Goal: Task Accomplishment & Management: Use online tool/utility

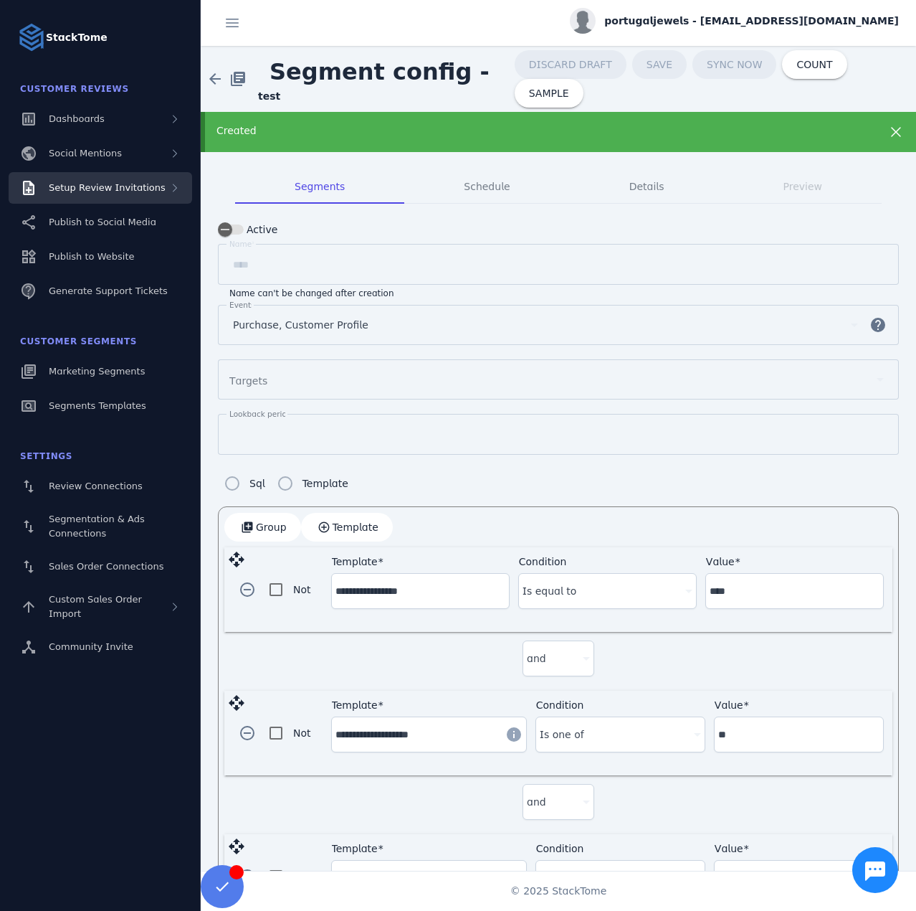
click at [120, 191] on span "Setup Review Invitations" at bounding box center [107, 187] width 117 height 11
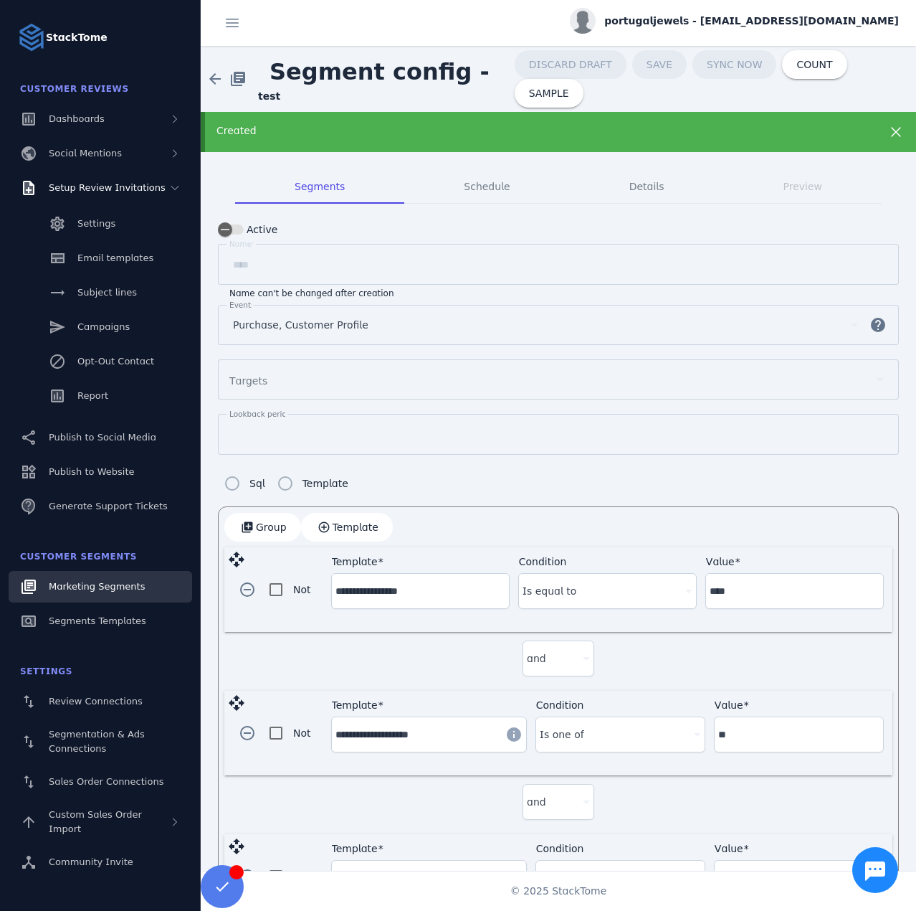
click at [114, 589] on span "Marketing Segments" at bounding box center [97, 586] width 96 height 11
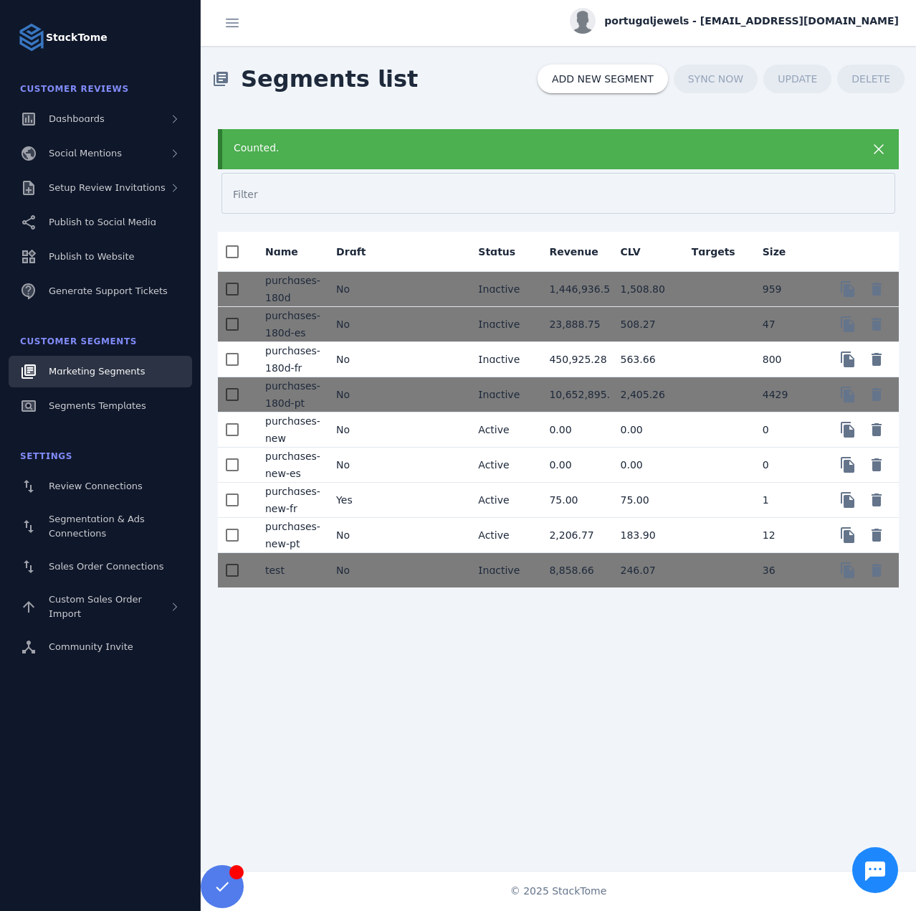
drag, startPoint x: 309, startPoint y: 569, endPoint x: 371, endPoint y: 354, distance: 223.1
click at [308, 569] on mat-cell "test" at bounding box center [289, 570] width 71 height 34
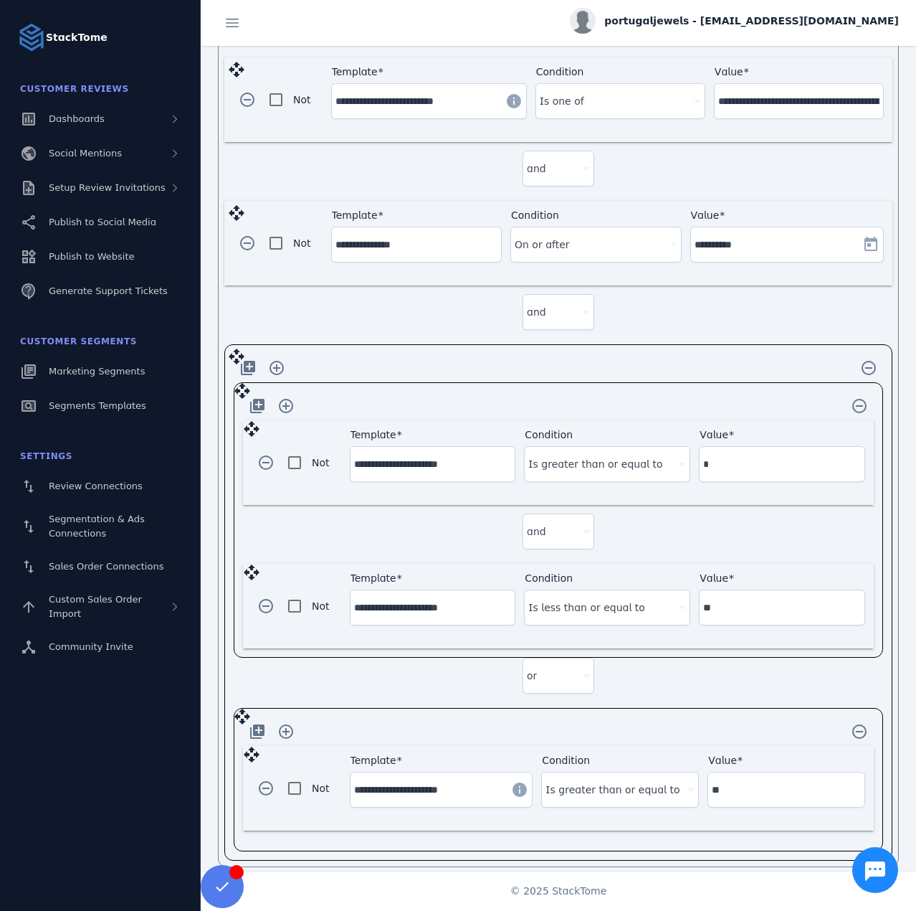
scroll to position [778, 0]
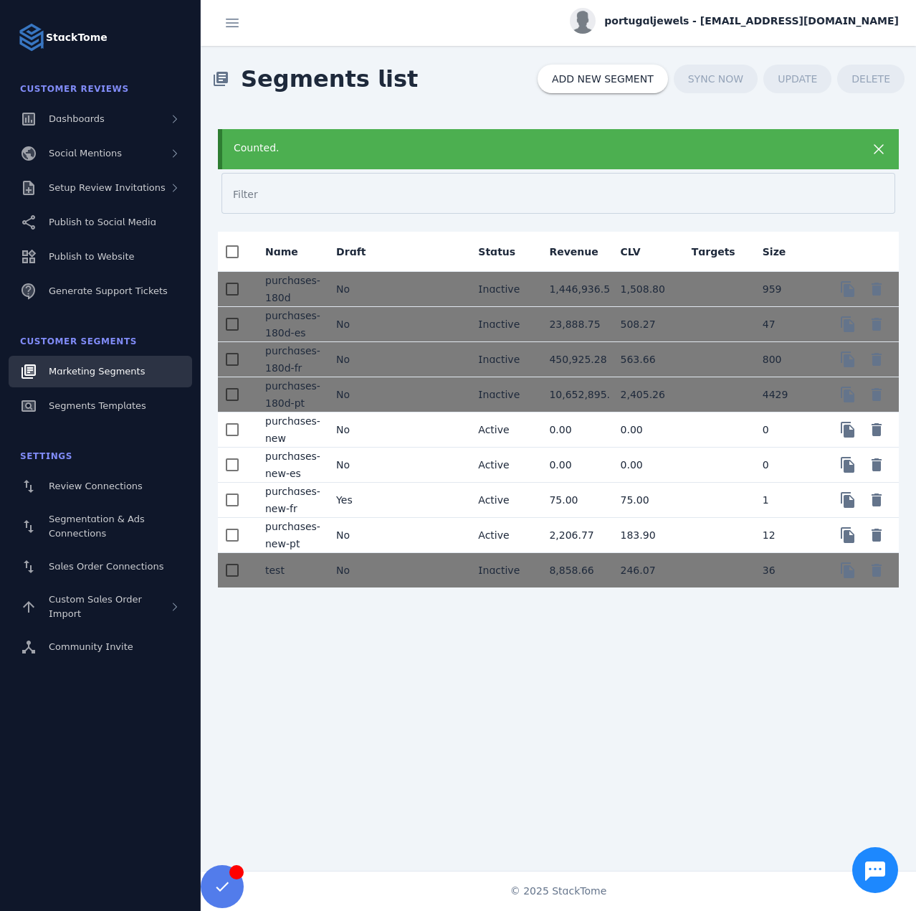
click at [385, 536] on mat-cell "No" at bounding box center [360, 535] width 71 height 35
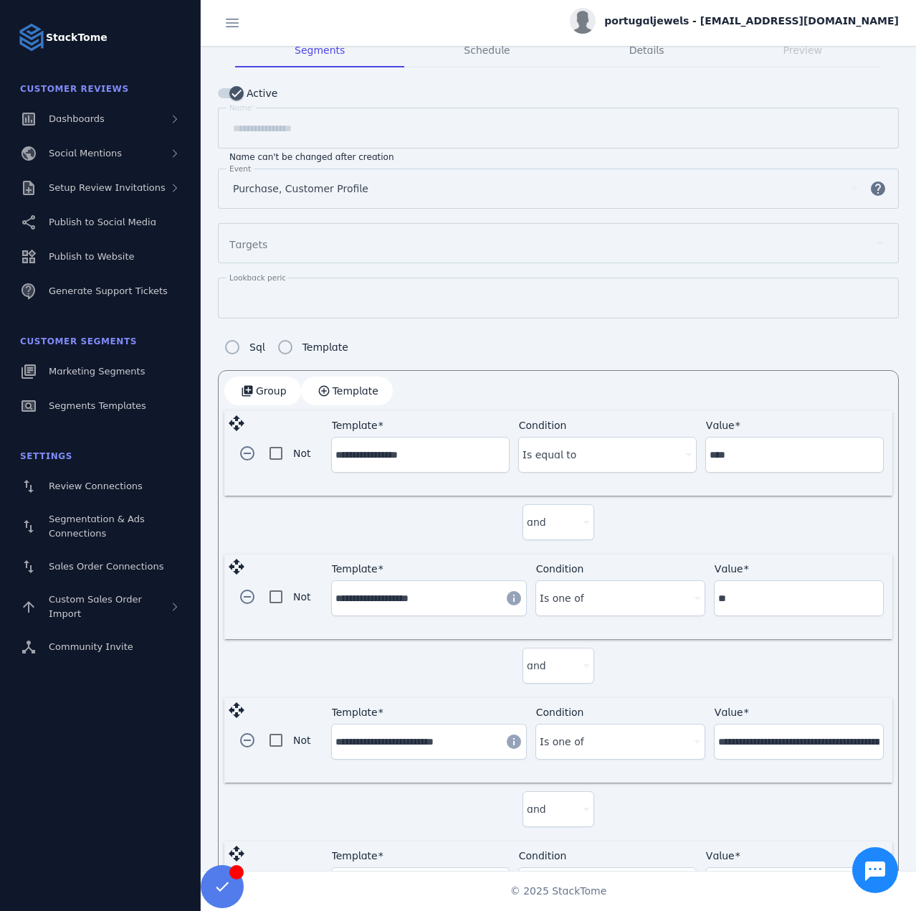
scroll to position [92, 0]
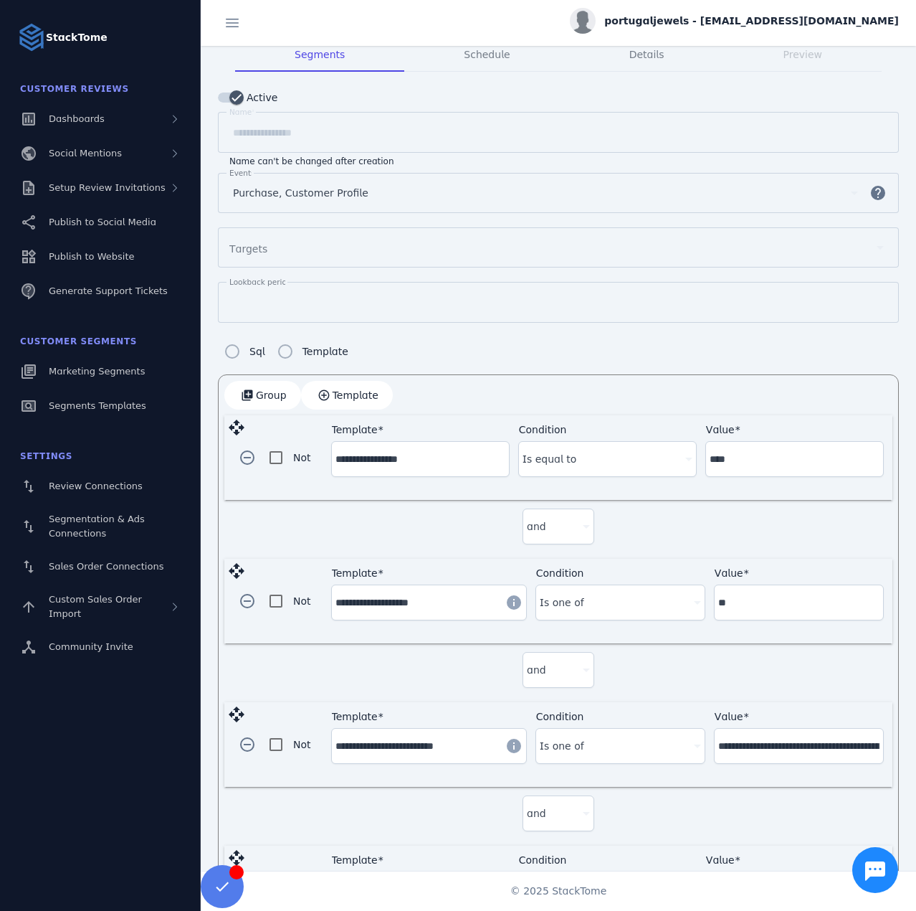
drag, startPoint x: 268, startPoint y: 392, endPoint x: 332, endPoint y: 449, distance: 85.3
click at [268, 392] on span "Group" at bounding box center [271, 395] width 31 height 10
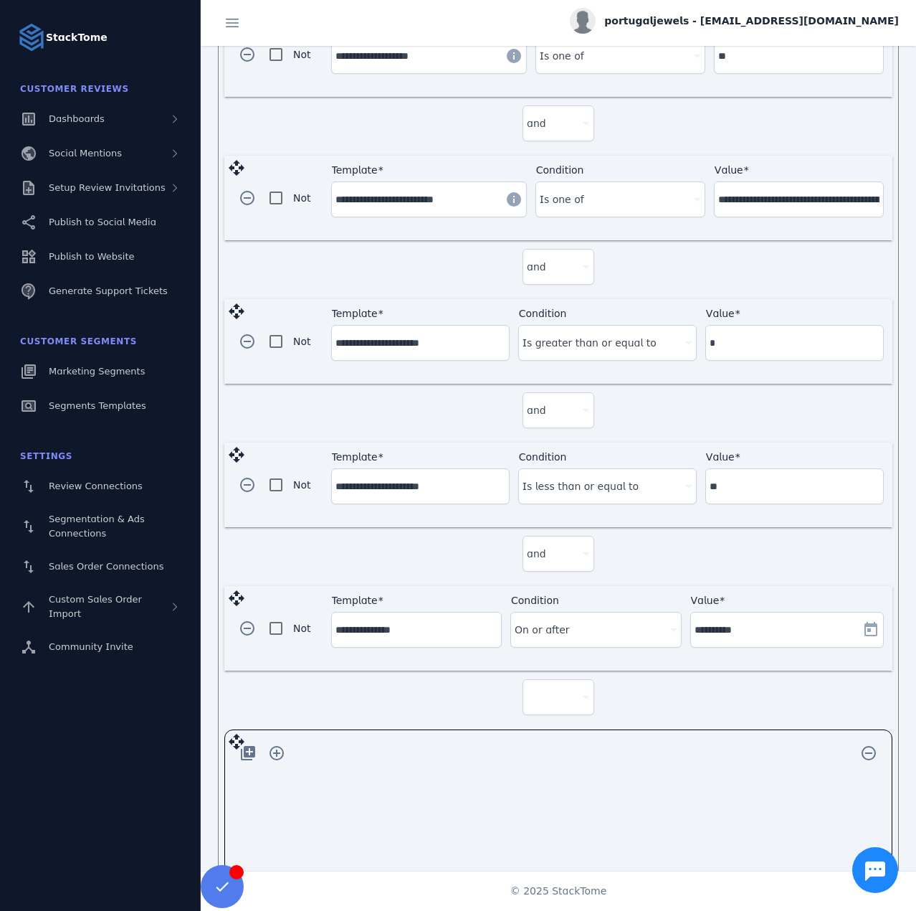
scroll to position [652, 0]
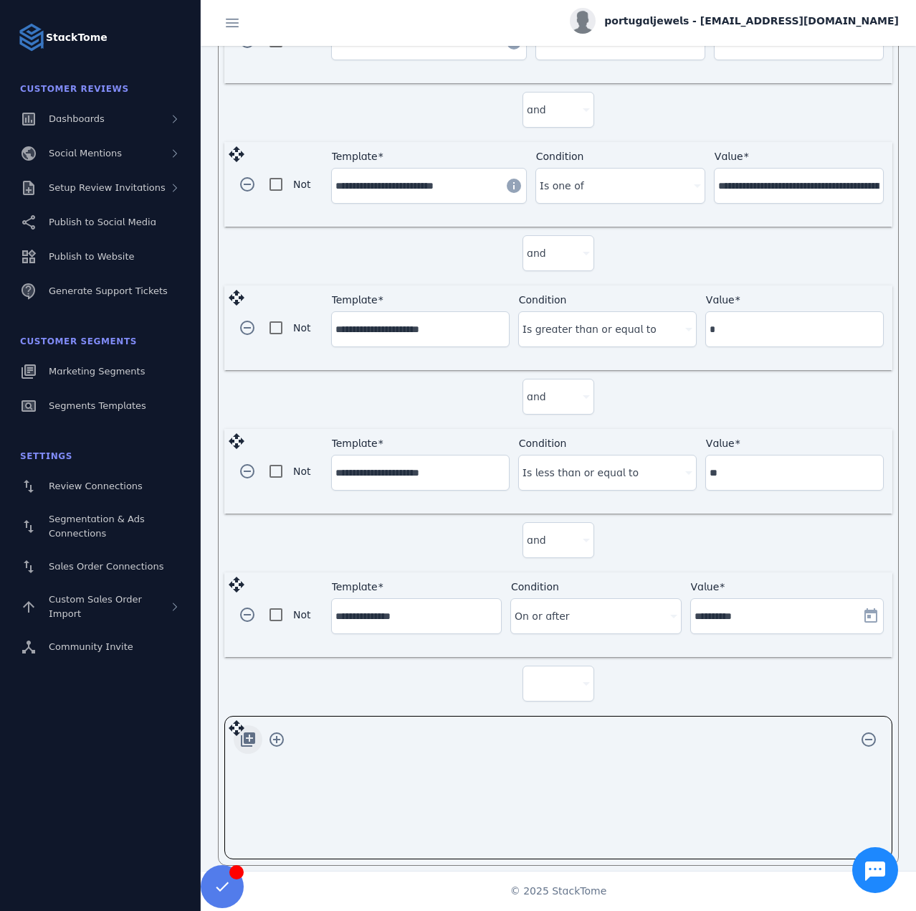
click at [251, 734] on span "button" at bounding box center [248, 739] width 34 height 34
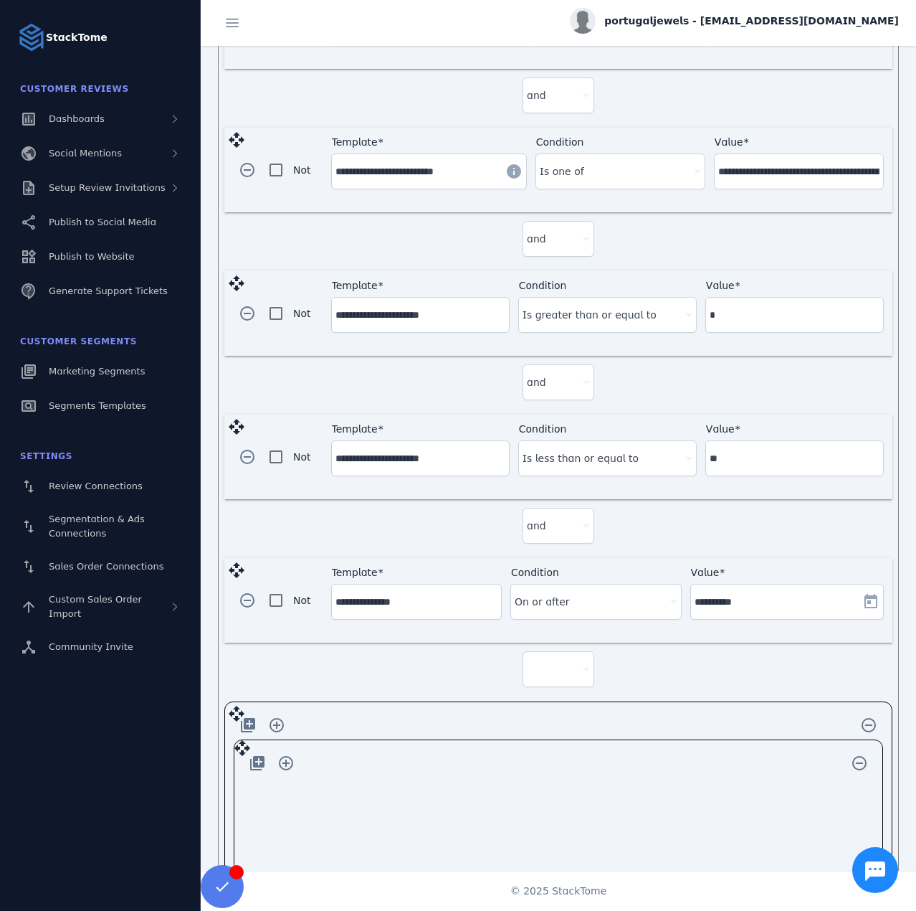
scroll to position [699, 0]
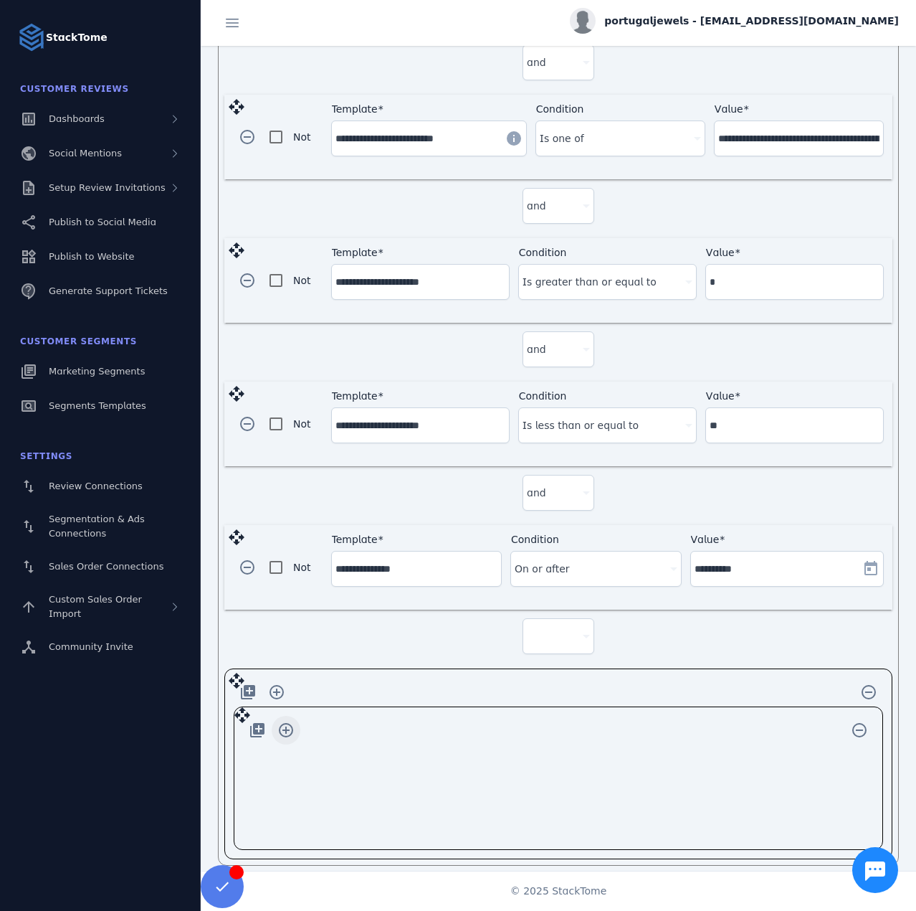
click at [283, 722] on span "button" at bounding box center [286, 730] width 34 height 34
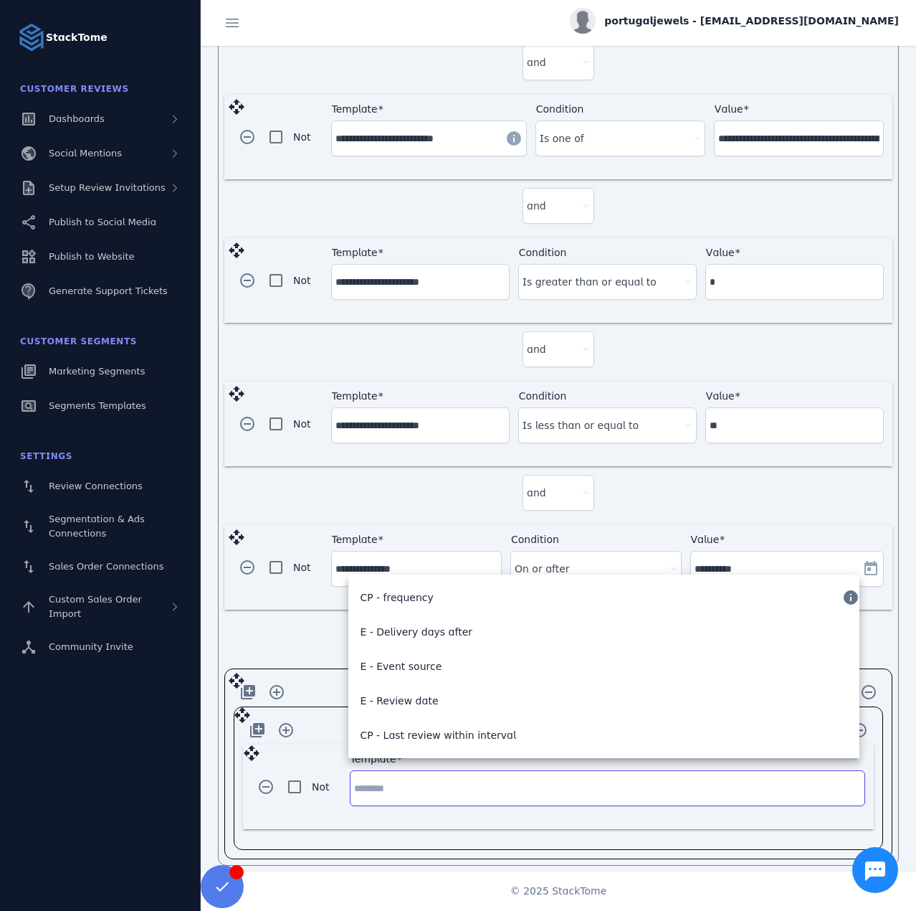
click at [416, 779] on input "Template" at bounding box center [607, 787] width 507 height 17
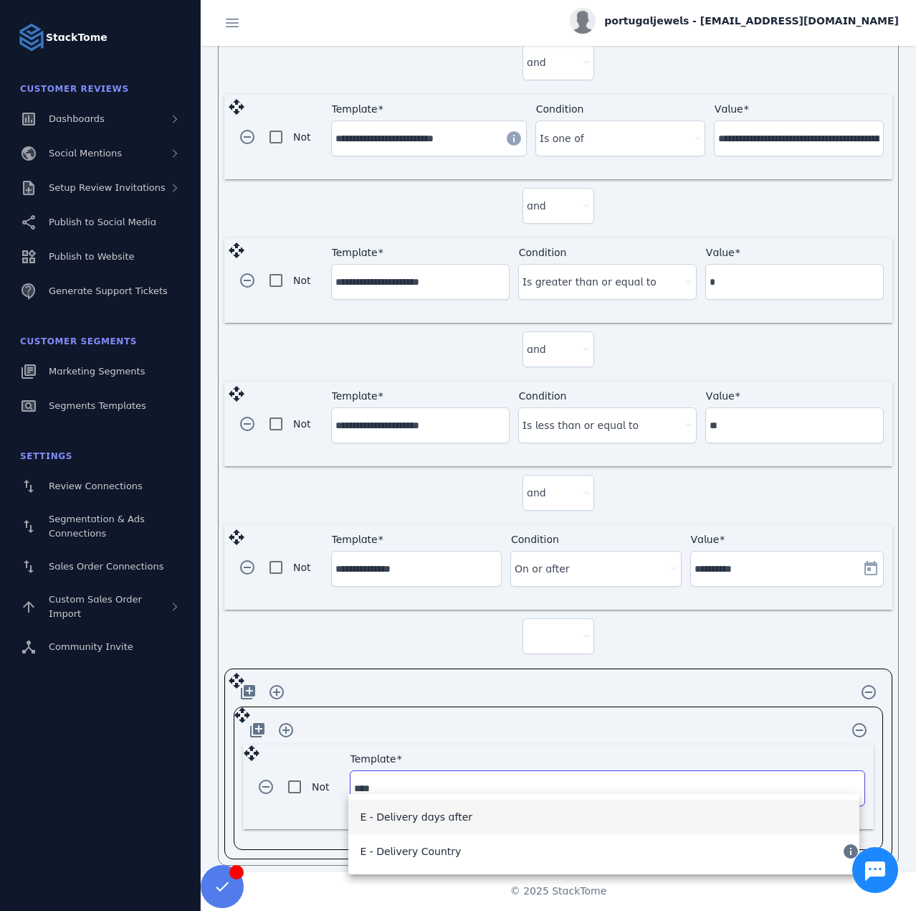
click at [421, 822] on span "E - Delivery days after" at bounding box center [416, 816] width 113 height 17
type input "**********"
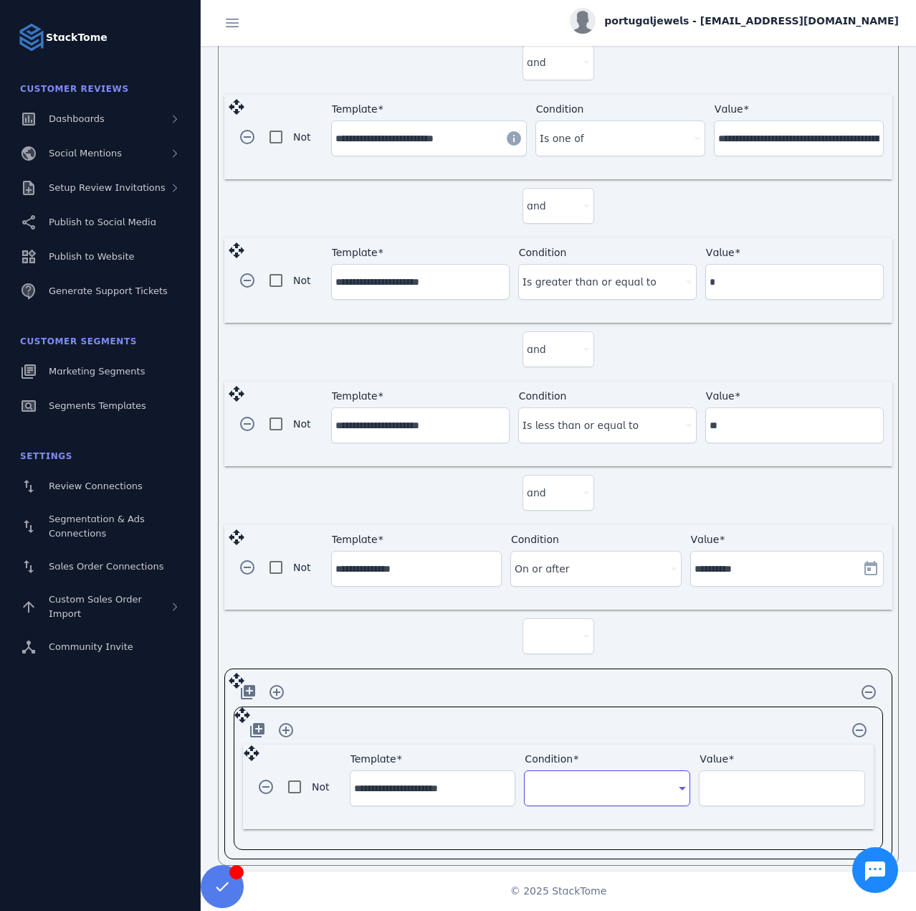
click at [569, 781] on div at bounding box center [600, 787] width 145 height 17
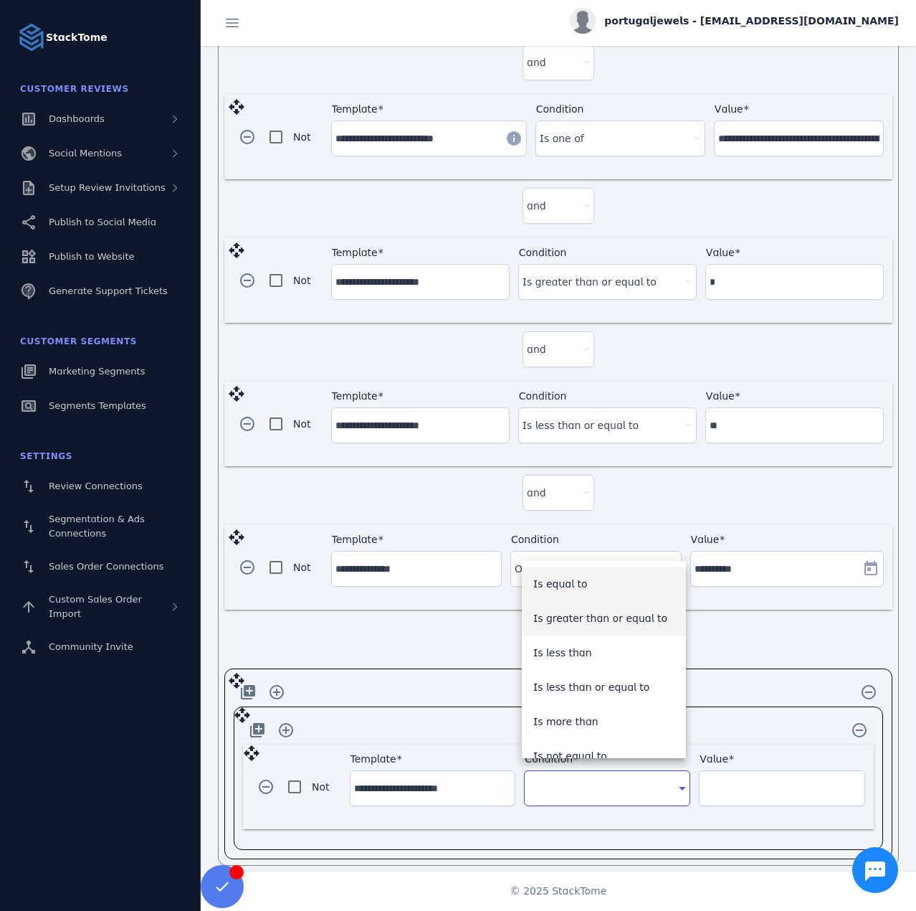
click at [589, 610] on span "Is greater than or equal to" at bounding box center [600, 617] width 134 height 17
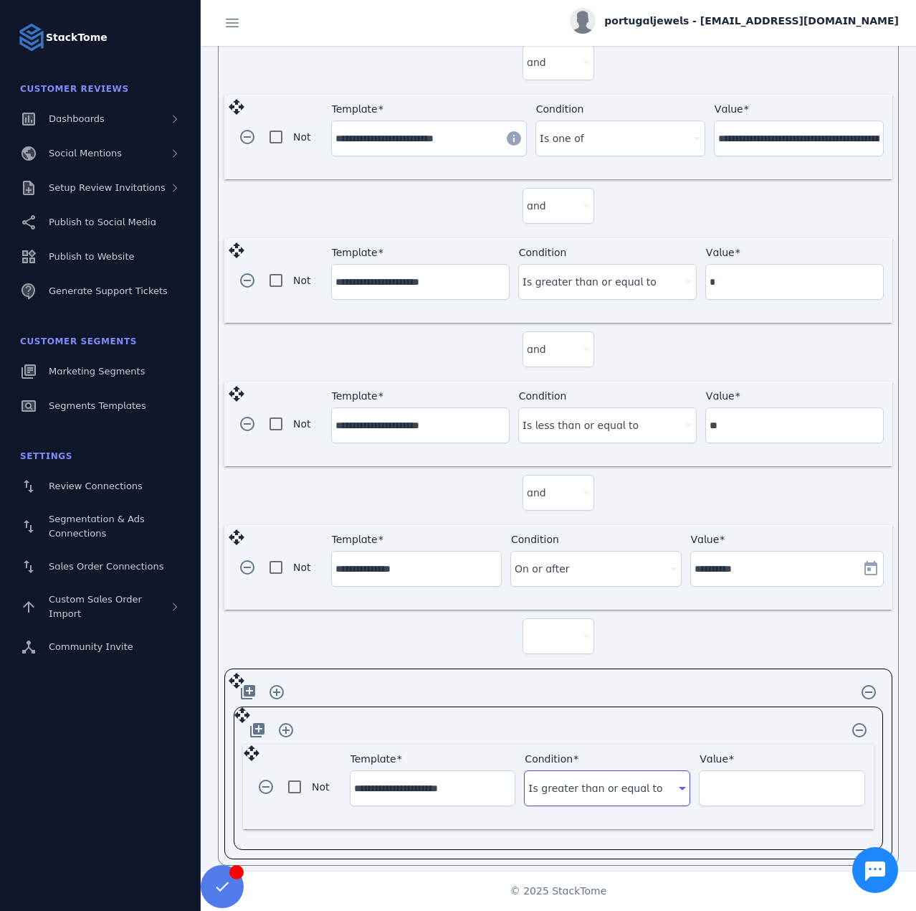
click at [743, 779] on input "Value" at bounding box center [782, 787] width 158 height 17
type input "*"
drag, startPoint x: 292, startPoint y: 720, endPoint x: 328, endPoint y: 746, distance: 44.8
click at [292, 720] on span "button" at bounding box center [286, 730] width 34 height 34
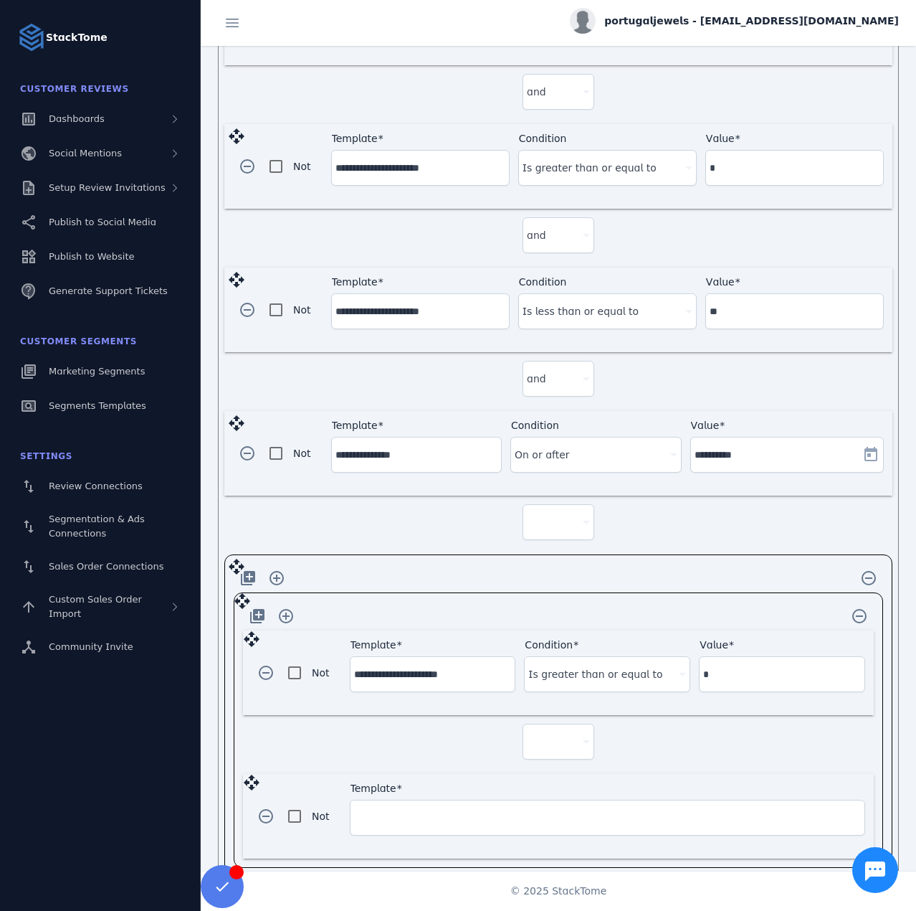
scroll to position [829, 0]
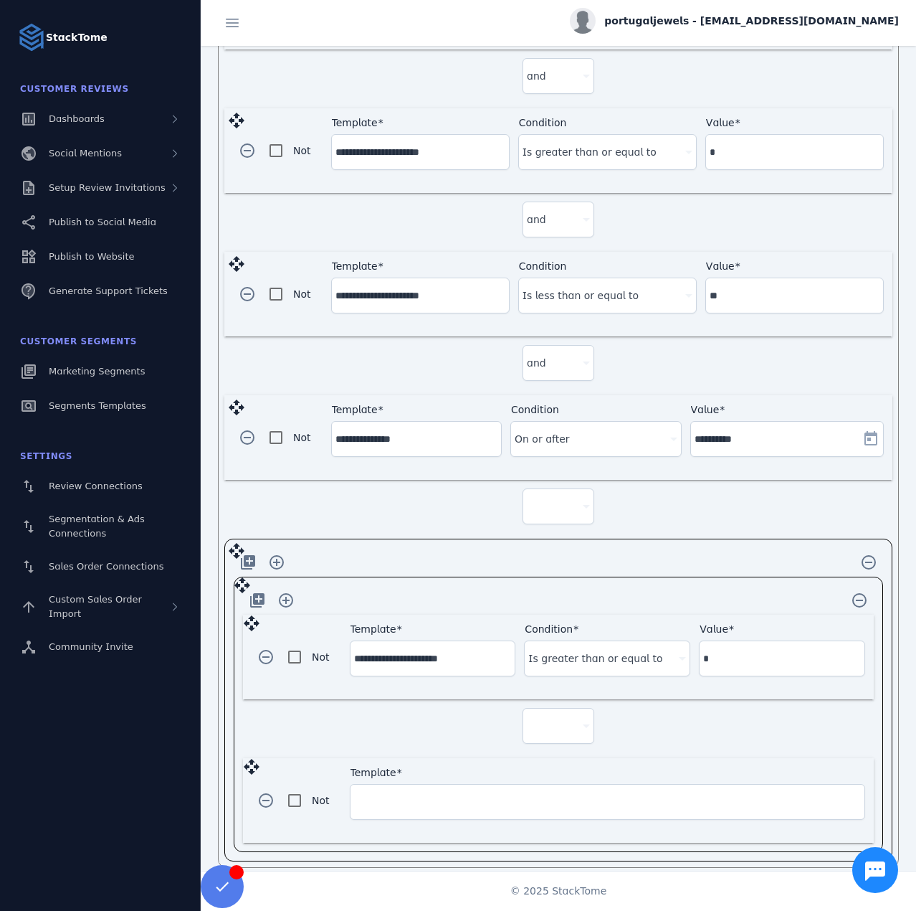
click at [541, 725] on div at bounding box center [558, 725] width 63 height 34
drag, startPoint x: 541, startPoint y: 725, endPoint x: 440, endPoint y: 787, distance: 118.8
click at [547, 756] on mat-option "and" at bounding box center [556, 753] width 72 height 34
click at [427, 793] on input "Template" at bounding box center [607, 801] width 507 height 17
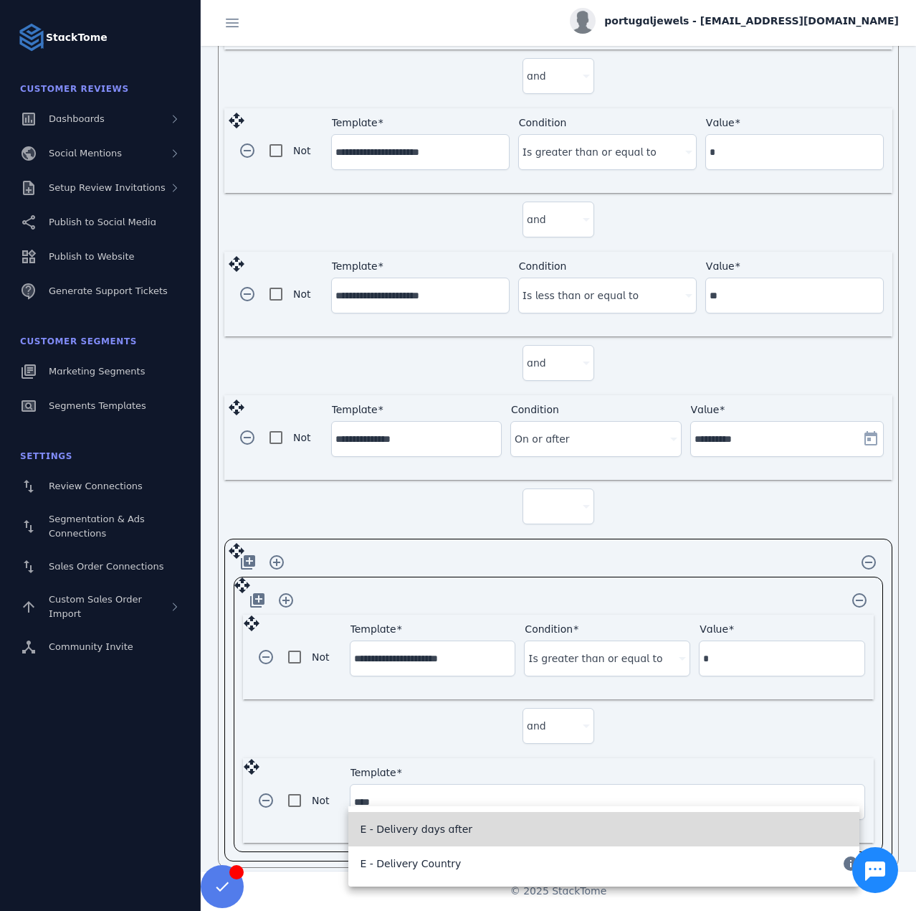
click at [415, 825] on span "E - Delivery days after" at bounding box center [416, 828] width 113 height 17
type input "**********"
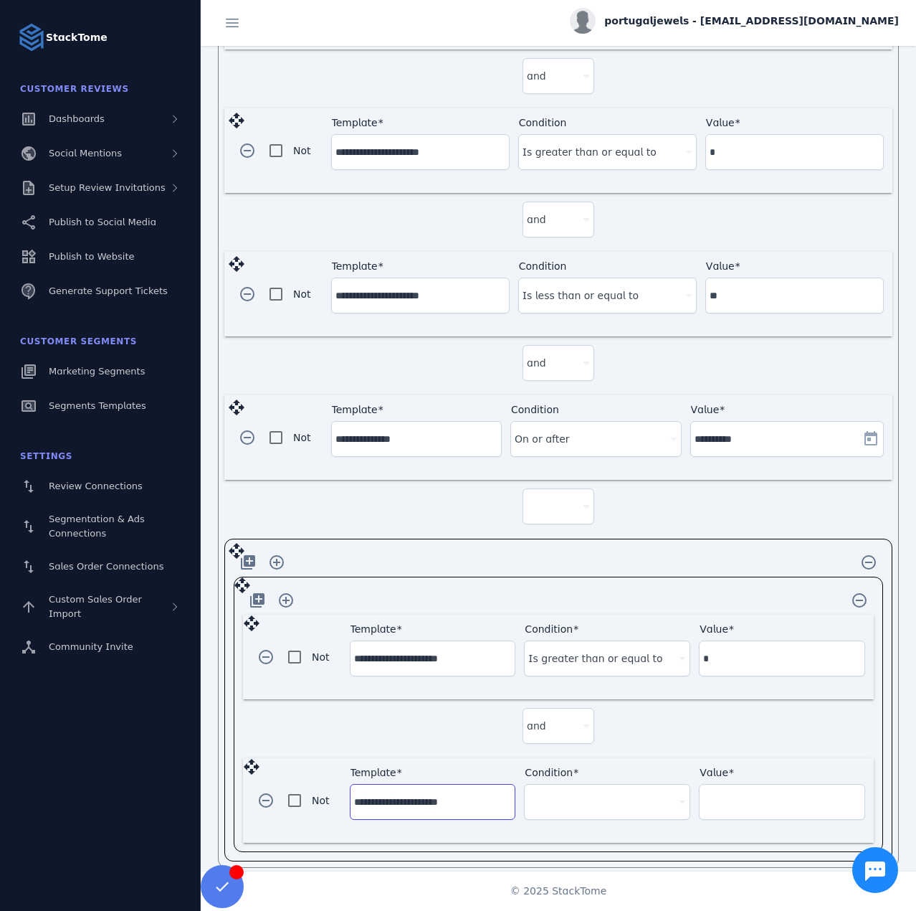
click at [617, 793] on div at bounding box center [600, 801] width 145 height 17
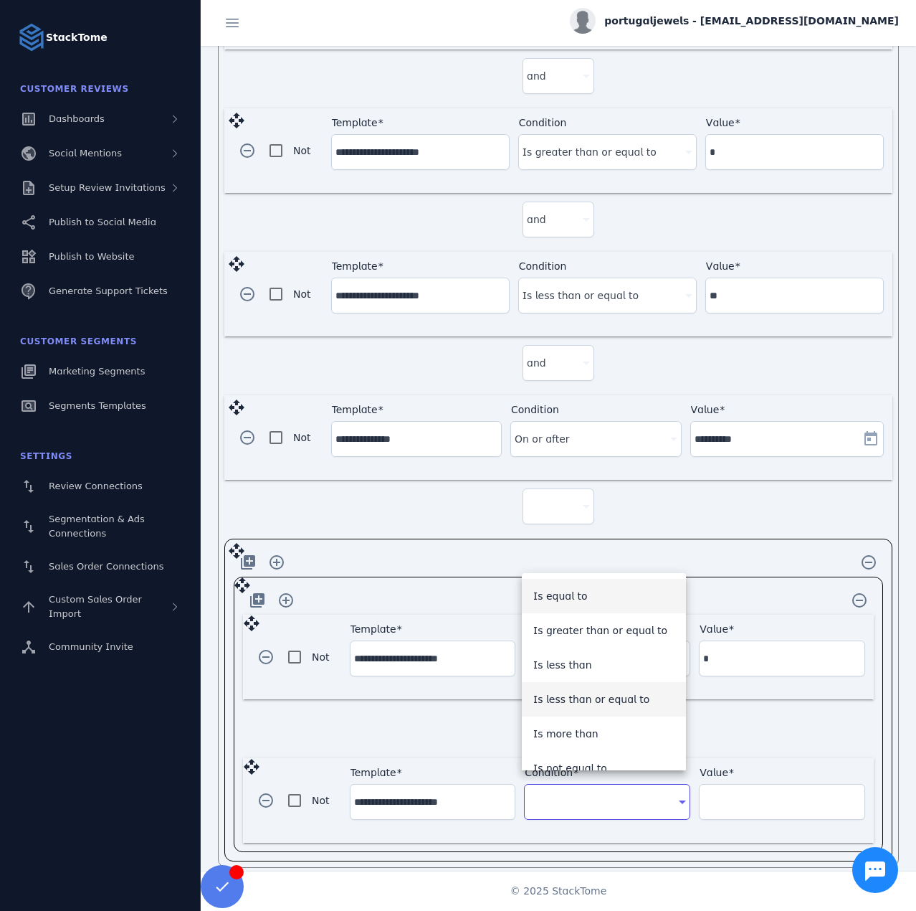
click at [619, 702] on span "Is less than or equal to" at bounding box center [591, 698] width 117 height 17
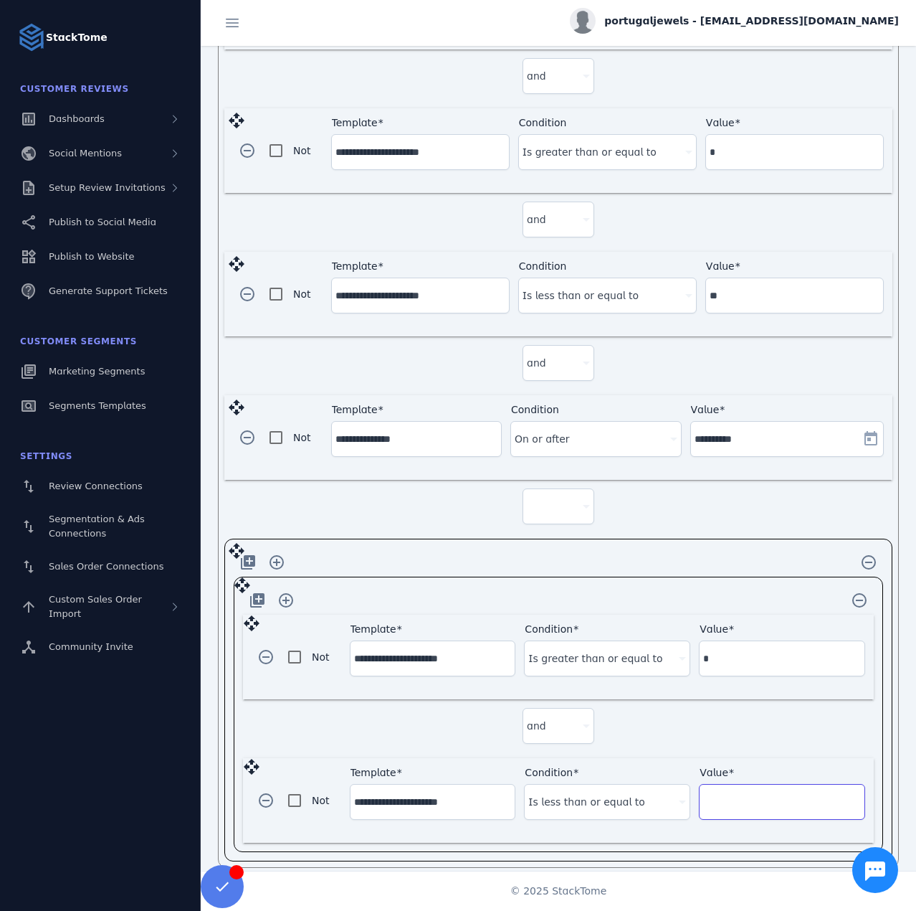
click at [778, 793] on input "Value" at bounding box center [782, 801] width 158 height 17
type input "**"
click at [721, 734] on div "and" at bounding box center [558, 728] width 631 height 59
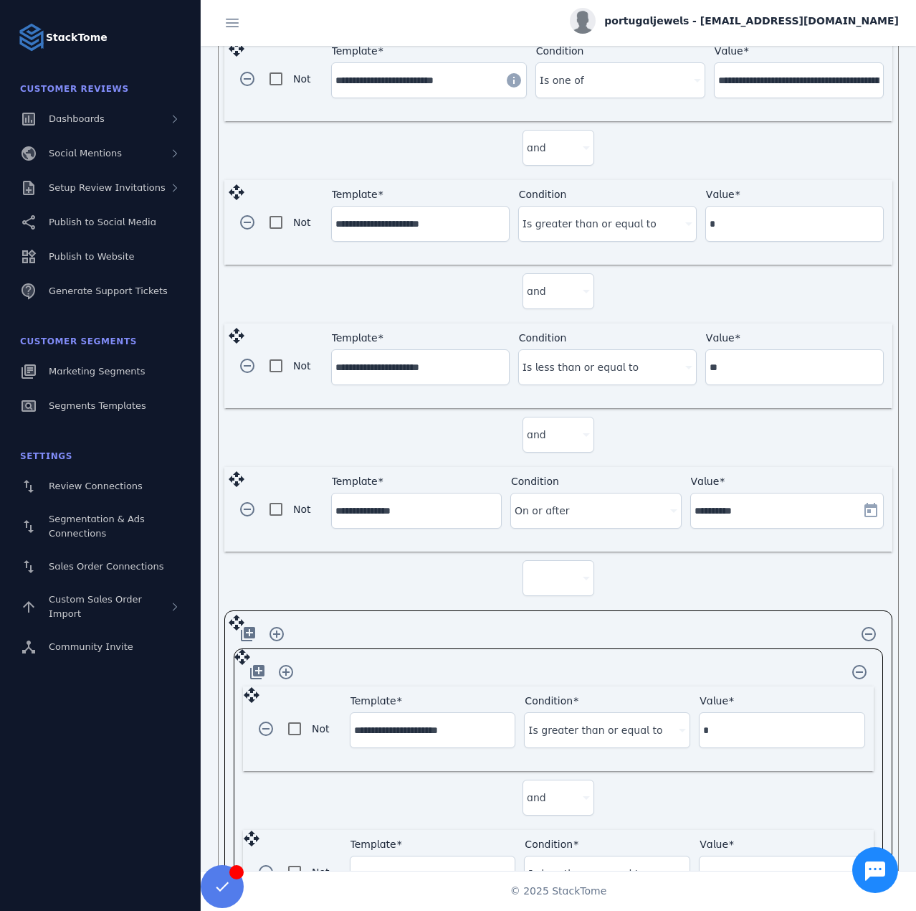
click at [570, 576] on div at bounding box center [558, 578] width 63 height 34
click at [549, 612] on mat-option "and" at bounding box center [556, 607] width 72 height 34
click at [250, 214] on span "button" at bounding box center [247, 222] width 34 height 34
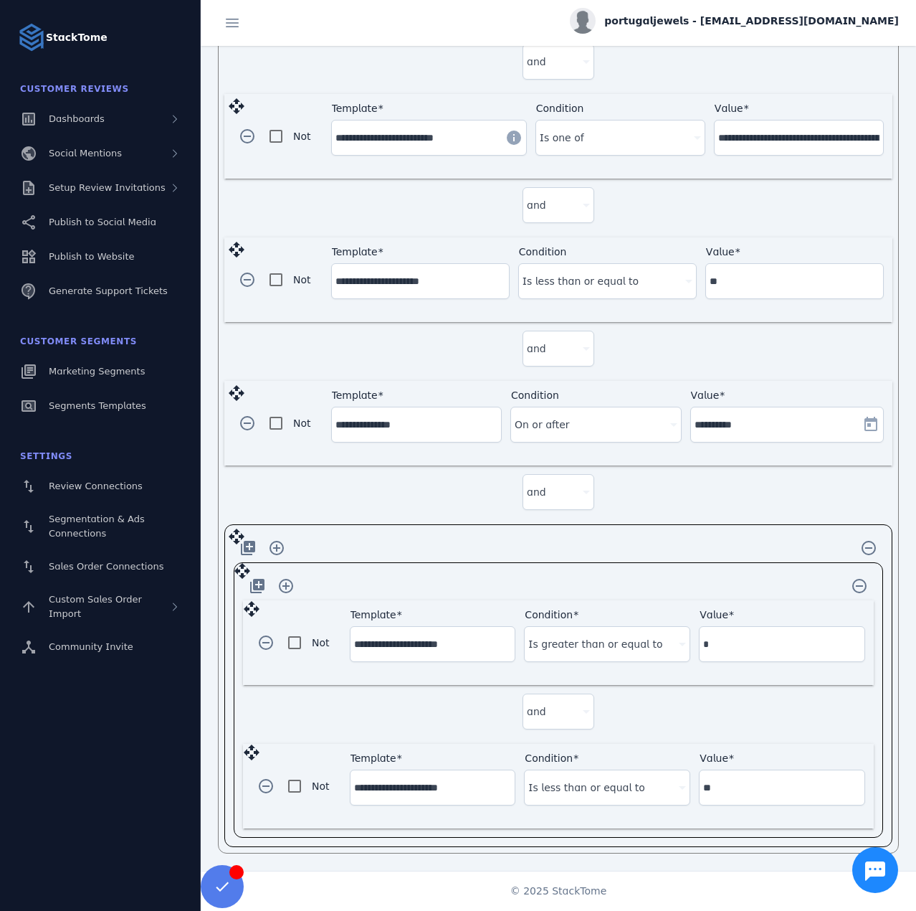
scroll to position [687, 0]
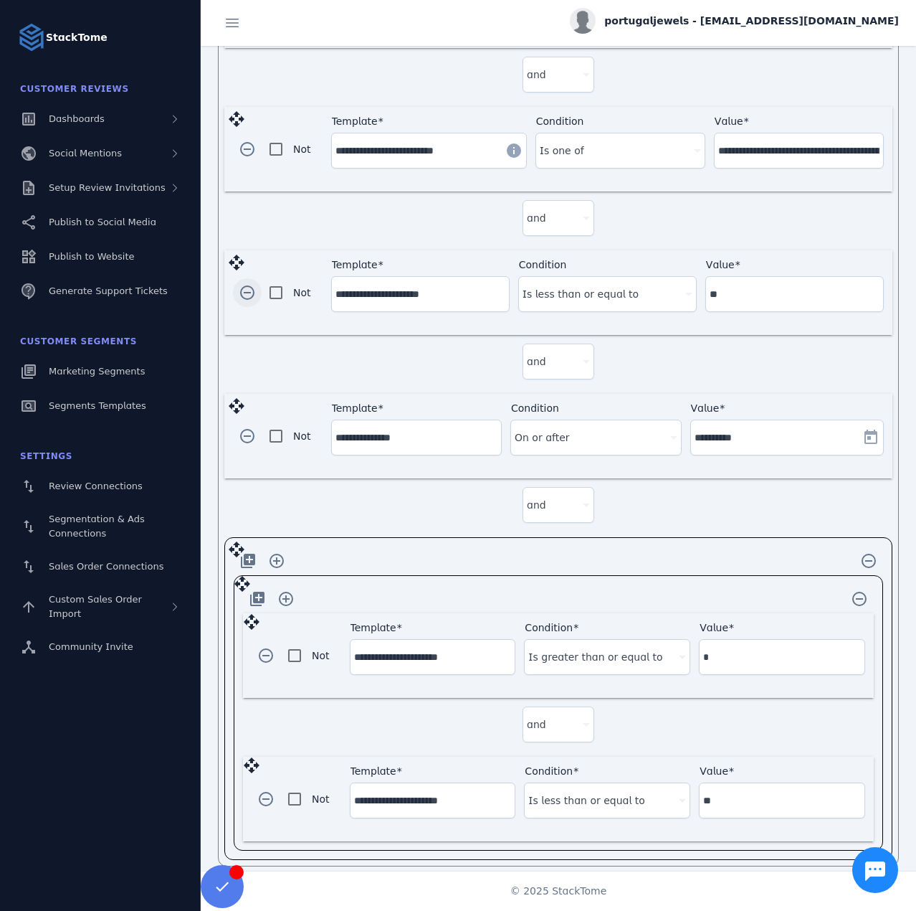
click at [243, 286] on span "button" at bounding box center [247, 292] width 34 height 34
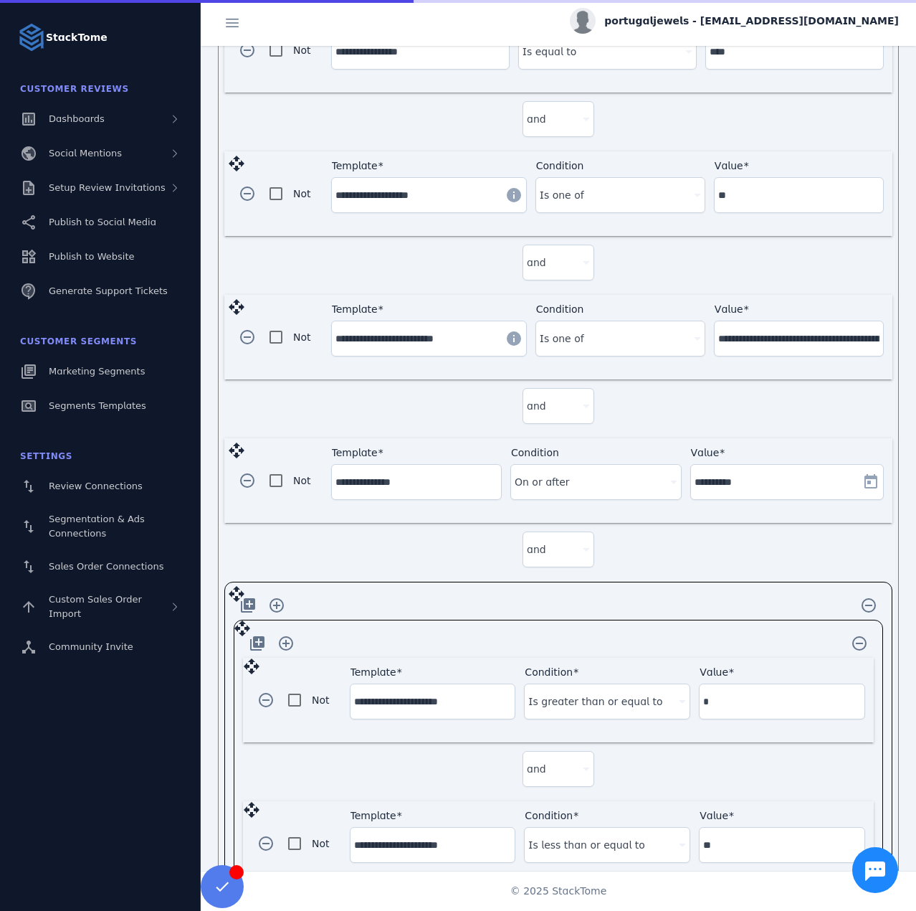
scroll to position [545, 0]
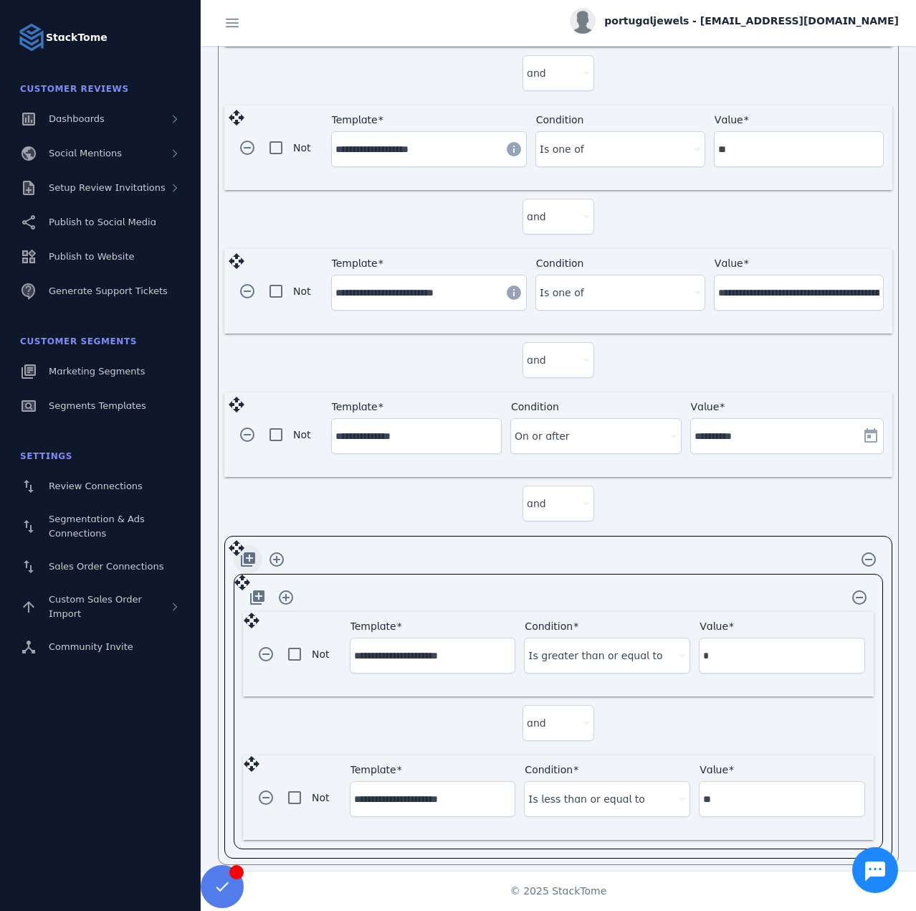
click at [248, 554] on span "button" at bounding box center [248, 559] width 34 height 34
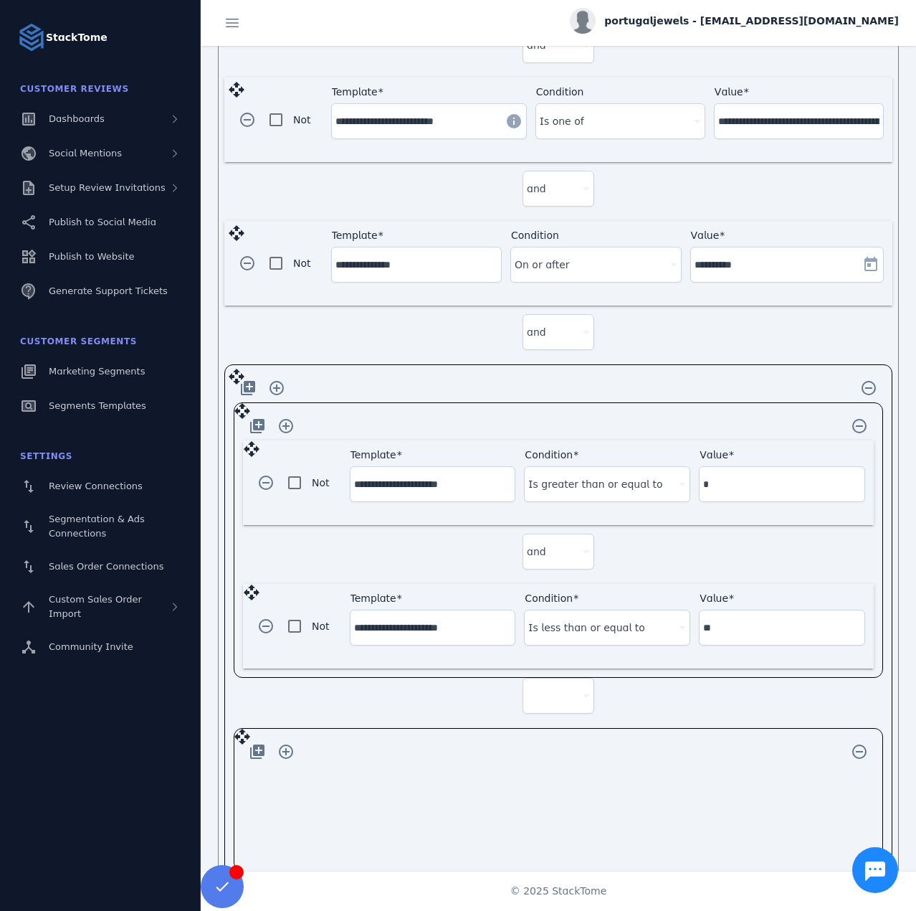
scroll to position [738, 0]
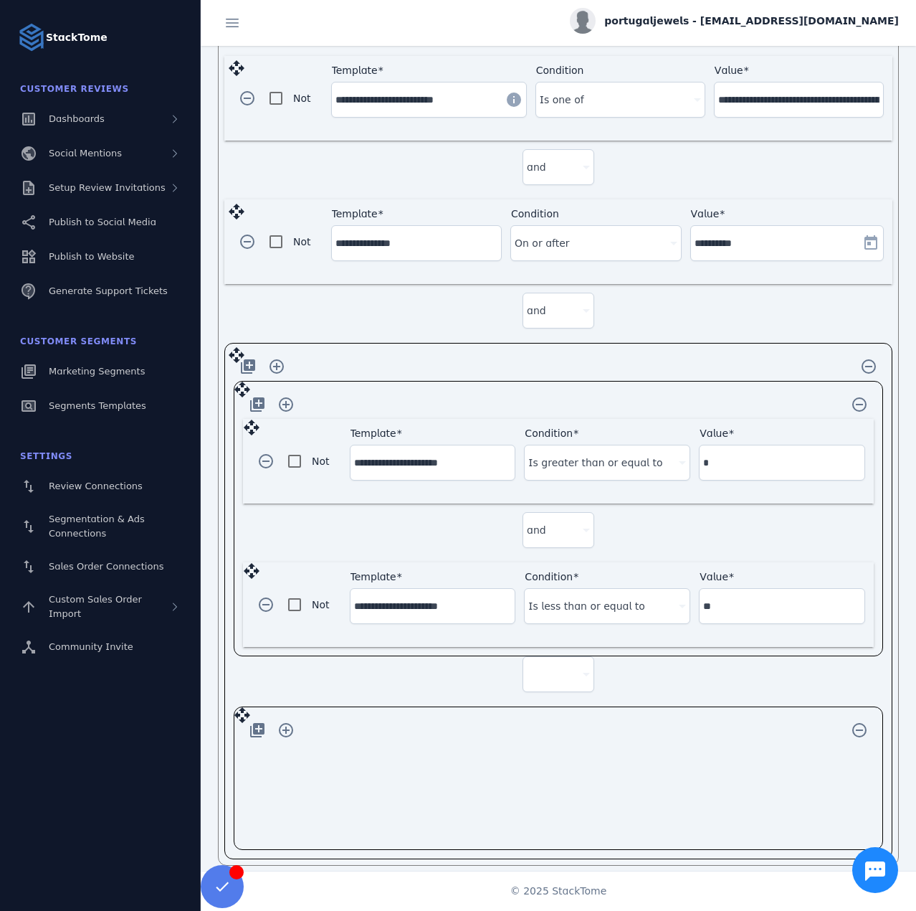
click at [555, 665] on div at bounding box center [552, 673] width 50 height 17
click at [550, 707] on mat-option "and" at bounding box center [556, 703] width 72 height 34
click at [290, 719] on span "button" at bounding box center [286, 730] width 34 height 34
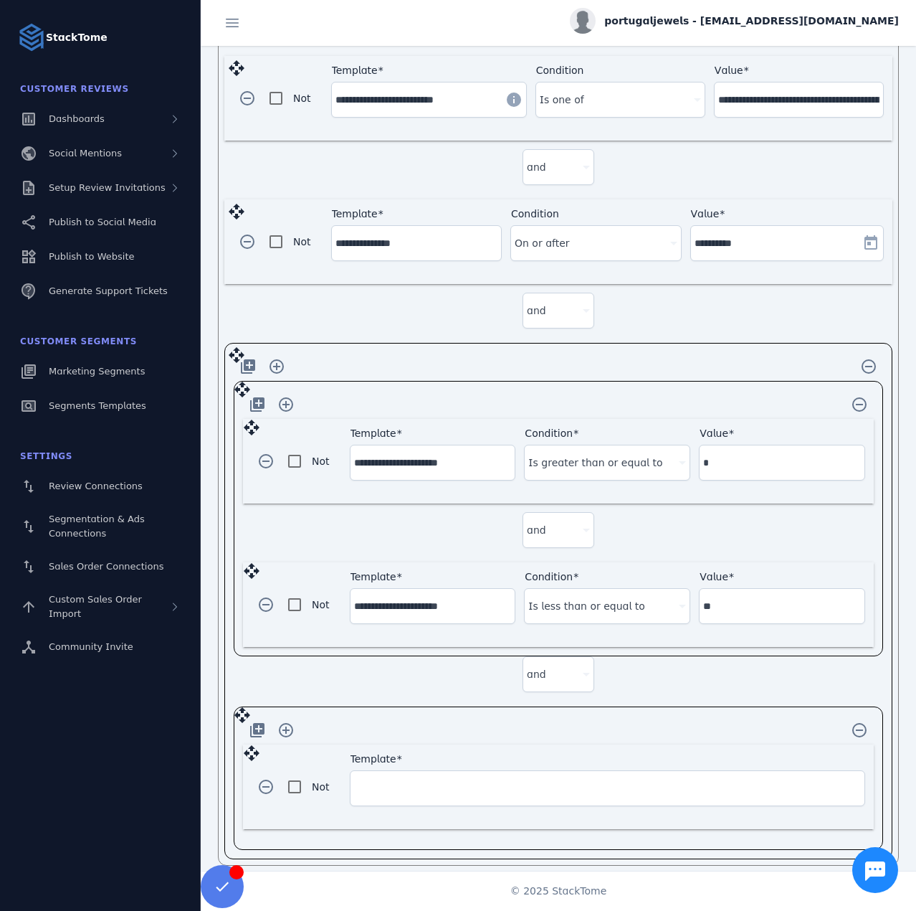
click at [433, 780] on input "Template" at bounding box center [607, 787] width 507 height 17
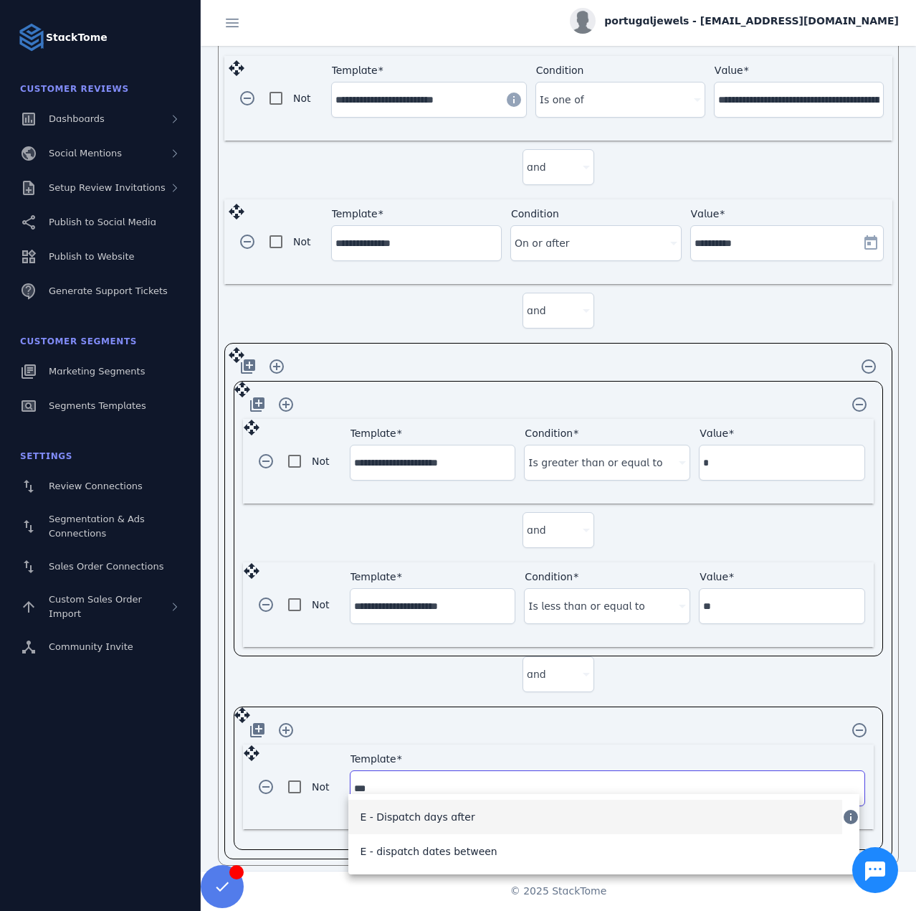
click at [441, 812] on span "E - Dispatch days after" at bounding box center [417, 816] width 115 height 17
type input "**********"
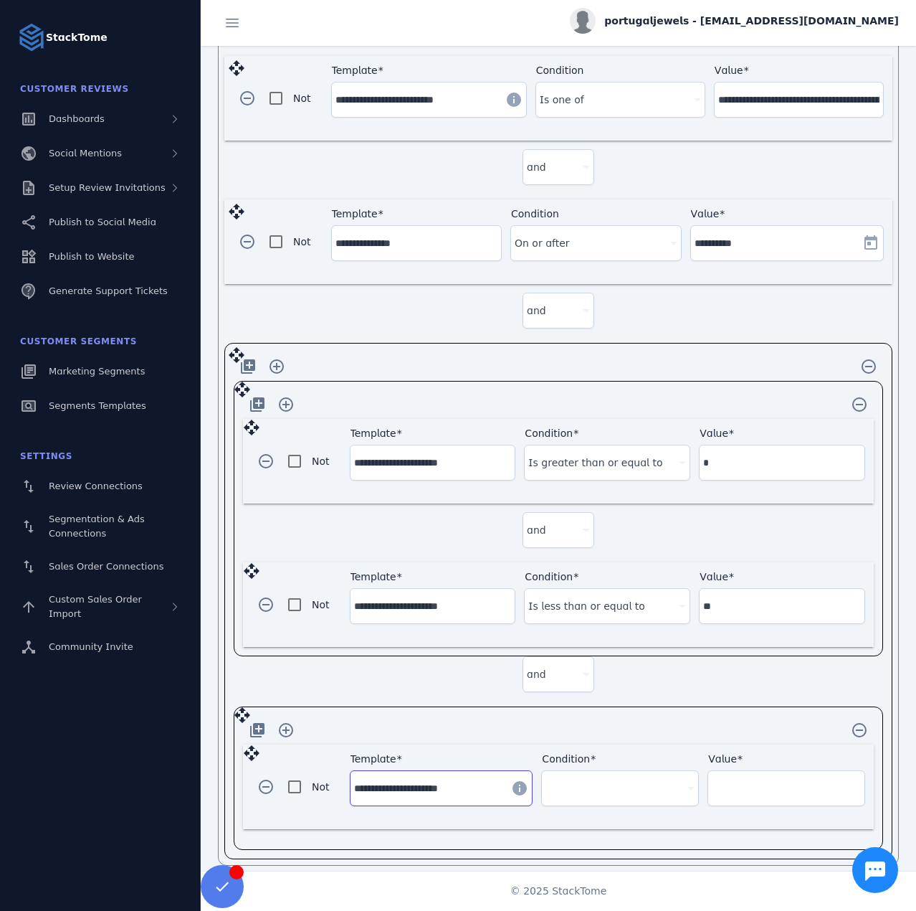
click at [582, 783] on div at bounding box center [614, 787] width 136 height 17
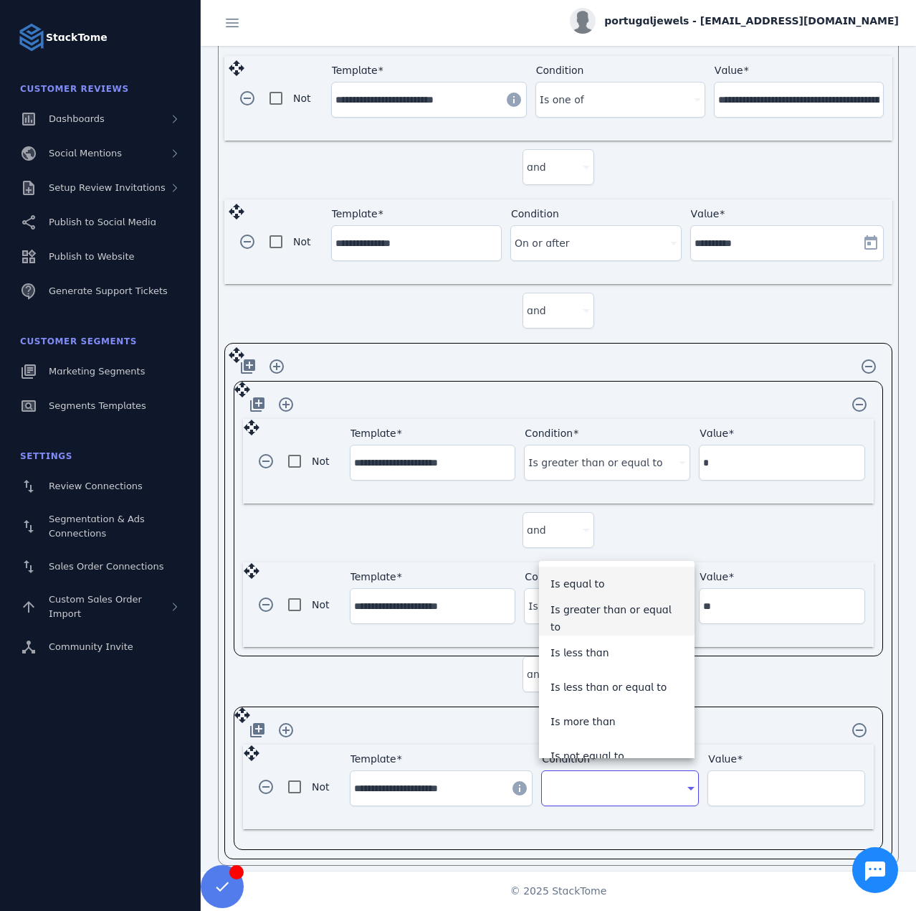
click at [611, 621] on span "Is greater than or equal to" at bounding box center [617, 618] width 133 height 34
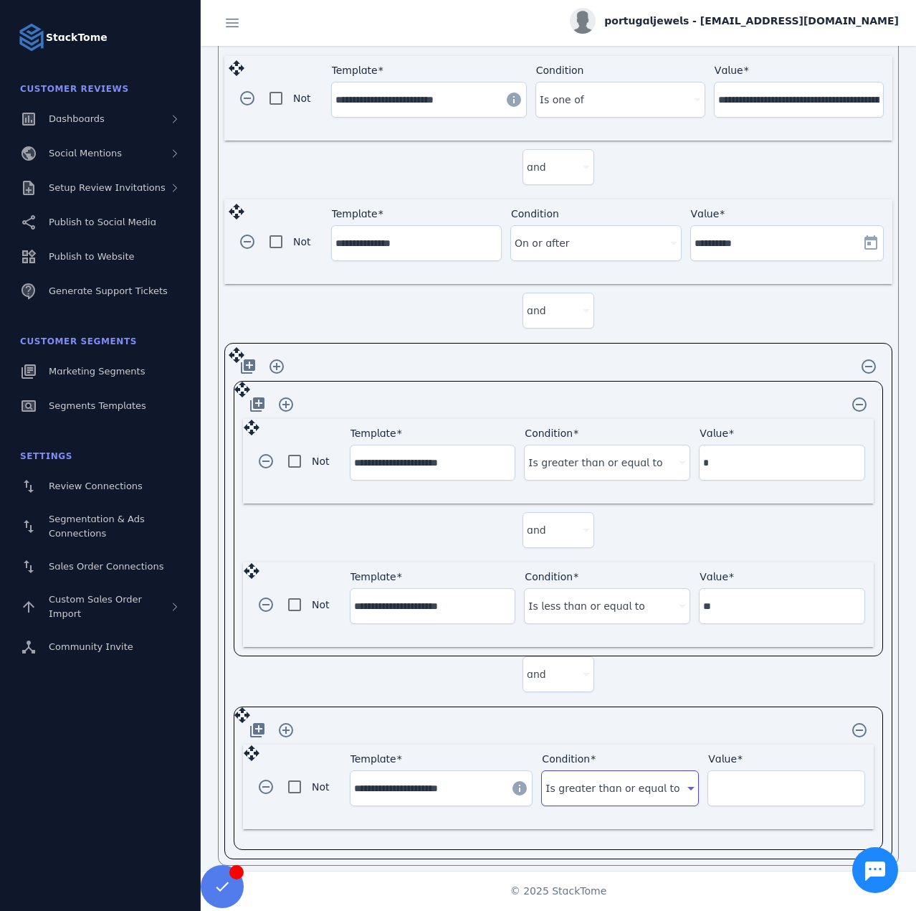
click at [781, 782] on input "Value" at bounding box center [786, 787] width 149 height 17
type input "**"
click at [717, 719] on div "add_to_photos add_circle_outline remove_circle_outline" at bounding box center [558, 730] width 631 height 29
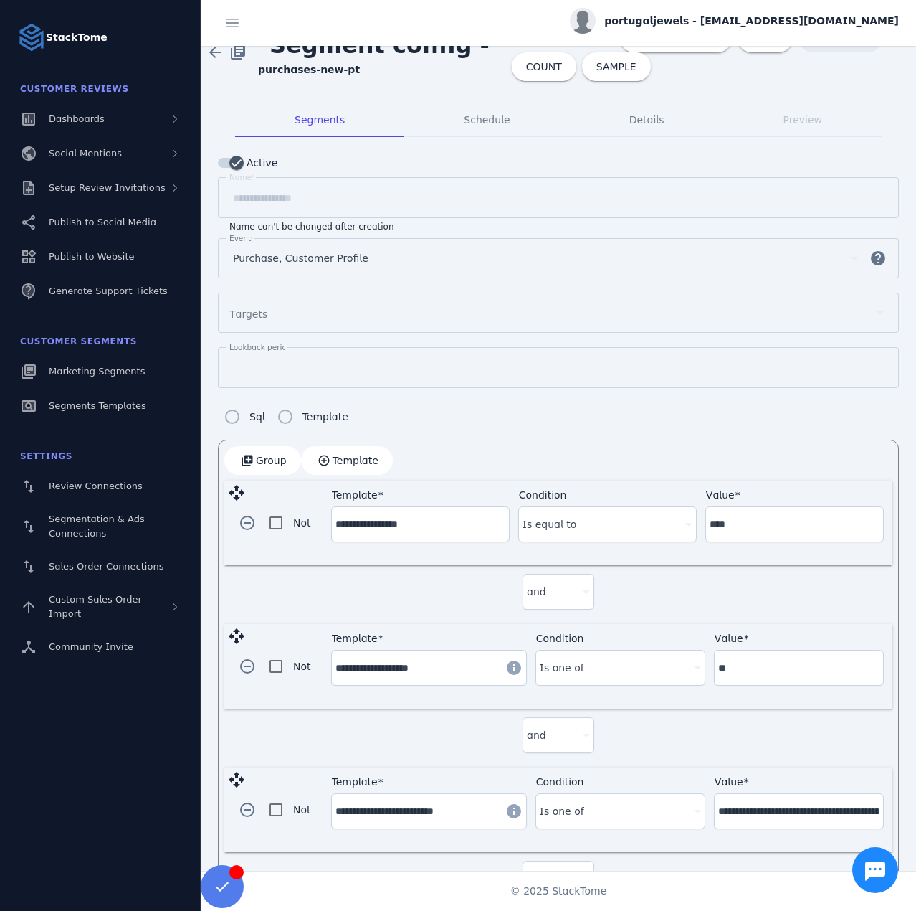
scroll to position [0, 0]
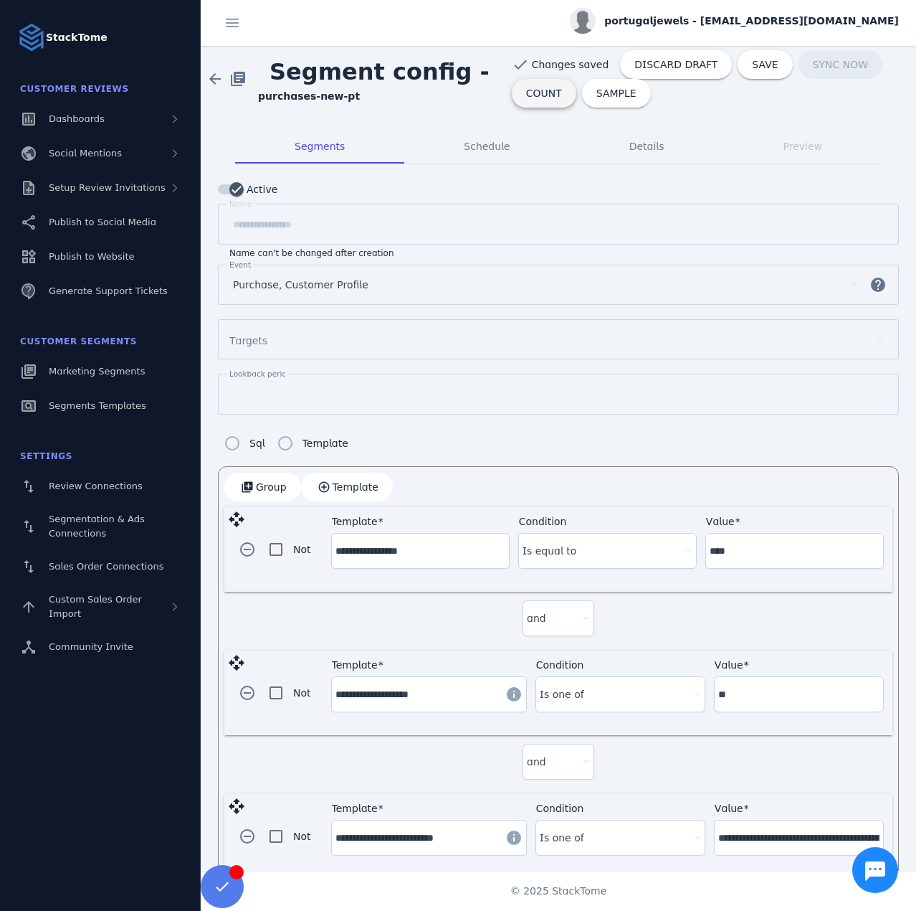
click at [551, 103] on span at bounding box center [544, 93] width 65 height 34
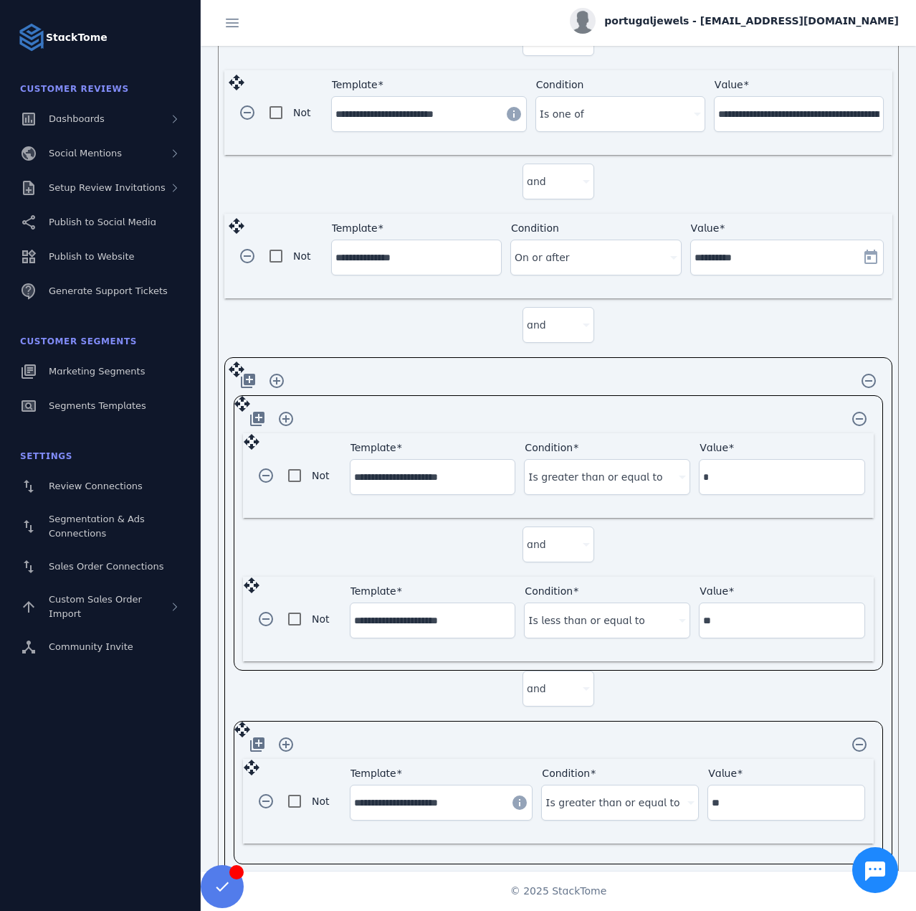
scroll to position [778, 0]
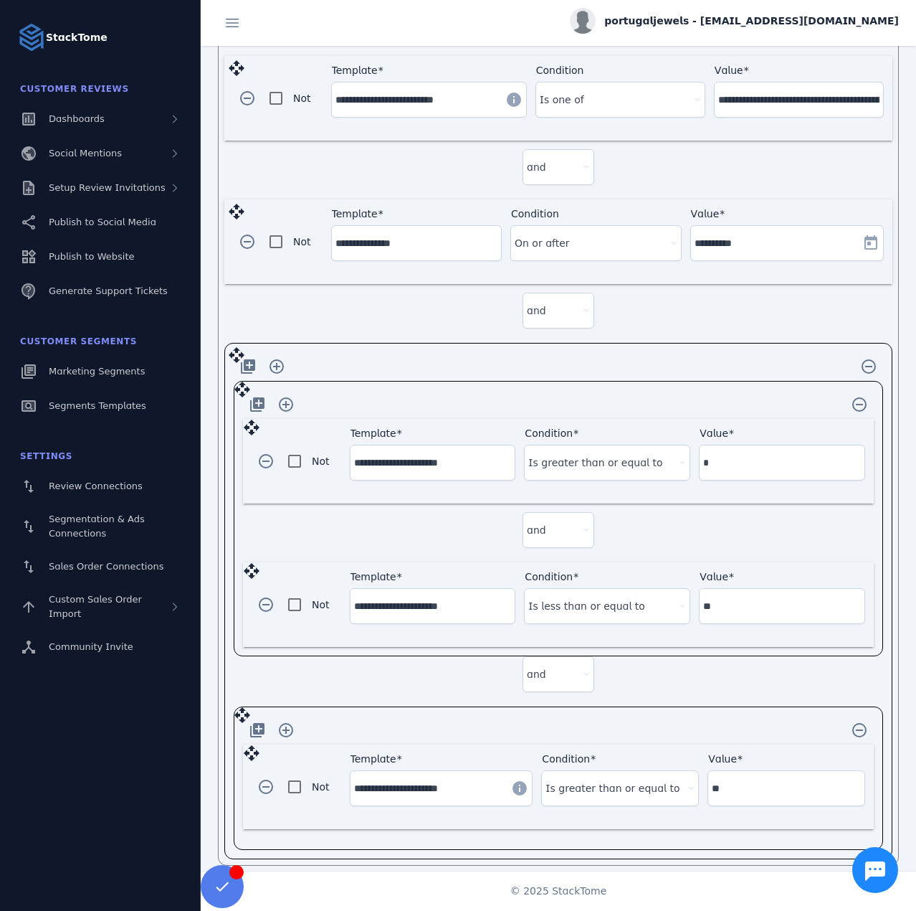
click at [546, 668] on div "and" at bounding box center [552, 673] width 50 height 17
click at [548, 733] on mat-option "or" at bounding box center [556, 738] width 72 height 34
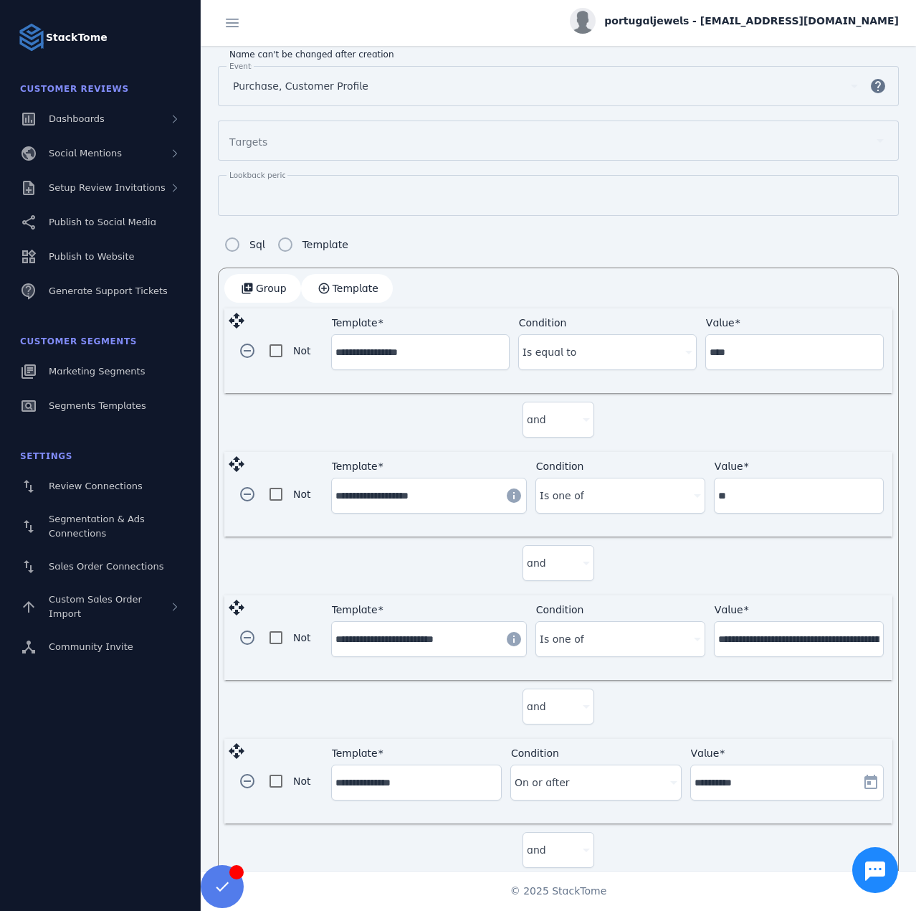
scroll to position [0, 0]
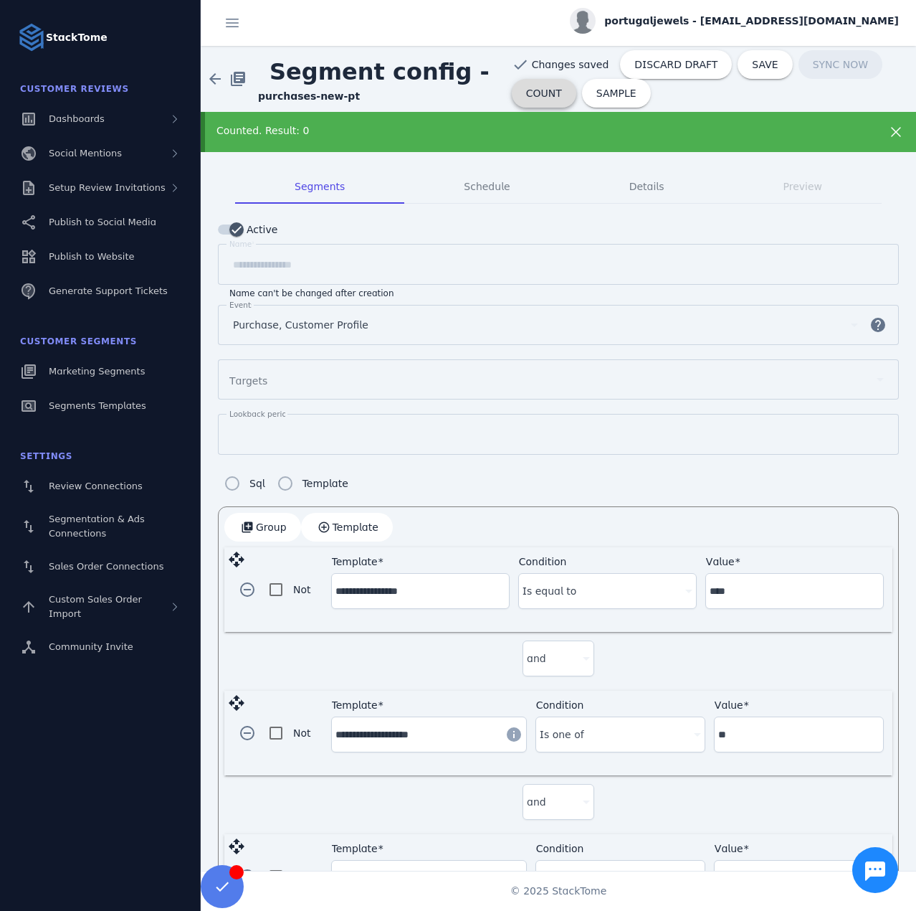
click at [531, 88] on span "COUNT" at bounding box center [544, 93] width 36 height 10
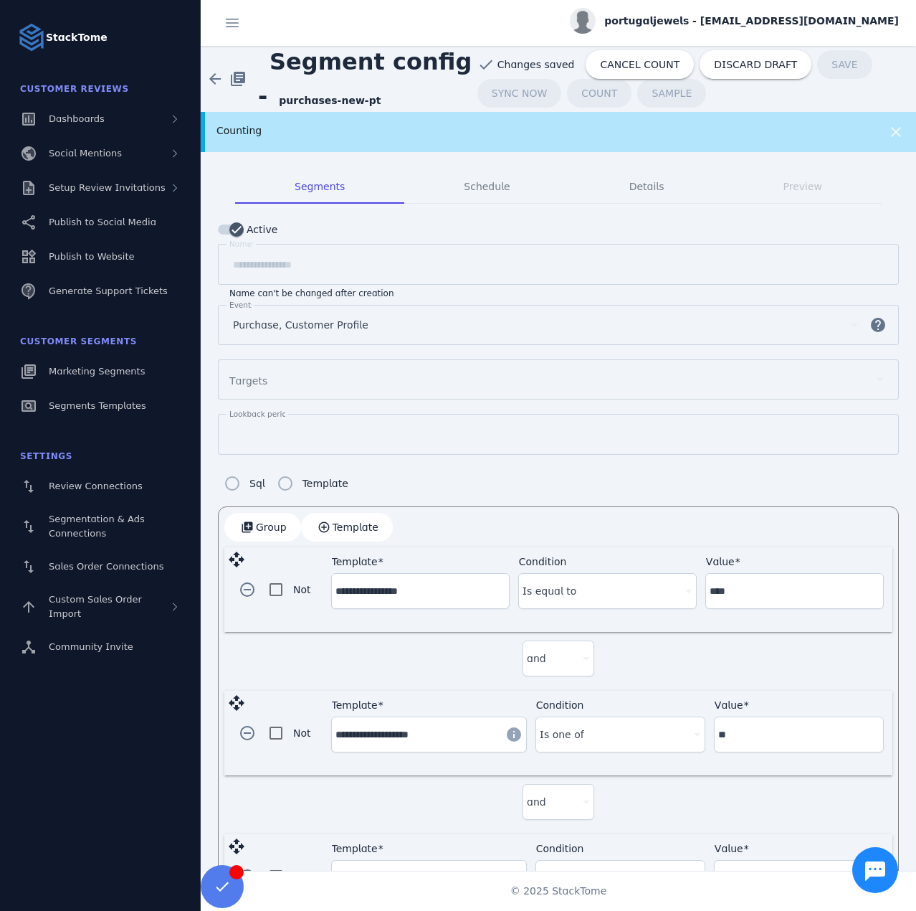
click at [293, 103] on strong "purchases-new-pt" at bounding box center [330, 100] width 102 height 11
copy div "Segment config - purchases-new-pt check"
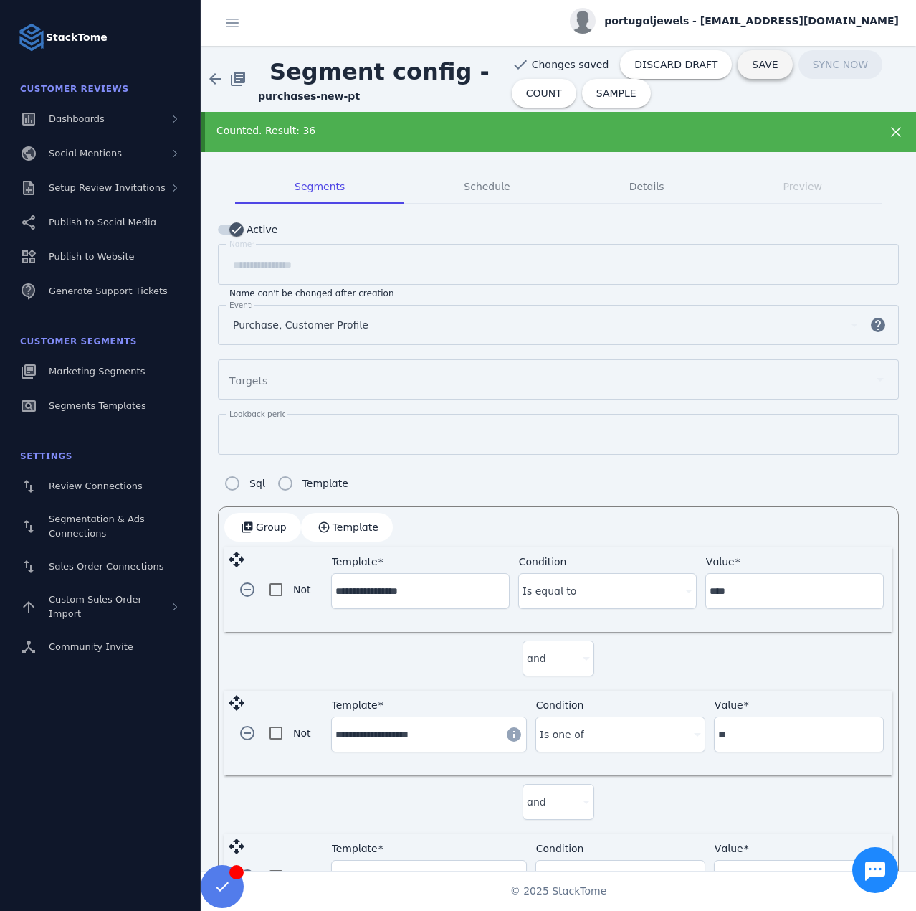
click at [752, 64] on span "SAVE" at bounding box center [765, 65] width 26 height 10
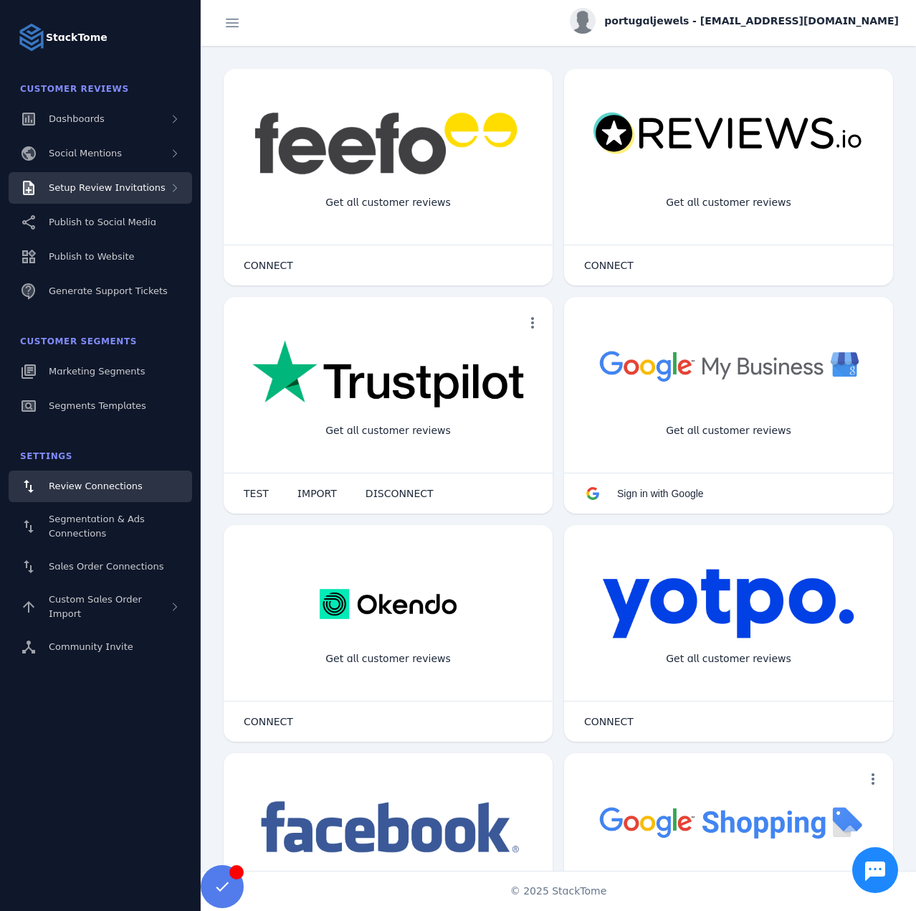
click at [131, 191] on span "Setup Review Invitations" at bounding box center [107, 187] width 117 height 11
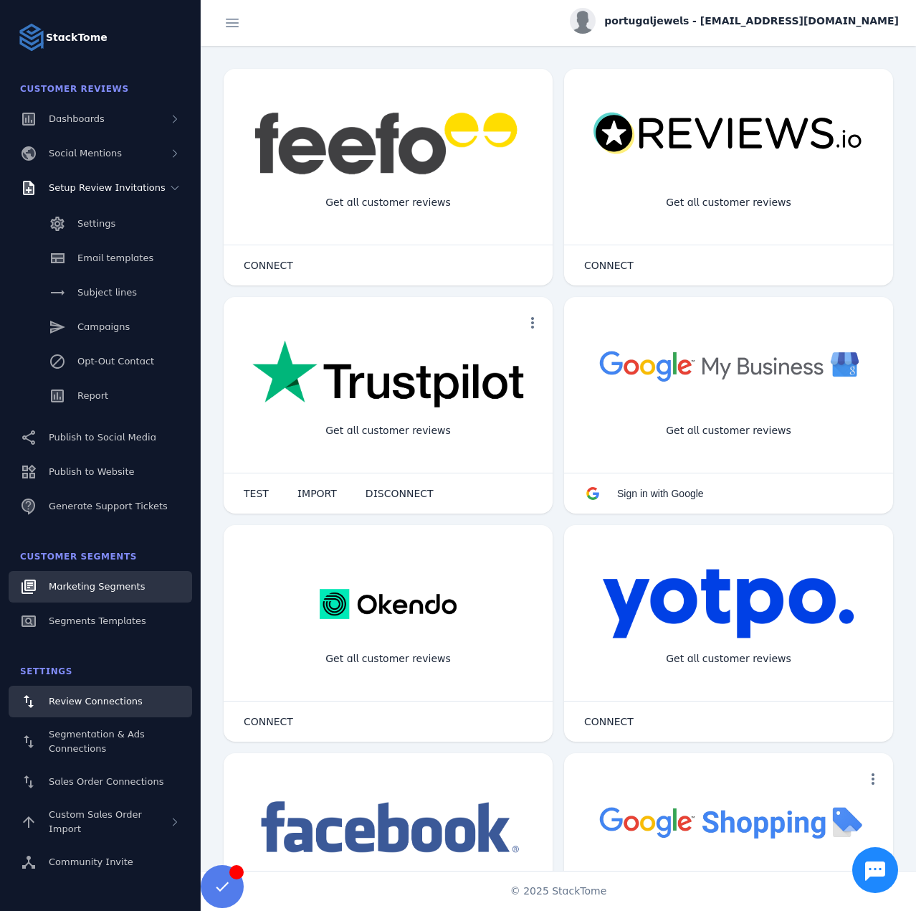
click at [106, 592] on span "Marketing Segments" at bounding box center [97, 586] width 96 height 11
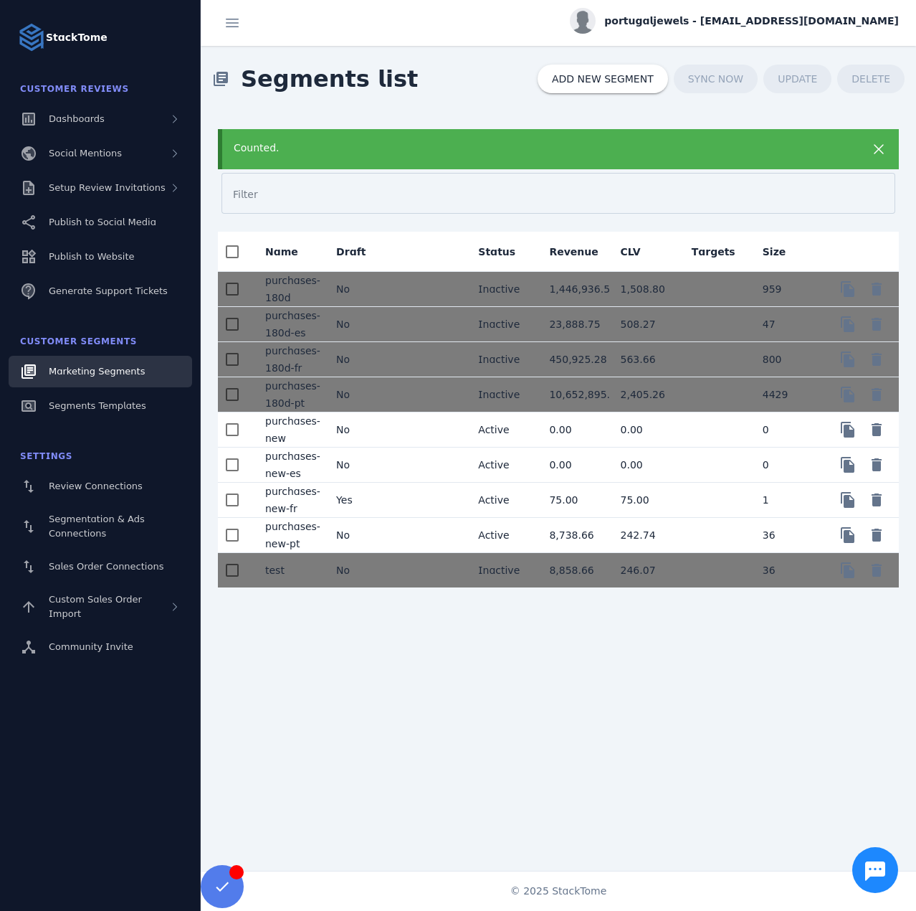
click at [381, 467] on mat-cell "No" at bounding box center [360, 464] width 71 height 35
click at [371, 435] on mat-cell "No" at bounding box center [360, 429] width 71 height 35
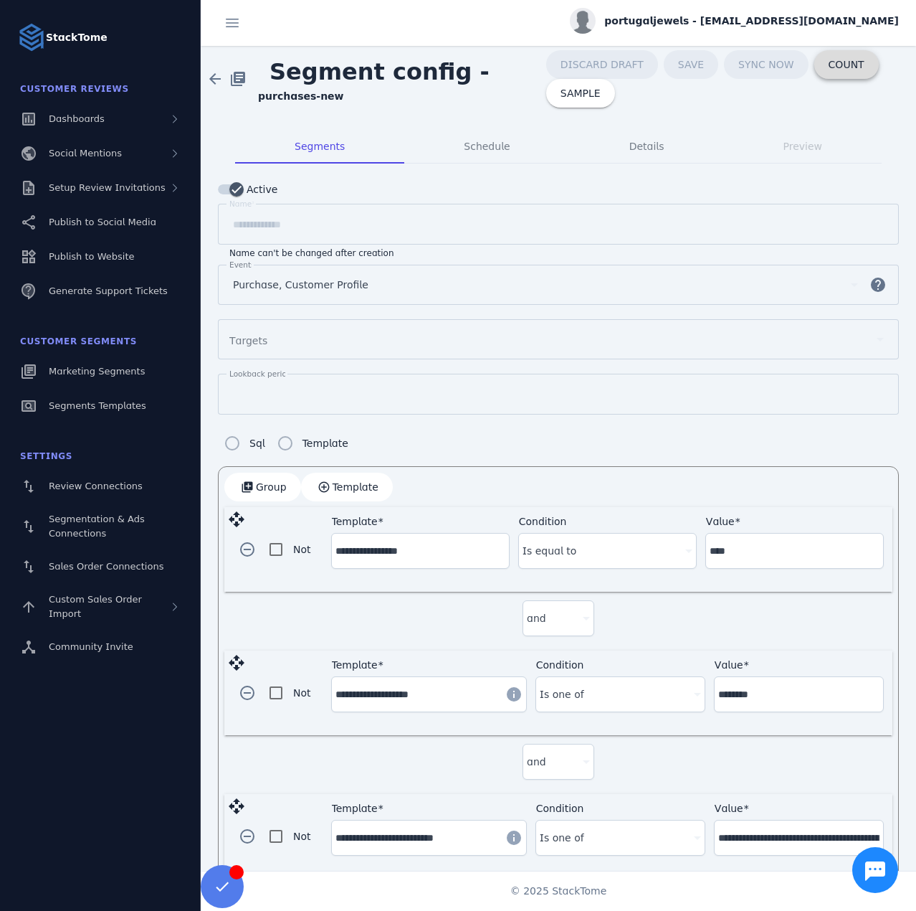
click at [829, 62] on span "COUNT" at bounding box center [847, 65] width 36 height 10
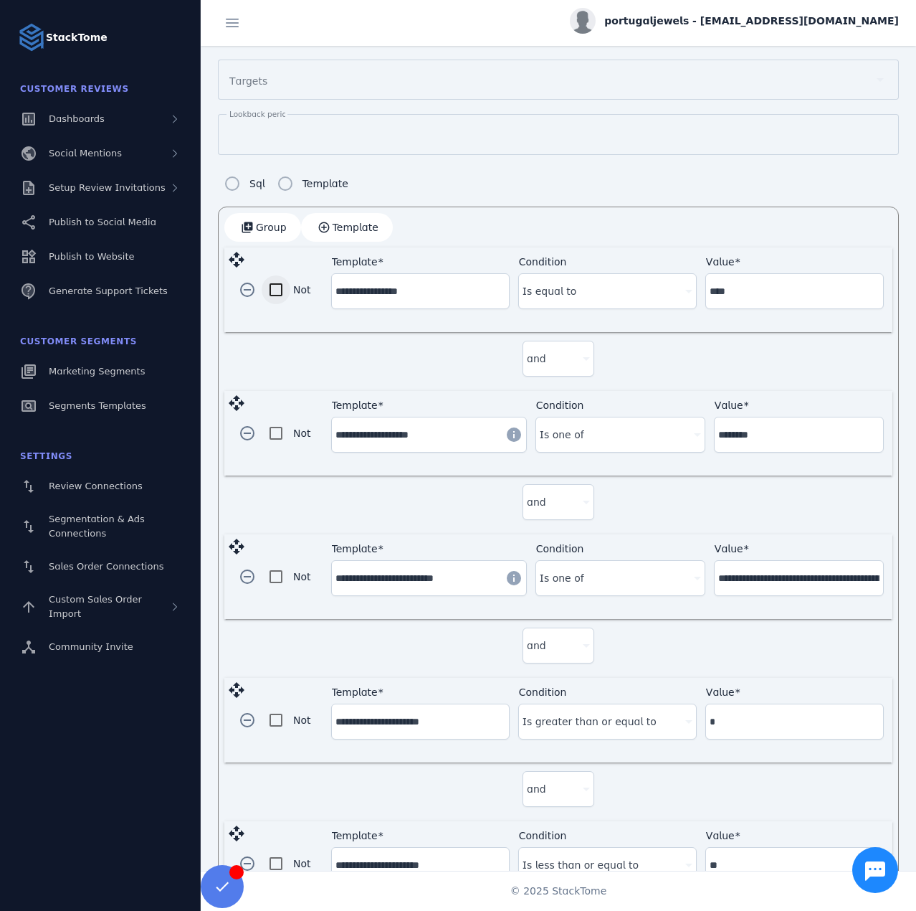
scroll to position [275, 0]
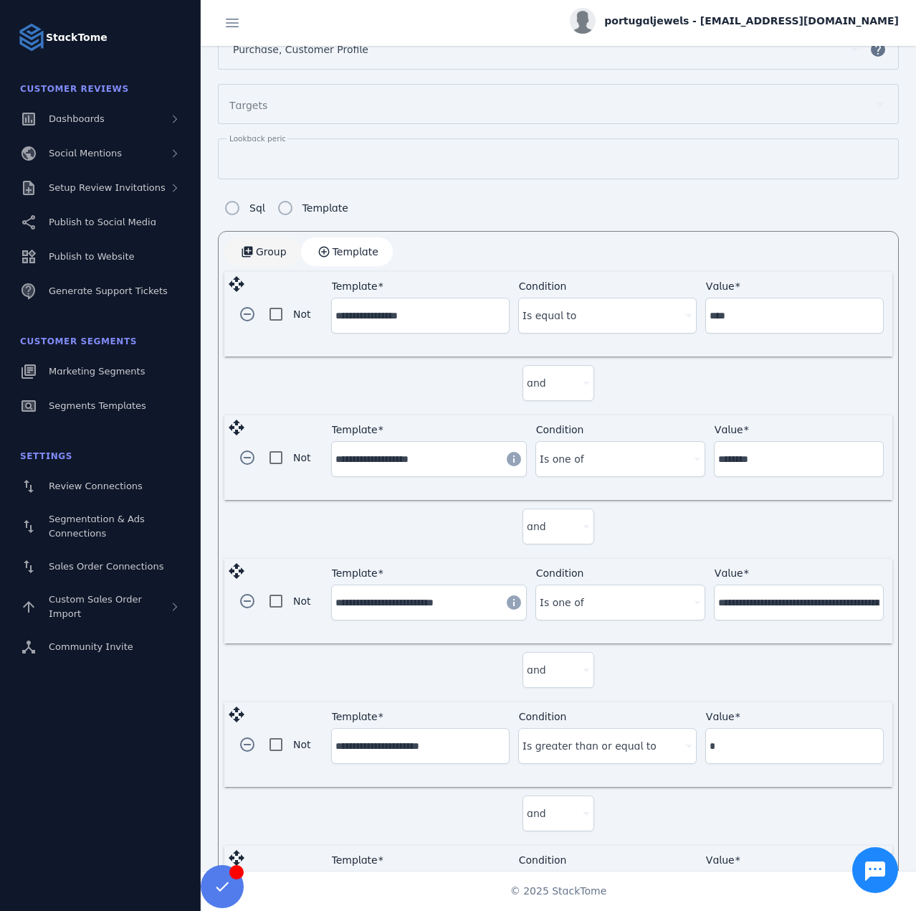
click at [257, 250] on span "Group" at bounding box center [271, 252] width 31 height 10
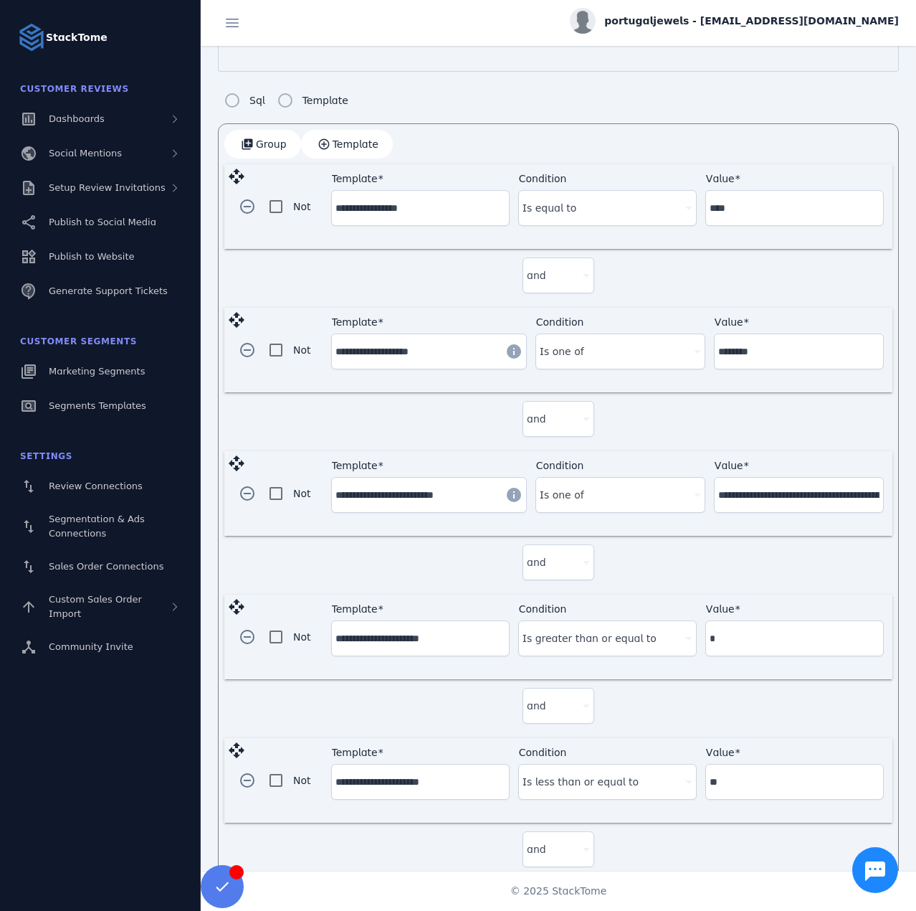
scroll to position [692, 0]
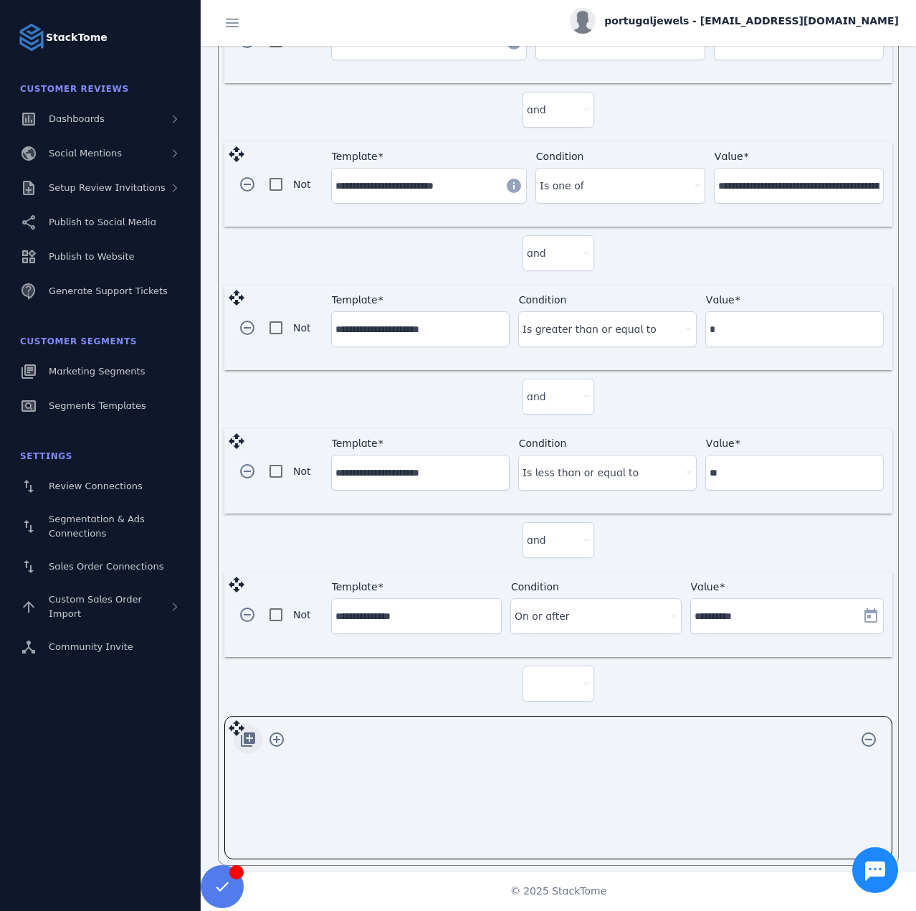
click at [239, 730] on span "button" at bounding box center [248, 739] width 34 height 34
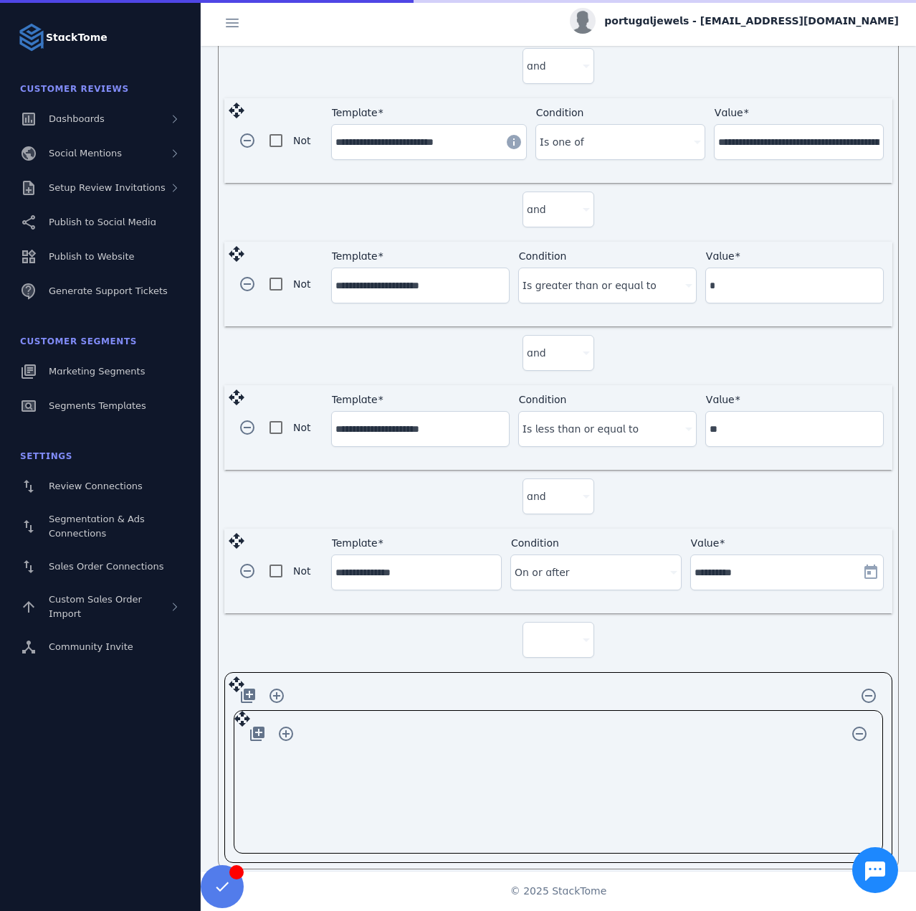
scroll to position [739, 0]
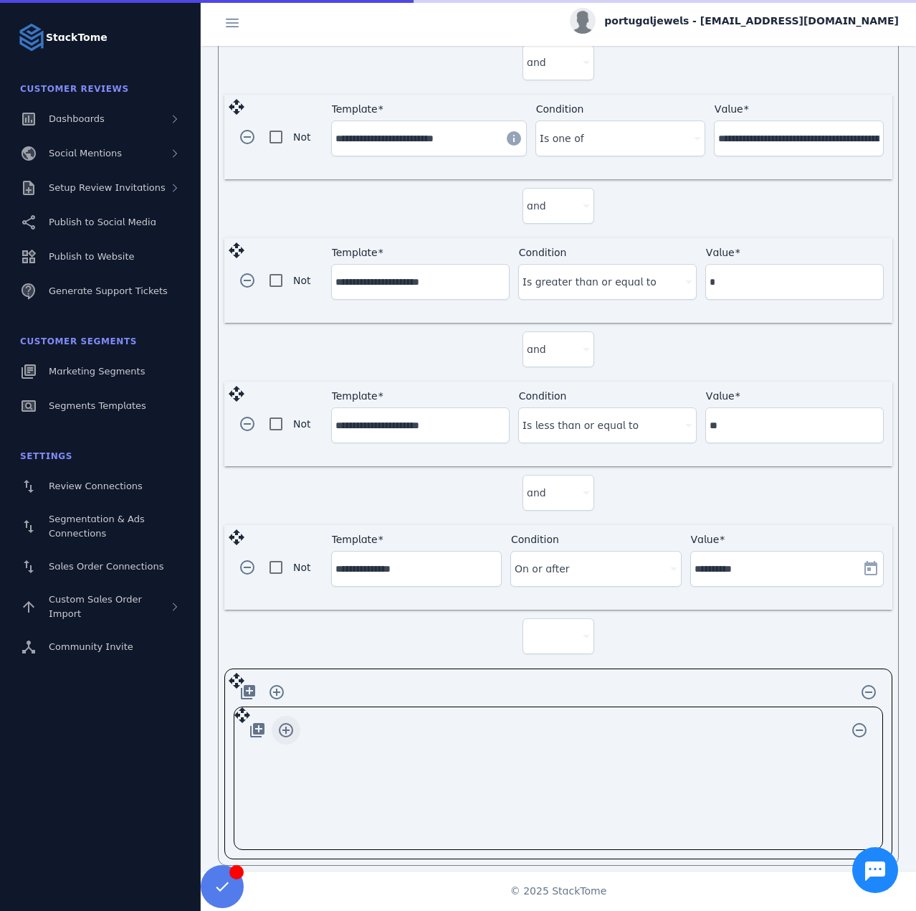
click at [286, 718] on span "button" at bounding box center [286, 730] width 34 height 34
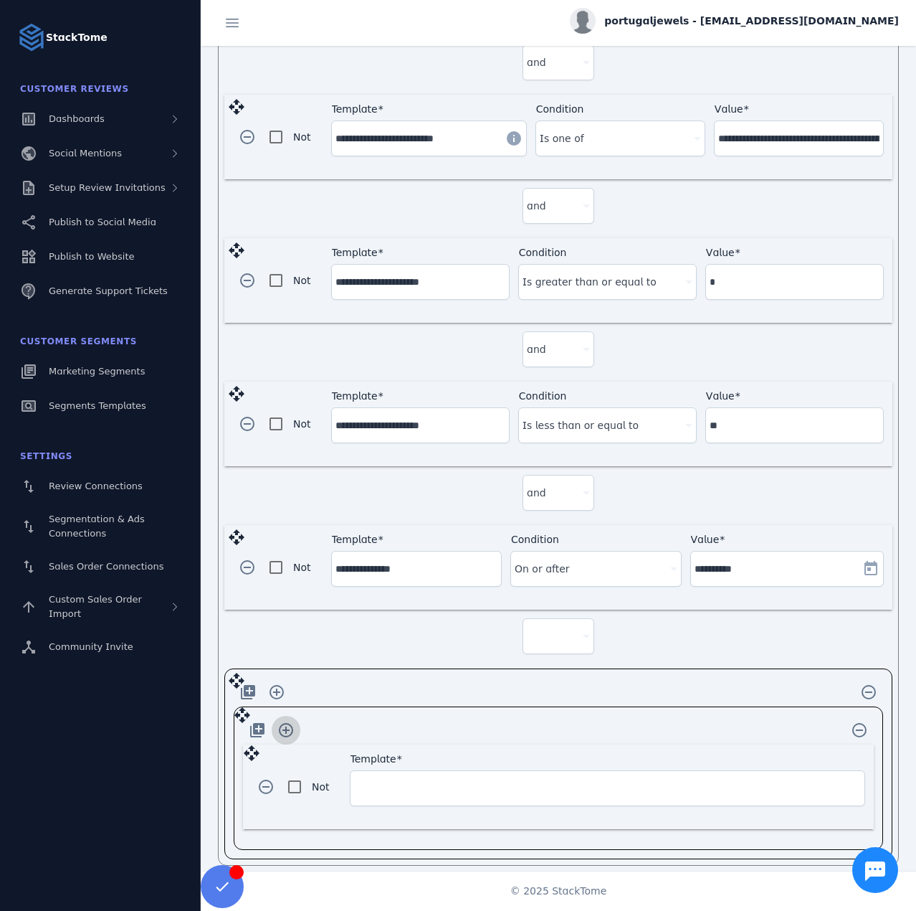
click at [286, 718] on span "button" at bounding box center [286, 730] width 34 height 34
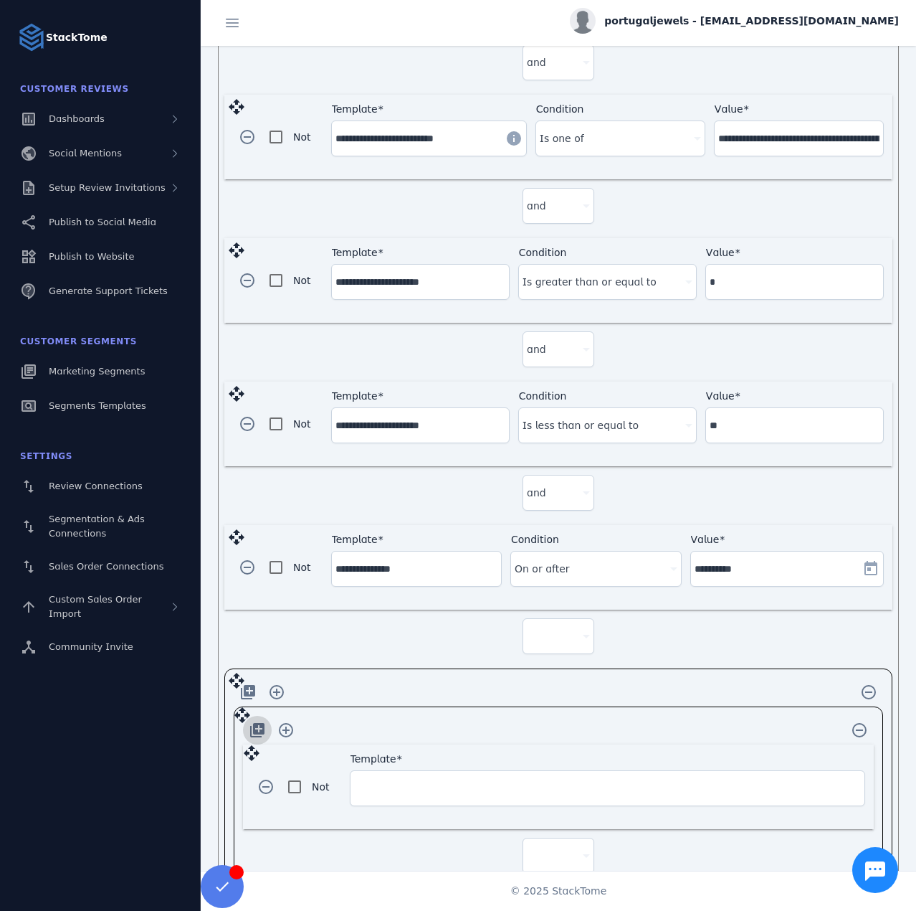
click at [260, 713] on span "button" at bounding box center [257, 730] width 34 height 34
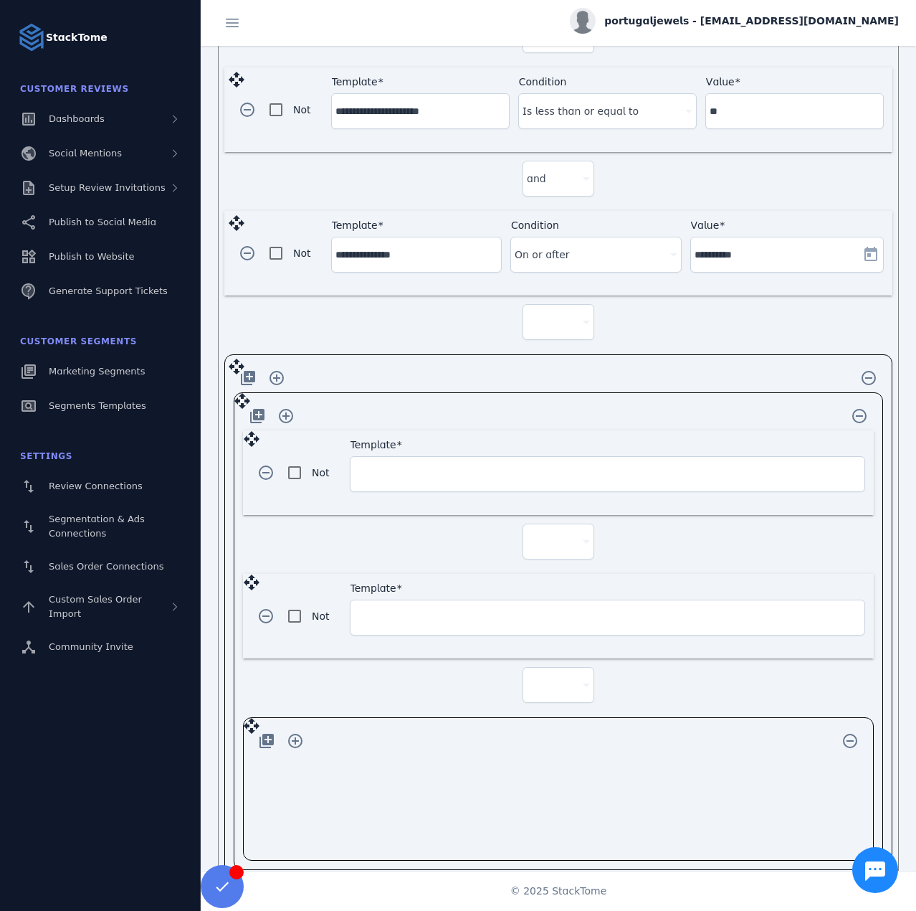
scroll to position [1070, 0]
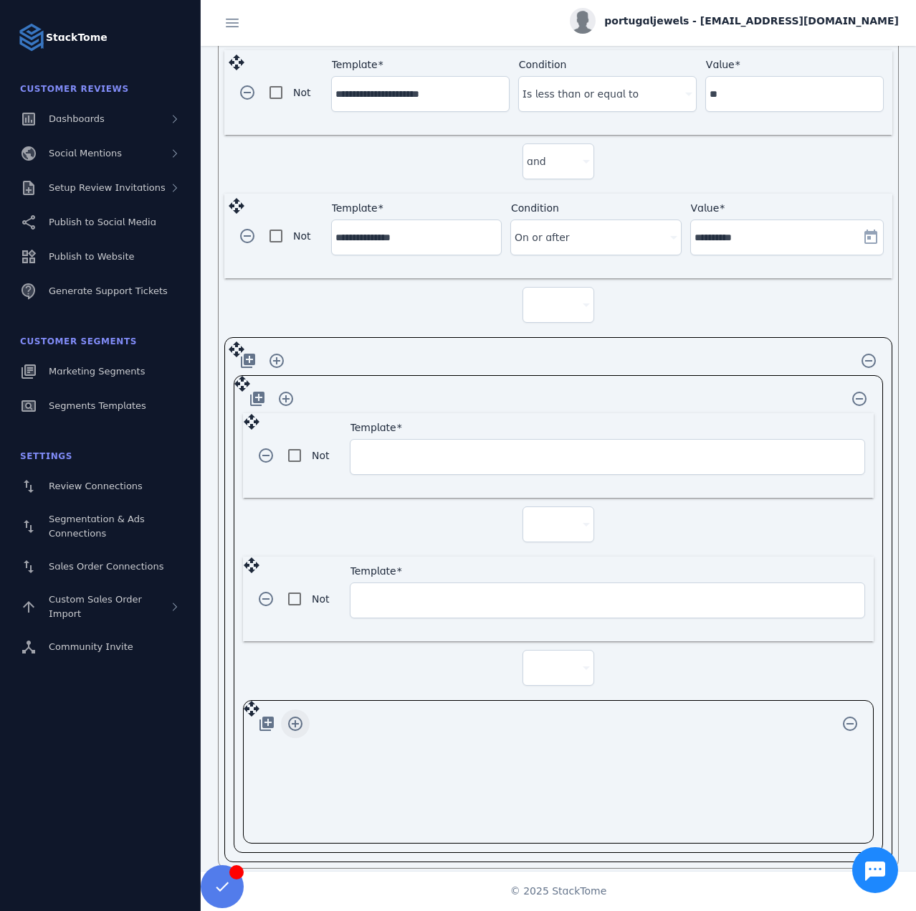
click at [288, 710] on span "button" at bounding box center [295, 723] width 34 height 34
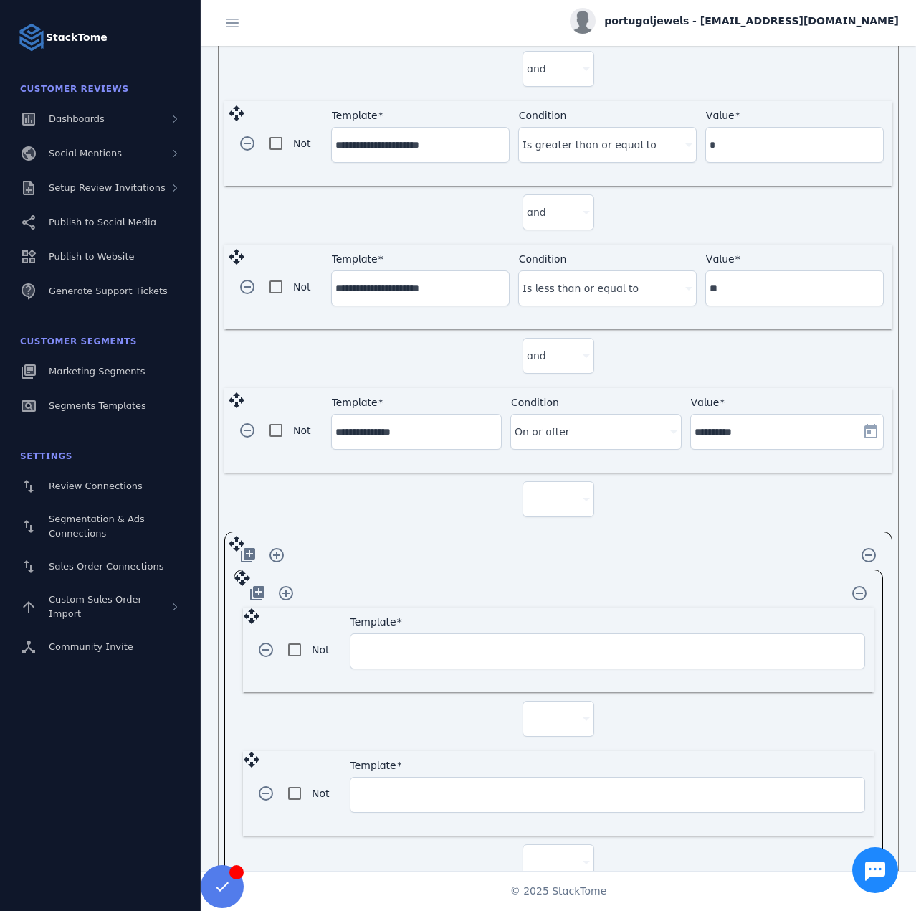
scroll to position [855, 0]
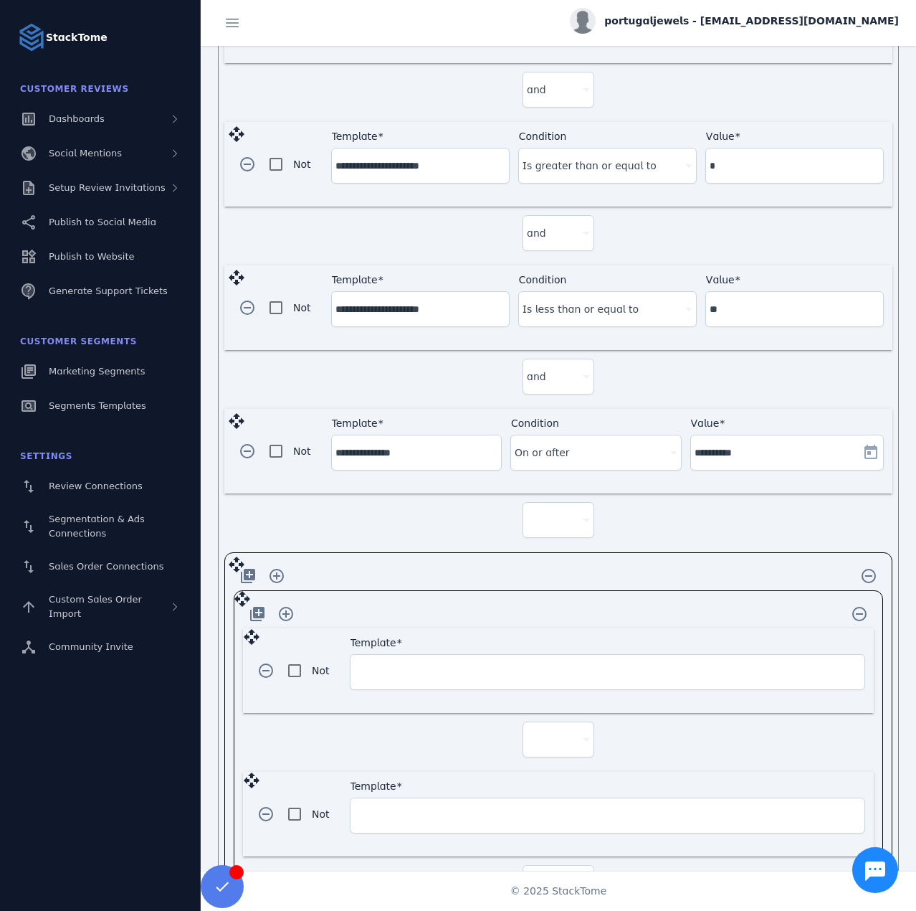
click at [442, 666] on input "Template" at bounding box center [607, 671] width 507 height 17
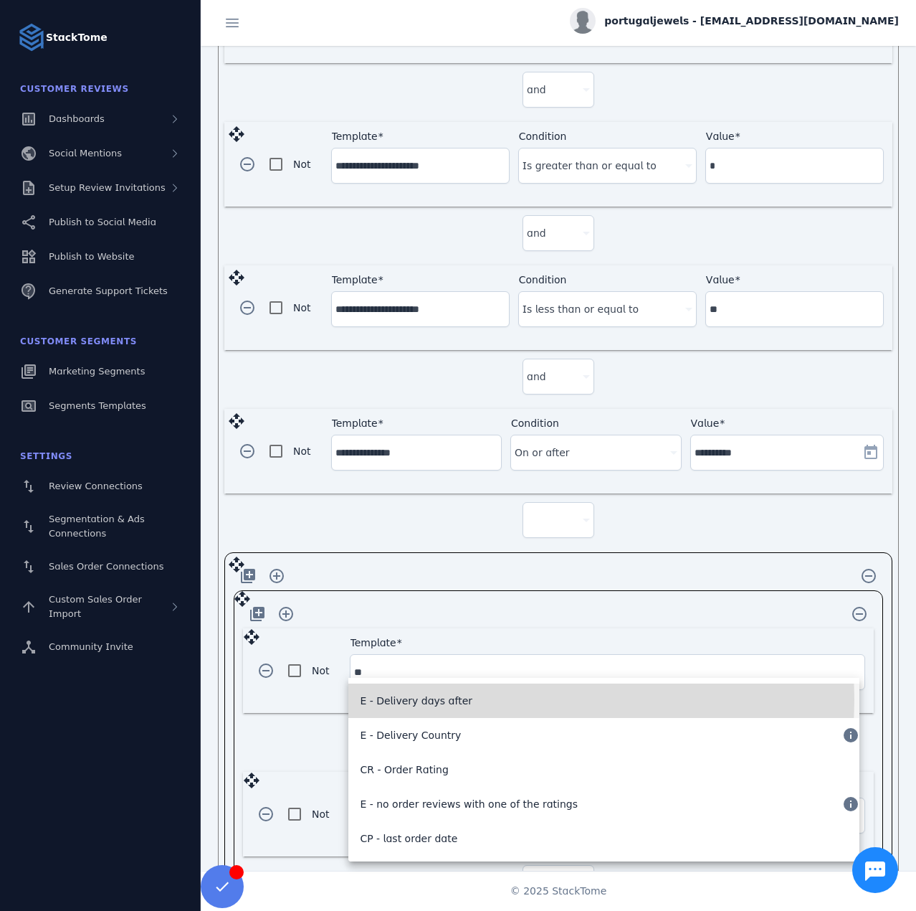
click at [436, 699] on span "E - Delivery days after" at bounding box center [416, 700] width 113 height 17
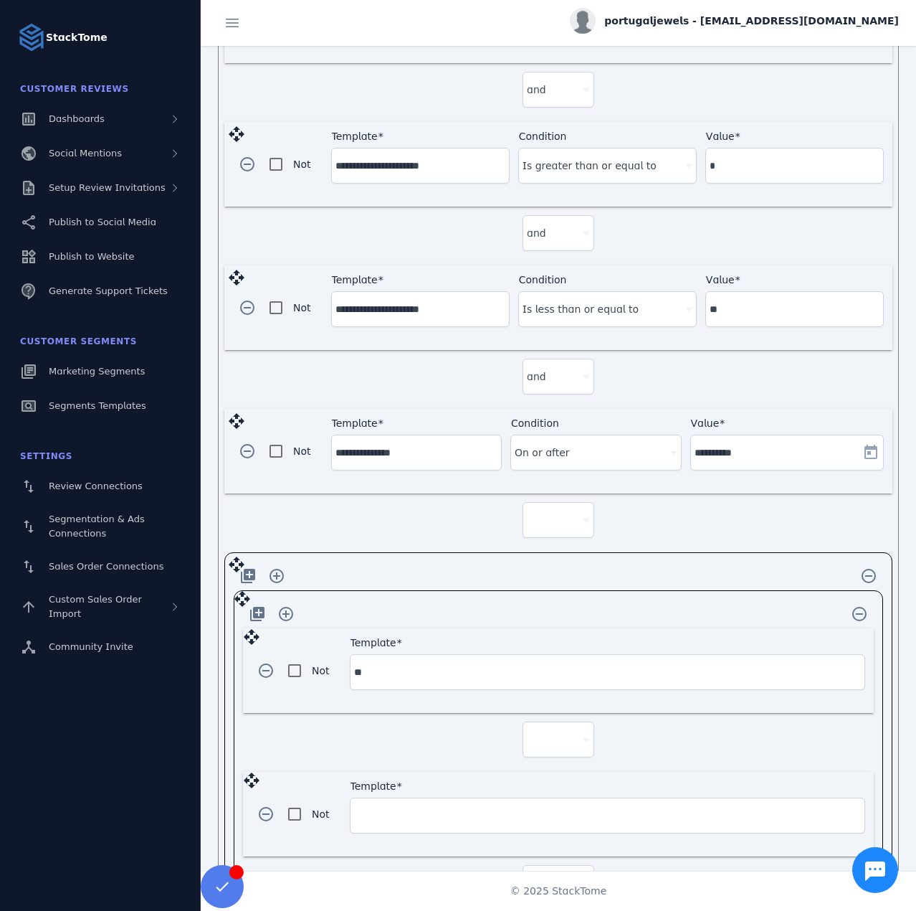
type input "**********"
click at [584, 663] on div at bounding box center [600, 671] width 145 height 17
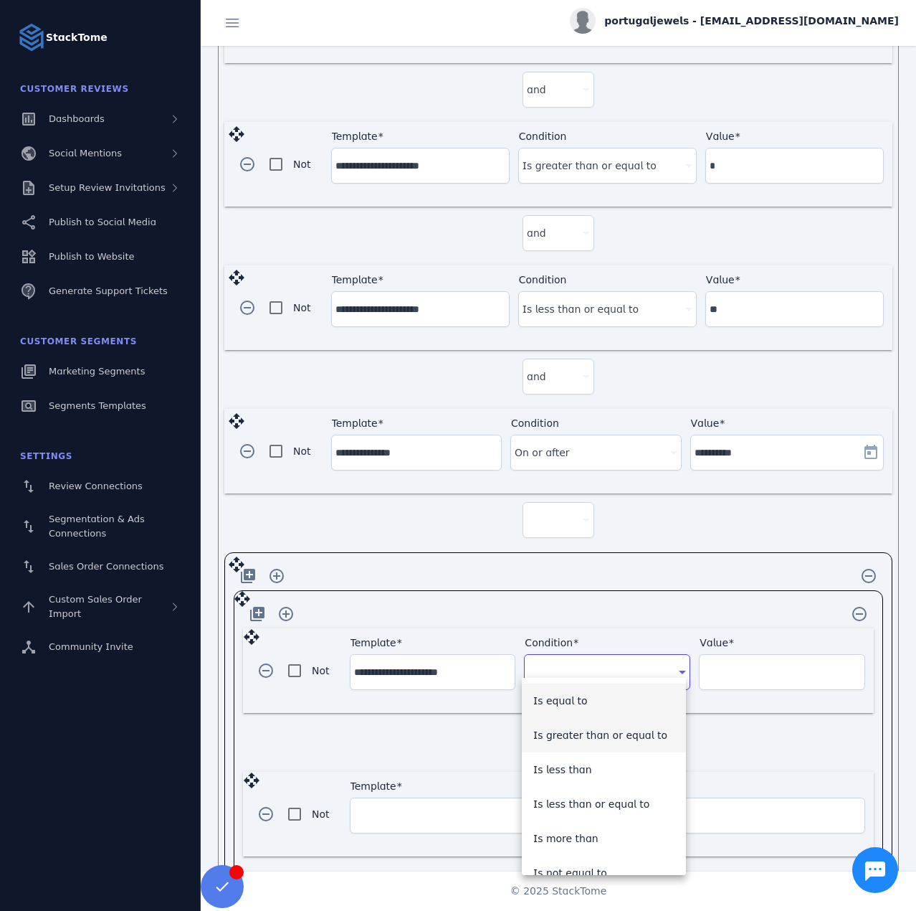
click at [583, 736] on span "Is greater than or equal to" at bounding box center [600, 734] width 134 height 17
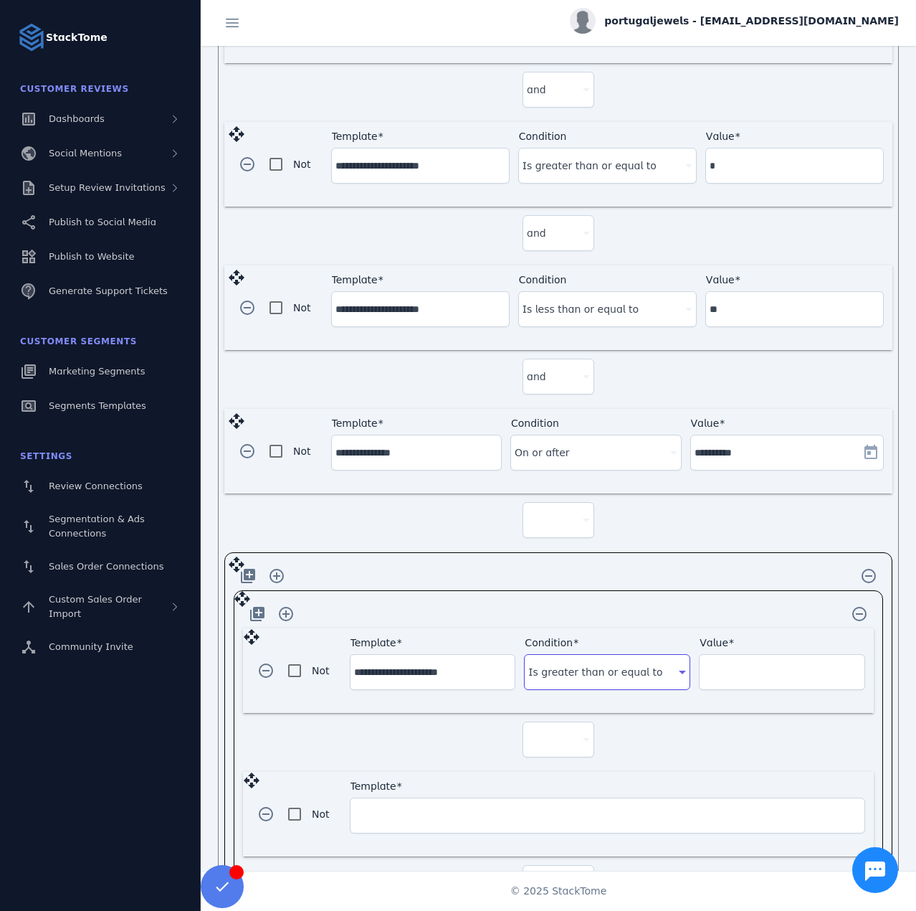
click at [736, 667] on input "Value" at bounding box center [782, 671] width 158 height 17
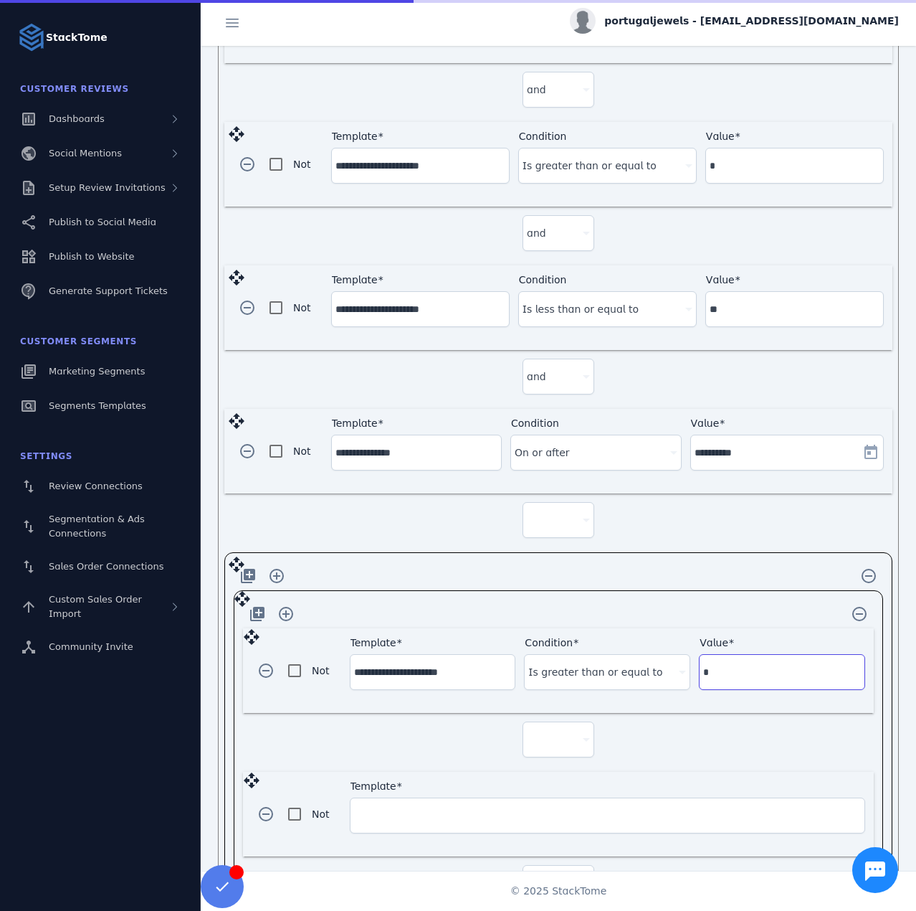
type input "*"
click at [545, 731] on div at bounding box center [552, 739] width 50 height 17
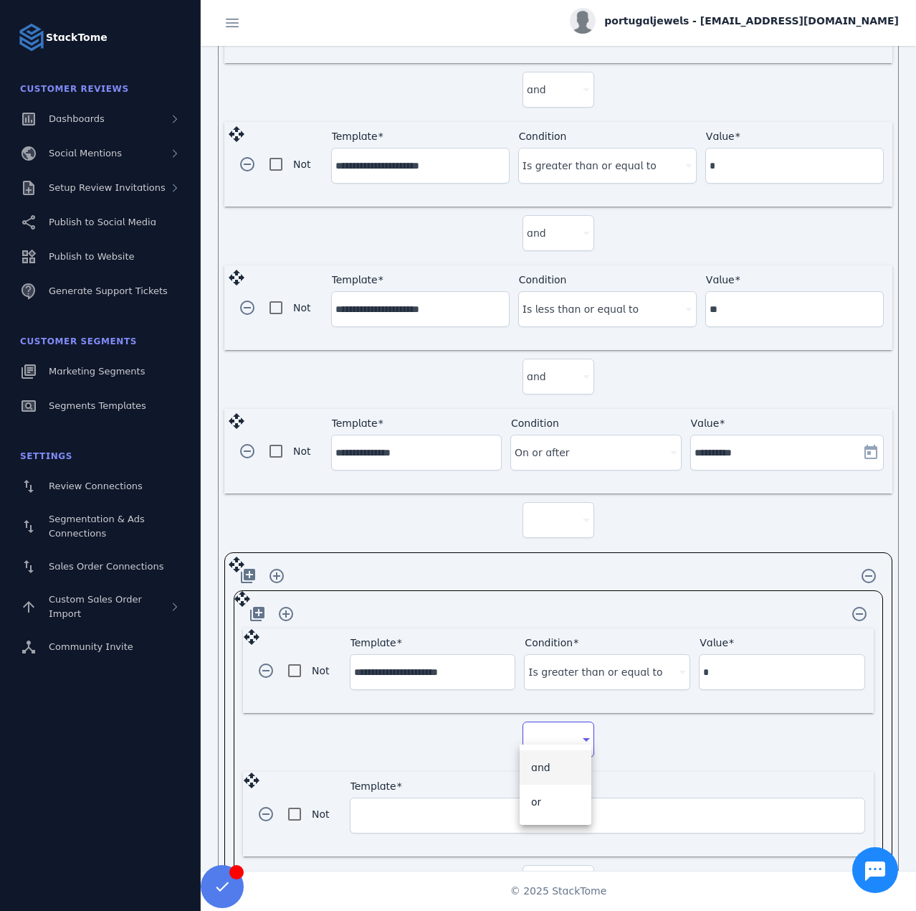
click at [538, 769] on span "and" at bounding box center [540, 767] width 19 height 17
click at [472, 807] on input "Template" at bounding box center [607, 815] width 507 height 17
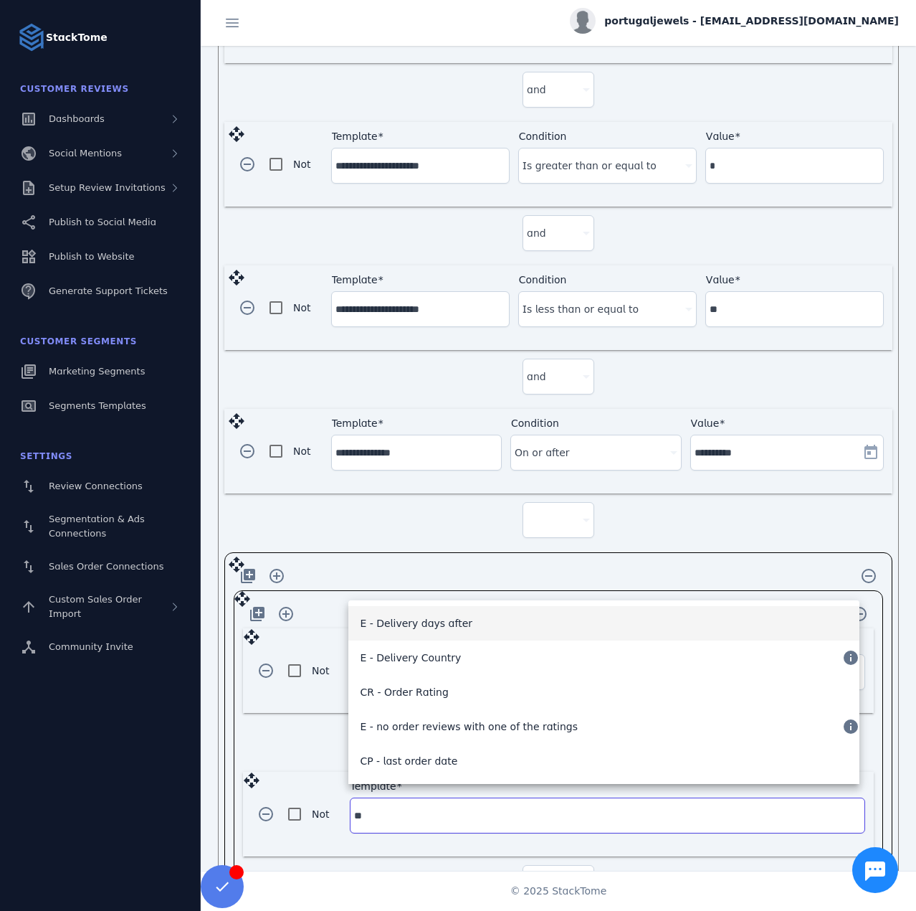
click at [434, 624] on span "E - Delivery days after" at bounding box center [416, 622] width 113 height 17
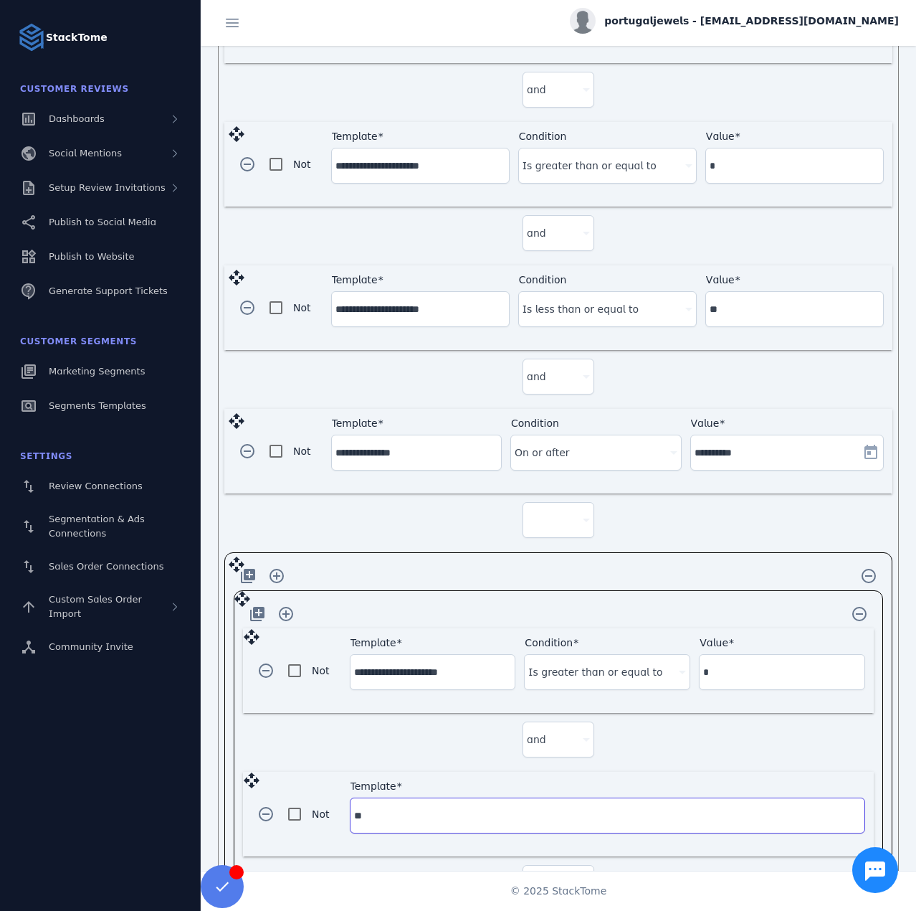
type input "**********"
click at [569, 807] on div at bounding box center [600, 815] width 145 height 17
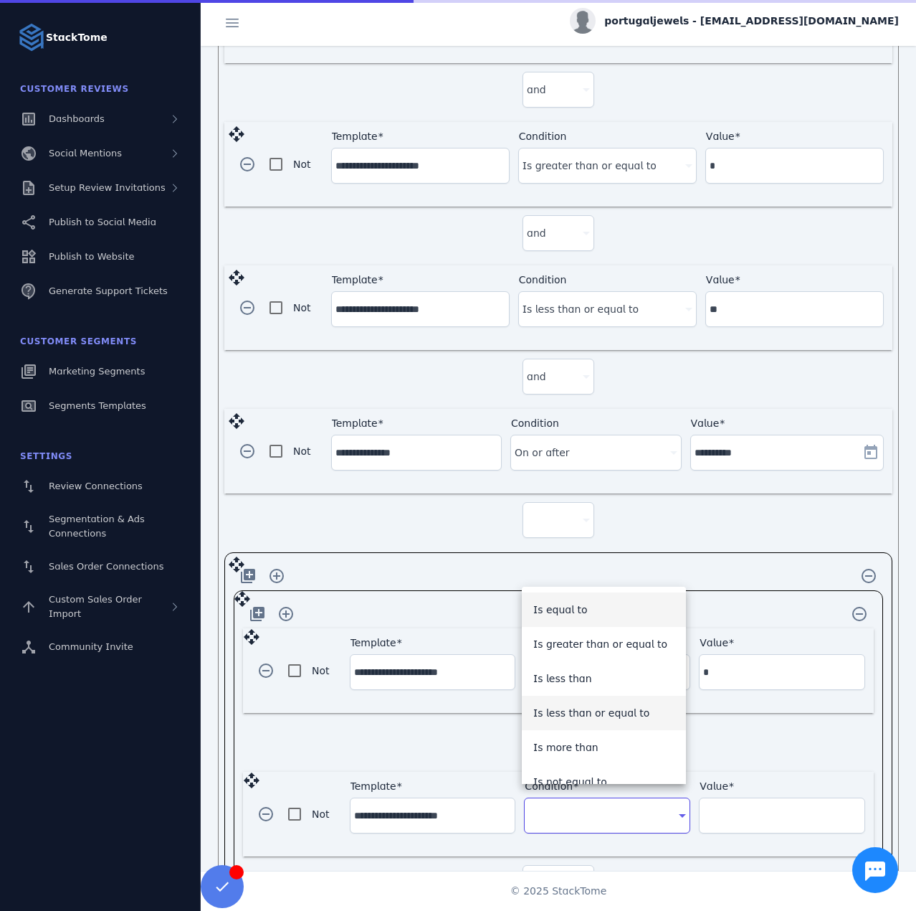
click at [615, 713] on span "Is less than or equal to" at bounding box center [591, 712] width 117 height 17
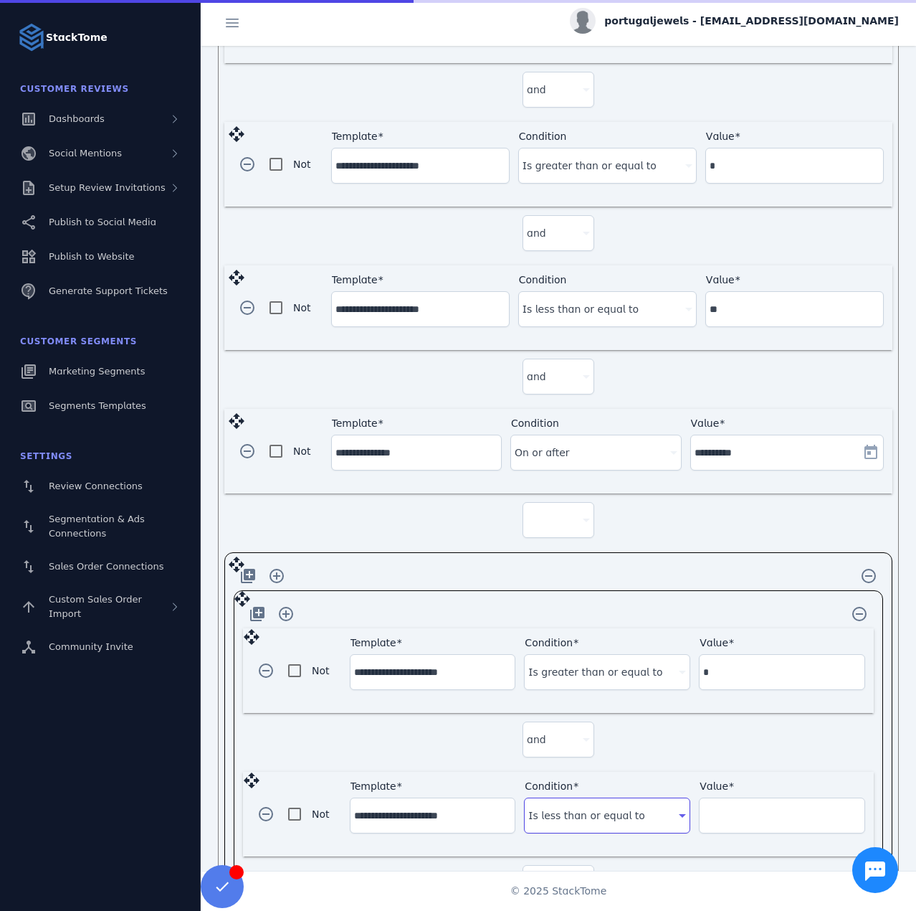
click at [759, 807] on input "Value" at bounding box center [782, 815] width 158 height 17
type input "**"
click at [565, 874] on div at bounding box center [552, 882] width 50 height 17
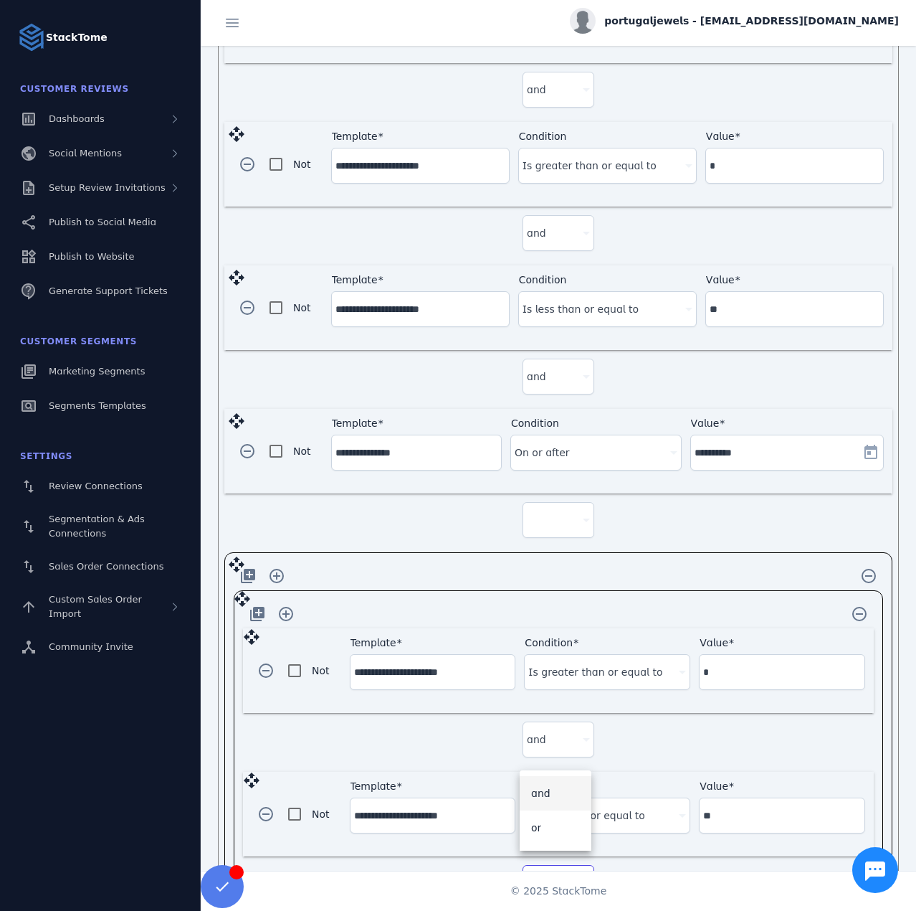
click at [554, 829] on mat-option "or" at bounding box center [556, 827] width 72 height 34
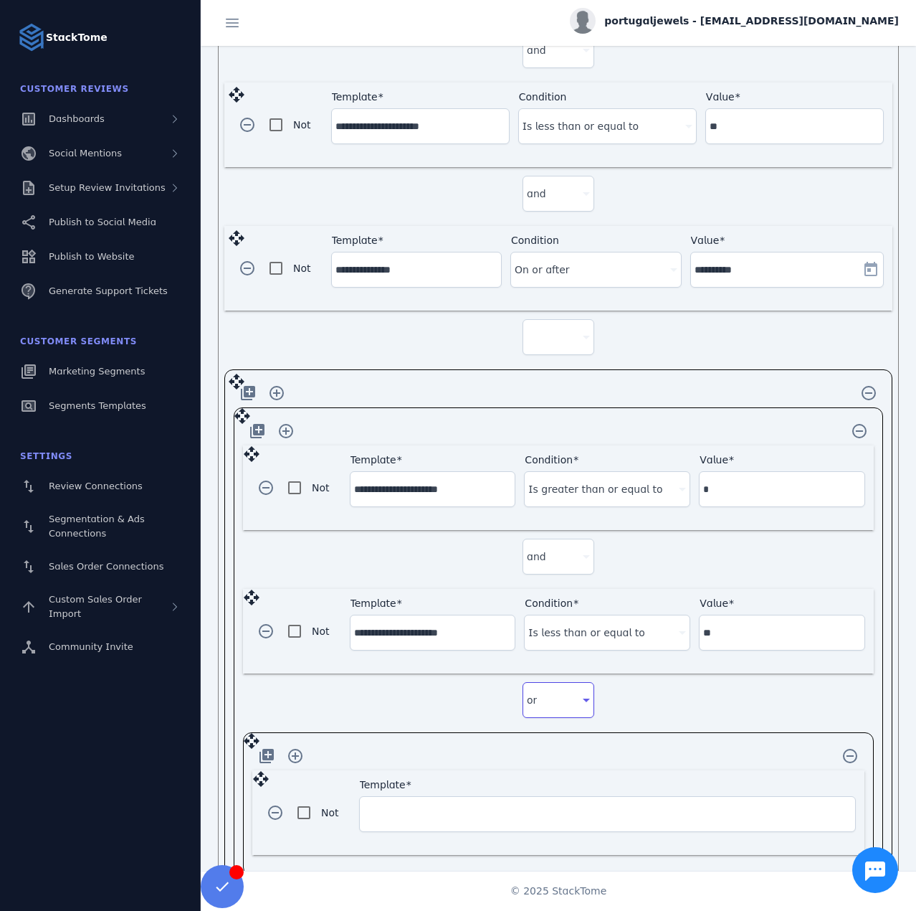
scroll to position [1070, 0]
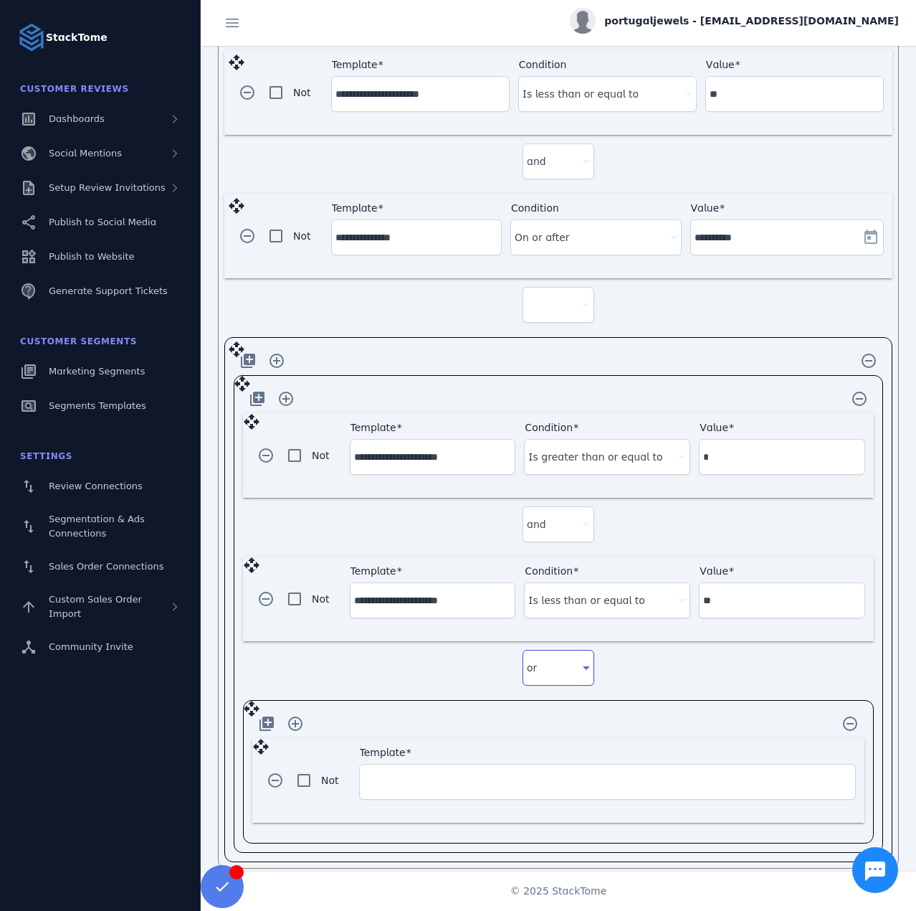
click at [433, 773] on input "Template" at bounding box center [608, 781] width 488 height 17
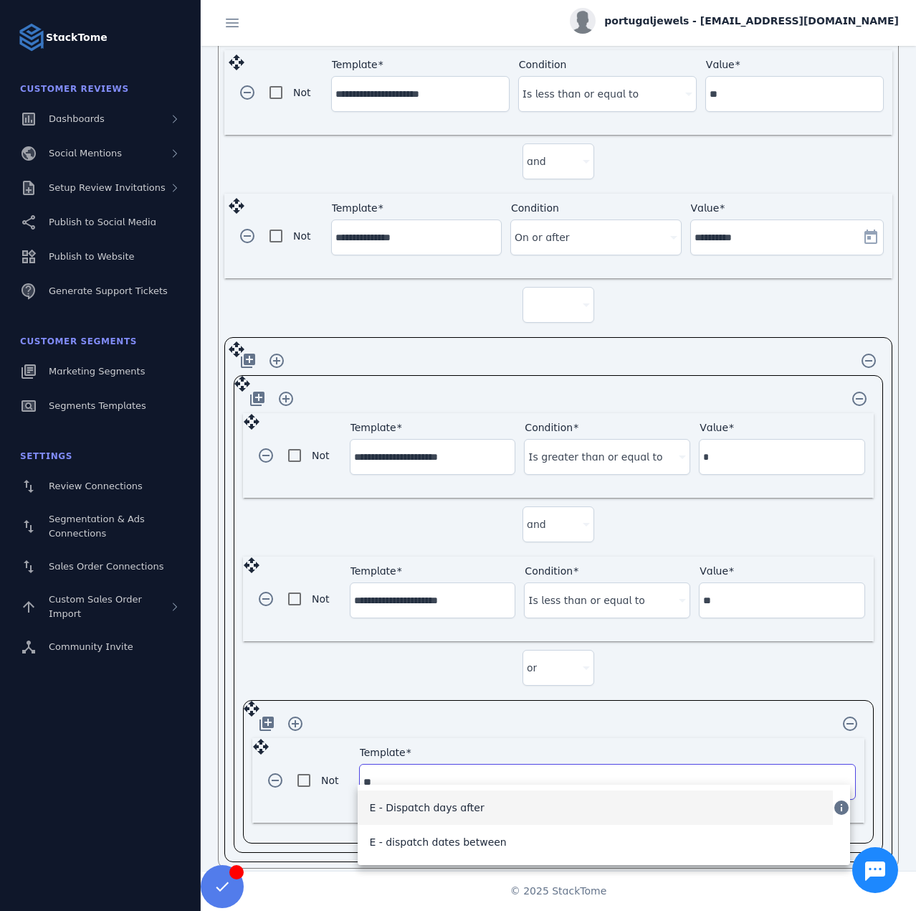
click at [461, 817] on mat-option "E - Dispatch days after" at bounding box center [595, 807] width 475 height 34
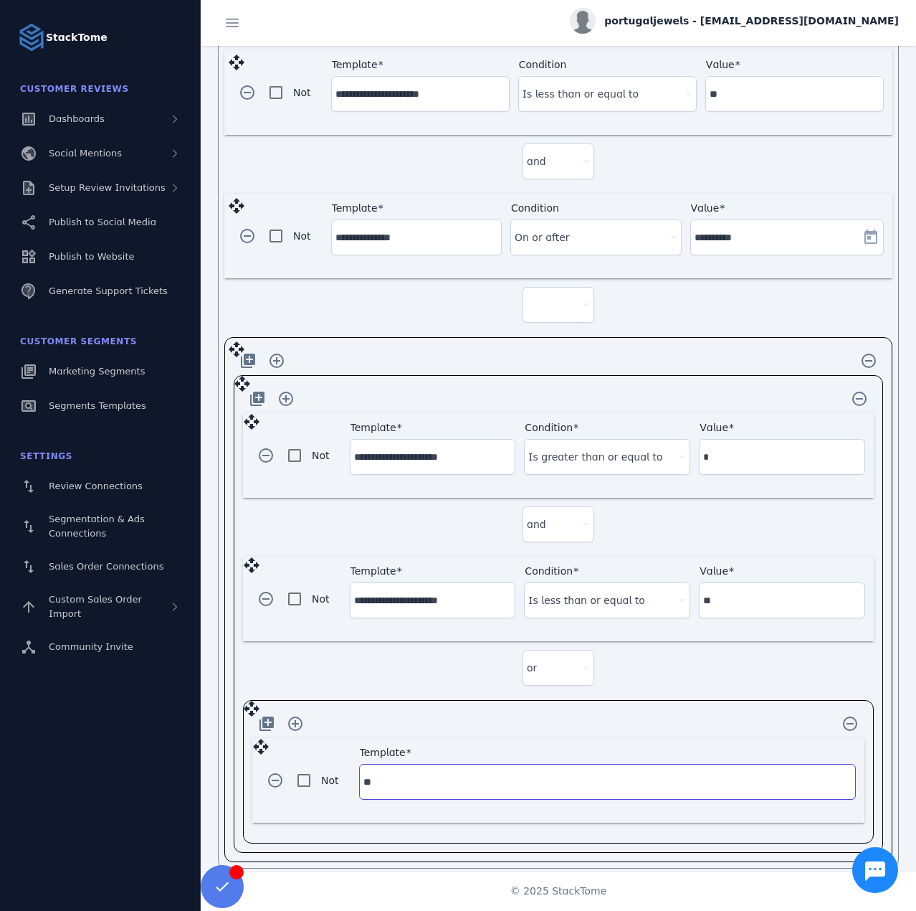
type input "**********"
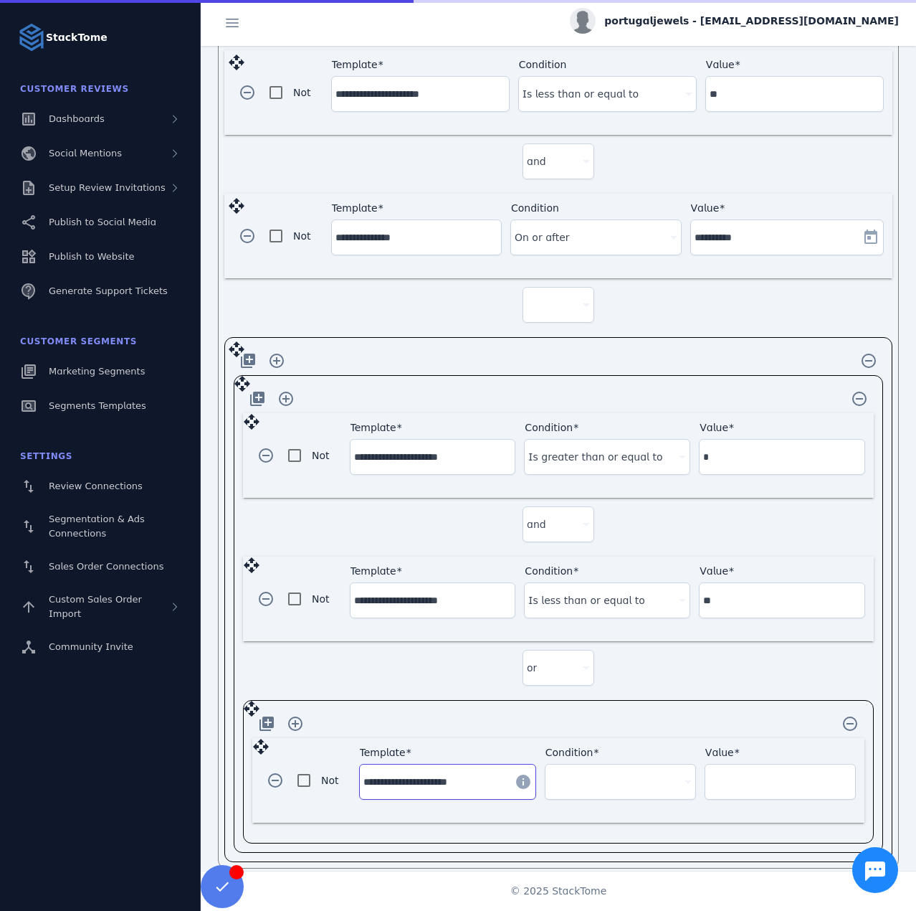
click at [652, 773] on div at bounding box center [614, 781] width 130 height 17
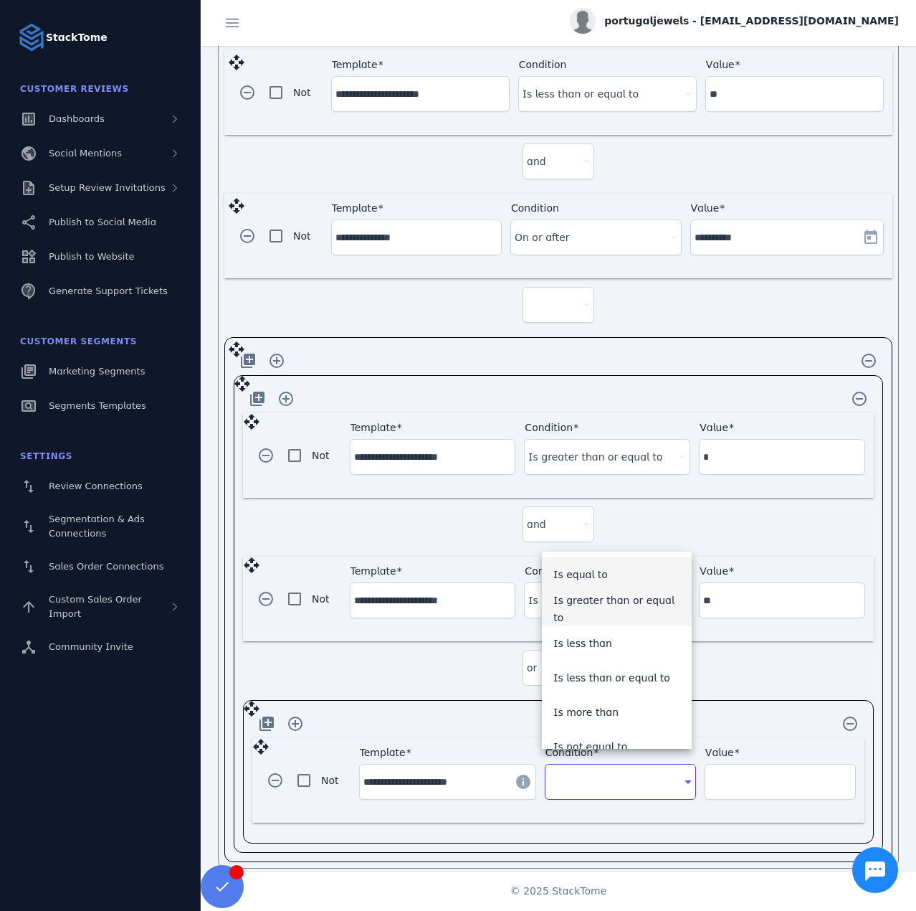
click at [623, 611] on span "Is greater than or equal to" at bounding box center [617, 609] width 127 height 34
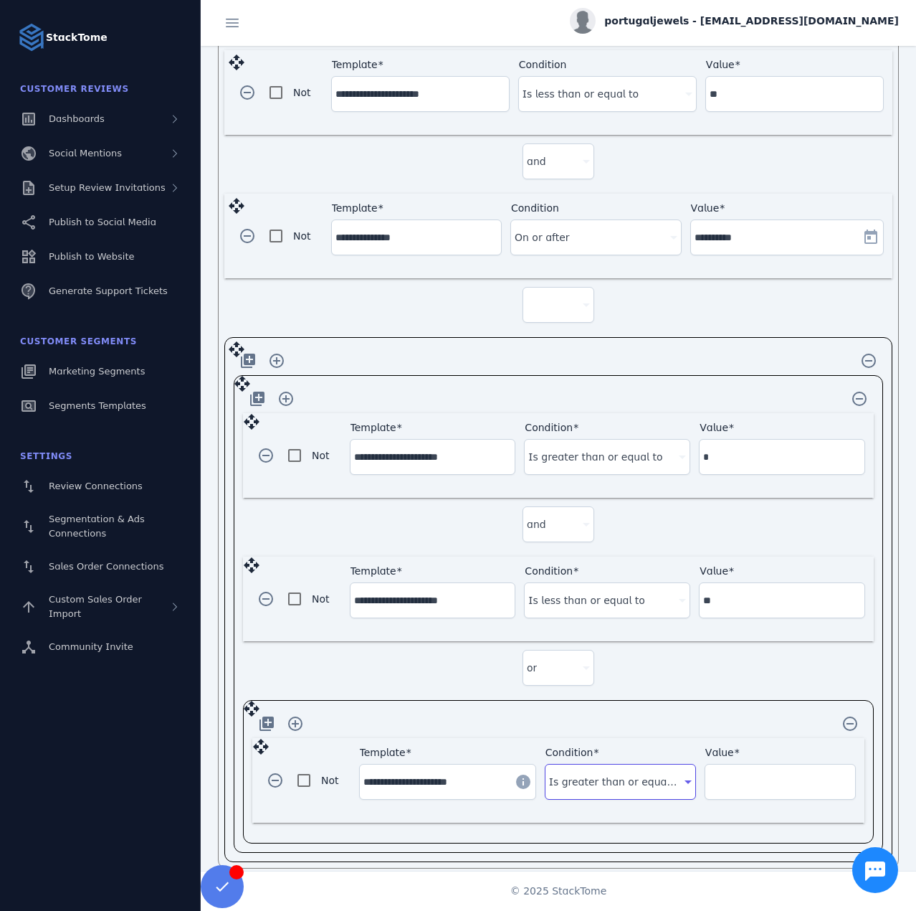
click at [744, 764] on div "Value" at bounding box center [780, 781] width 143 height 34
type input "**"
click at [728, 709] on div "add_to_photos add_circle_outline remove_circle_outline" at bounding box center [558, 723] width 612 height 29
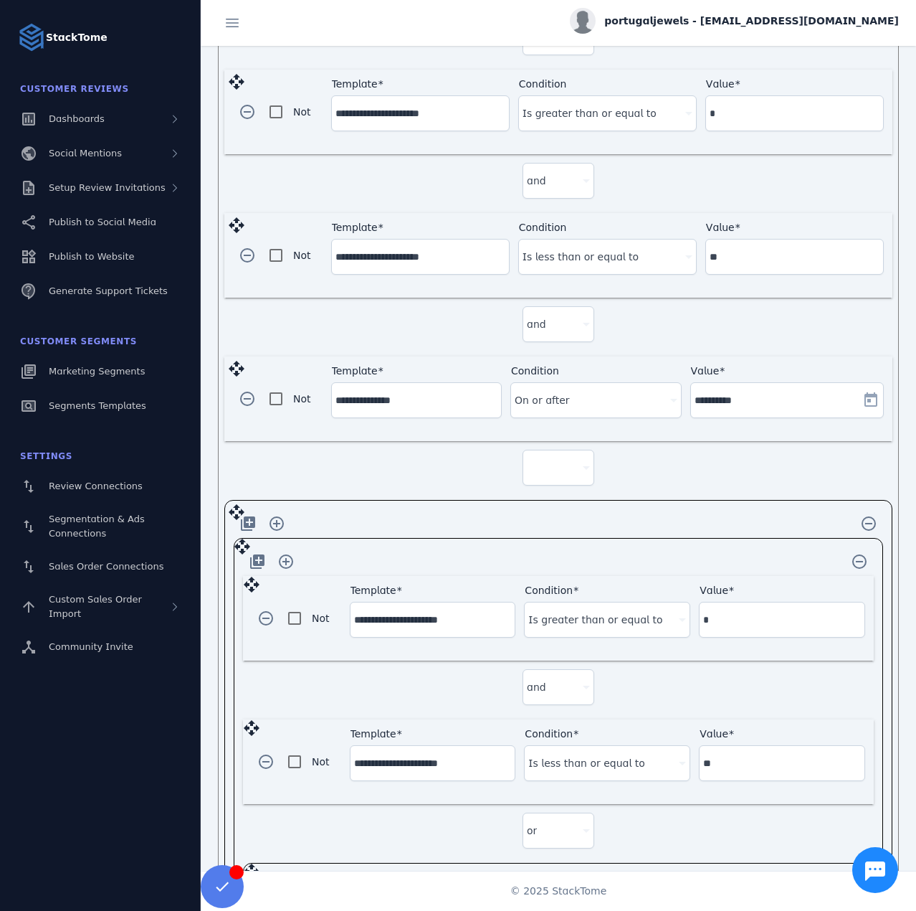
scroll to position [855, 0]
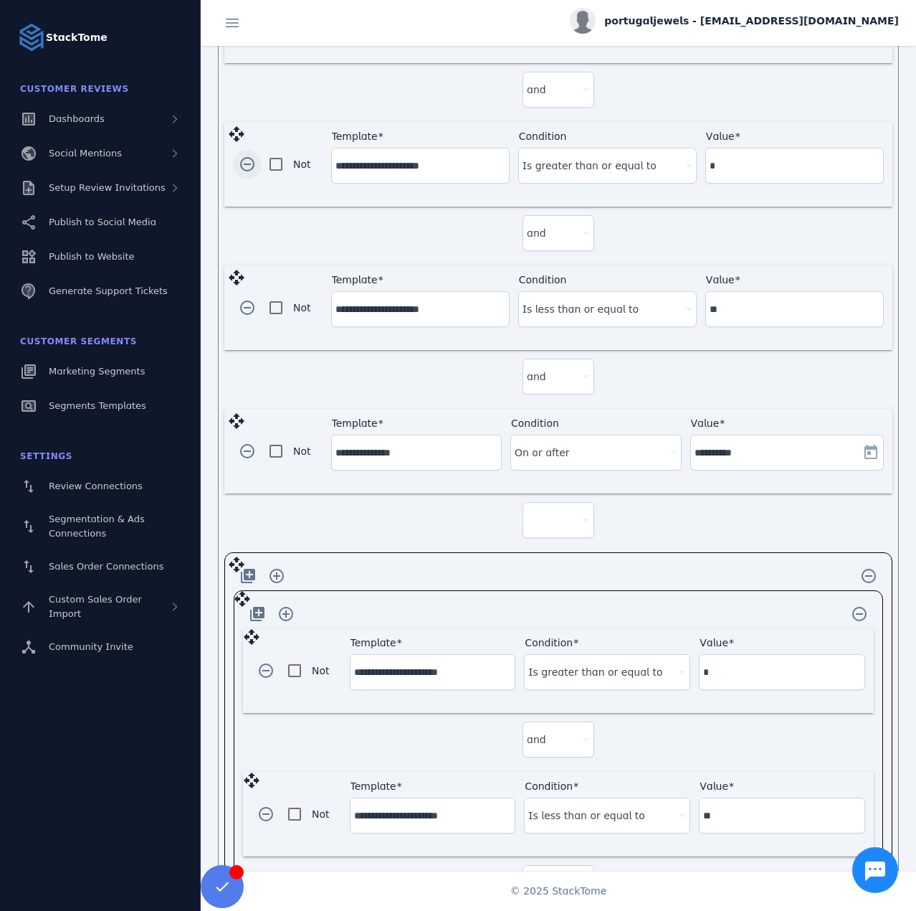
click at [244, 154] on span "button" at bounding box center [247, 164] width 34 height 34
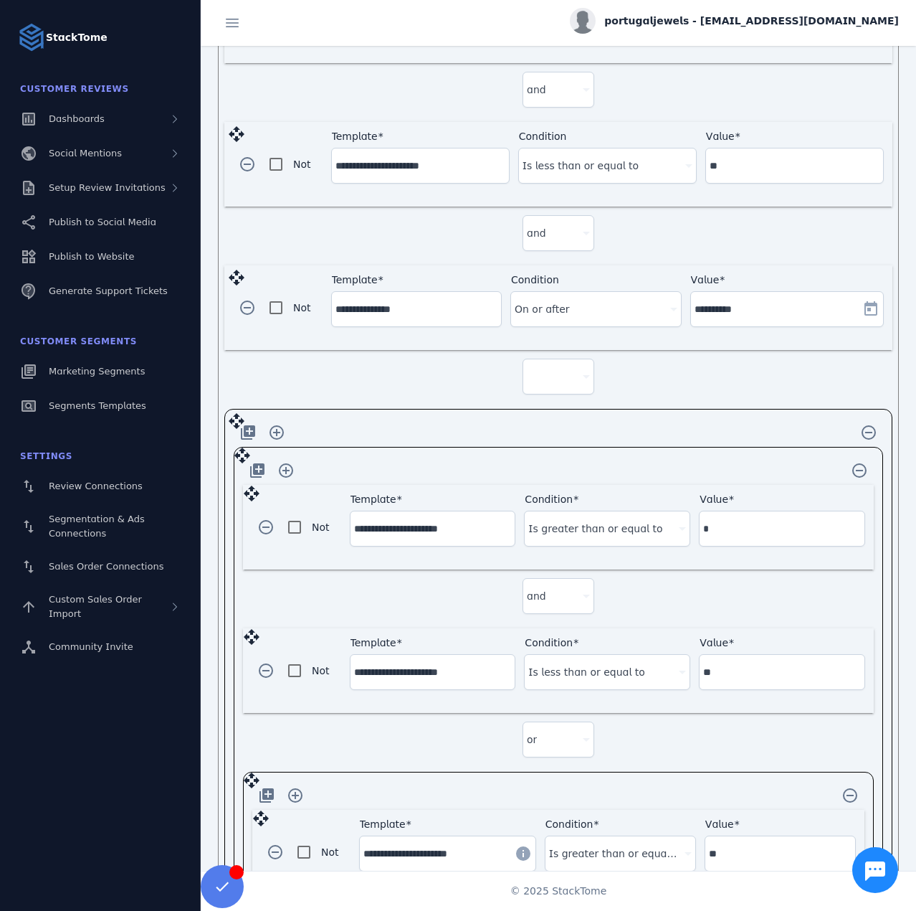
click at [244, 154] on span "button" at bounding box center [247, 164] width 34 height 34
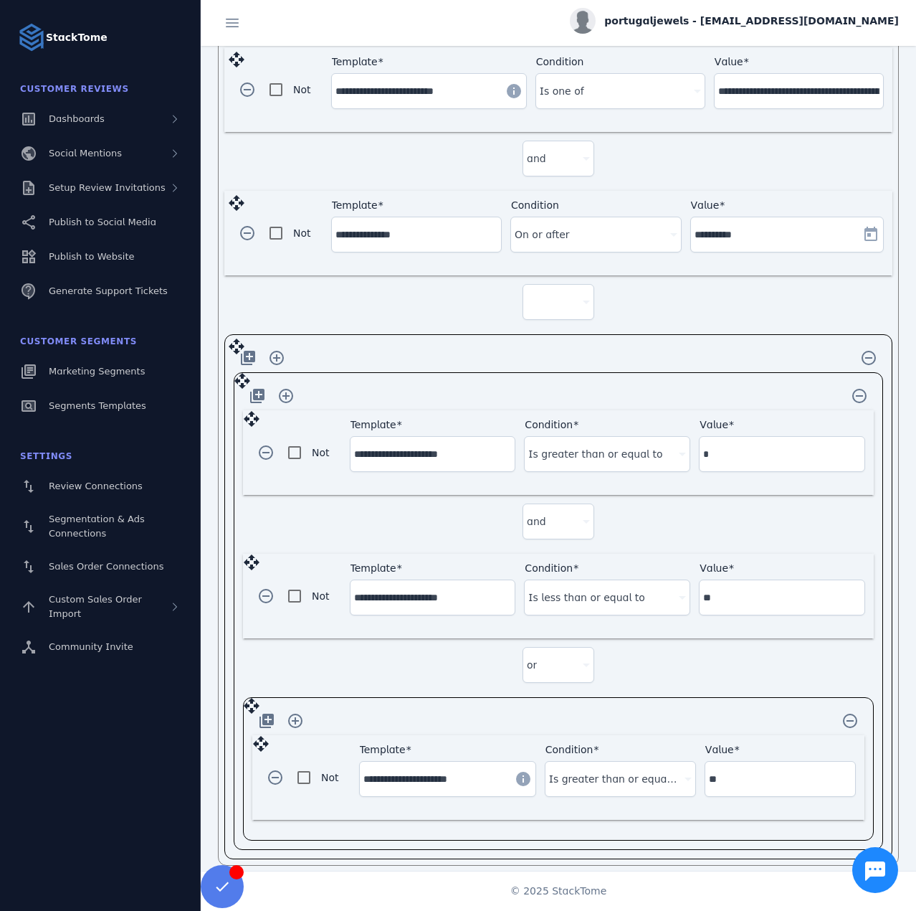
click at [554, 303] on div at bounding box center [558, 302] width 63 height 34
click at [542, 338] on span "and" at bounding box center [540, 334] width 19 height 17
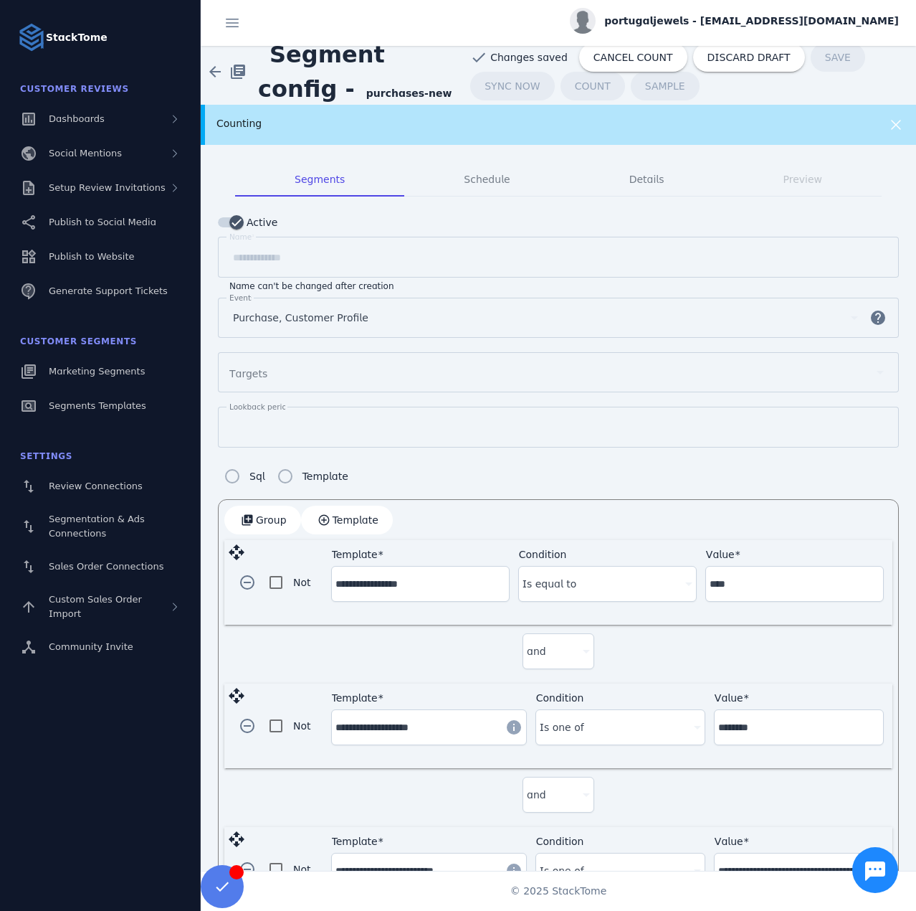
scroll to position [0, 0]
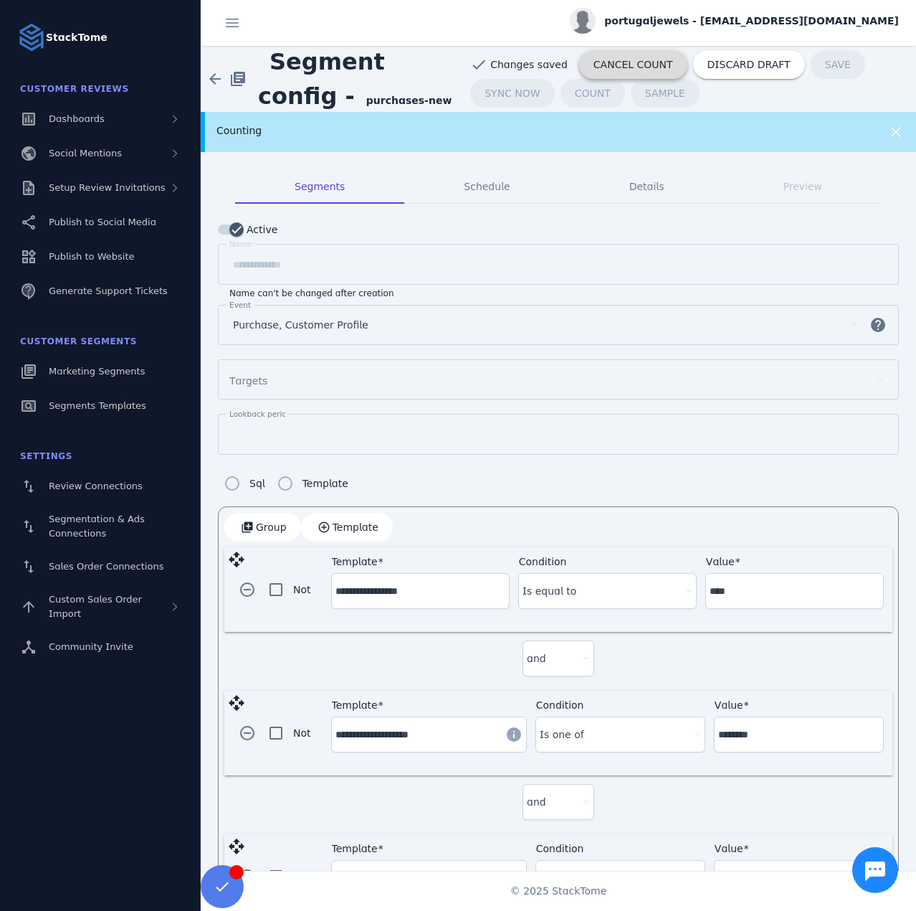
click at [609, 55] on span at bounding box center [633, 64] width 108 height 34
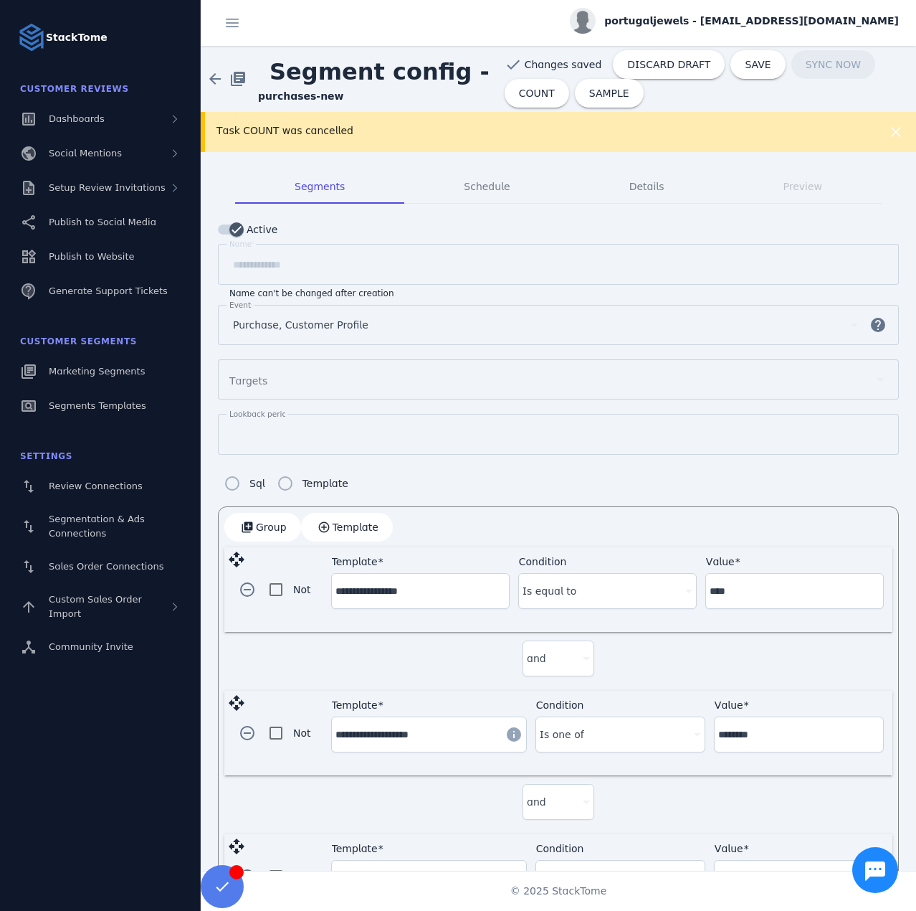
click at [402, 125] on div "Task COUNT was cancelled" at bounding box center [526, 130] width 619 height 15
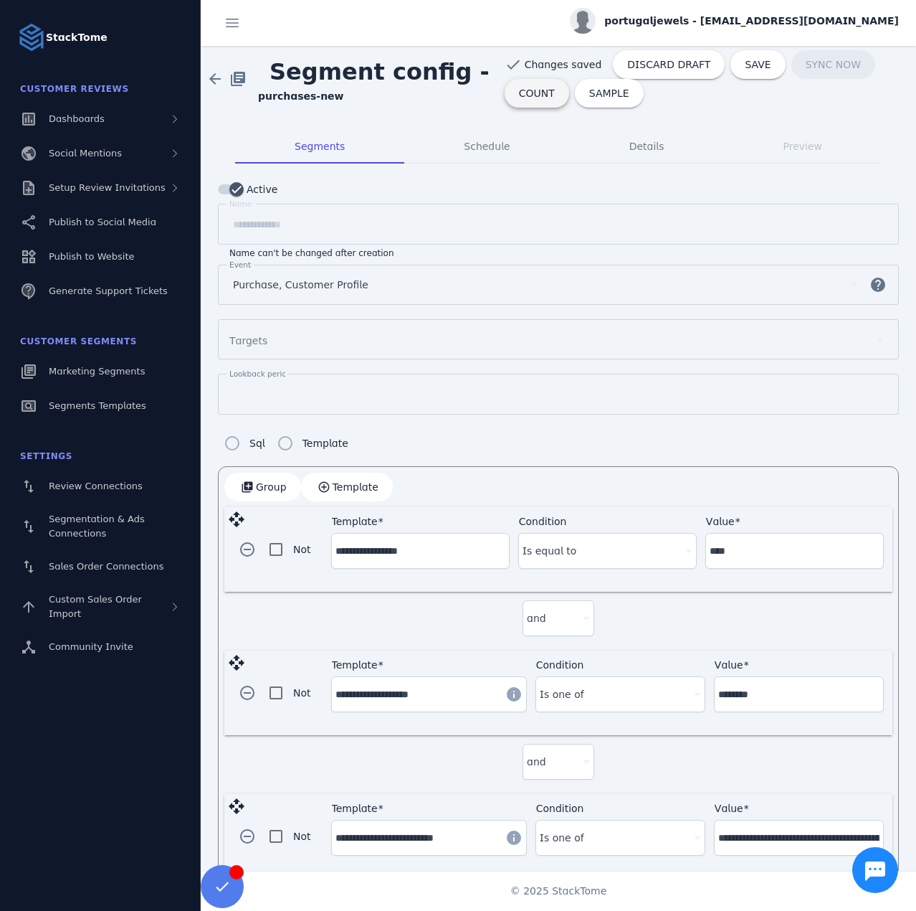
click at [538, 92] on span "COUNT" at bounding box center [537, 93] width 36 height 10
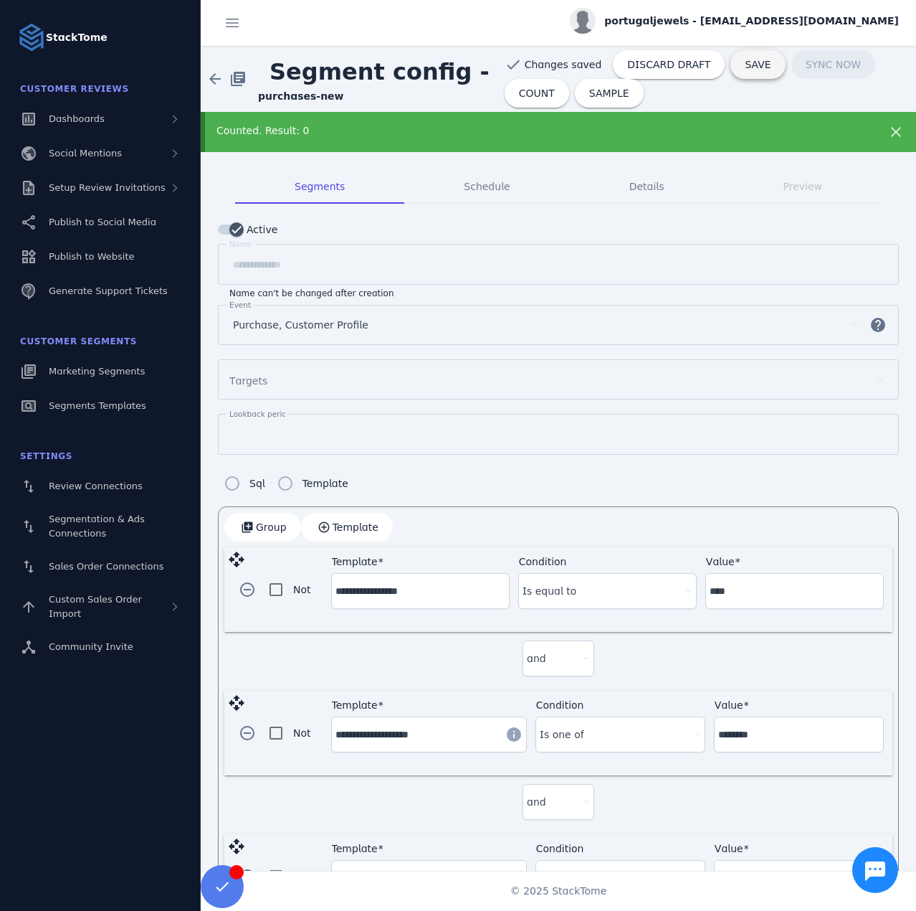
click at [745, 62] on span "SAVE" at bounding box center [758, 65] width 26 height 10
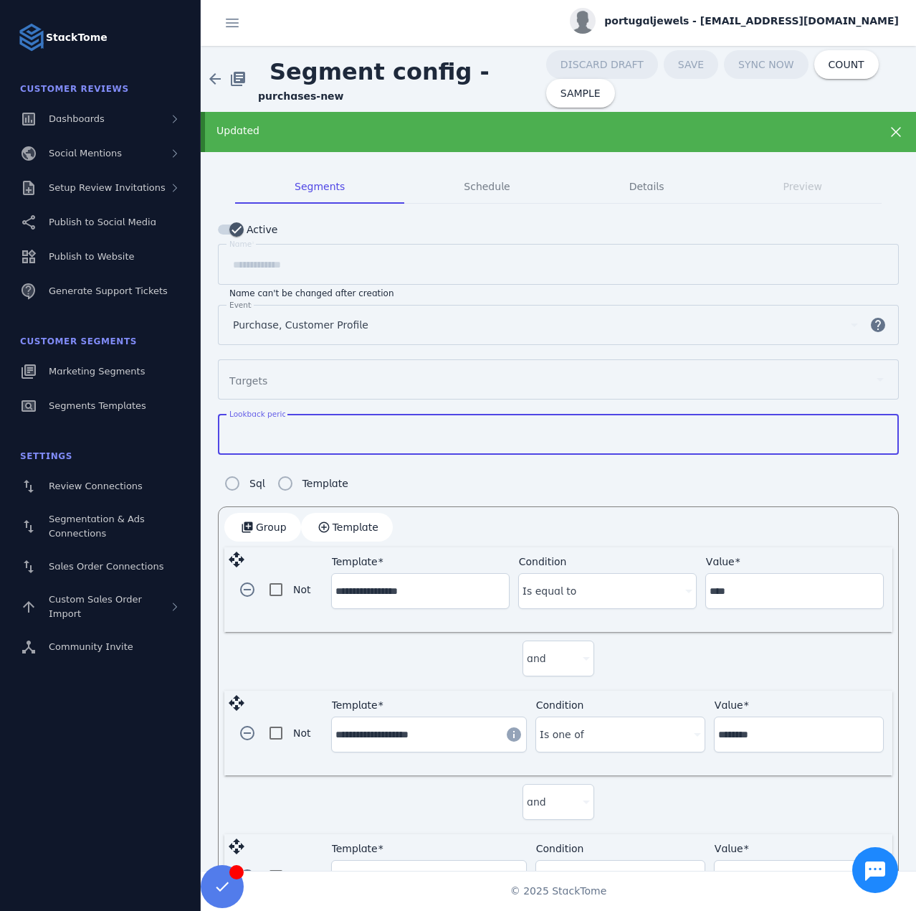
drag, startPoint x: 252, startPoint y: 432, endPoint x: 213, endPoint y: 428, distance: 39.7
click at [213, 428] on mat-tab-group "**********" at bounding box center [559, 910] width 716 height 1517
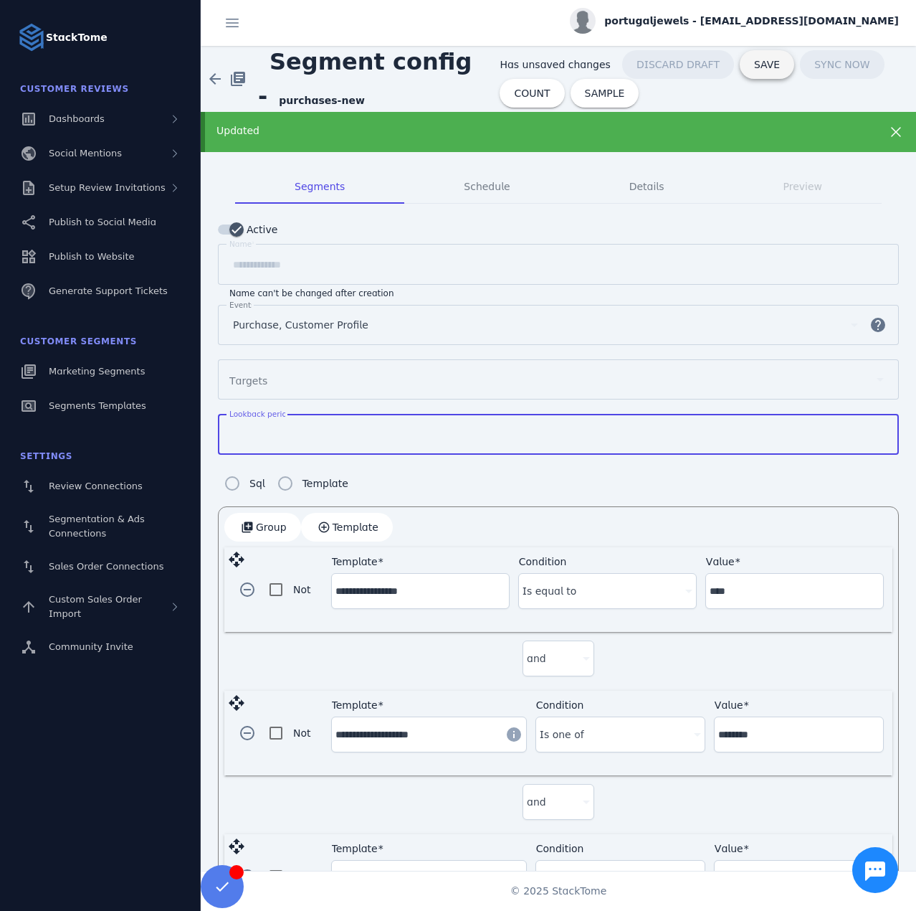
type input "**"
click at [748, 67] on span at bounding box center [767, 64] width 54 height 34
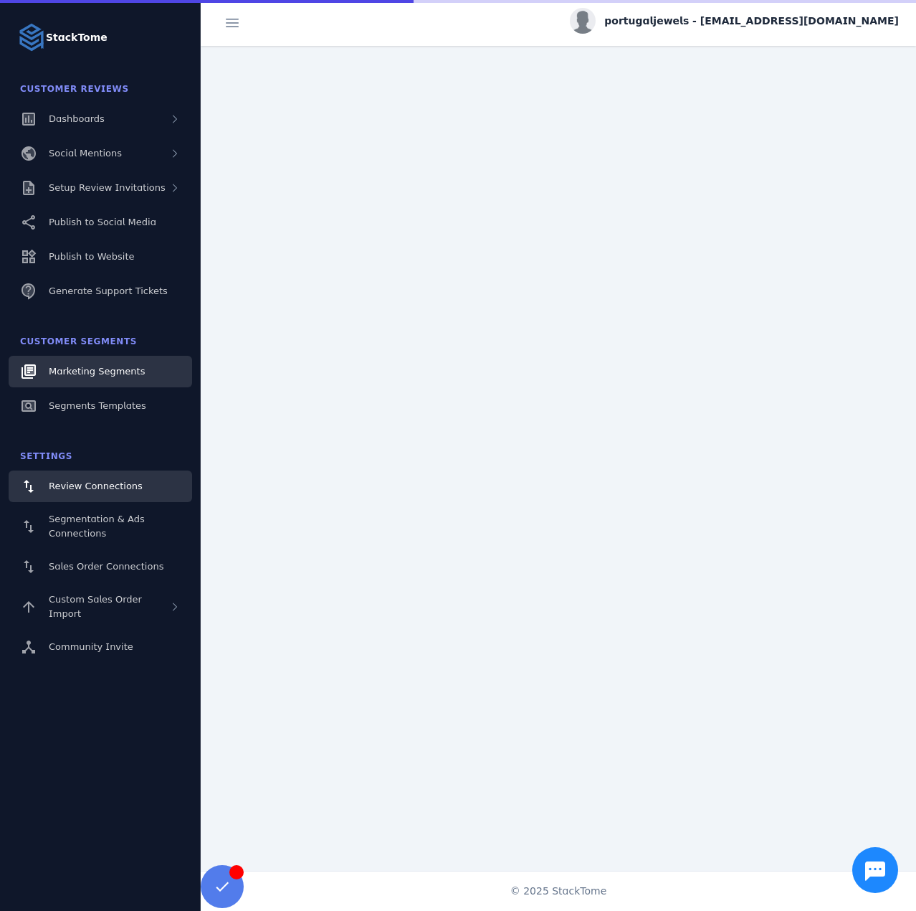
click at [87, 379] on link "Marketing Segments" at bounding box center [101, 372] width 184 height 32
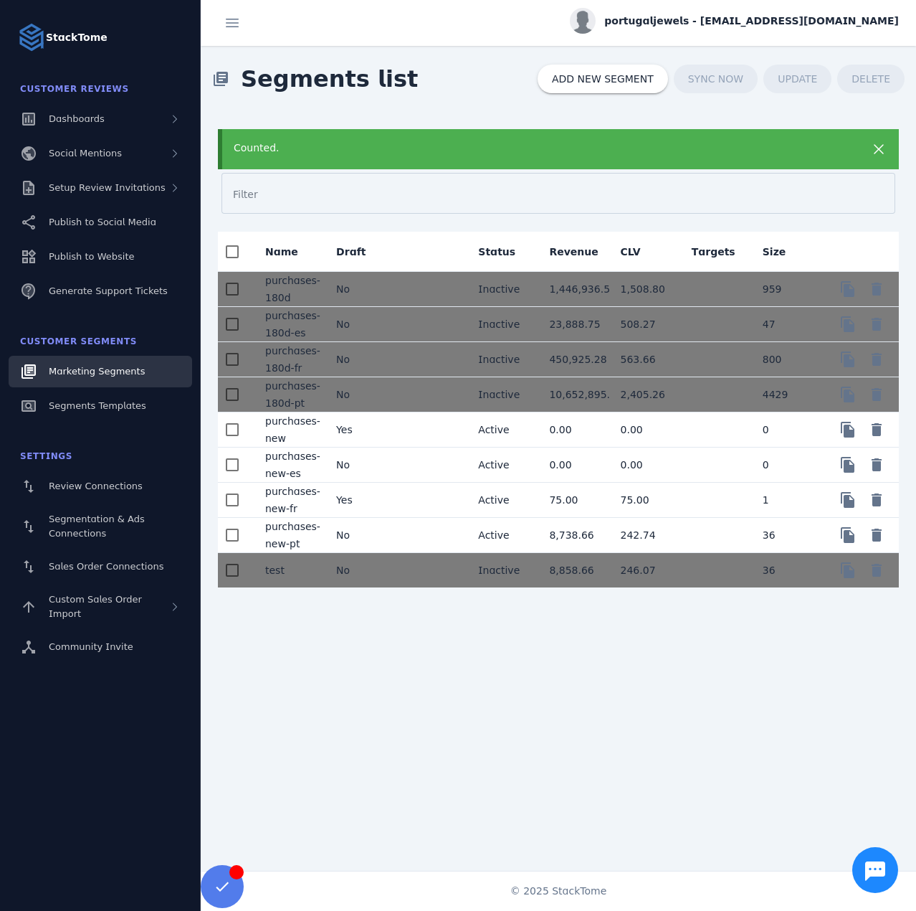
click at [373, 473] on mat-cell "No" at bounding box center [360, 464] width 71 height 35
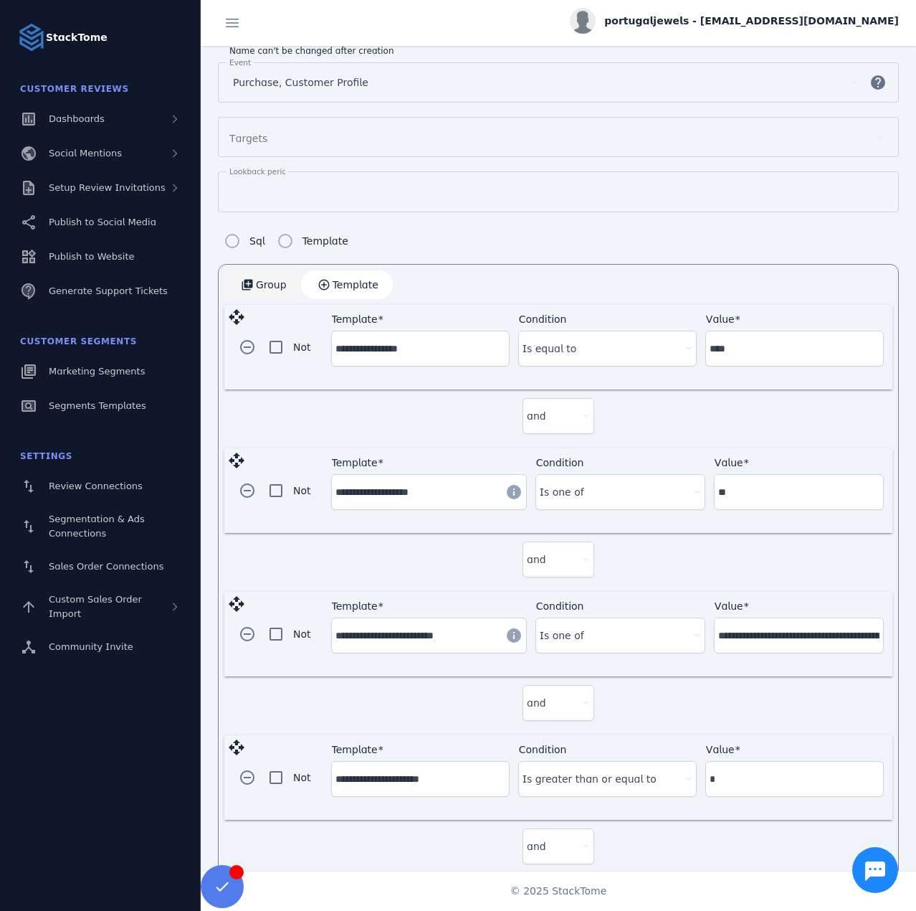
scroll to position [163, 0]
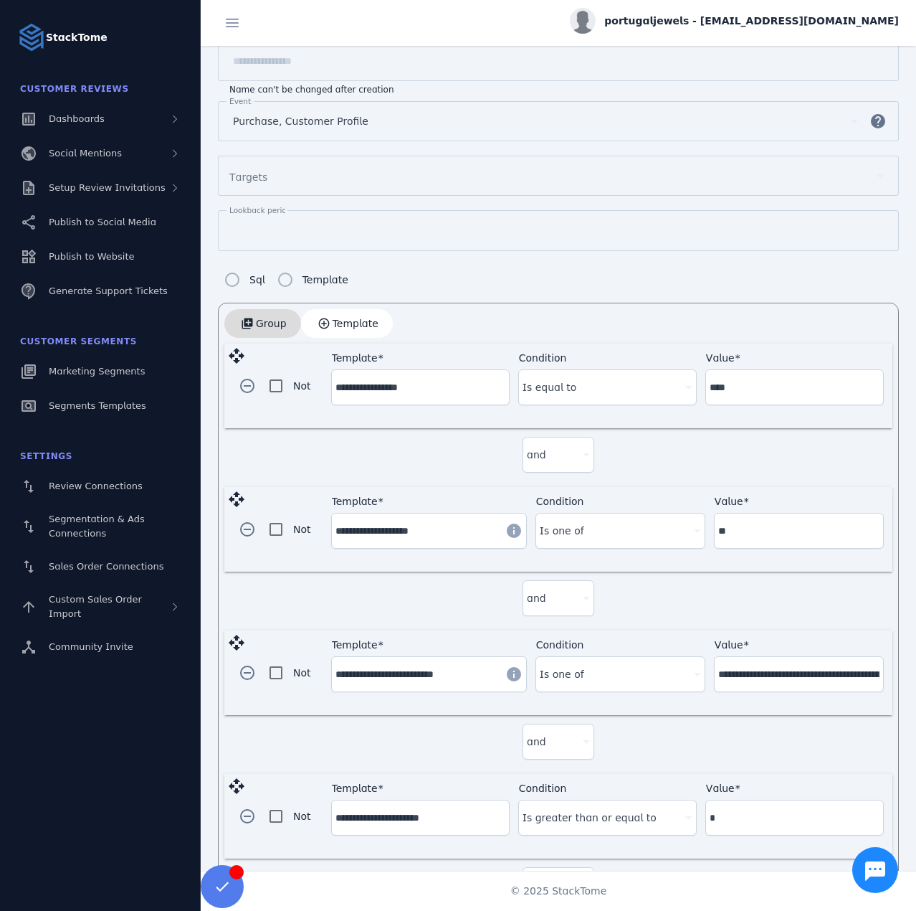
click at [250, 318] on span "button" at bounding box center [262, 323] width 77 height 34
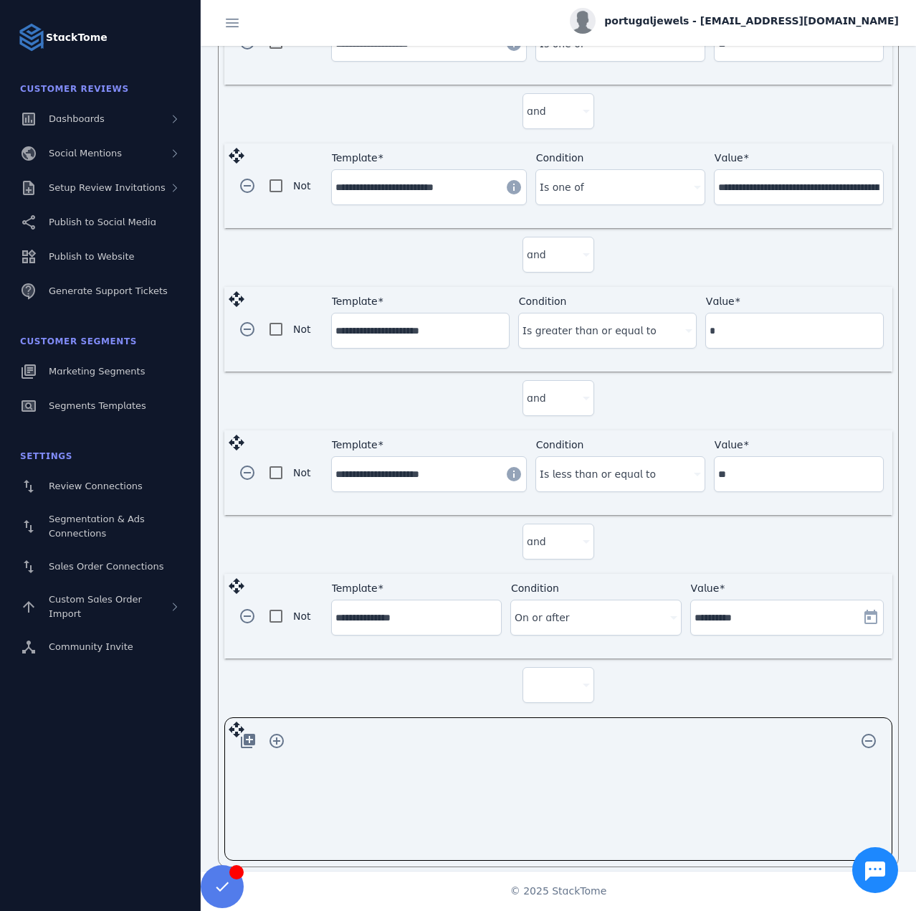
scroll to position [652, 0]
click at [556, 676] on div at bounding box center [552, 683] width 50 height 17
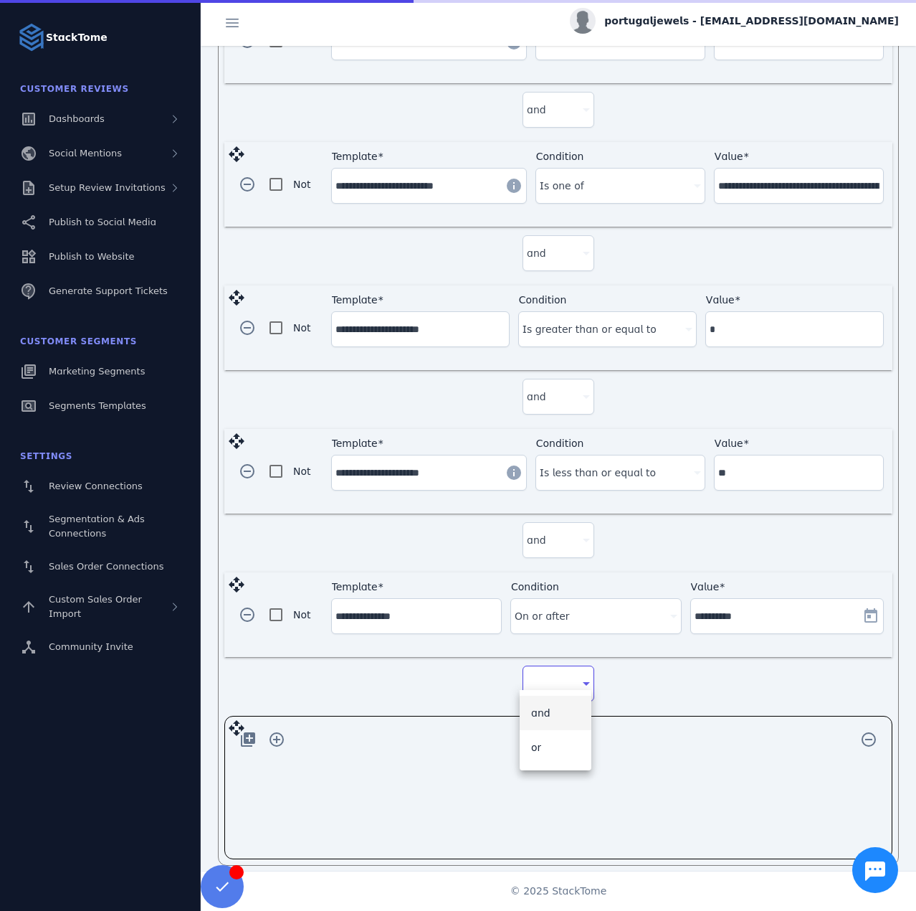
click at [536, 713] on span "and" at bounding box center [540, 712] width 19 height 17
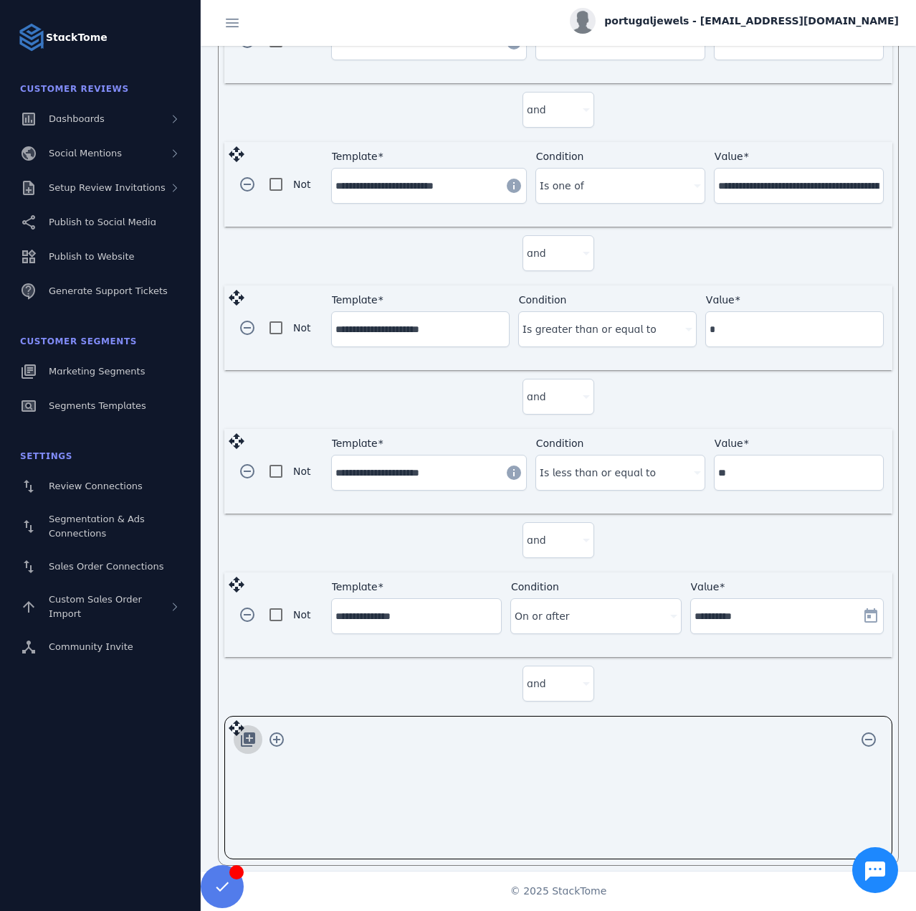
click at [251, 723] on span "button" at bounding box center [248, 739] width 34 height 34
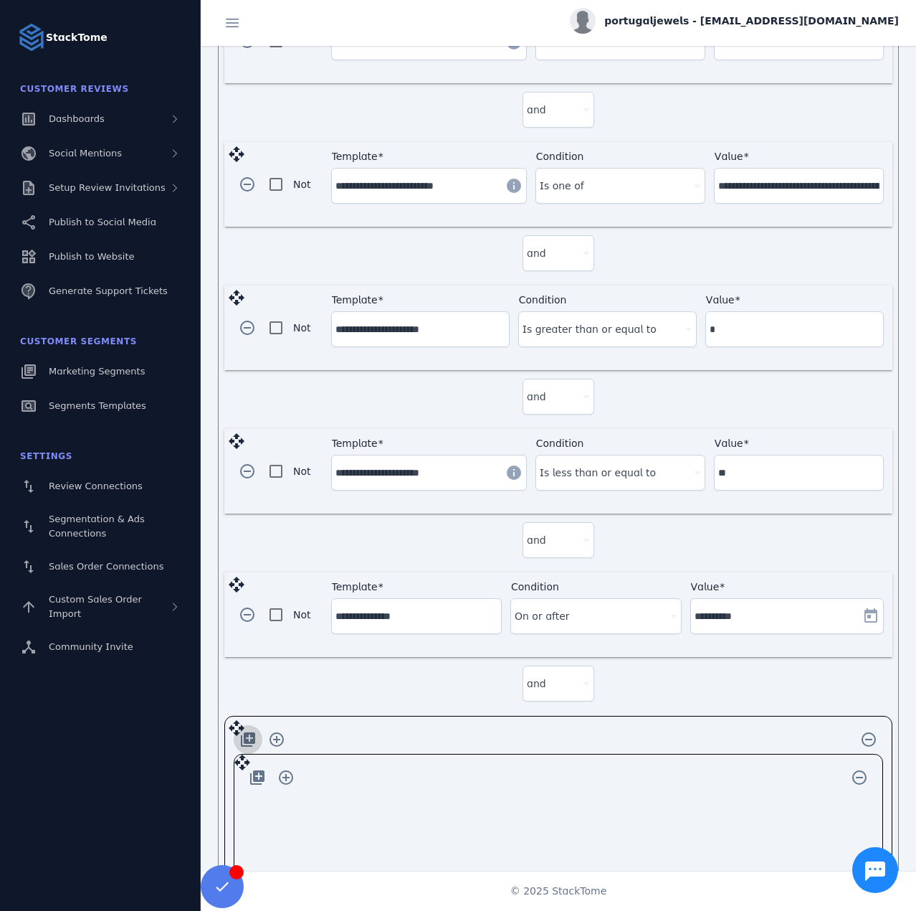
click at [250, 723] on span "button" at bounding box center [248, 739] width 34 height 34
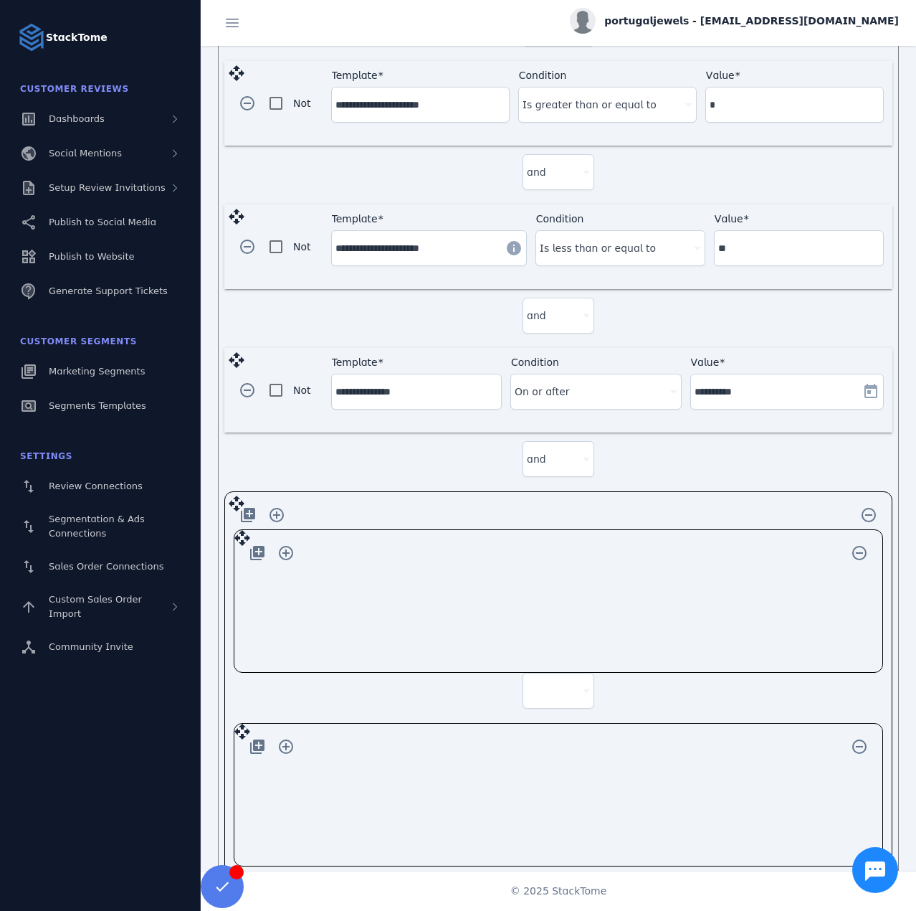
scroll to position [892, 0]
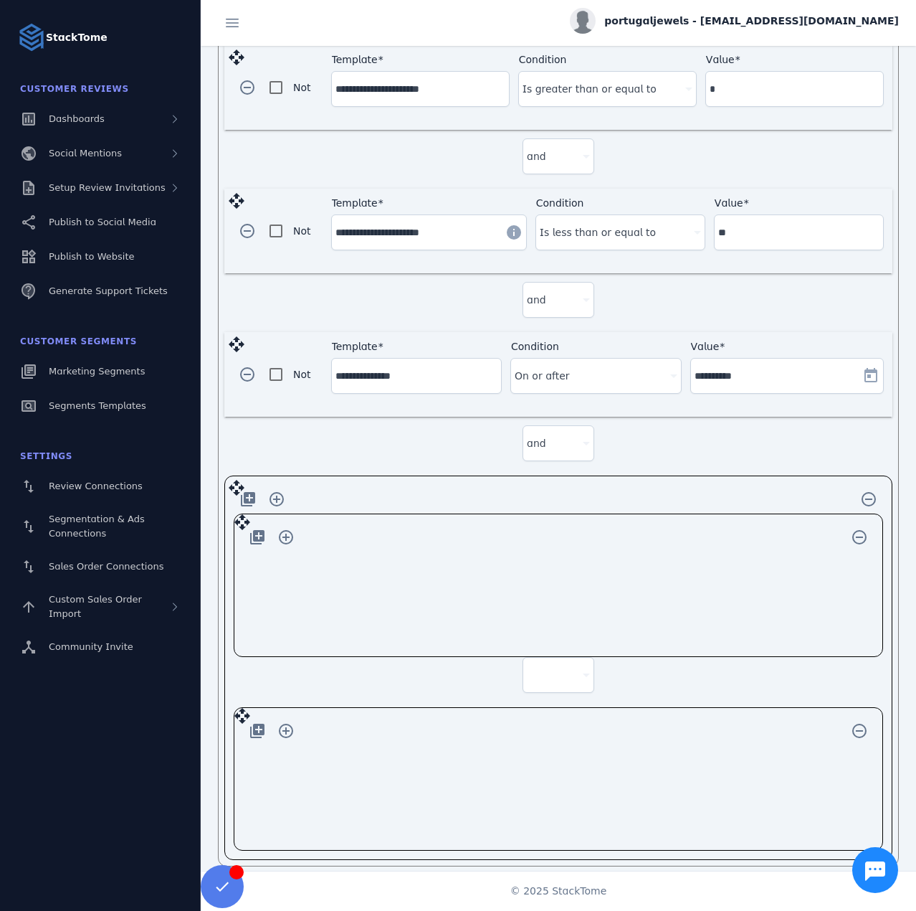
click at [562, 669] on div at bounding box center [552, 674] width 50 height 17
click at [548, 726] on mat-option "or" at bounding box center [556, 738] width 72 height 34
click at [295, 522] on span "button" at bounding box center [286, 537] width 34 height 34
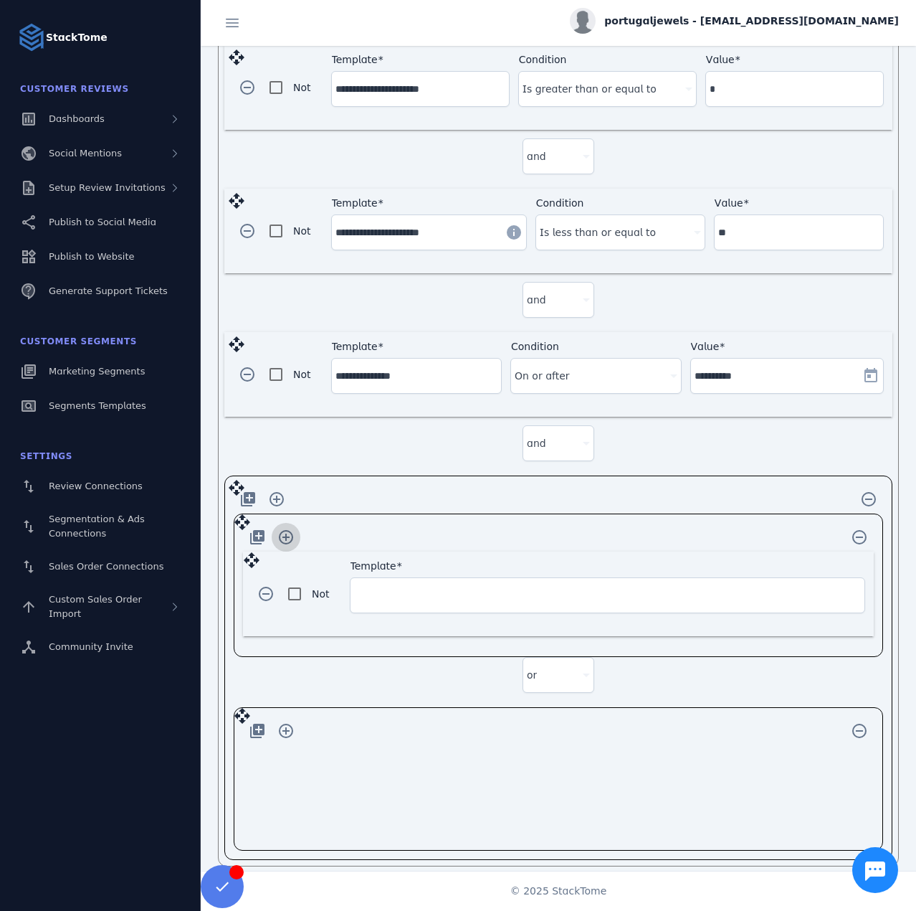
click at [287, 526] on span "button" at bounding box center [286, 537] width 34 height 34
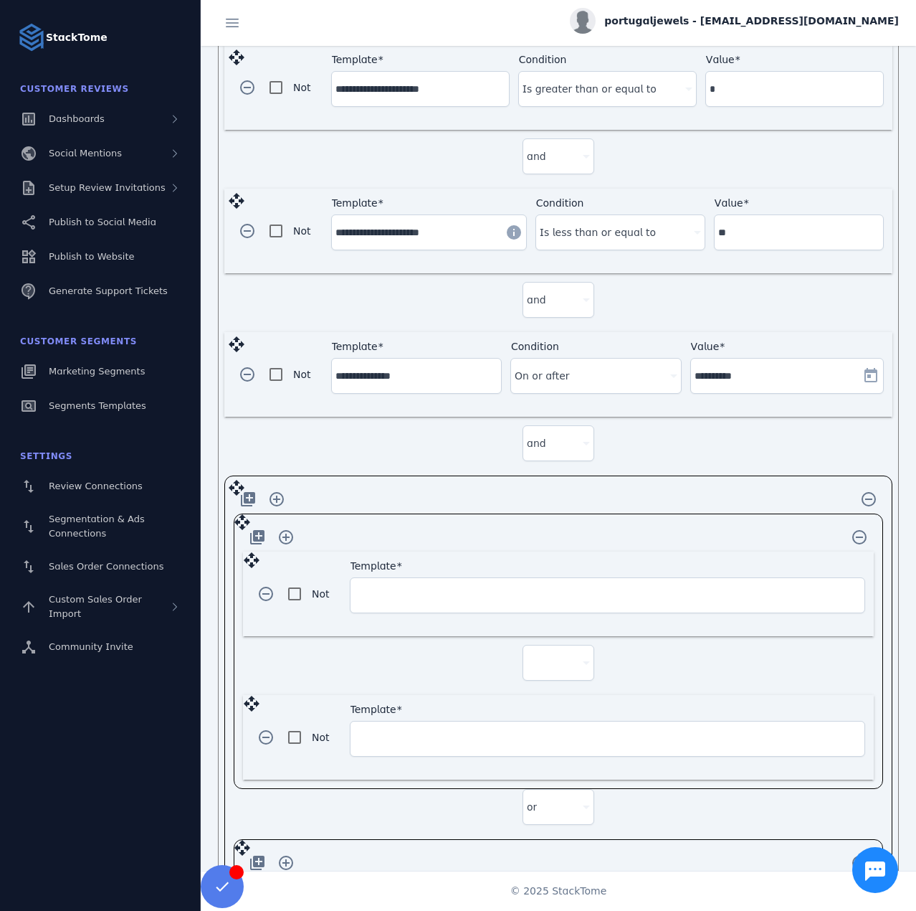
click at [538, 645] on div at bounding box center [558, 662] width 63 height 34
click at [551, 697] on mat-option "and" at bounding box center [556, 690] width 72 height 34
click at [291, 847] on span "button" at bounding box center [286, 862] width 34 height 34
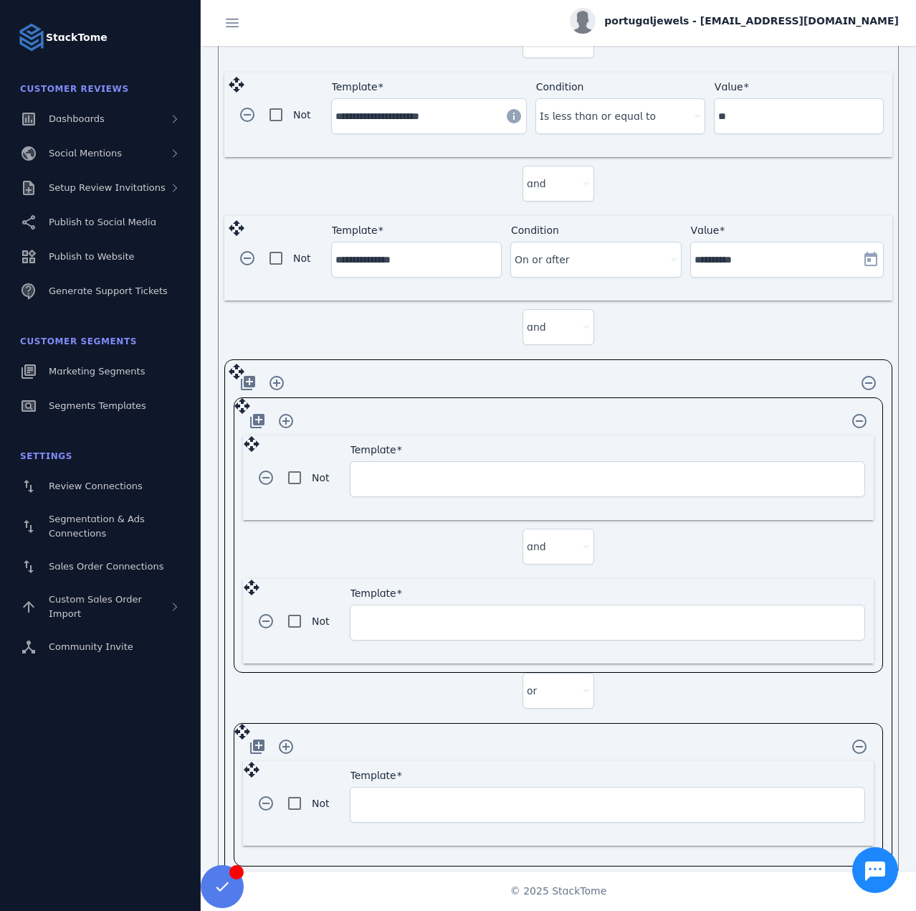
scroll to position [1022, 0]
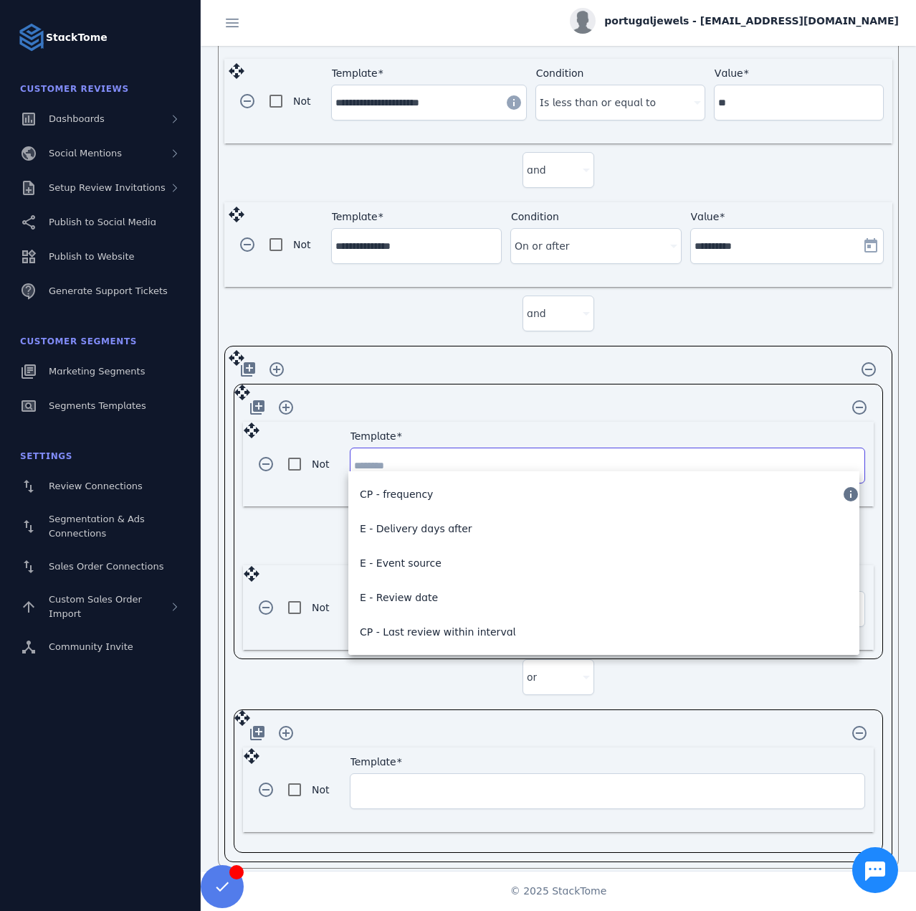
click at [390, 457] on input "Template" at bounding box center [607, 465] width 507 height 17
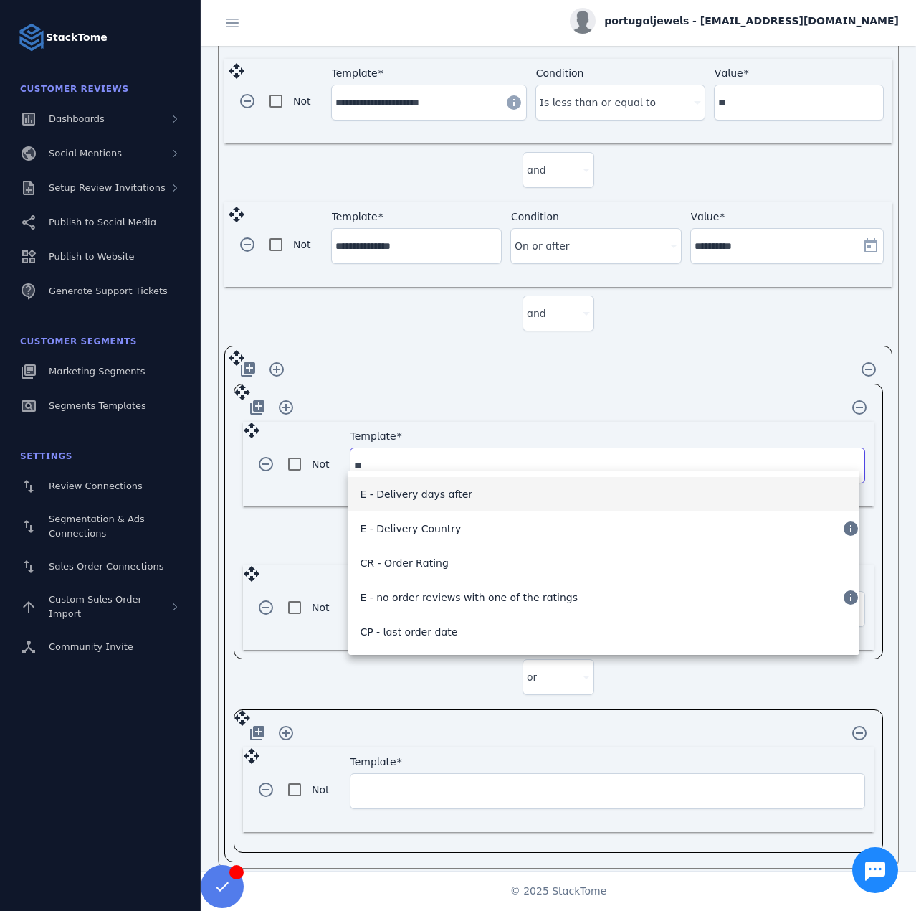
click at [424, 494] on span "E - Delivery days after" at bounding box center [416, 493] width 113 height 17
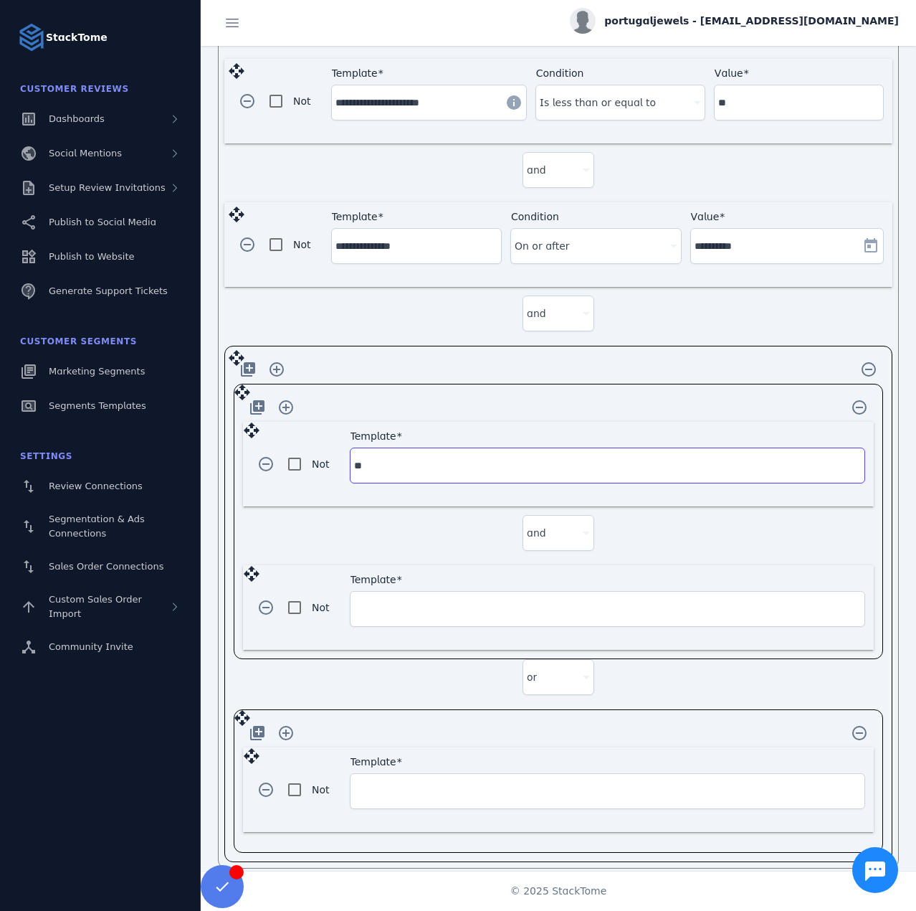
type input "**********"
click at [590, 457] on div at bounding box center [600, 465] width 145 height 17
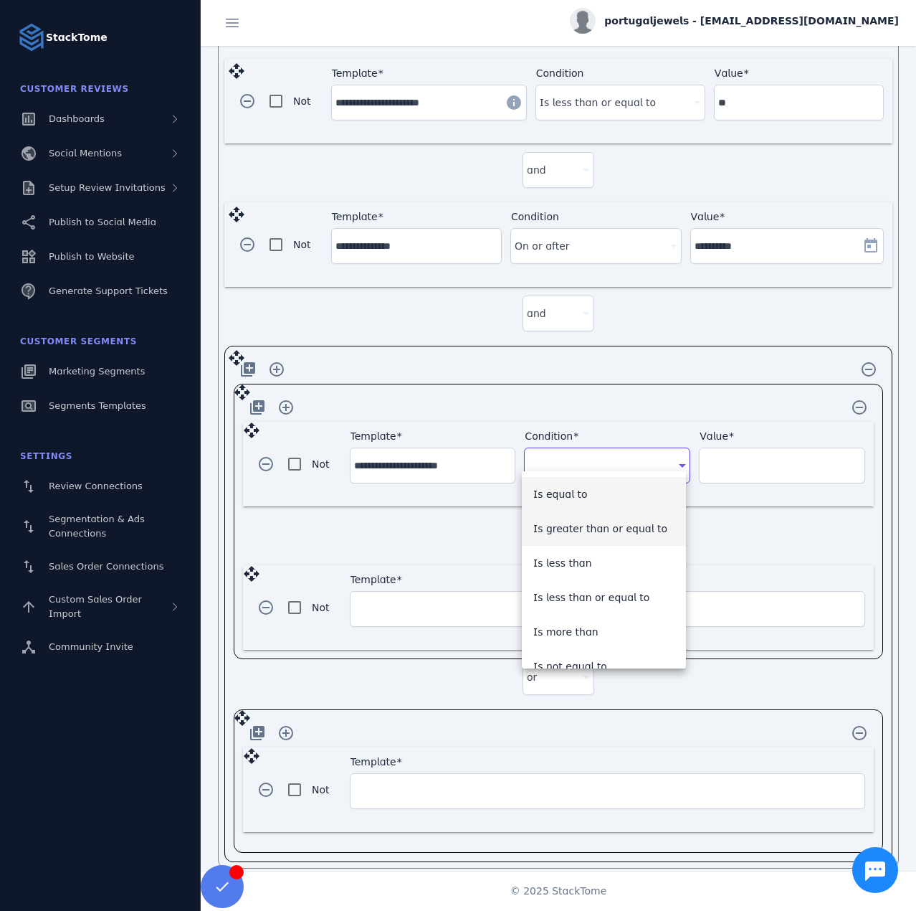
click at [607, 524] on span "Is greater than or equal to" at bounding box center [600, 528] width 134 height 17
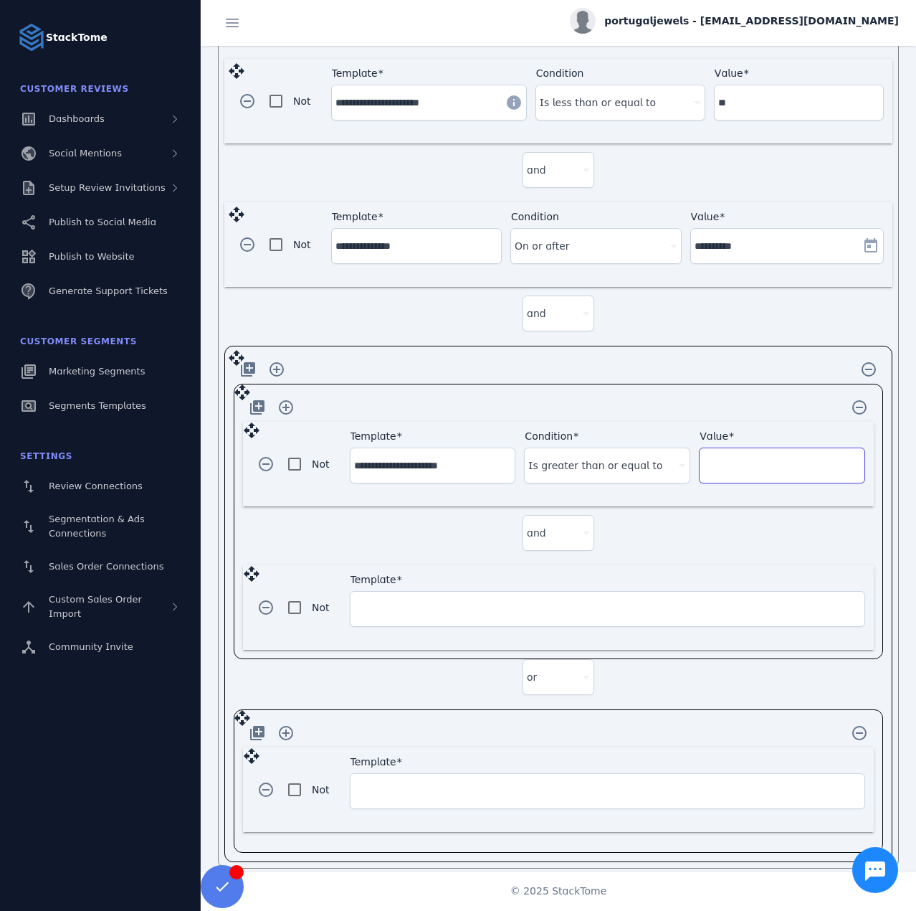
click at [751, 457] on input "Value" at bounding box center [782, 465] width 158 height 17
type input "*"
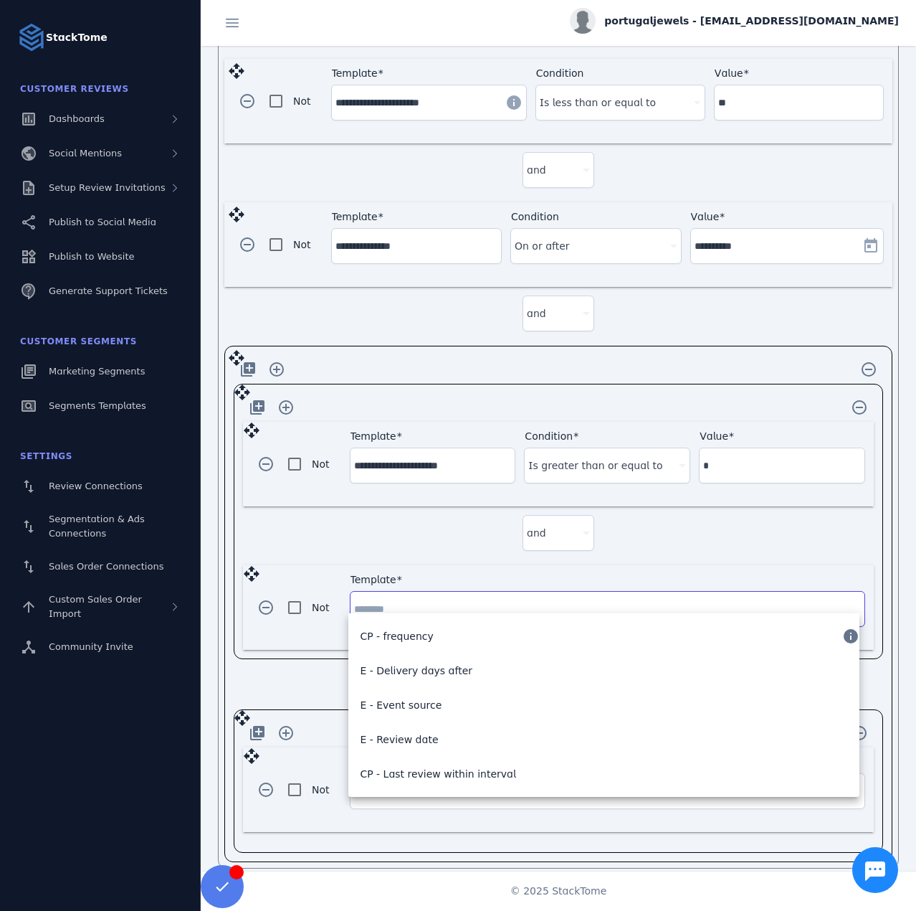
click at [414, 600] on input "Template" at bounding box center [607, 608] width 507 height 17
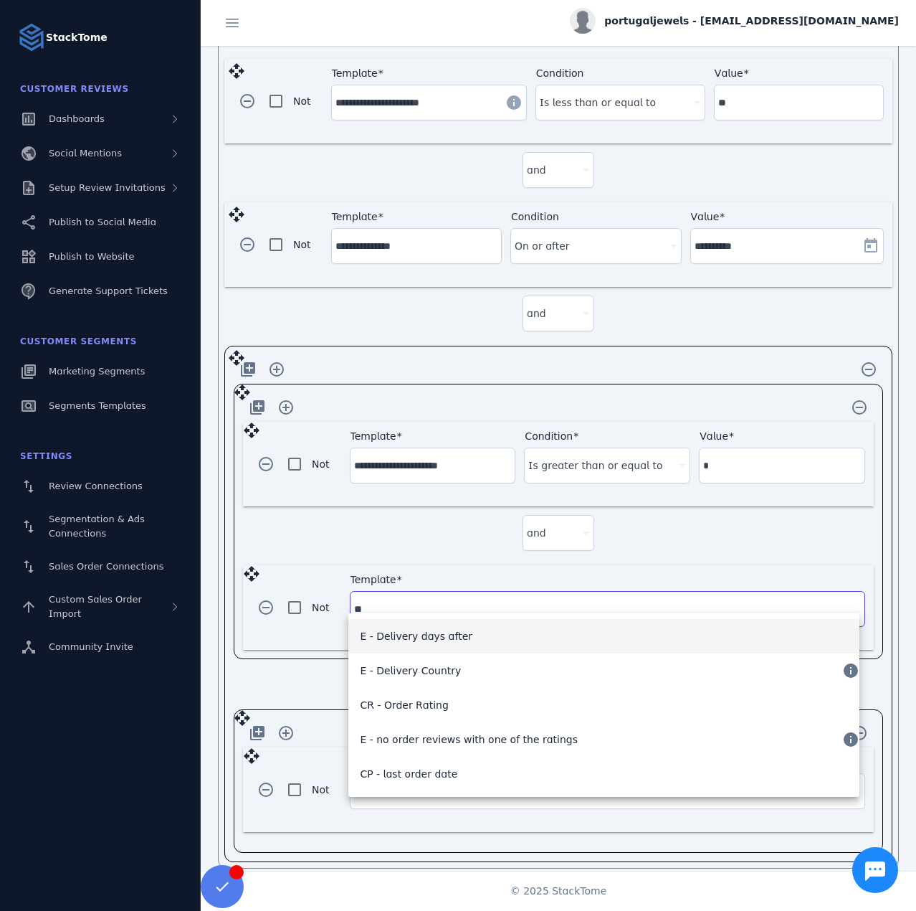
click at [463, 645] on mat-option "E - Delivery days after" at bounding box center [603, 636] width 511 height 34
type input "**********"
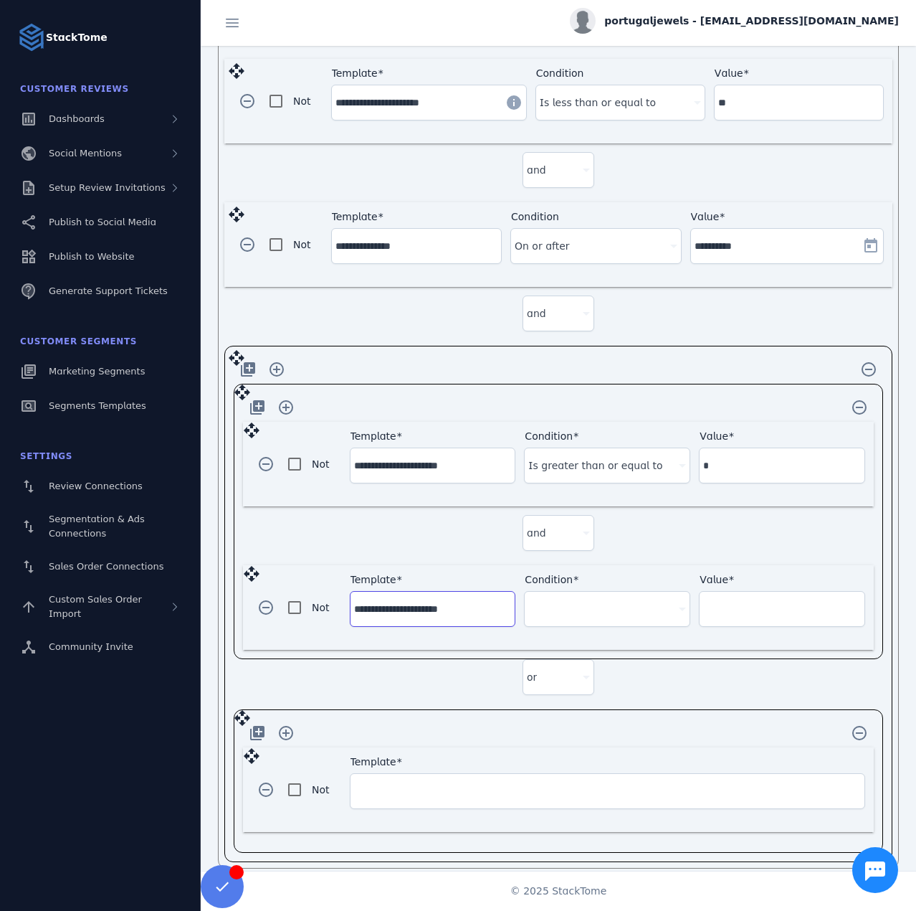
click at [589, 600] on div at bounding box center [600, 608] width 145 height 17
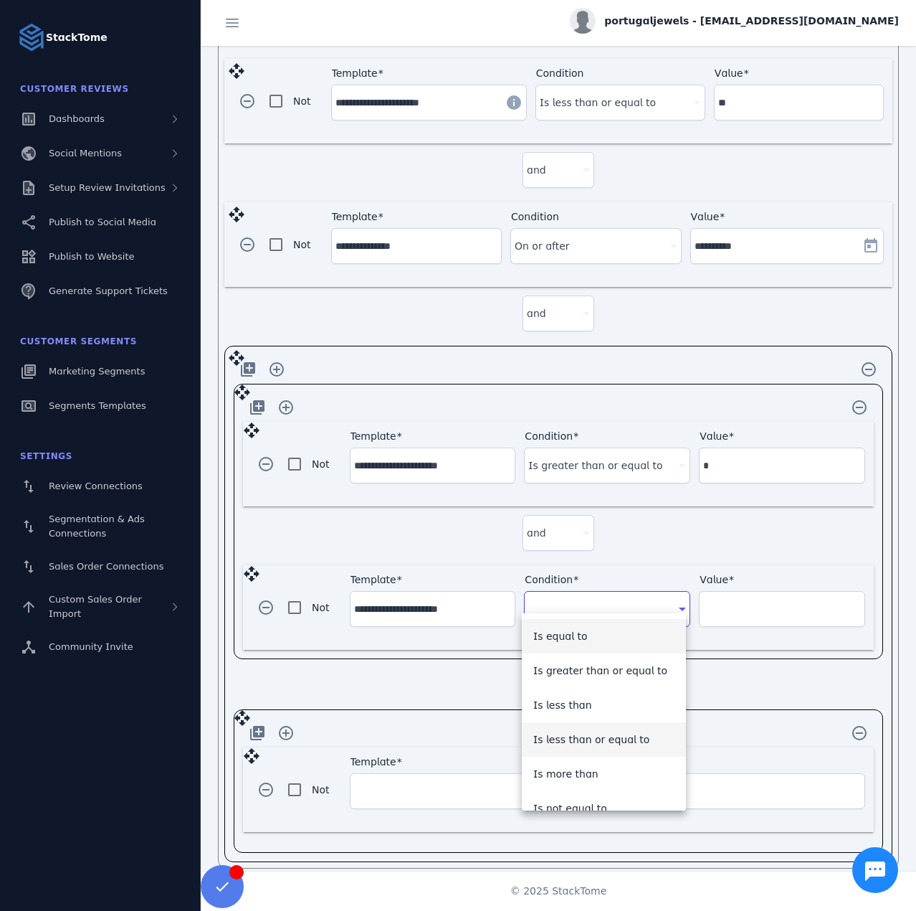
drag, startPoint x: 625, startPoint y: 736, endPoint x: 745, endPoint y: 606, distance: 177.1
click at [625, 736] on span "Is less than or equal to" at bounding box center [591, 739] width 117 height 17
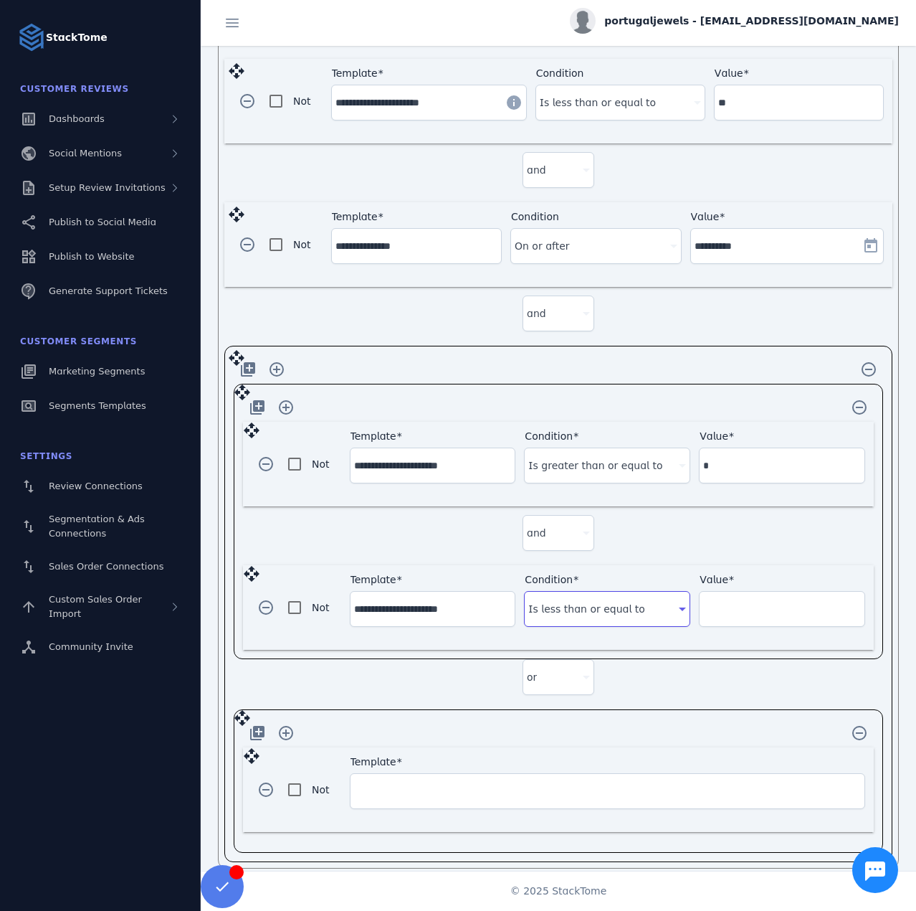
click at [744, 601] on input "Value" at bounding box center [782, 608] width 158 height 17
type input "**"
click at [432, 782] on input "Template" at bounding box center [607, 790] width 507 height 17
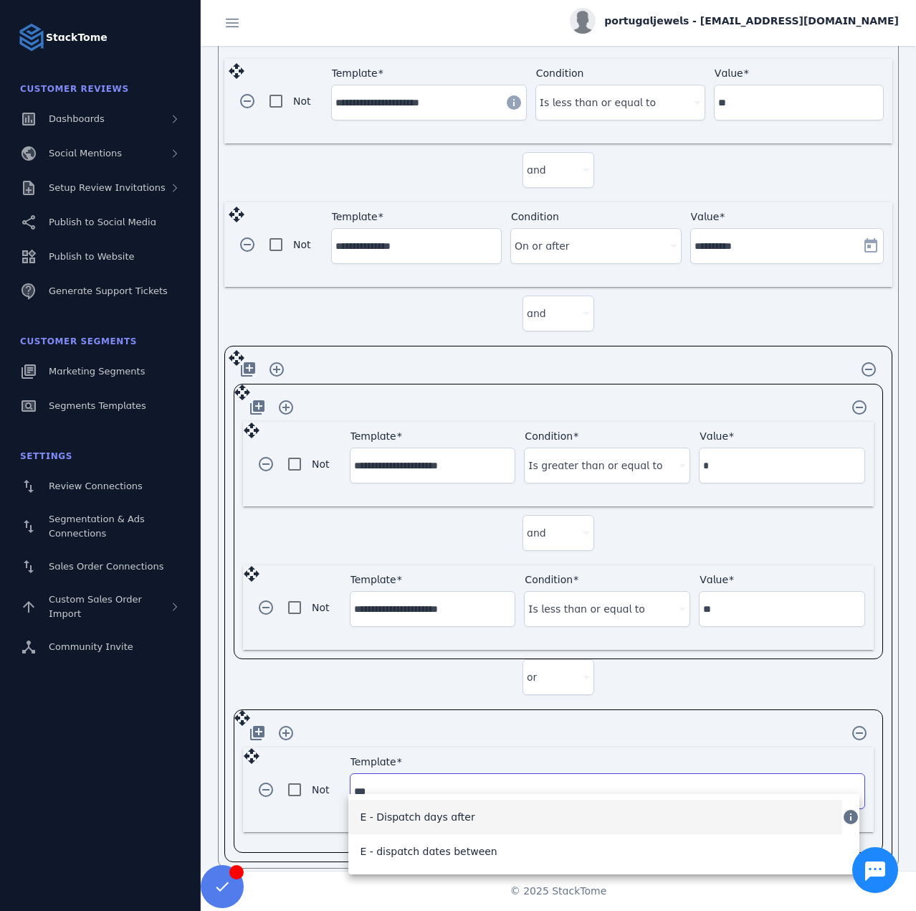
click at [475, 822] on mat-option "E - Dispatch days after" at bounding box center [595, 816] width 494 height 34
type input "**********"
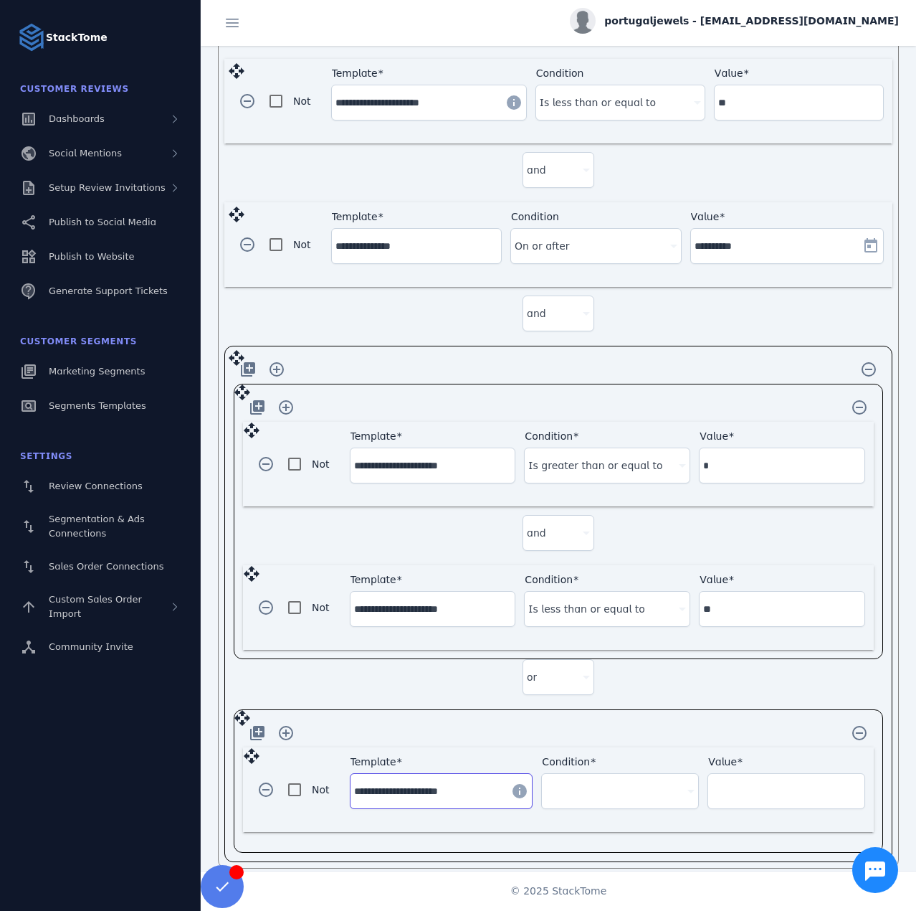
click at [587, 782] on div at bounding box center [614, 790] width 136 height 17
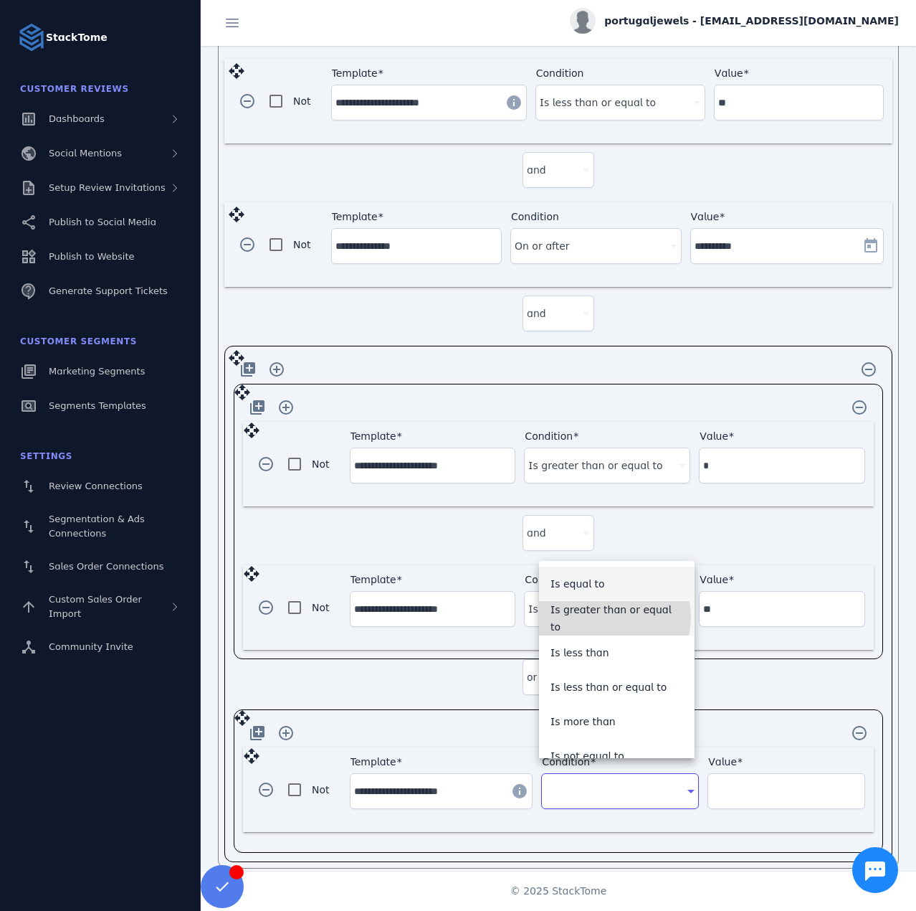
click at [601, 617] on span "Is greater than or equal to" at bounding box center [617, 618] width 133 height 34
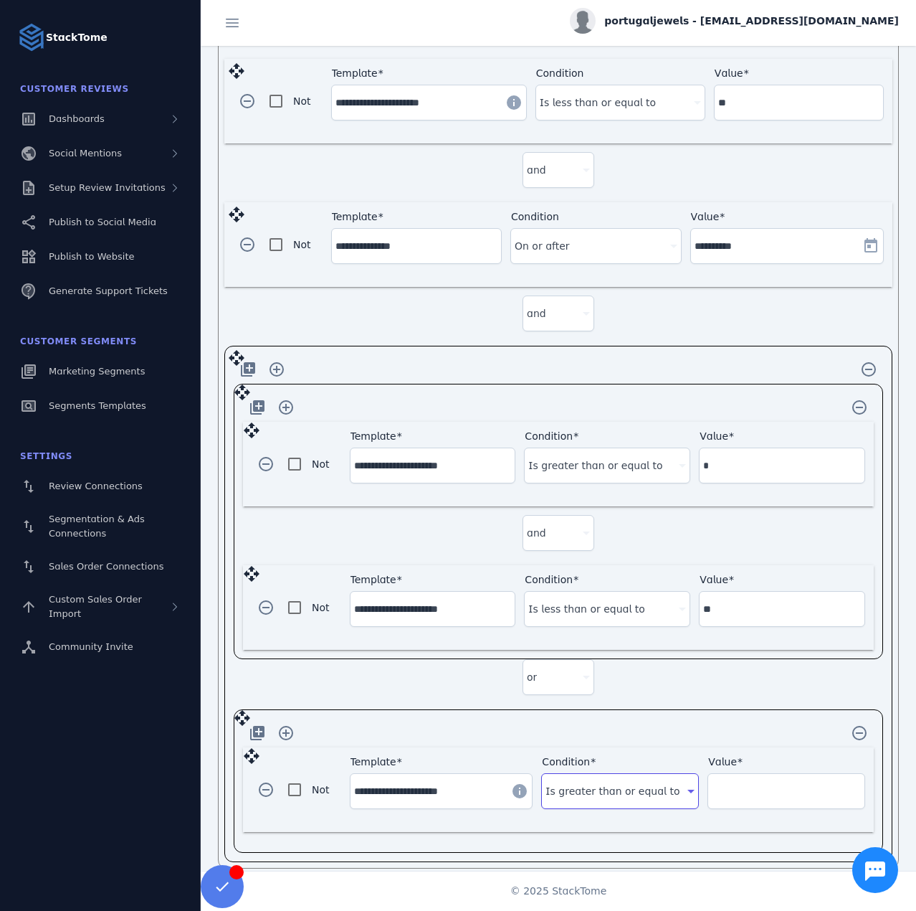
click at [736, 782] on input "Value" at bounding box center [786, 790] width 149 height 17
type input "**"
click at [719, 709] on div "**********" at bounding box center [559, 780] width 650 height 143
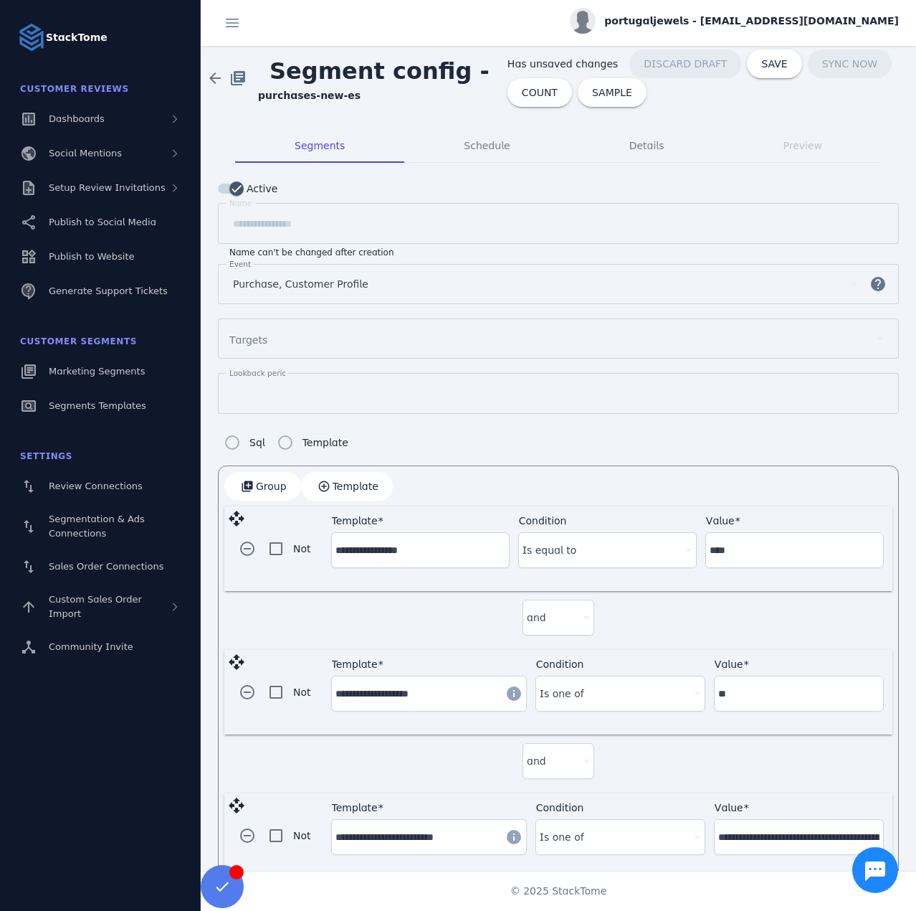
scroll to position [0, 0]
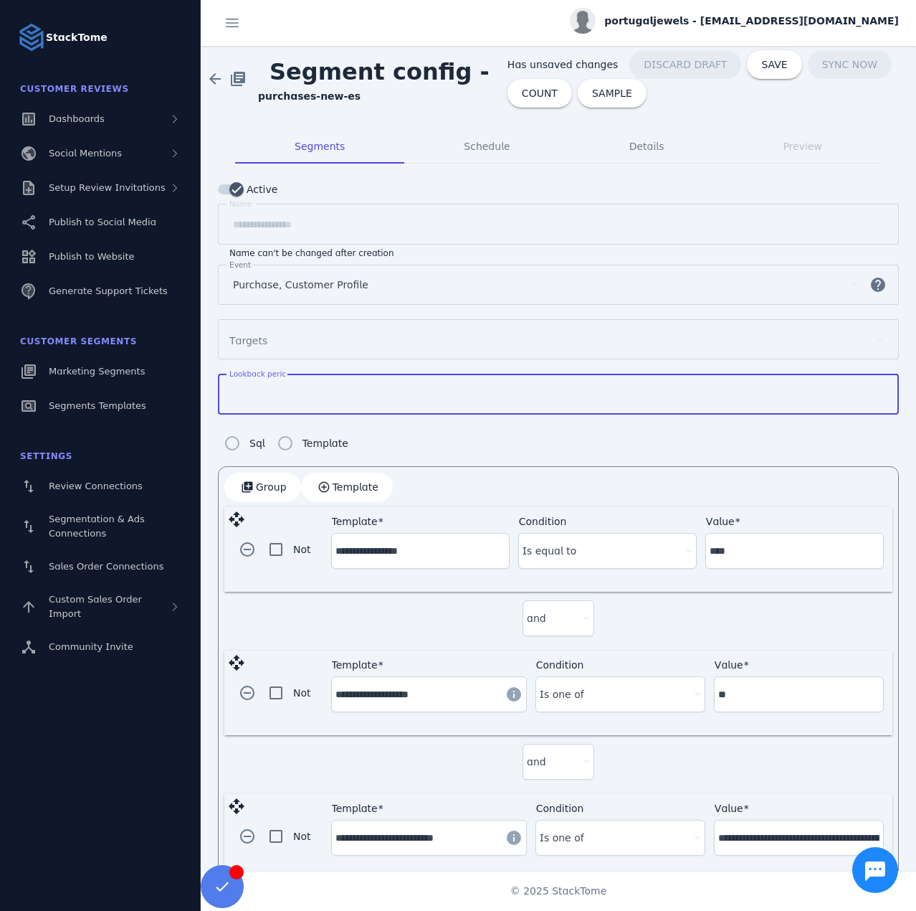
click at [226, 401] on div "Lookback period **" at bounding box center [558, 394] width 681 height 41
click at [538, 98] on span "COUNT" at bounding box center [544, 93] width 36 height 10
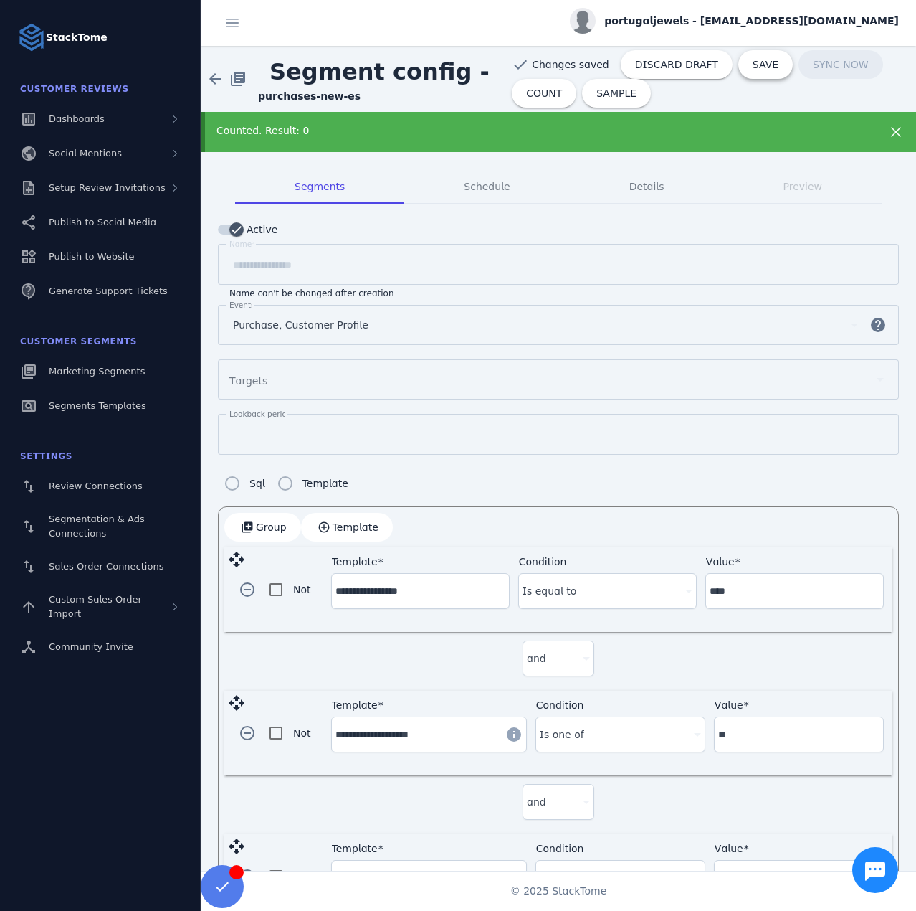
drag, startPoint x: 736, startPoint y: 62, endPoint x: 794, endPoint y: 96, distance: 67.1
click at [753, 62] on span "SAVE" at bounding box center [766, 65] width 26 height 10
type input "**"
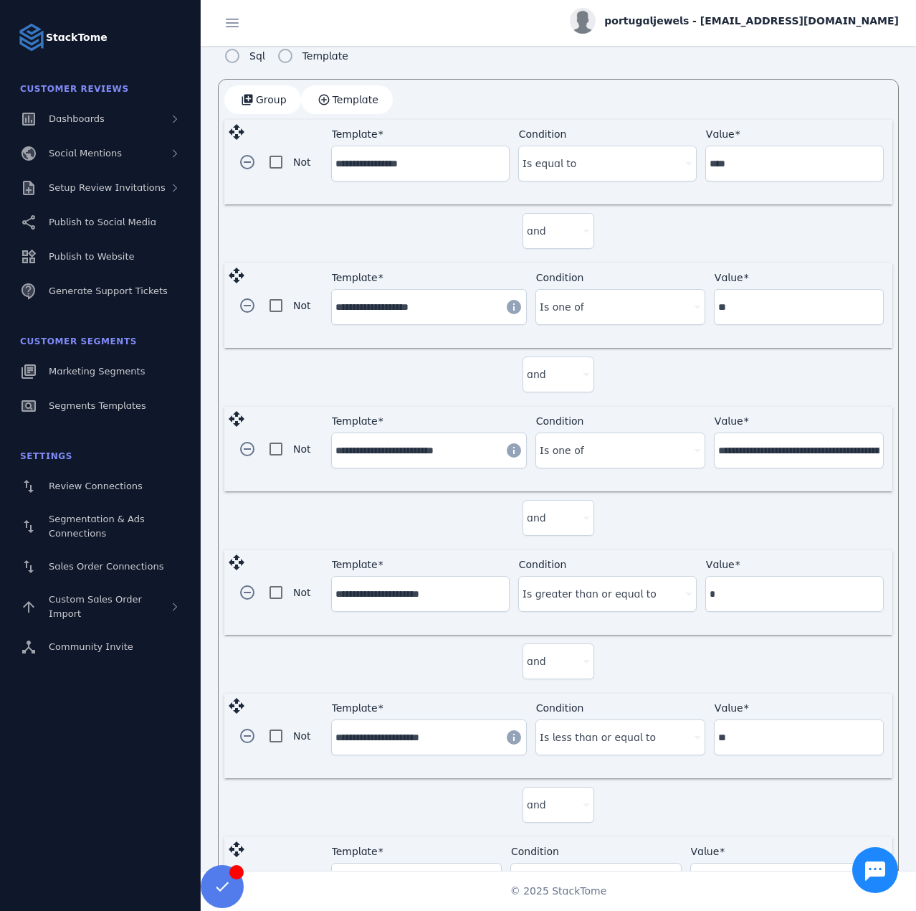
scroll to position [430, 0]
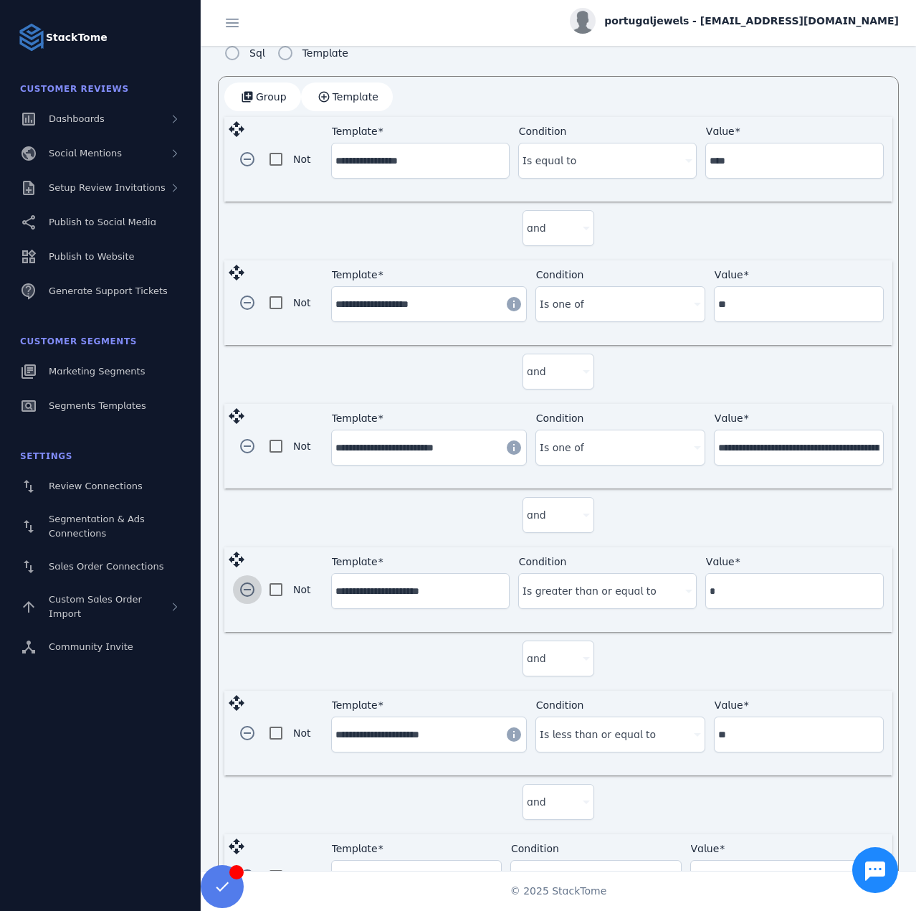
click at [242, 585] on span "button" at bounding box center [247, 589] width 34 height 34
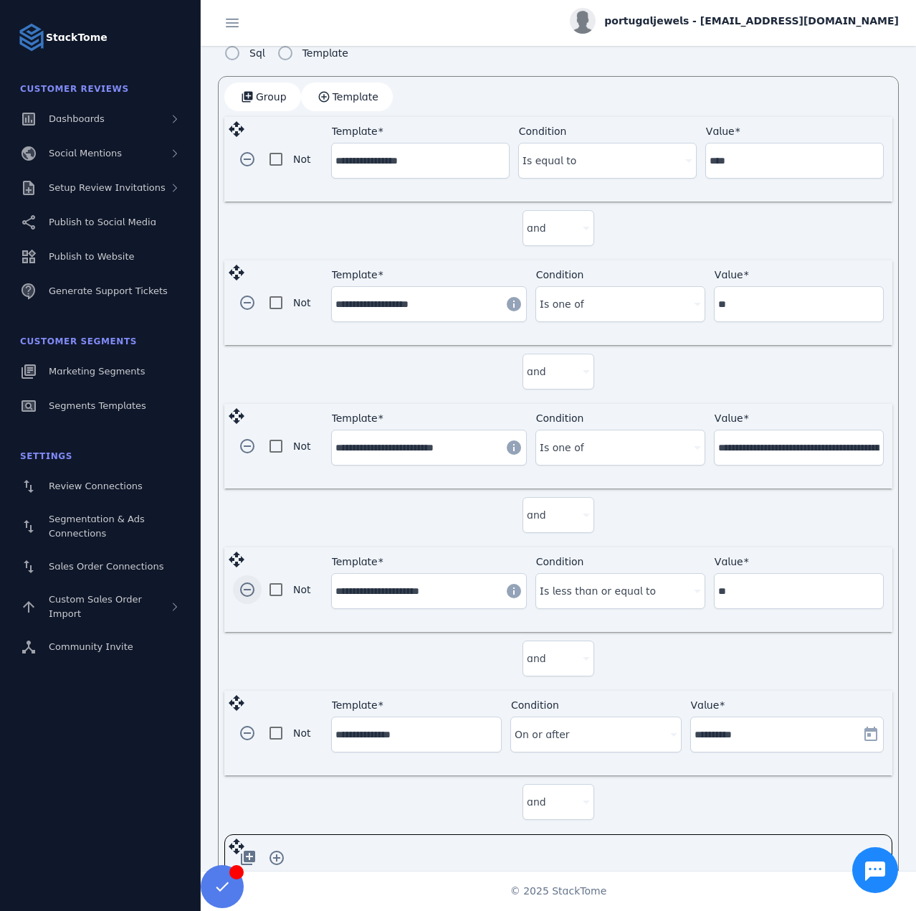
click at [255, 584] on span "button" at bounding box center [247, 589] width 34 height 34
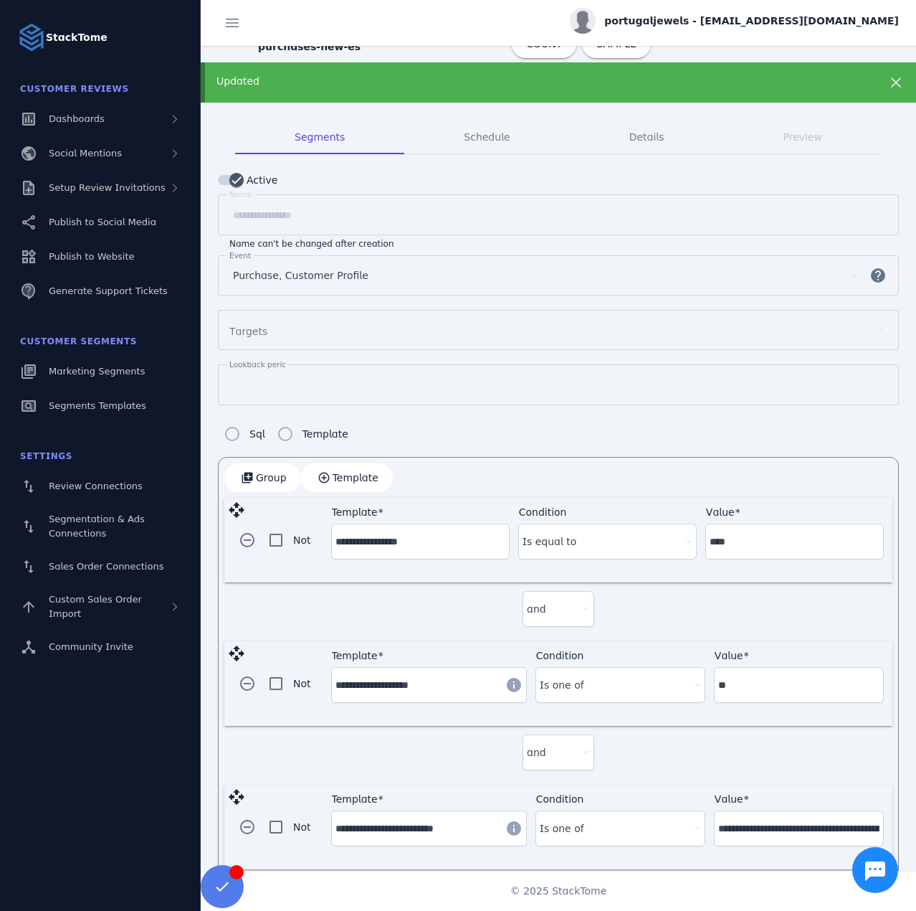
scroll to position [0, 0]
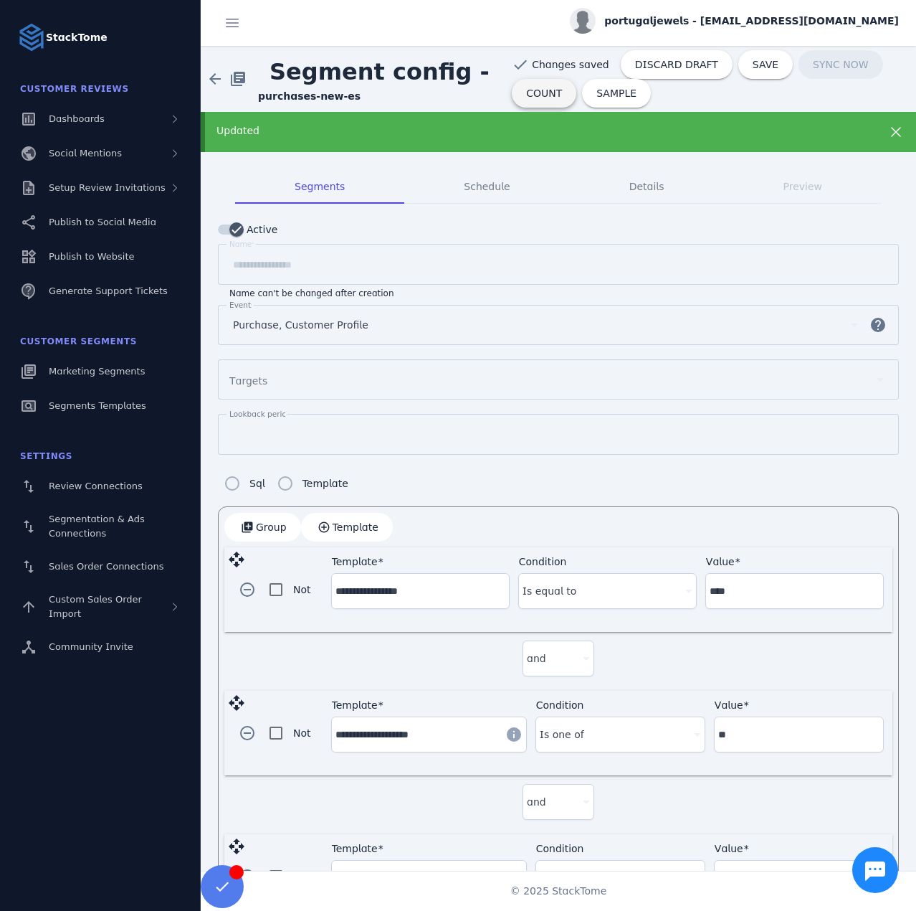
click at [526, 92] on span "COUNT" at bounding box center [544, 93] width 36 height 10
click at [753, 63] on span "SAVE" at bounding box center [766, 65] width 26 height 10
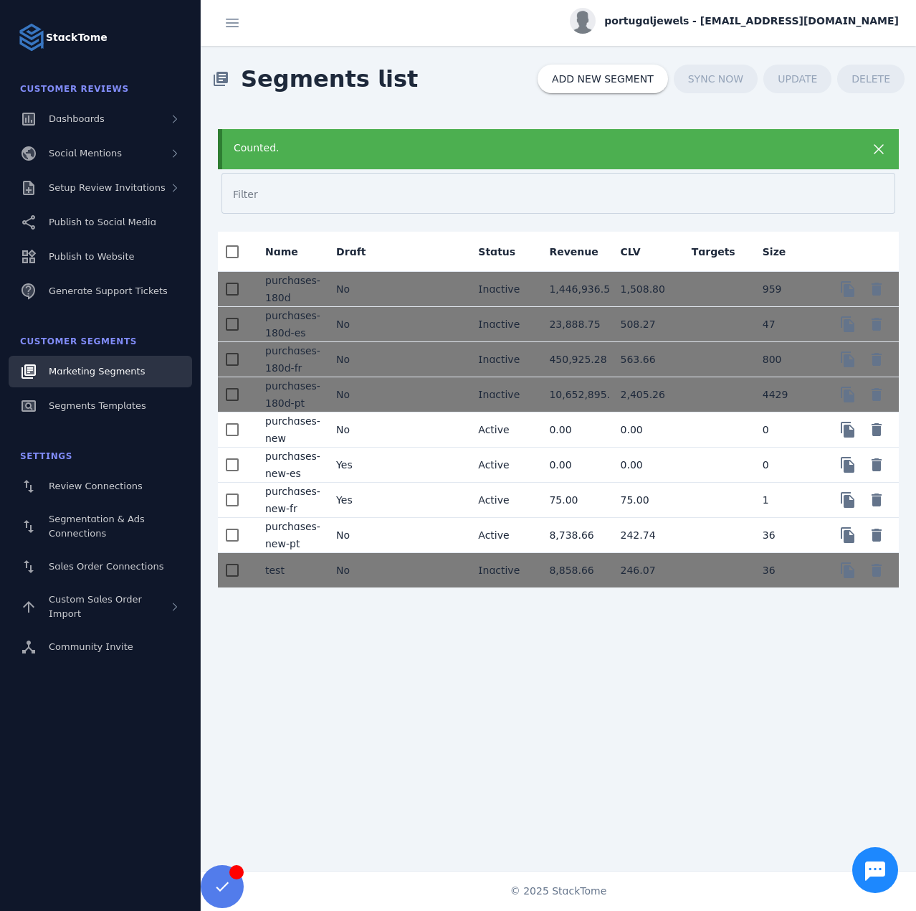
click at [371, 500] on mat-cell "Yes" at bounding box center [360, 500] width 71 height 35
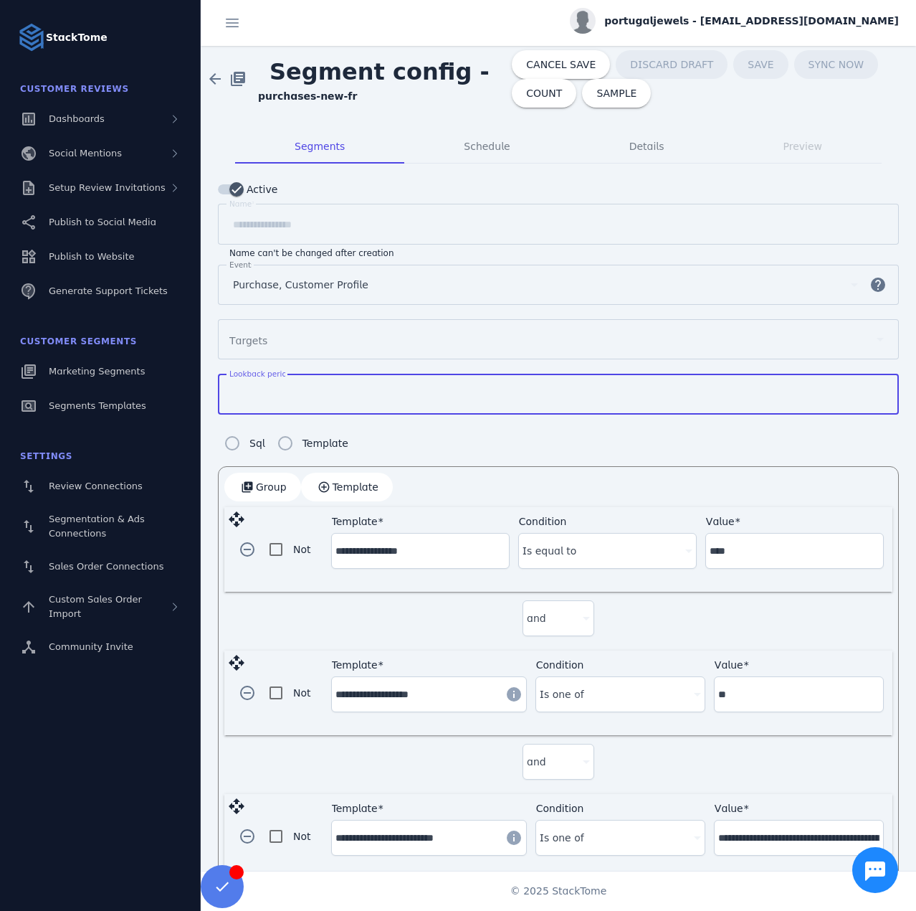
drag, startPoint x: 274, startPoint y: 382, endPoint x: 194, endPoint y: 379, distance: 79.6
click at [195, 379] on classic-layout "**********" at bounding box center [458, 455] width 916 height 911
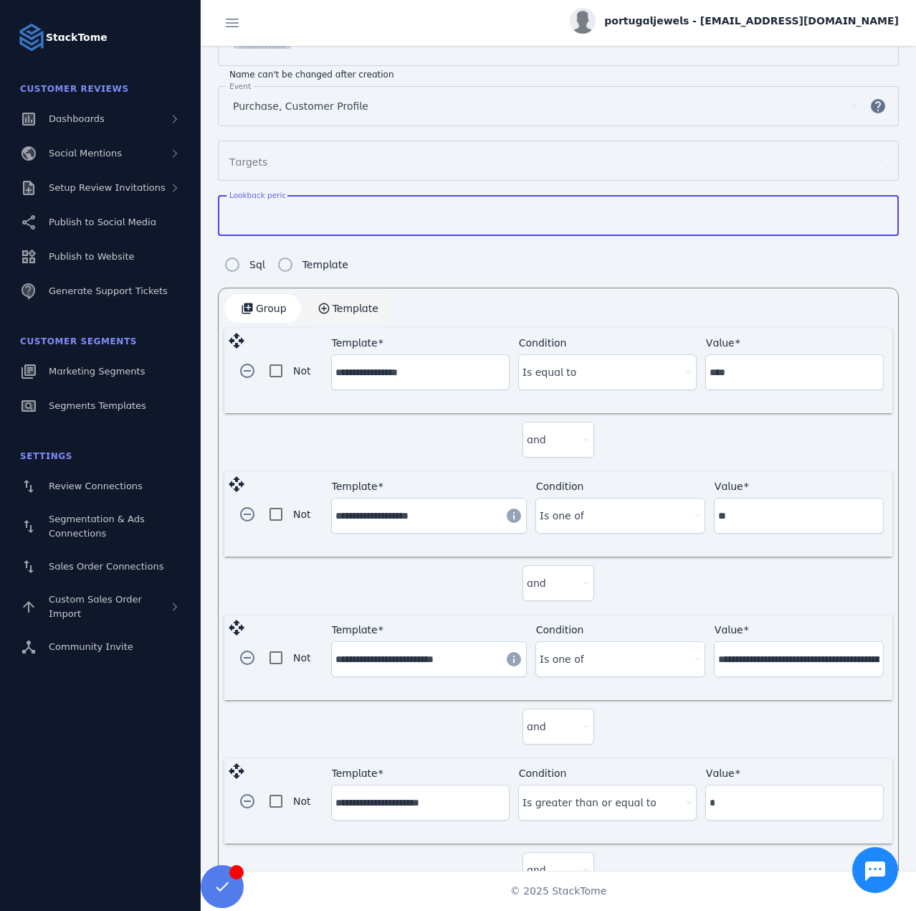
scroll to position [215, 0]
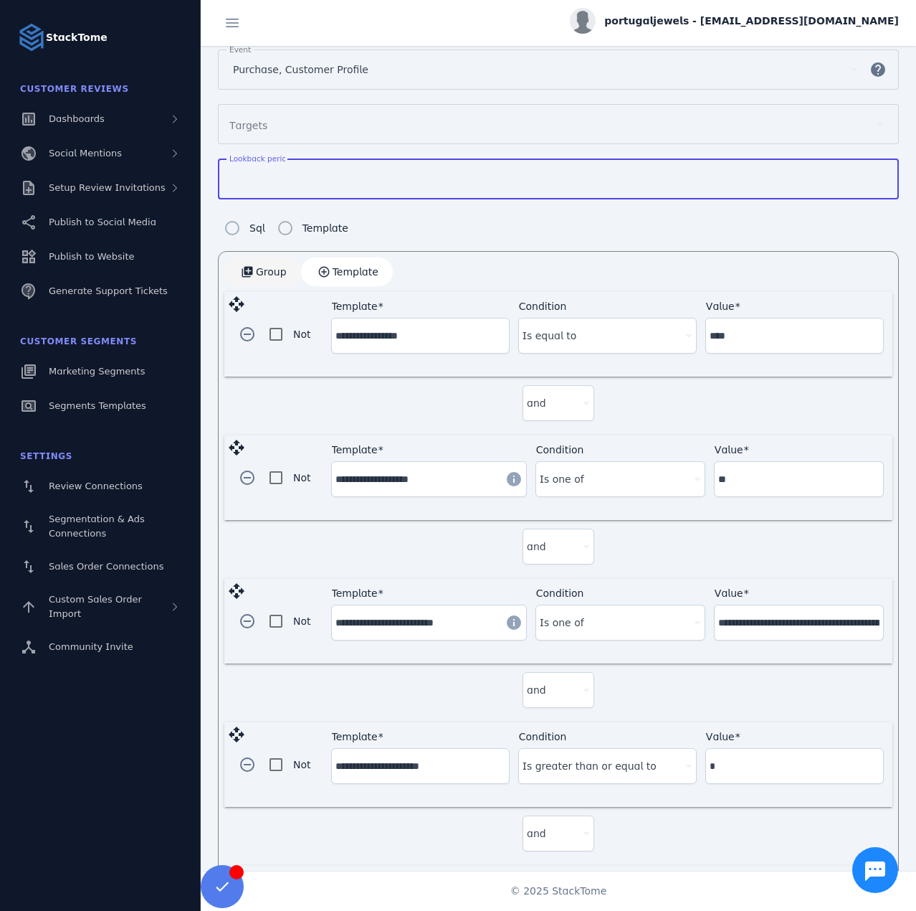
type input "**"
click at [264, 260] on span "button" at bounding box center [262, 272] width 77 height 34
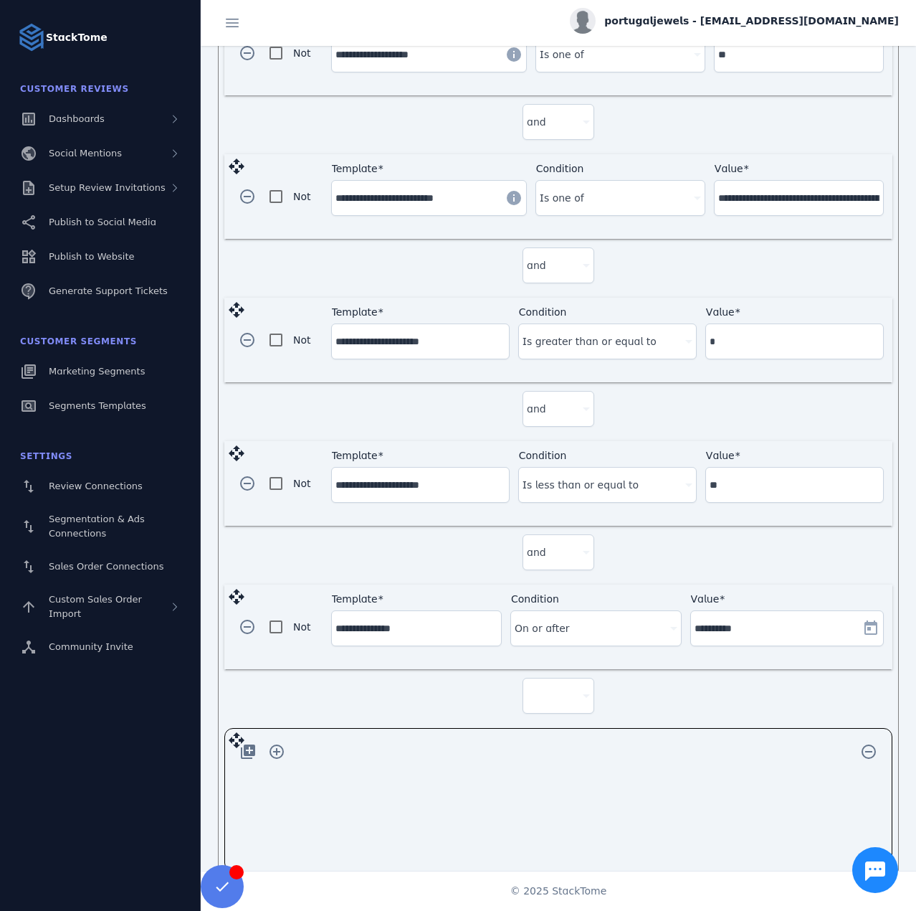
scroll to position [652, 0]
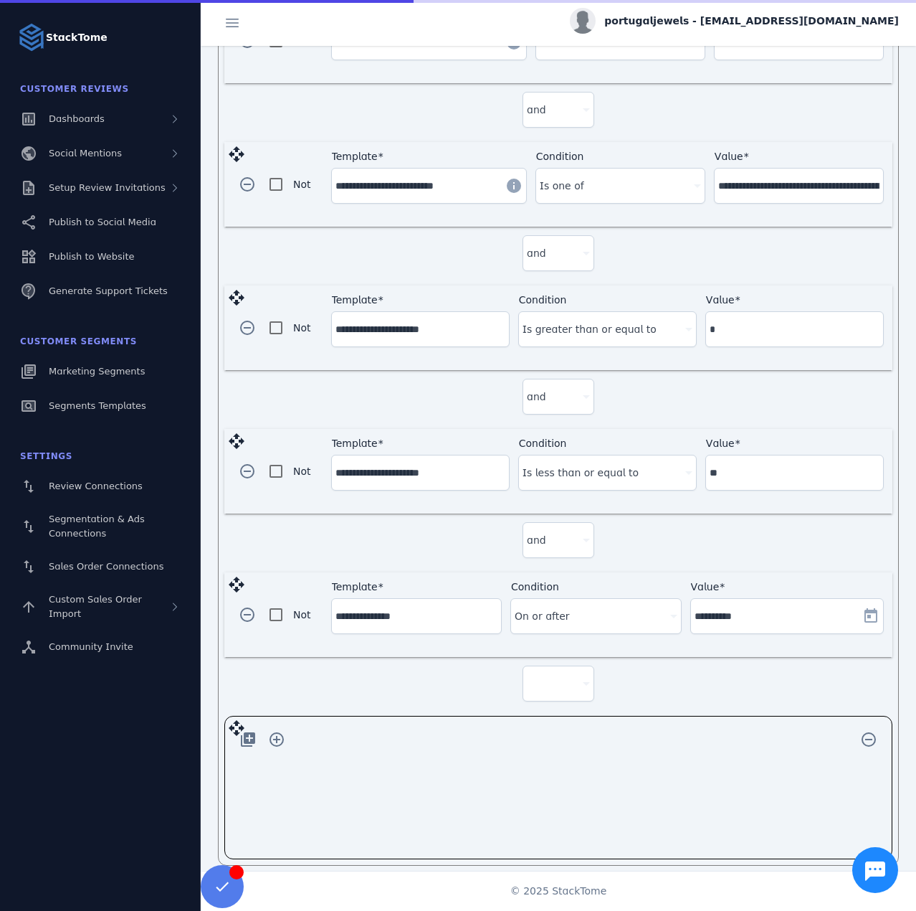
click at [560, 680] on div at bounding box center [558, 683] width 63 height 34
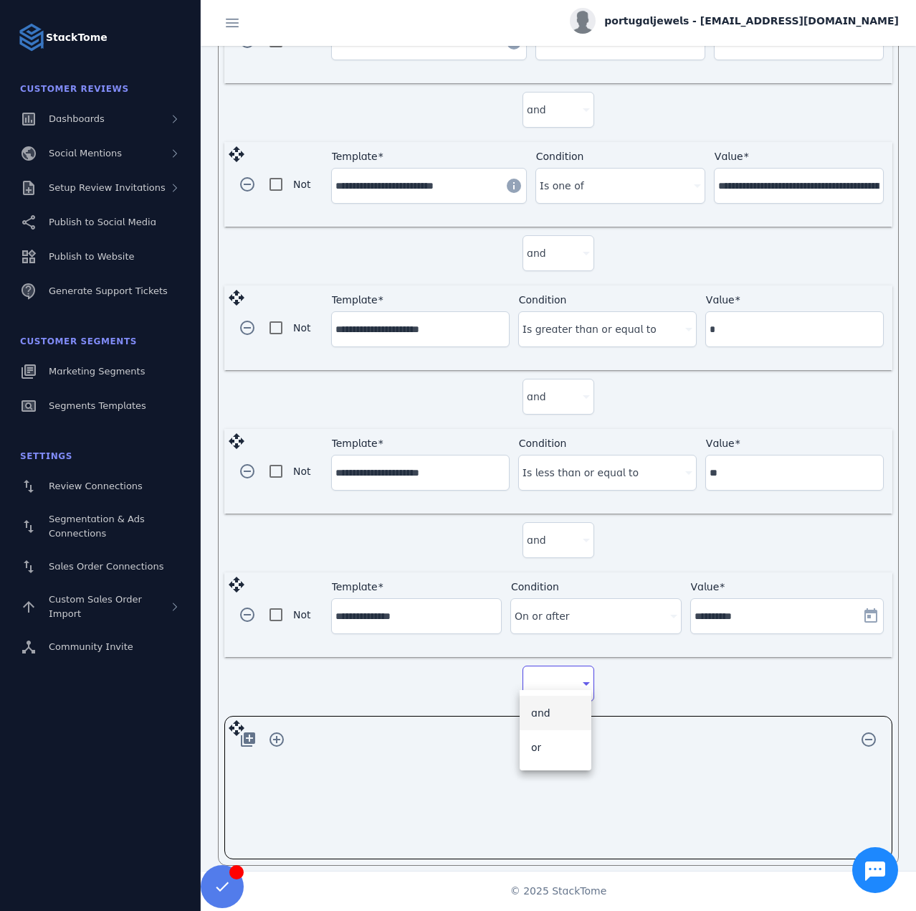
click at [550, 711] on mat-option "and" at bounding box center [556, 712] width 72 height 34
click at [238, 731] on span "button" at bounding box center [248, 739] width 34 height 34
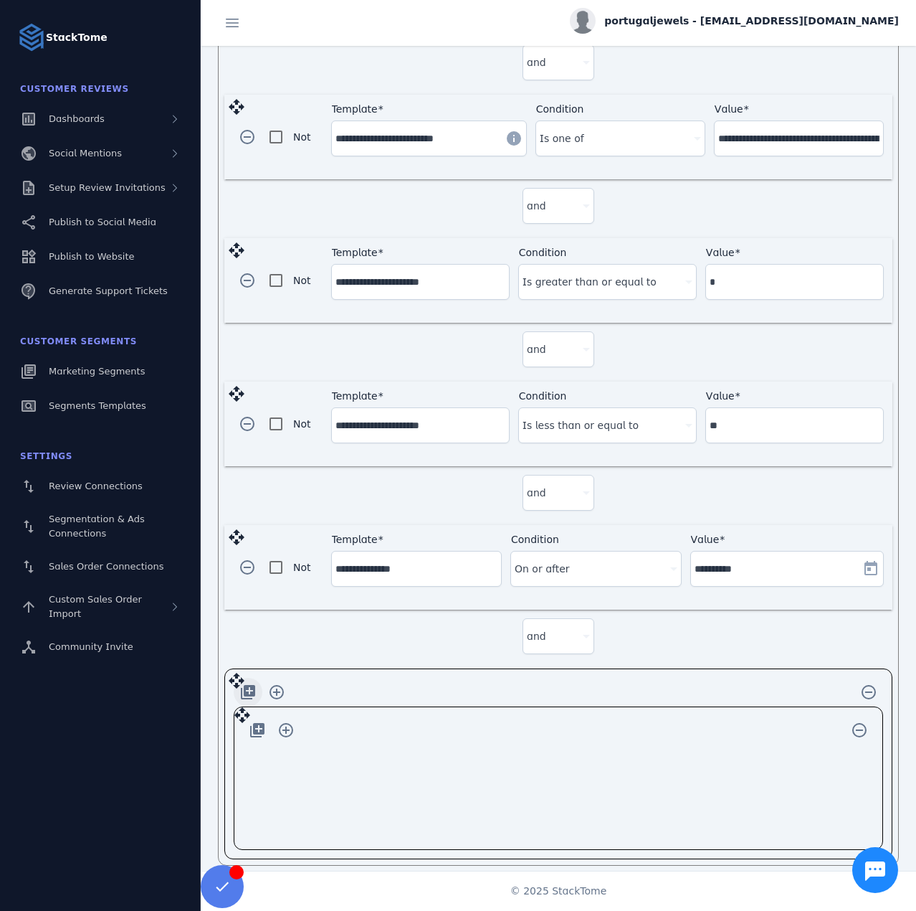
click at [247, 678] on span "button" at bounding box center [248, 692] width 34 height 34
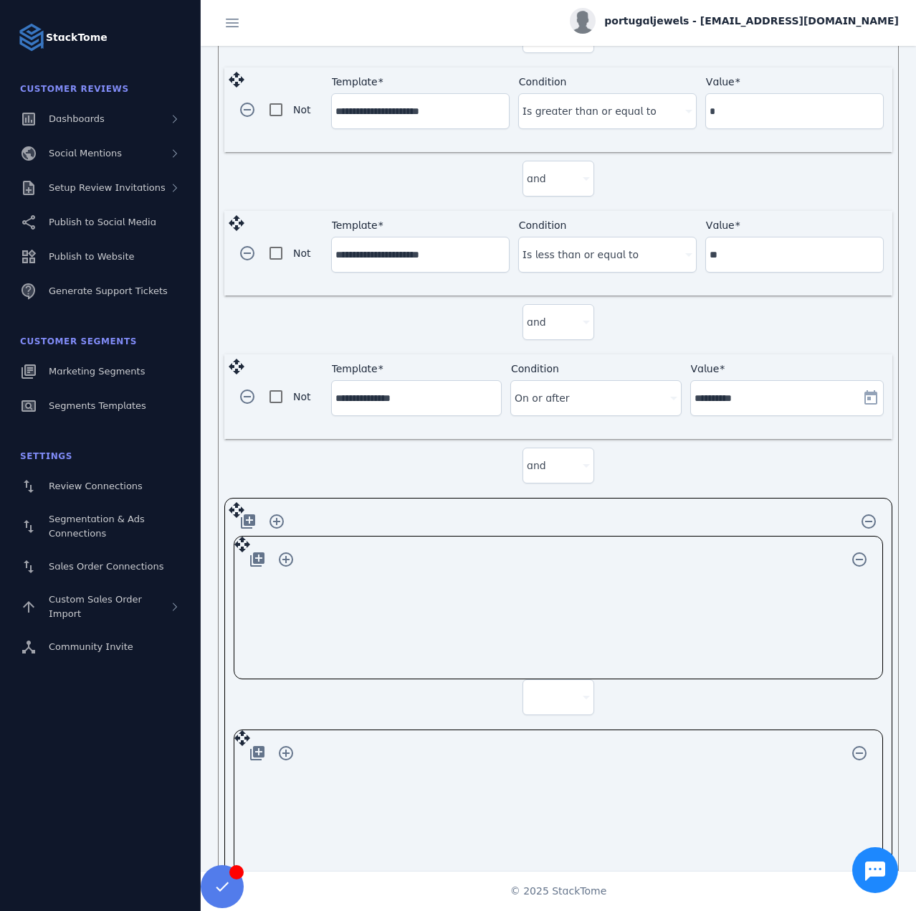
scroll to position [892, 0]
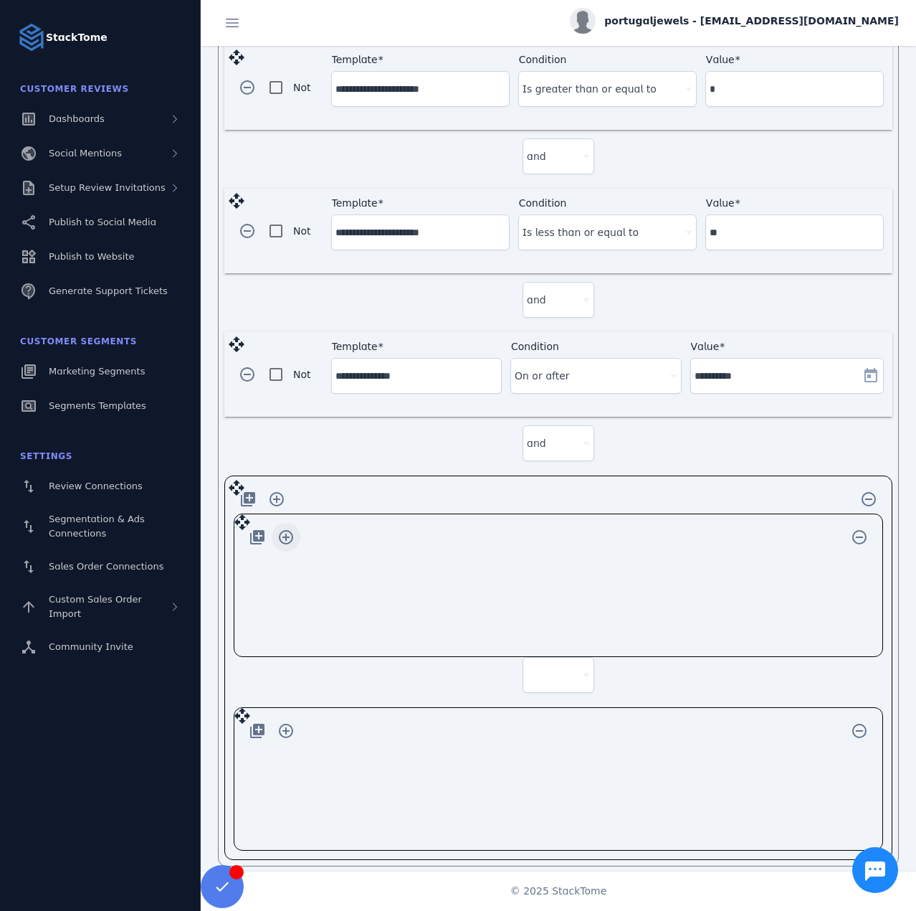
click at [290, 528] on span "button" at bounding box center [286, 537] width 34 height 34
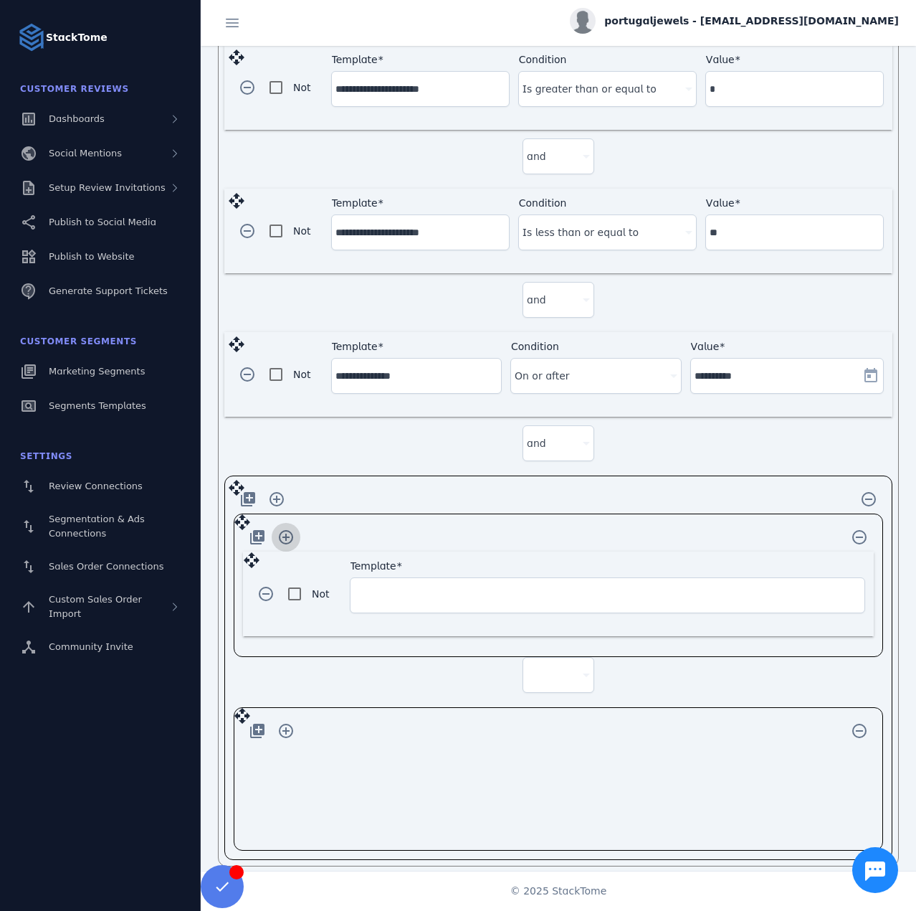
click at [290, 528] on span "button" at bounding box center [286, 537] width 34 height 34
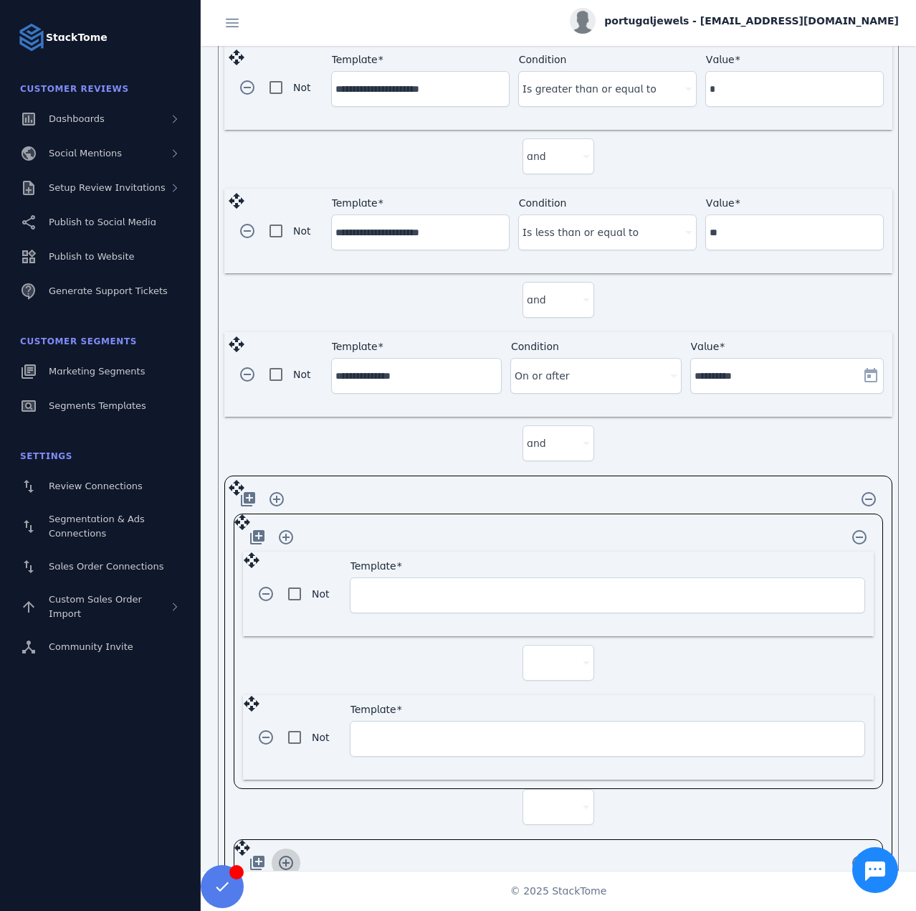
click at [296, 845] on span "button" at bounding box center [286, 862] width 34 height 34
click at [527, 659] on div at bounding box center [558, 662] width 63 height 34
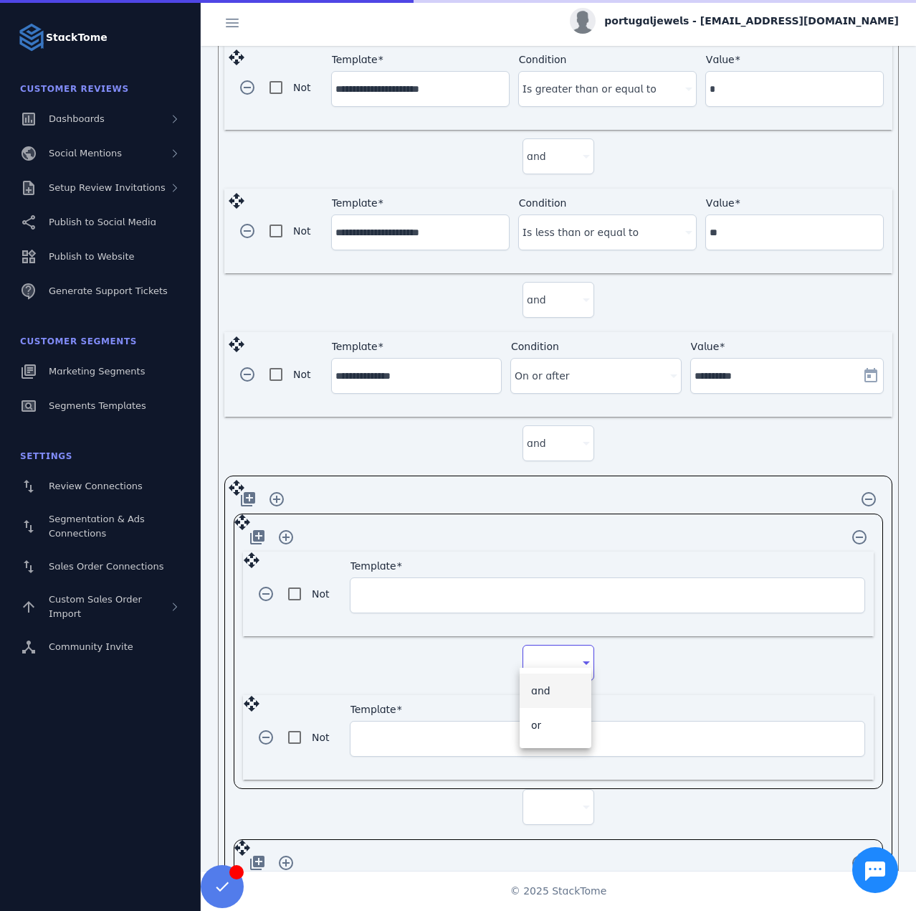
click at [552, 690] on mat-option "and" at bounding box center [556, 690] width 72 height 34
click at [543, 798] on div at bounding box center [552, 806] width 50 height 17
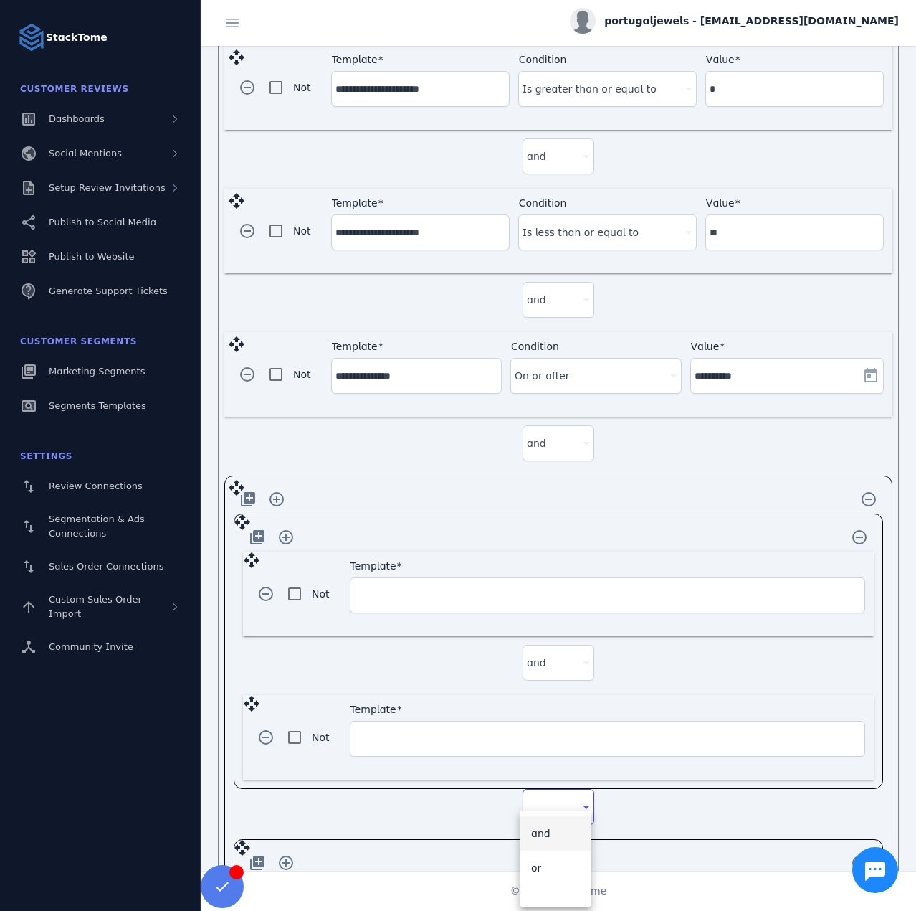
drag, startPoint x: 556, startPoint y: 873, endPoint x: 387, endPoint y: 646, distance: 283.3
click at [556, 869] on mat-option "or" at bounding box center [556, 867] width 72 height 34
click at [371, 578] on div "Template" at bounding box center [607, 595] width 507 height 34
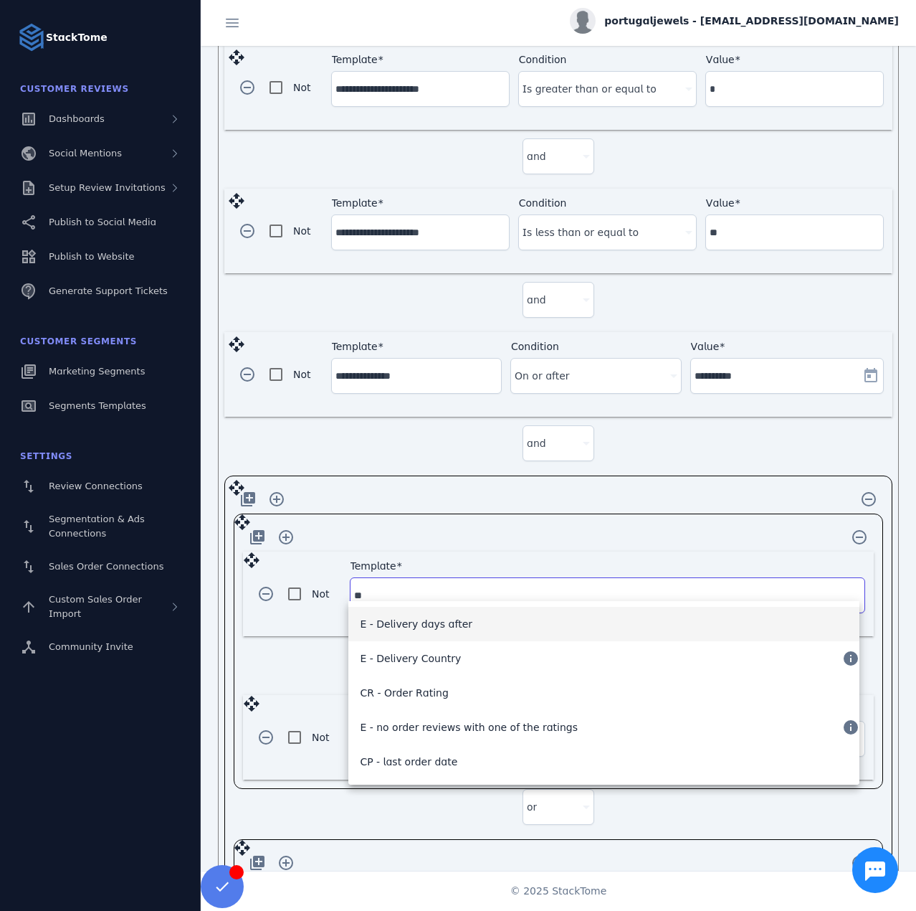
click at [418, 619] on span "E - Delivery days after" at bounding box center [416, 623] width 113 height 17
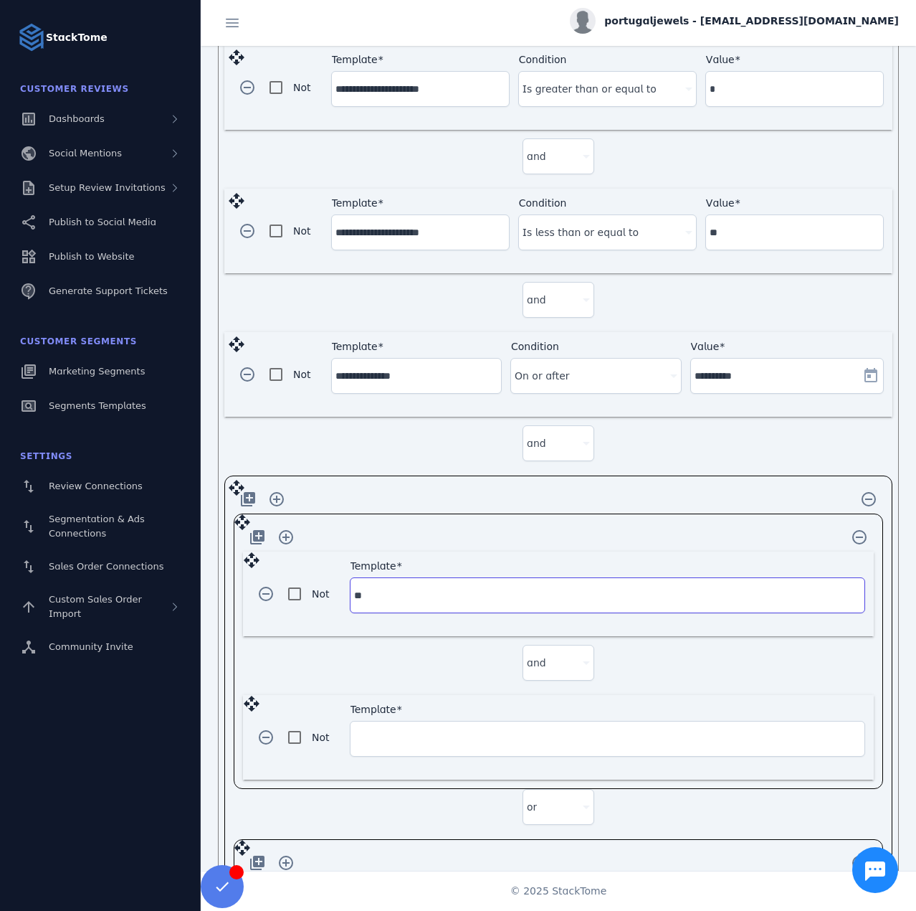
type input "**********"
click at [565, 588] on div at bounding box center [600, 594] width 145 height 17
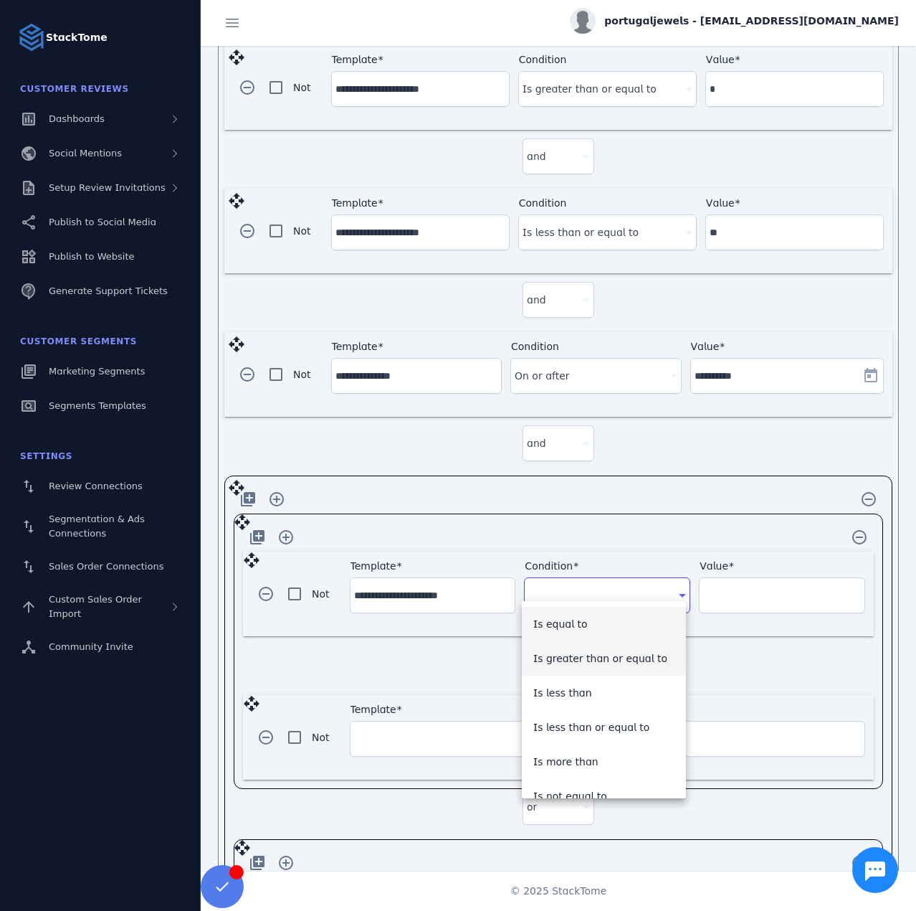
click at [582, 657] on span "Is greater than or equal to" at bounding box center [600, 658] width 134 height 17
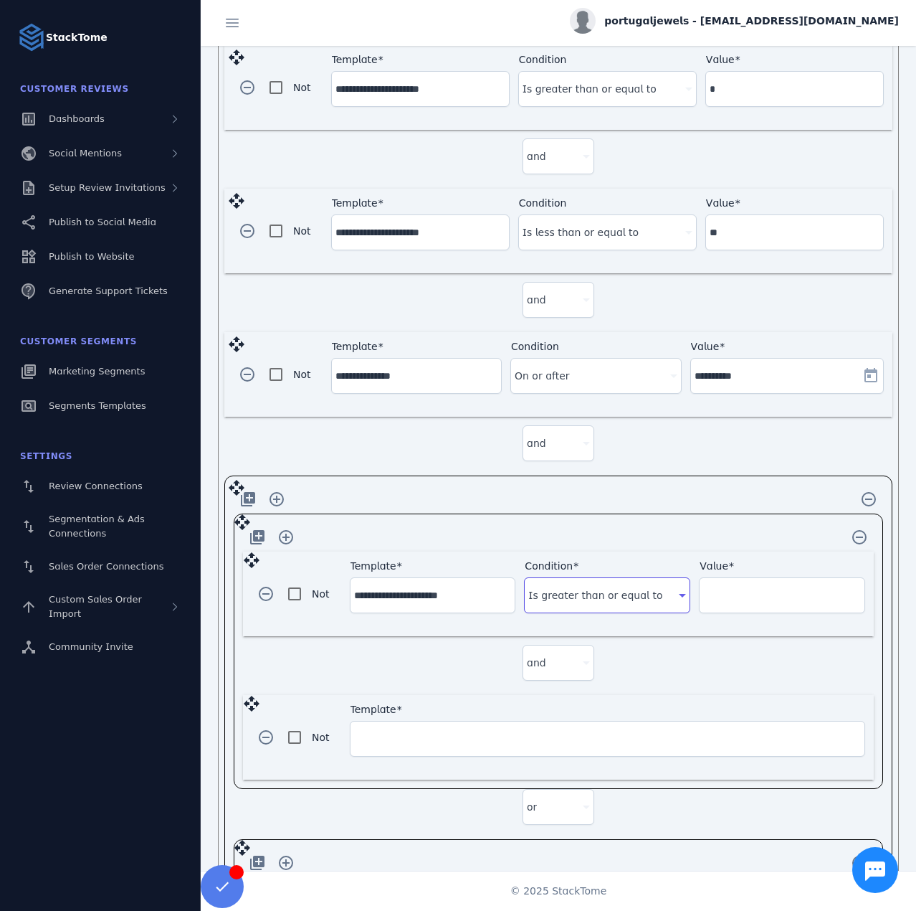
click at [725, 586] on input "Value" at bounding box center [782, 594] width 158 height 17
type input "*"
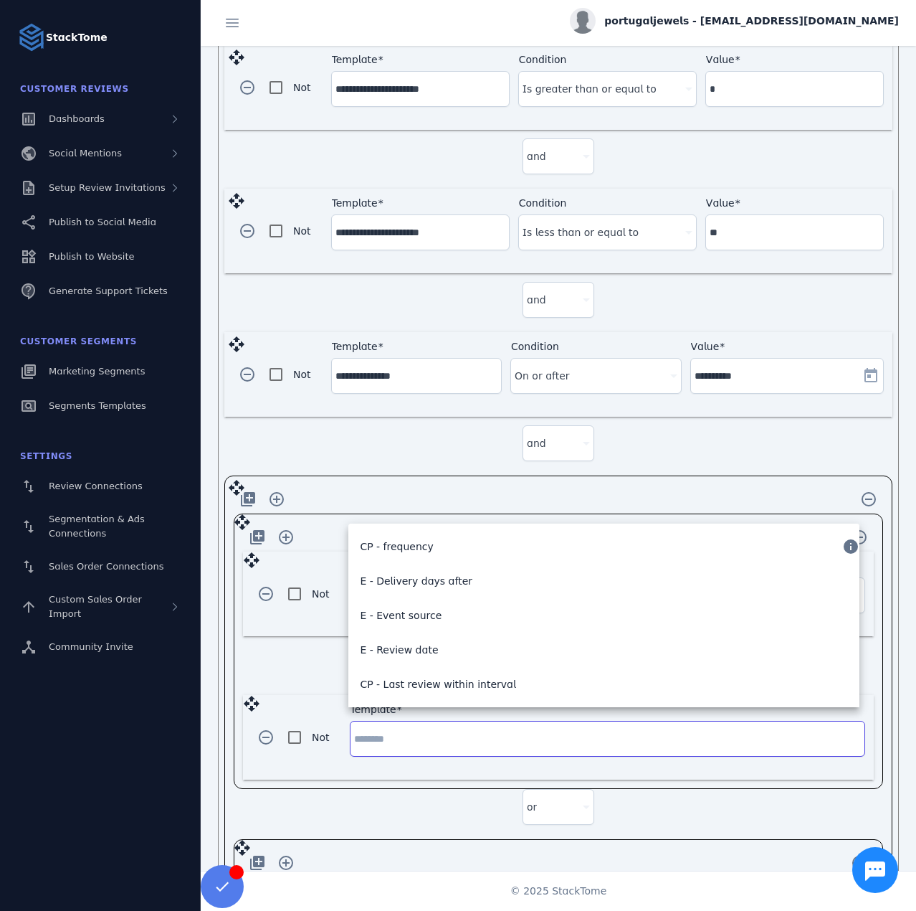
click at [431, 730] on input "Template" at bounding box center [607, 738] width 507 height 17
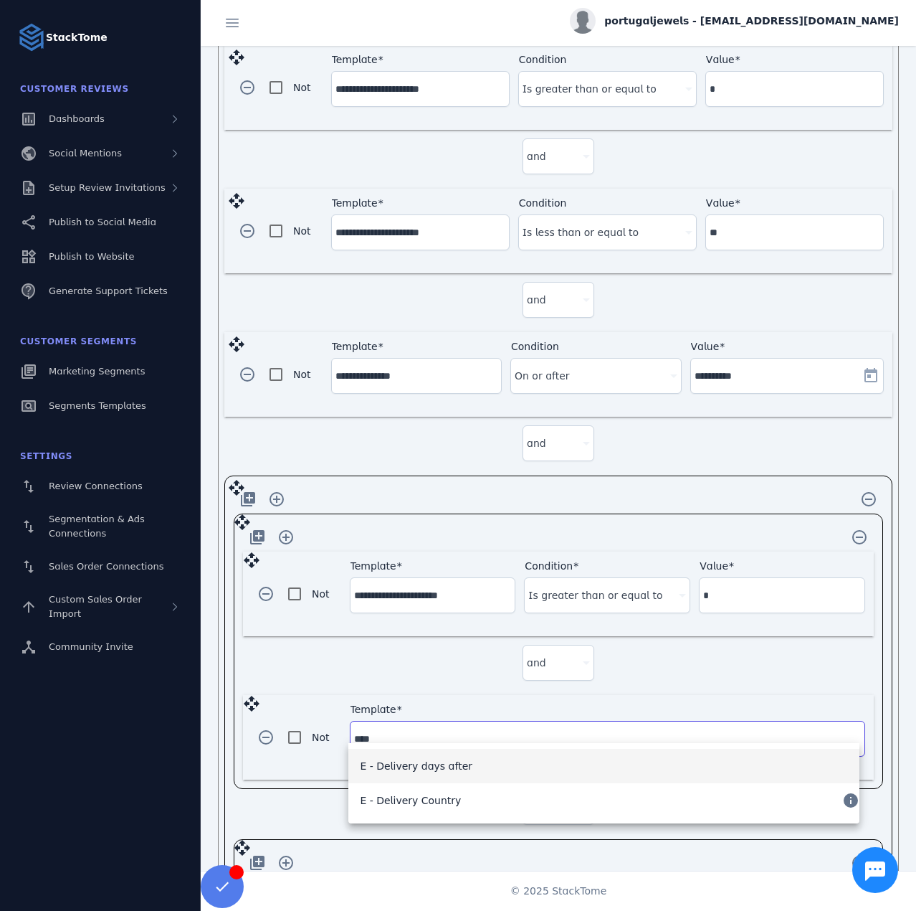
click at [435, 767] on span "E - Delivery days after" at bounding box center [416, 765] width 113 height 17
type input "**********"
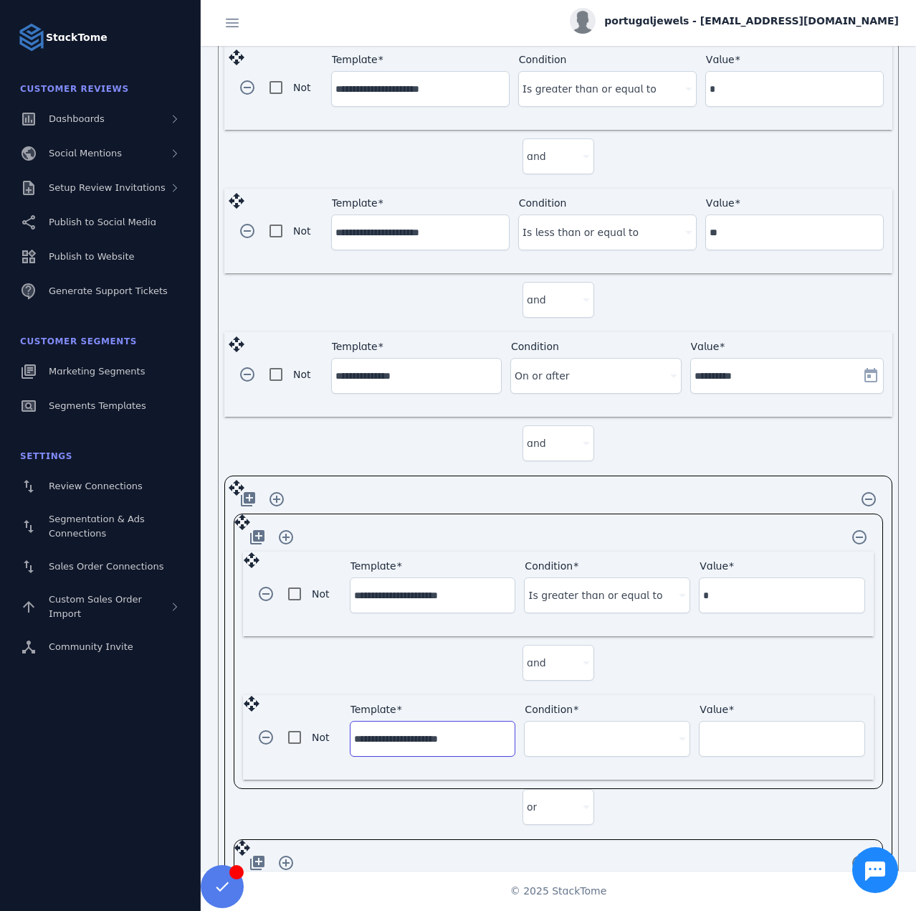
click at [597, 730] on div at bounding box center [600, 738] width 145 height 17
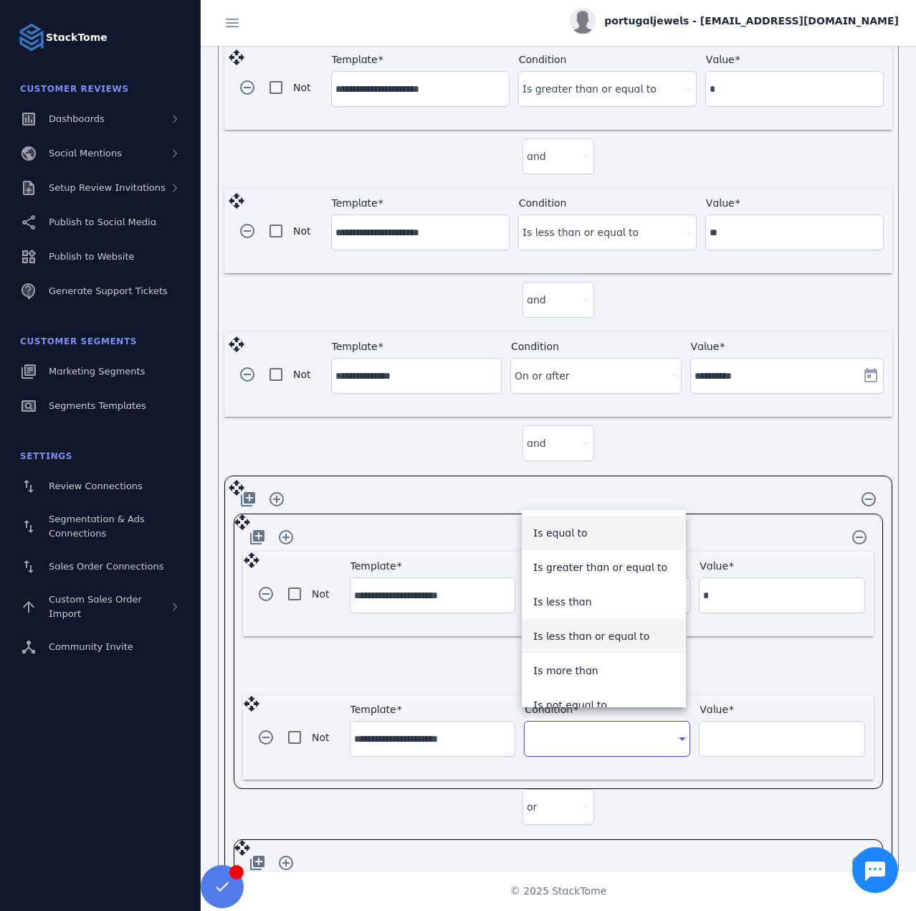
click at [594, 637] on span "Is less than or equal to" at bounding box center [591, 635] width 117 height 17
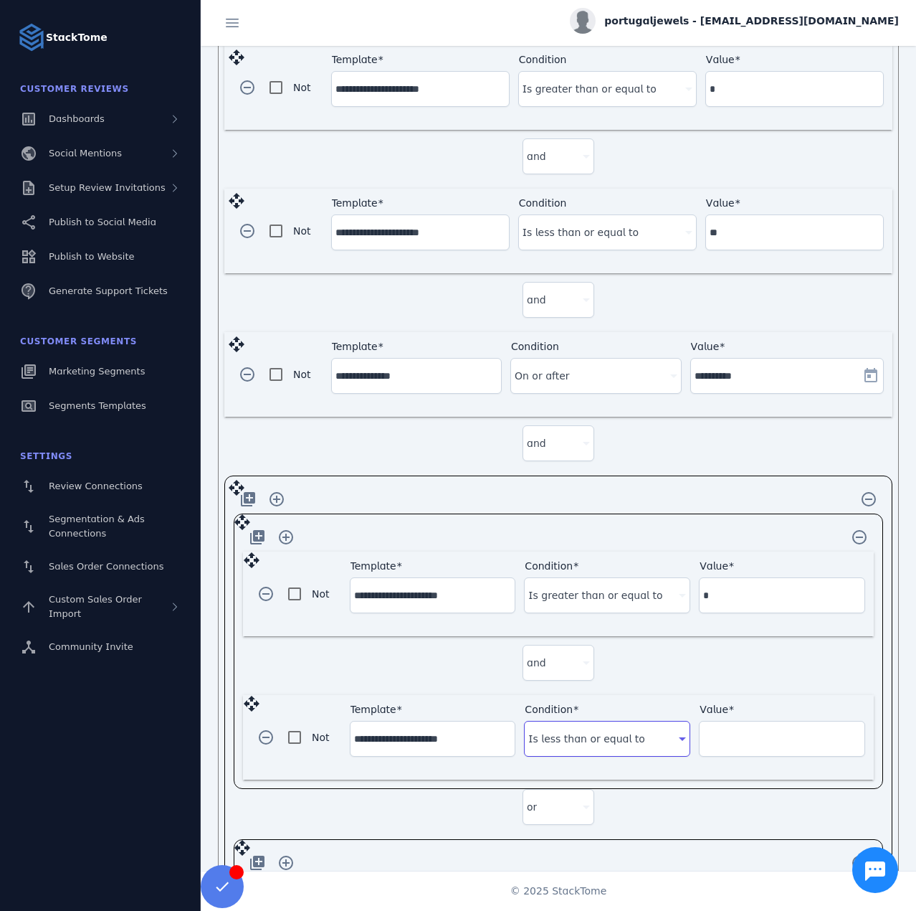
click at [761, 730] on input "Value" at bounding box center [782, 738] width 158 height 17
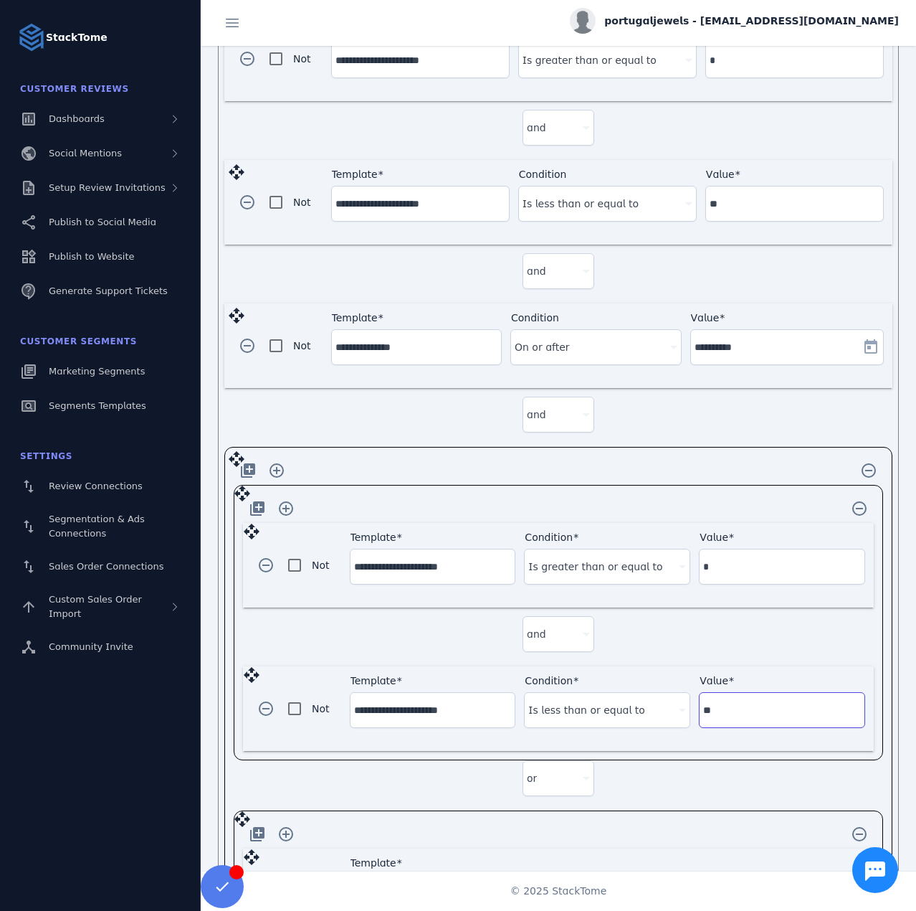
scroll to position [1022, 0]
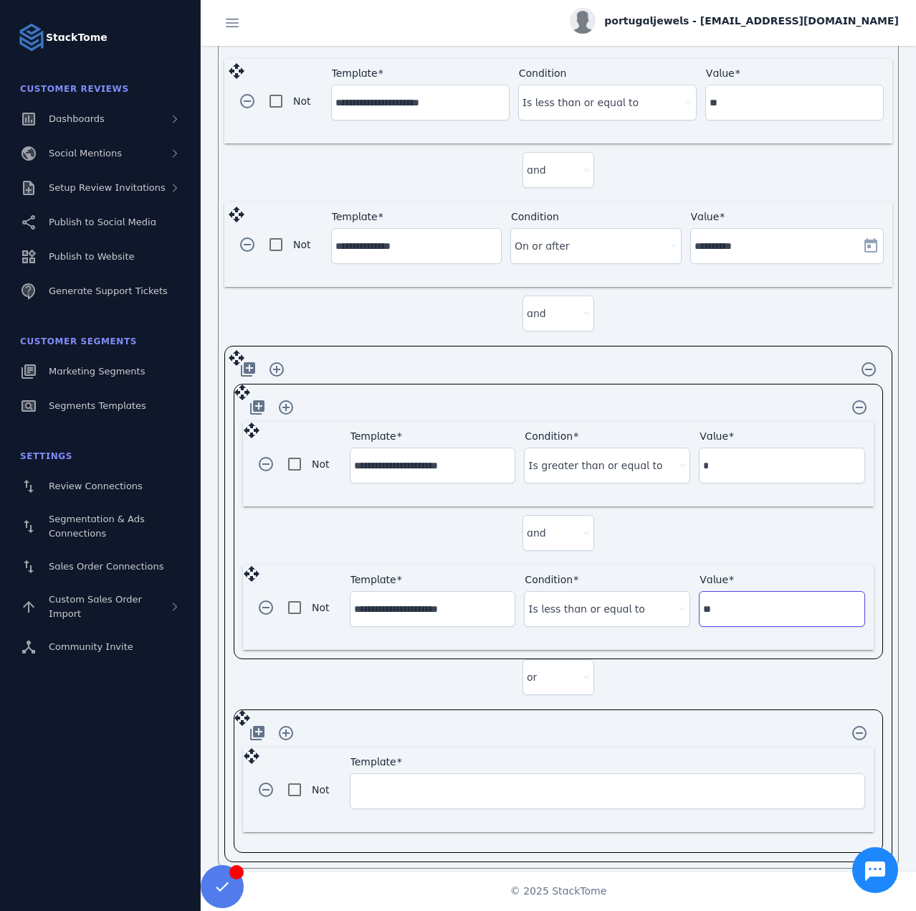
type input "**"
click at [388, 782] on input "Template" at bounding box center [607, 790] width 507 height 17
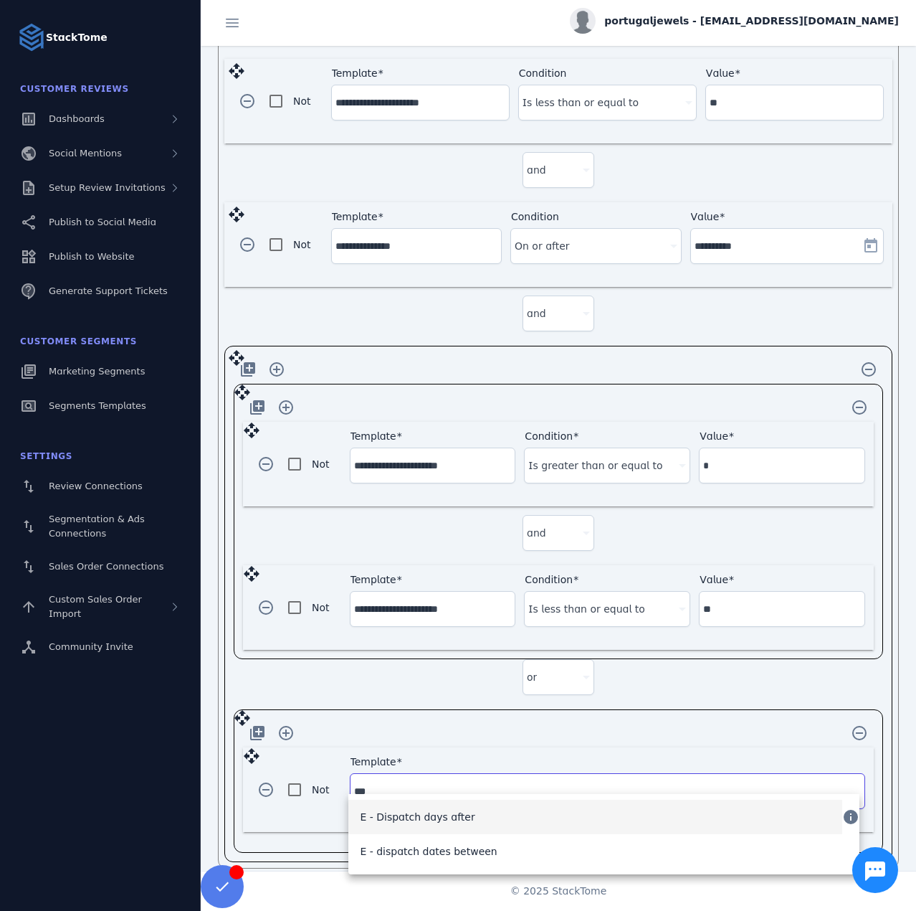
click at [480, 823] on mat-option "E - Dispatch days after" at bounding box center [595, 816] width 494 height 34
type input "**********"
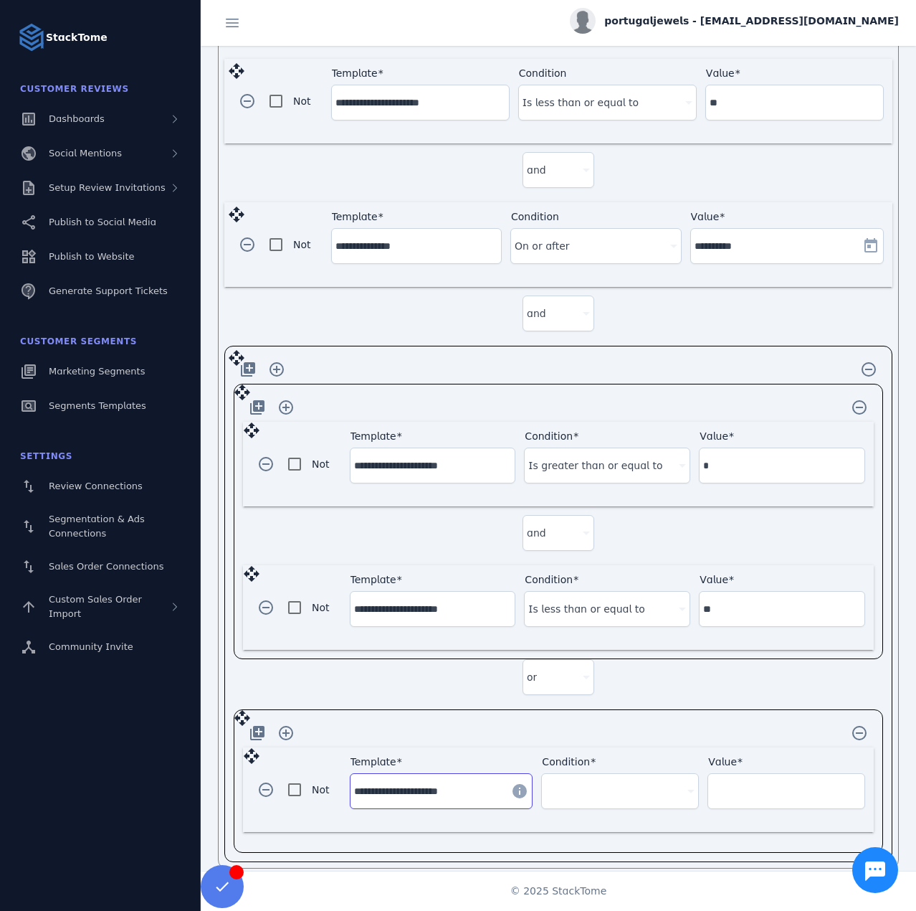
click at [574, 787] on div "Condition" at bounding box center [620, 791] width 149 height 34
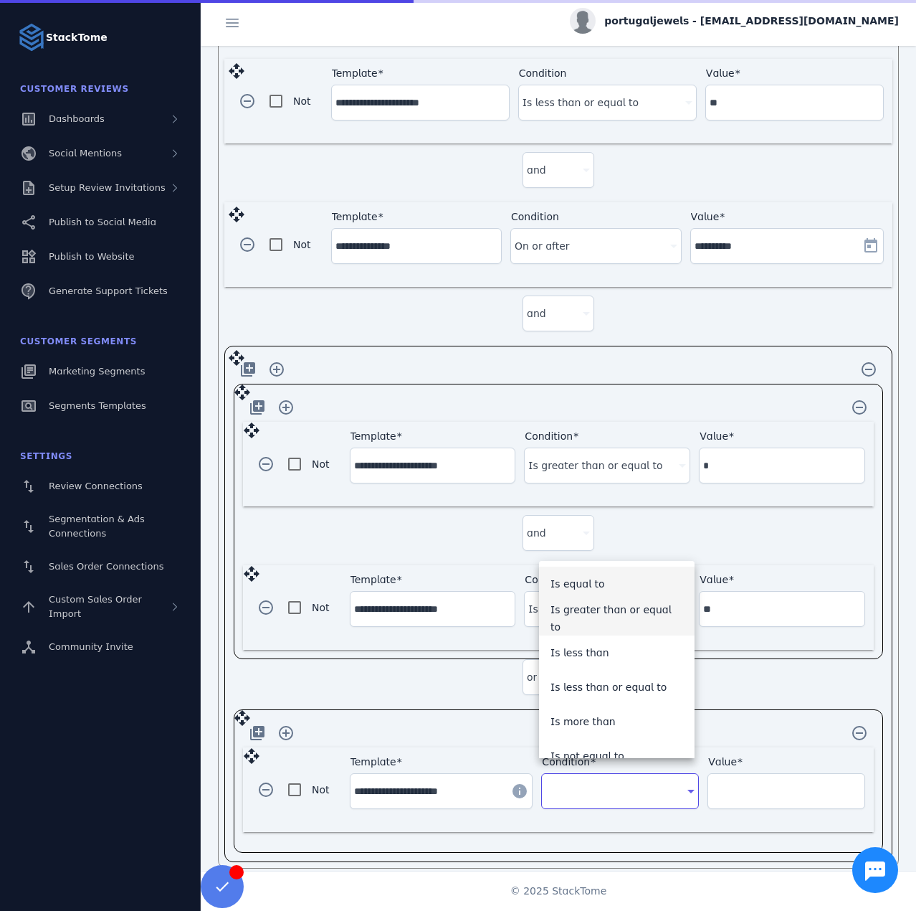
click at [599, 628] on mat-option "Is greater than or equal to" at bounding box center [617, 618] width 156 height 34
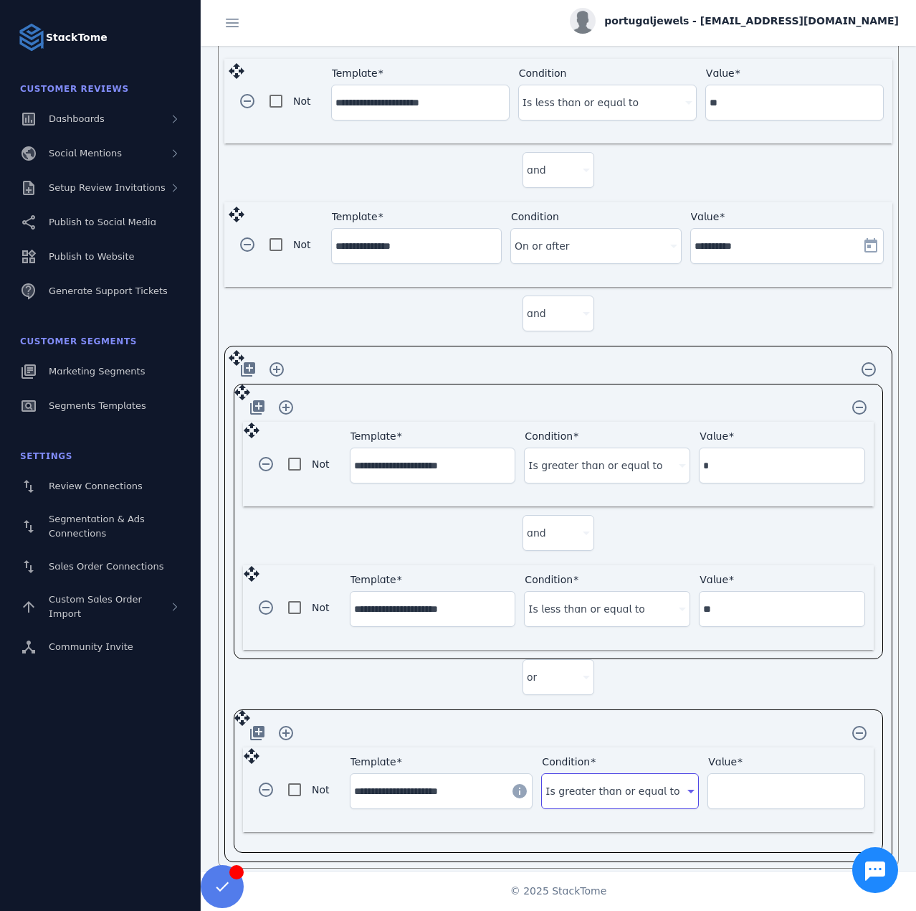
click at [729, 782] on input "Value" at bounding box center [786, 790] width 149 height 17
type input "**"
click at [679, 718] on div "add_to_photos add_circle_outline remove_circle_outline" at bounding box center [558, 732] width 631 height 29
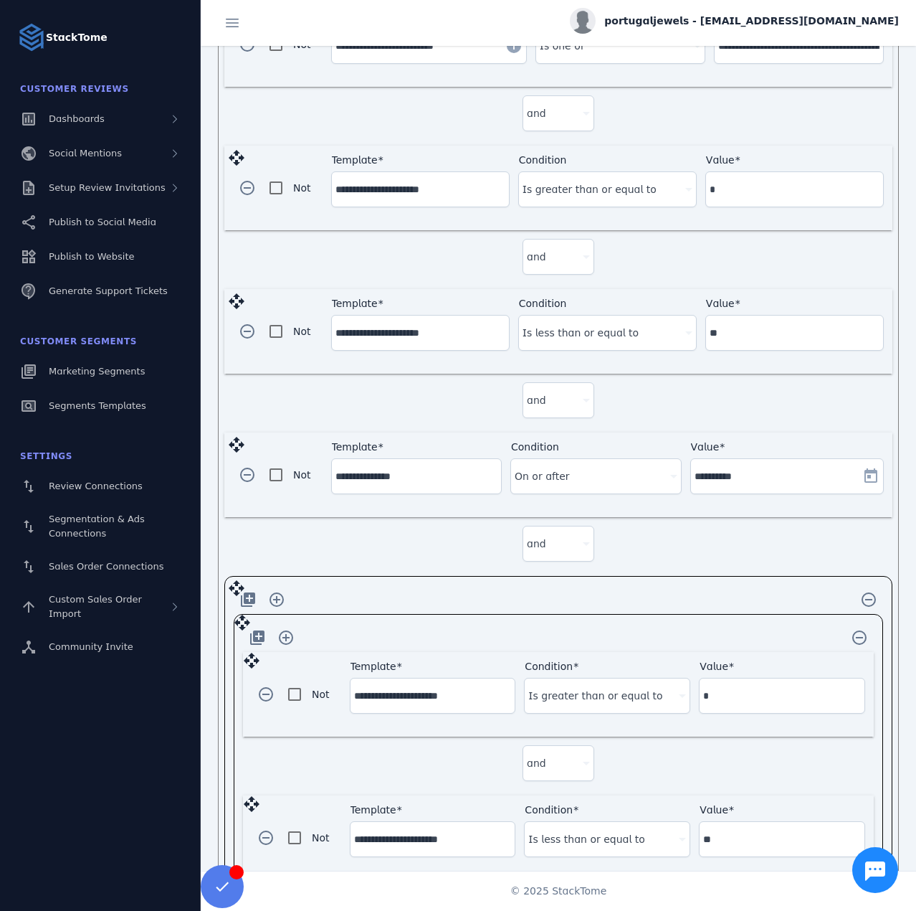
scroll to position [735, 0]
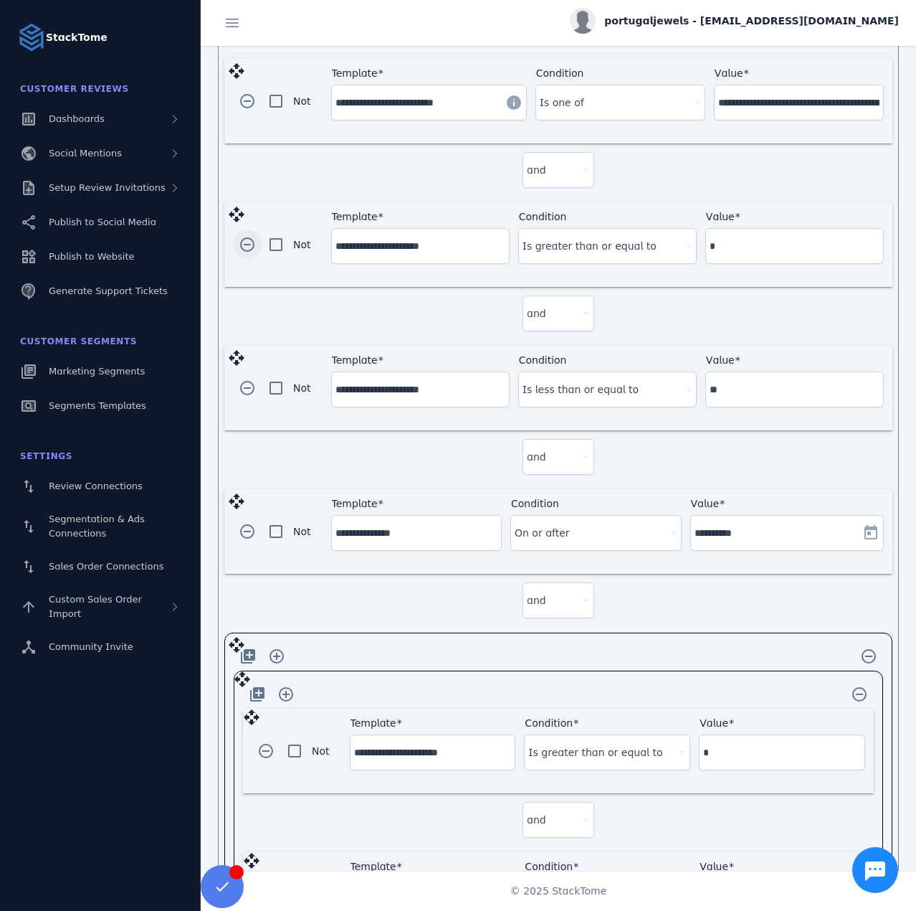
click at [252, 232] on span "button" at bounding box center [247, 244] width 34 height 34
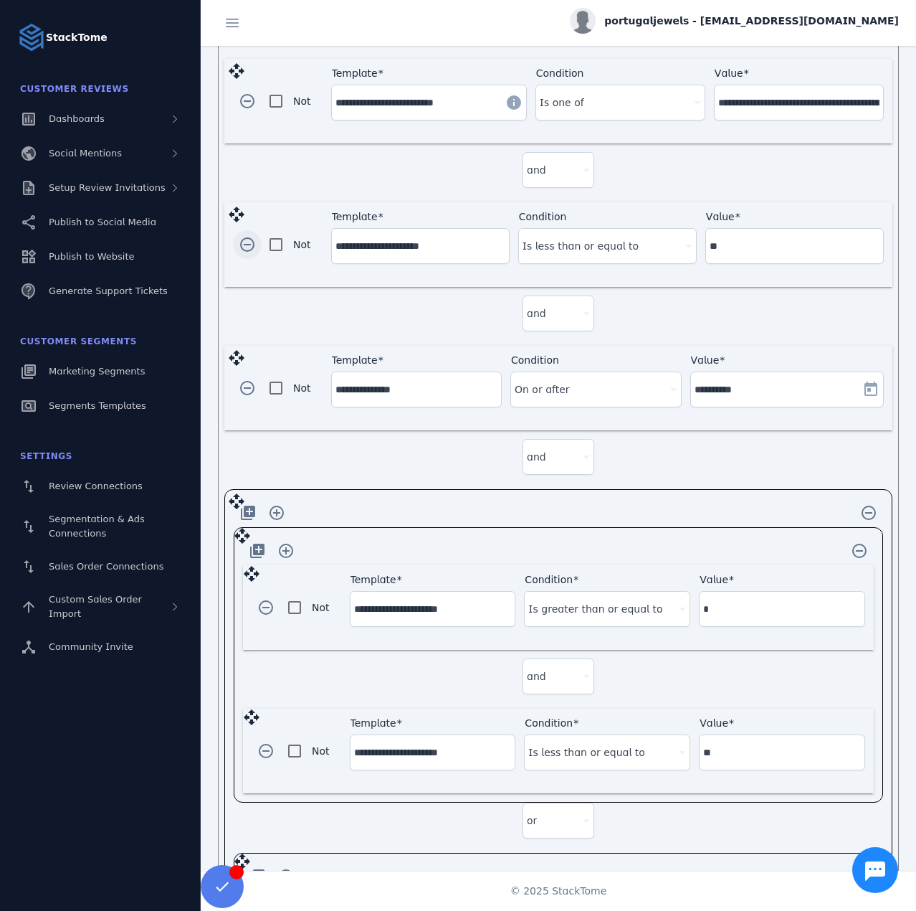
click at [250, 242] on span "button" at bounding box center [247, 244] width 34 height 34
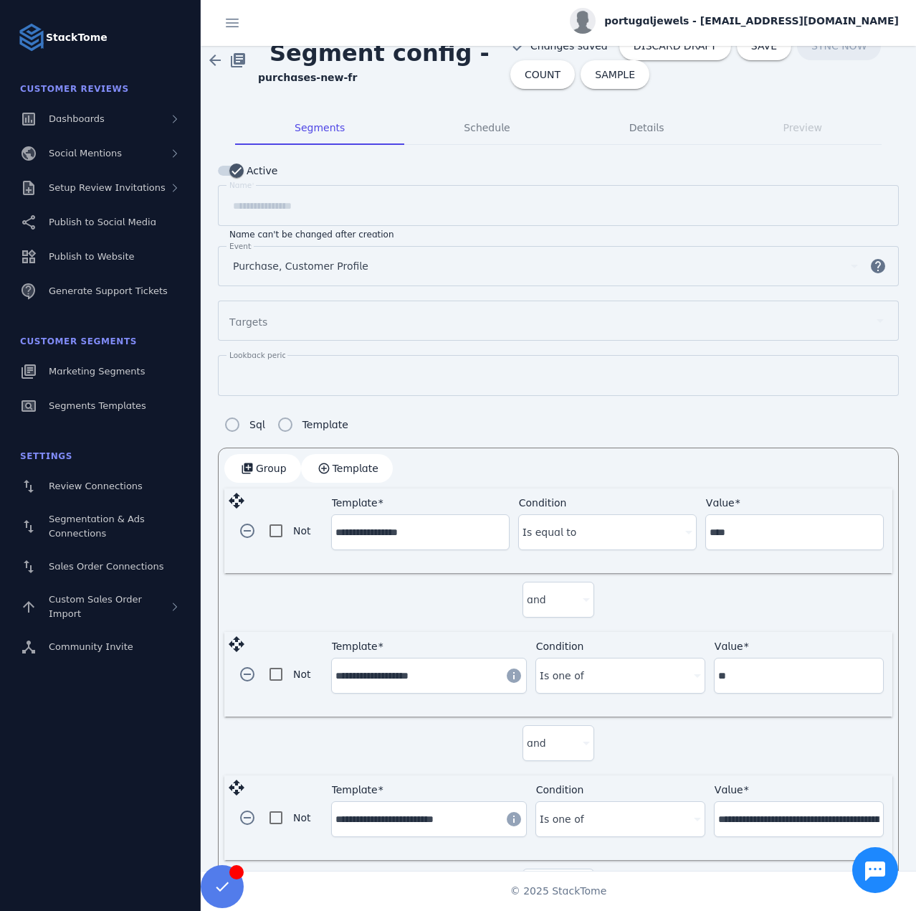
scroll to position [0, 0]
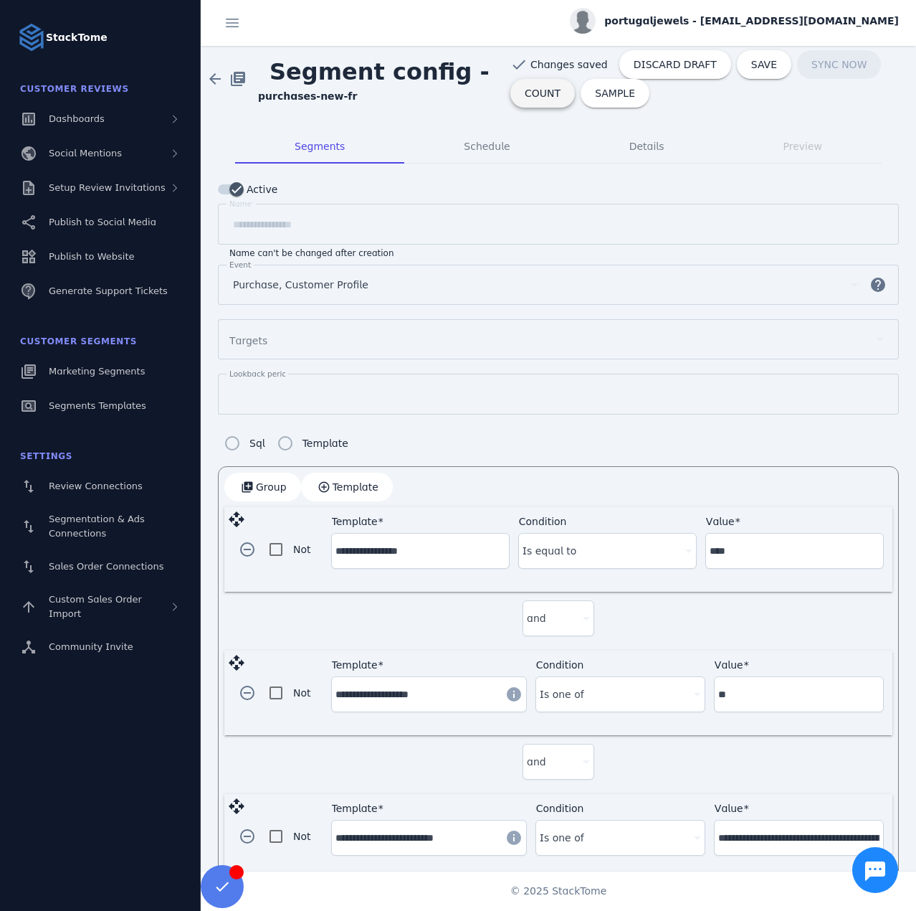
click at [513, 94] on span at bounding box center [542, 93] width 65 height 34
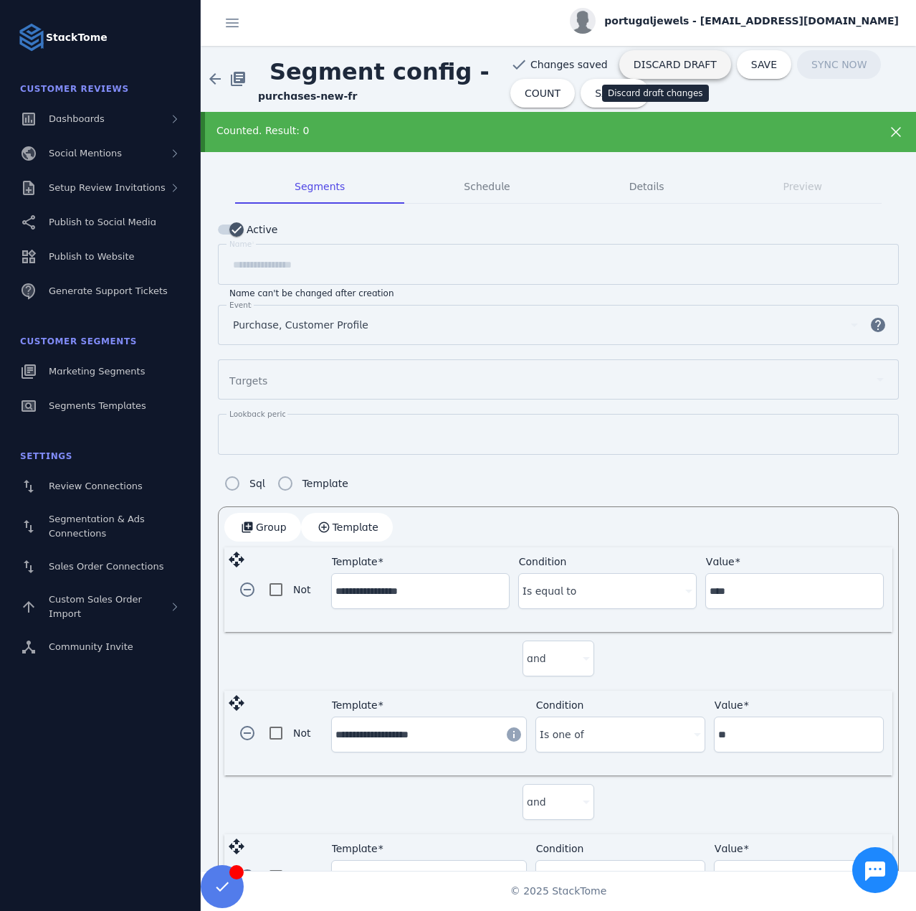
click at [622, 72] on span at bounding box center [675, 64] width 112 height 34
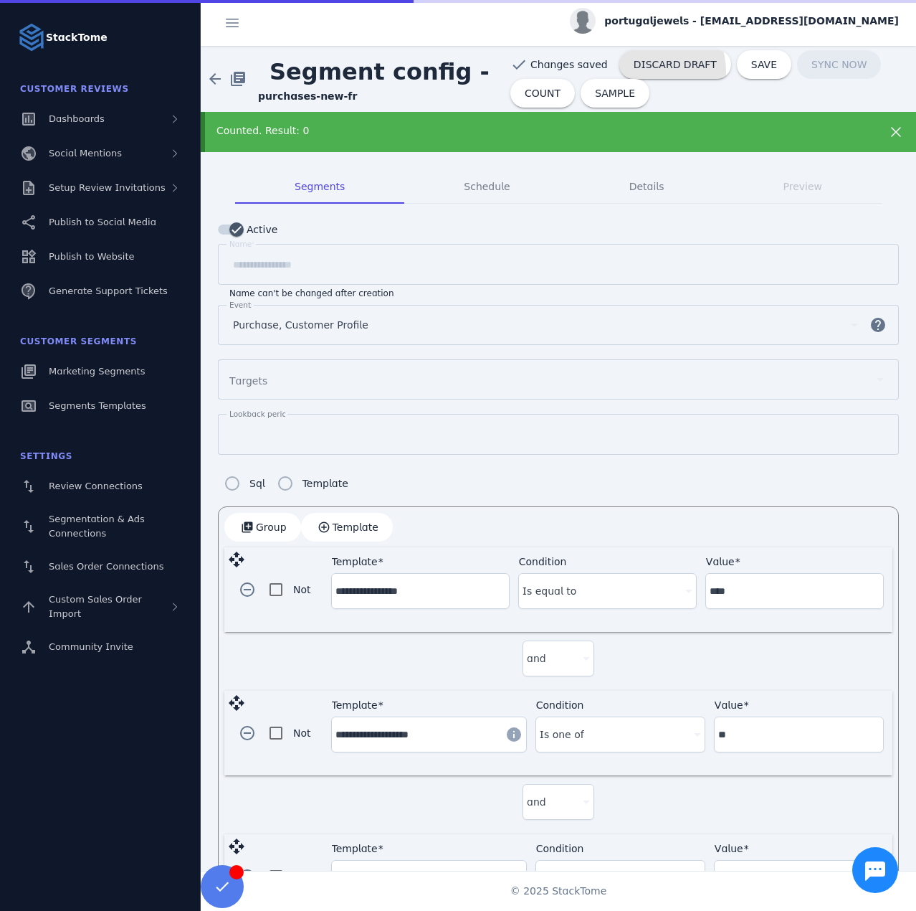
type input "**"
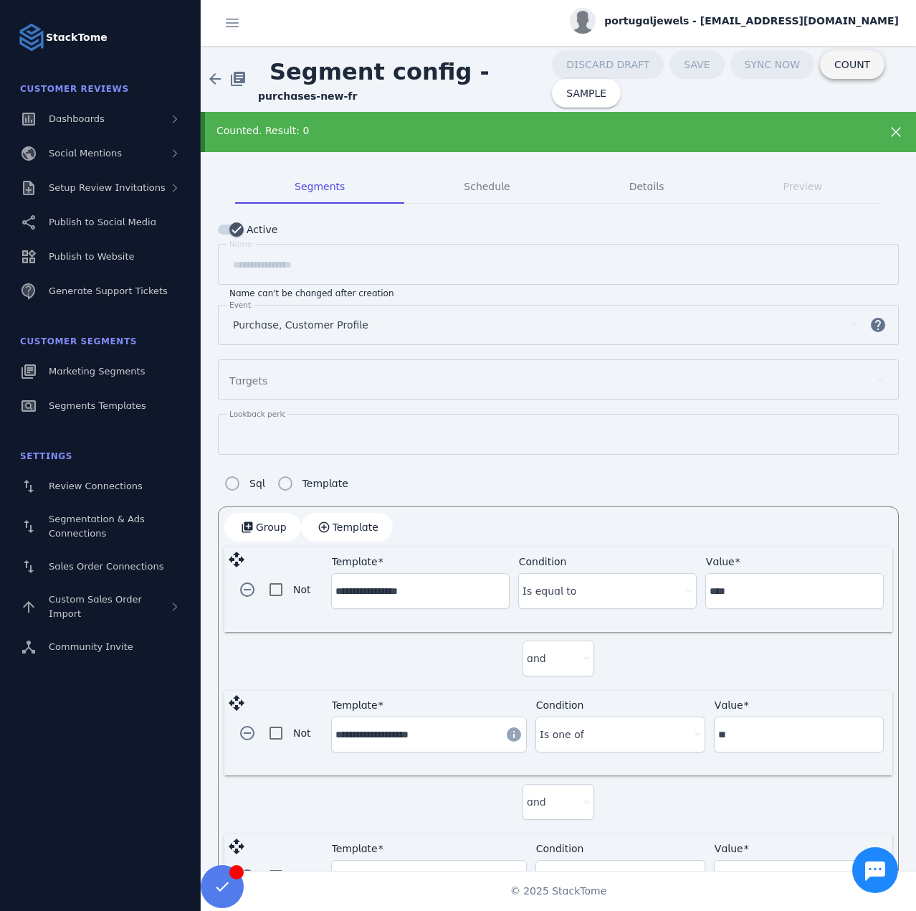
click at [852, 75] on div "DISCARD DRAFT SAVE SYNC NOW COUNT SAMPLE" at bounding box center [731, 78] width 358 height 57
click at [827, 72] on span at bounding box center [852, 64] width 65 height 34
click at [250, 518] on span "button" at bounding box center [262, 527] width 77 height 34
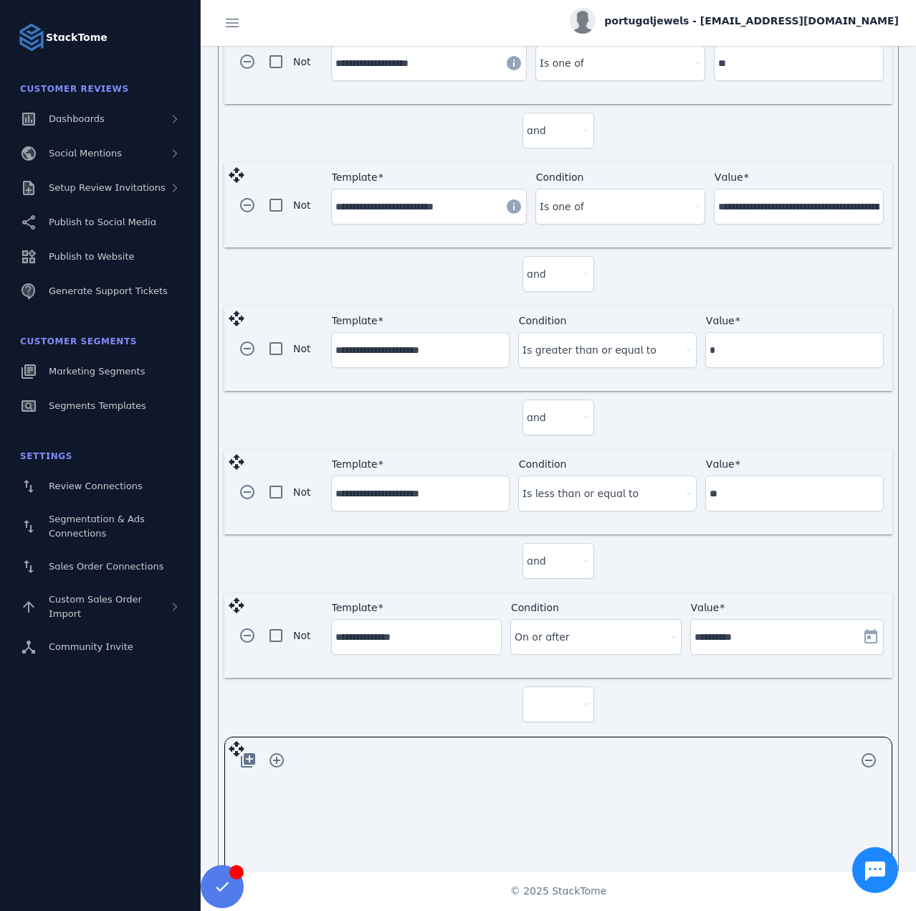
scroll to position [692, 0]
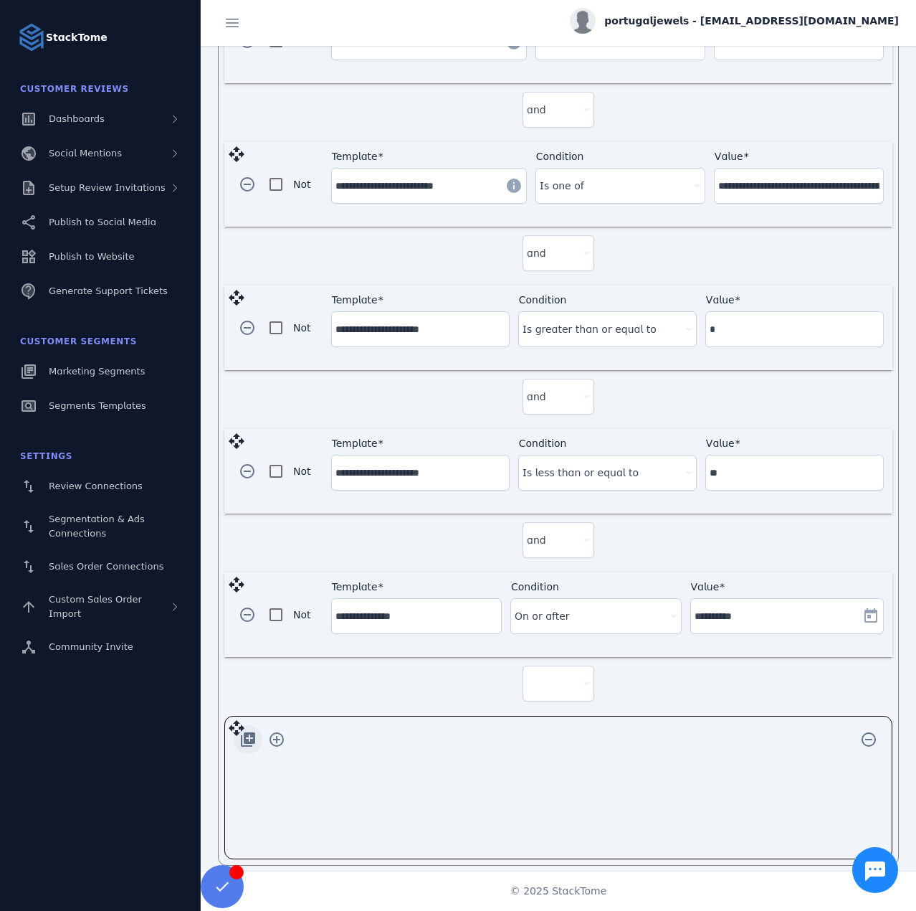
click at [248, 729] on span "button" at bounding box center [248, 739] width 34 height 34
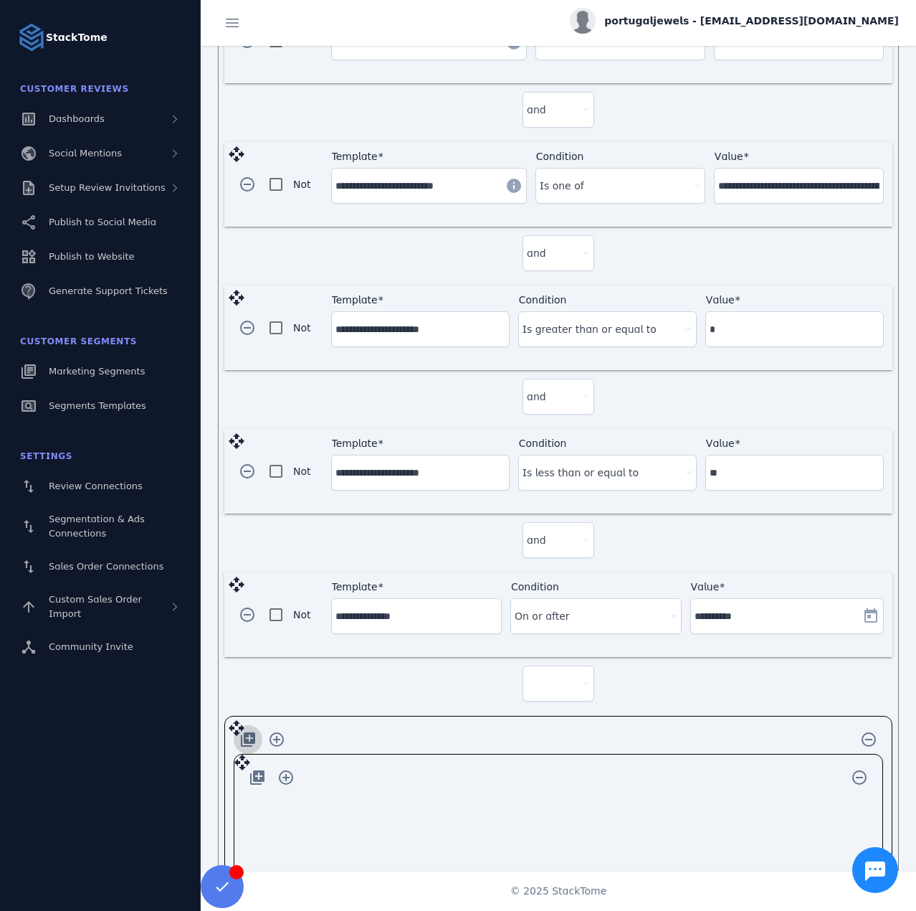
click at [248, 729] on span "button" at bounding box center [248, 739] width 34 height 34
click at [579, 675] on icon at bounding box center [586, 683] width 17 height 17
click at [555, 711] on mat-option "and" at bounding box center [556, 712] width 72 height 34
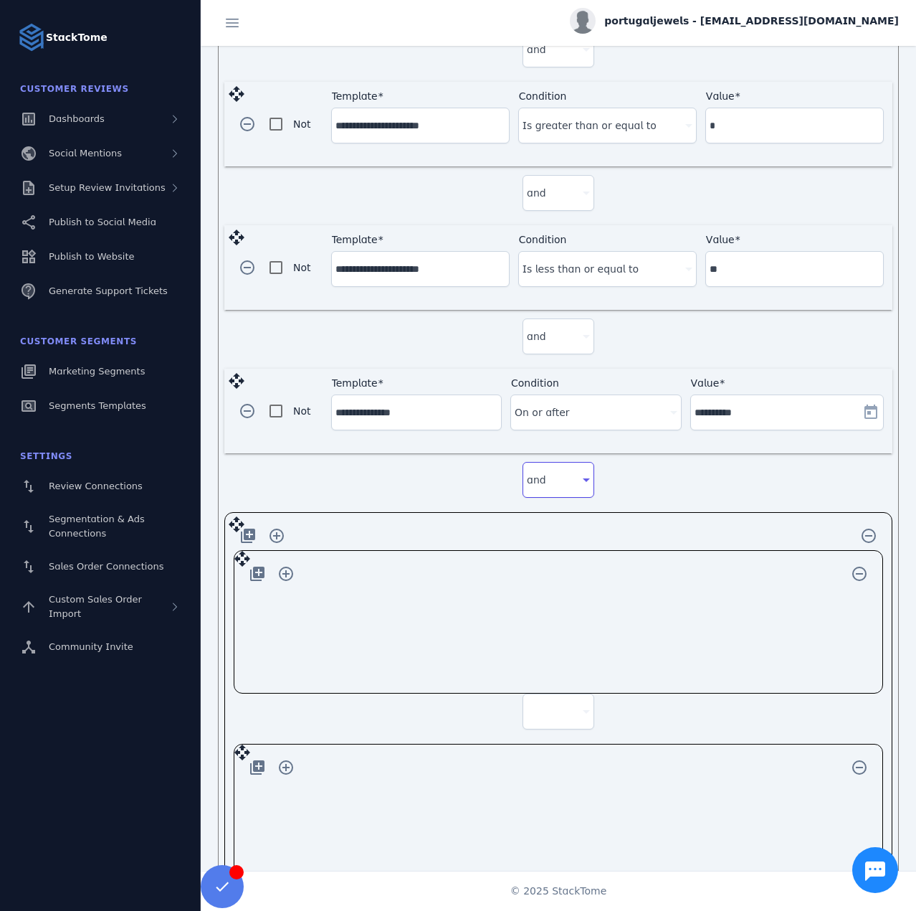
scroll to position [932, 0]
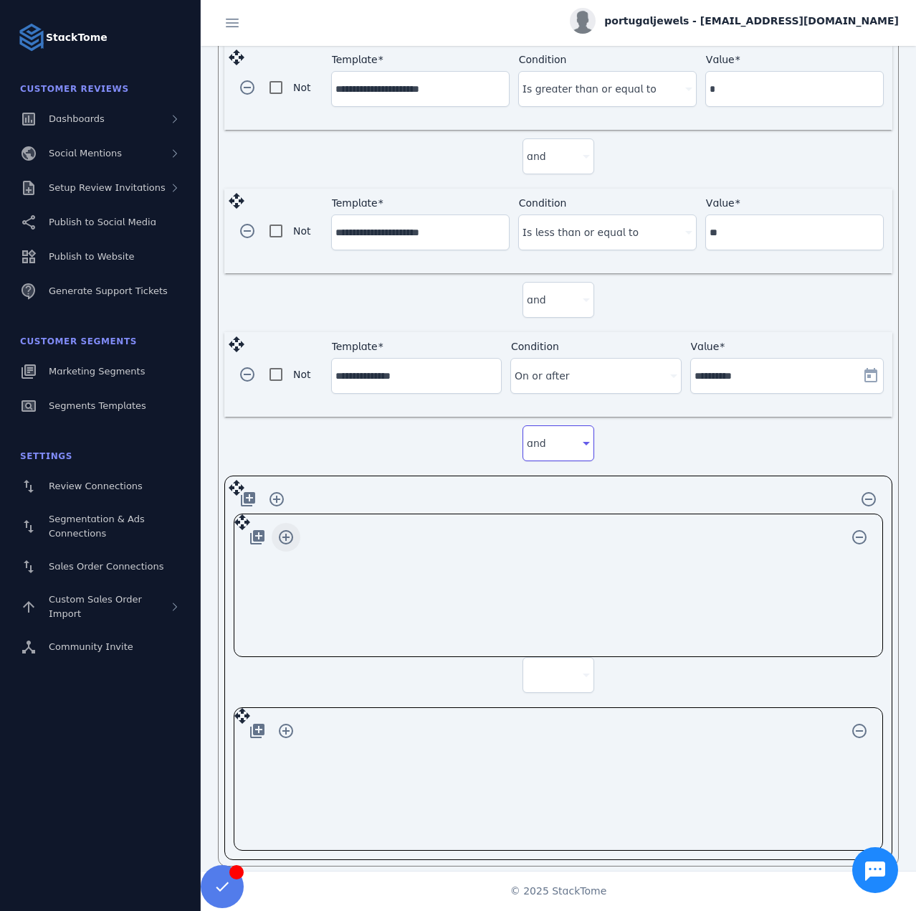
click at [283, 523] on span "button" at bounding box center [286, 537] width 34 height 34
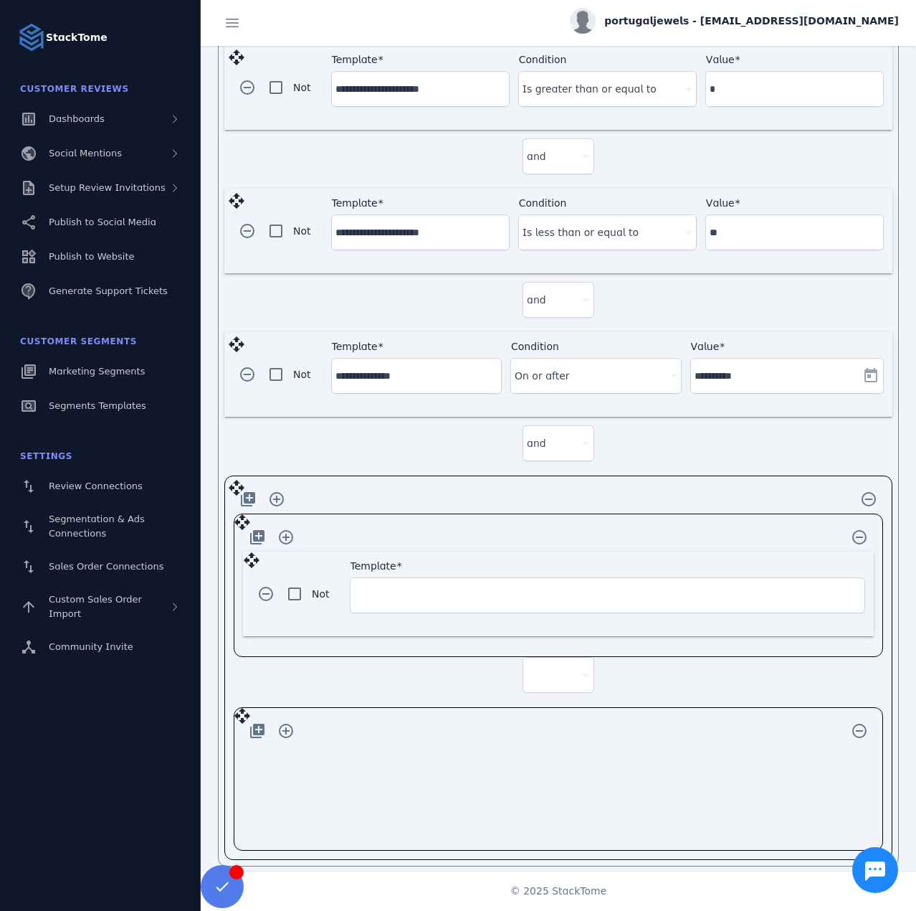
click at [424, 586] on input "Template" at bounding box center [607, 594] width 507 height 17
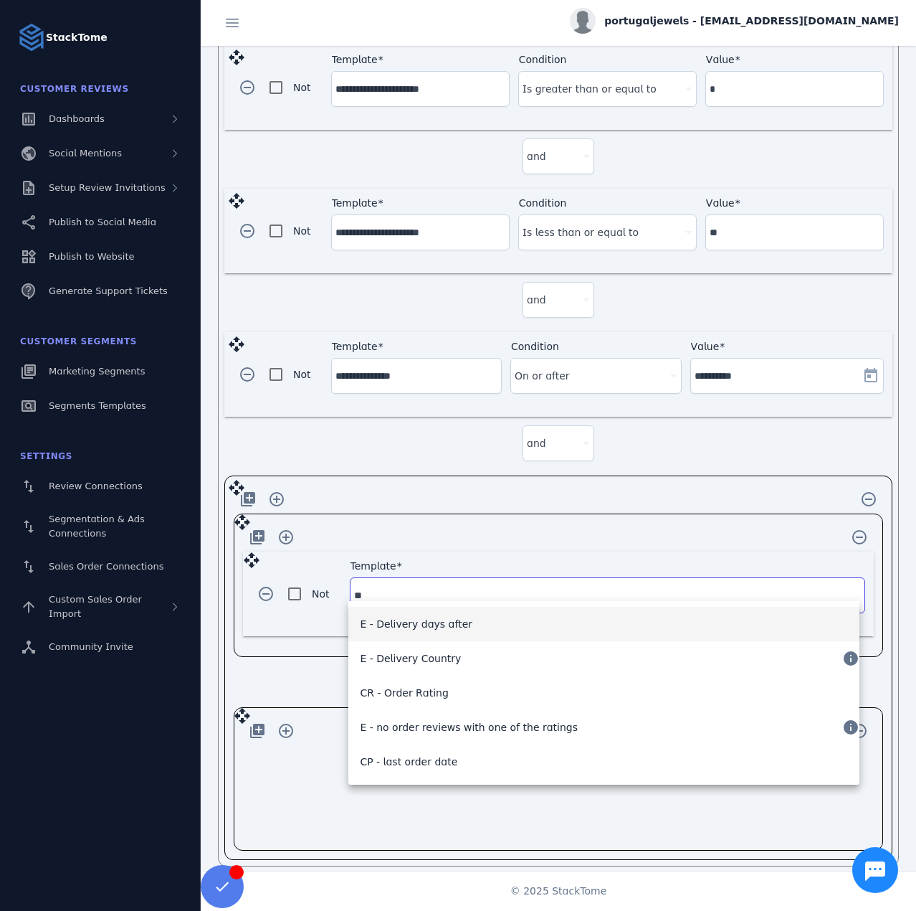
click at [492, 623] on mat-option "E - Delivery days after" at bounding box center [603, 624] width 511 height 34
type input "**********"
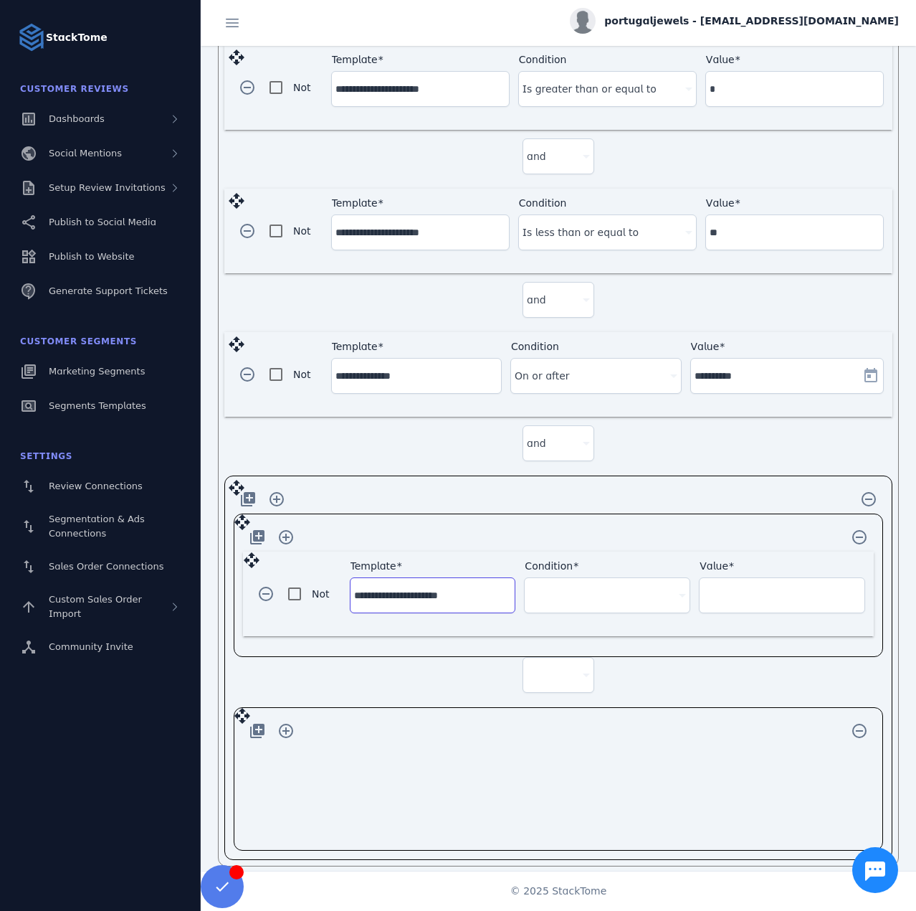
click at [556, 589] on div at bounding box center [600, 594] width 145 height 17
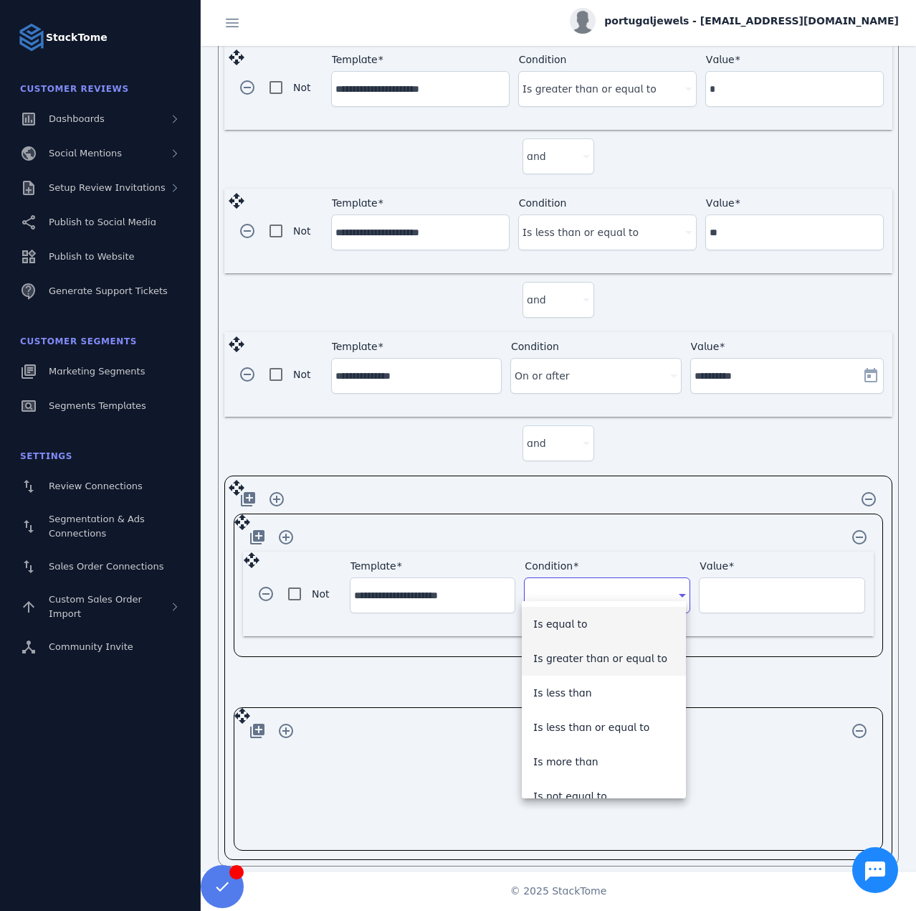
drag, startPoint x: 608, startPoint y: 657, endPoint x: 681, endPoint y: 602, distance: 91.6
click at [609, 656] on span "Is greater than or equal to" at bounding box center [600, 658] width 134 height 17
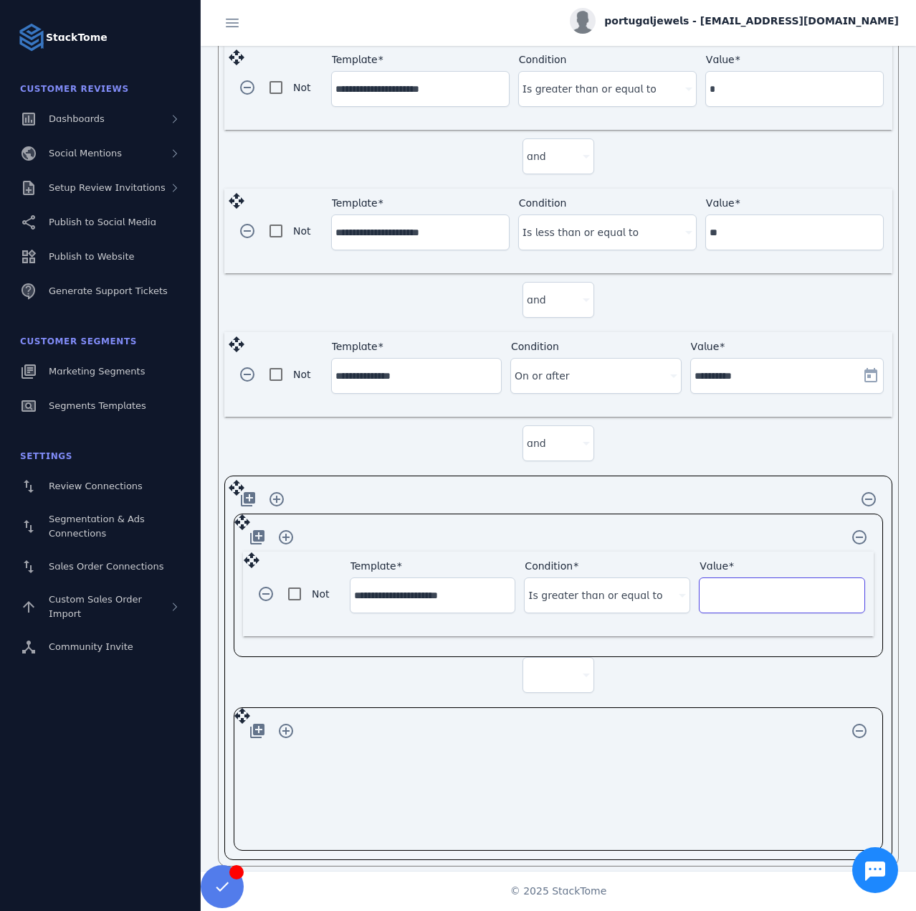
click at [732, 586] on input "Value" at bounding box center [782, 594] width 158 height 17
type input "*"
click at [286, 536] on span "button" at bounding box center [286, 537] width 34 height 34
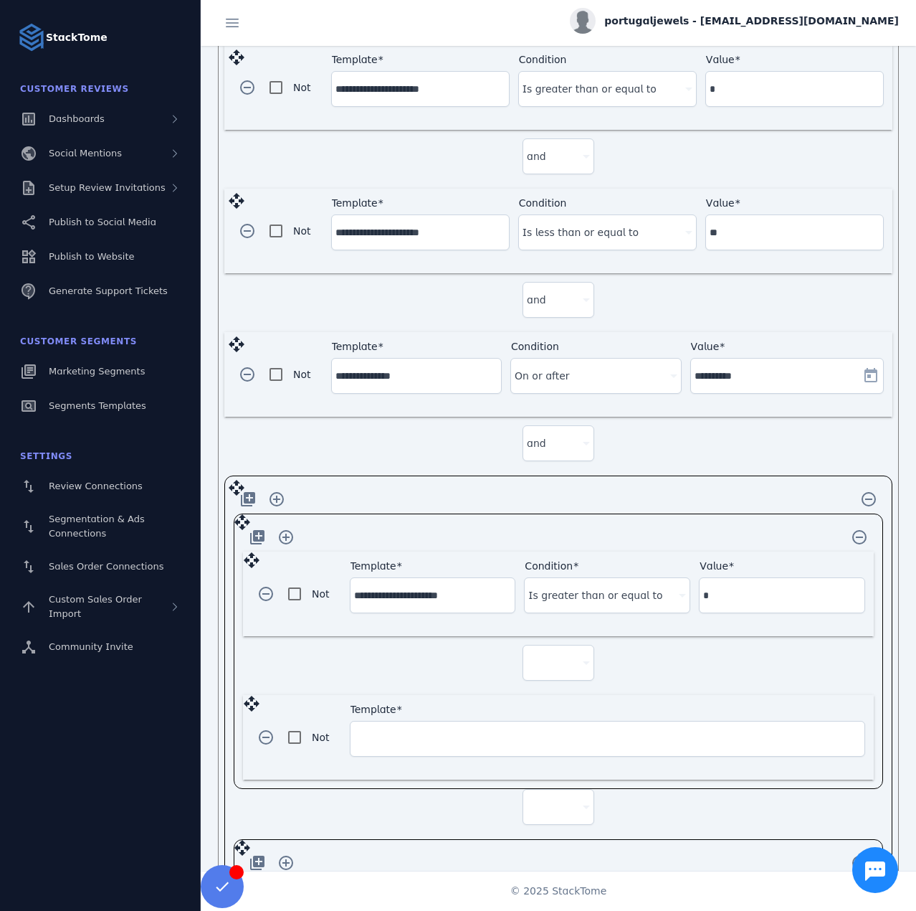
click at [549, 654] on div at bounding box center [552, 662] width 50 height 17
click at [548, 688] on mat-option "and" at bounding box center [556, 690] width 72 height 34
click at [377, 730] on input "Template" at bounding box center [607, 738] width 507 height 17
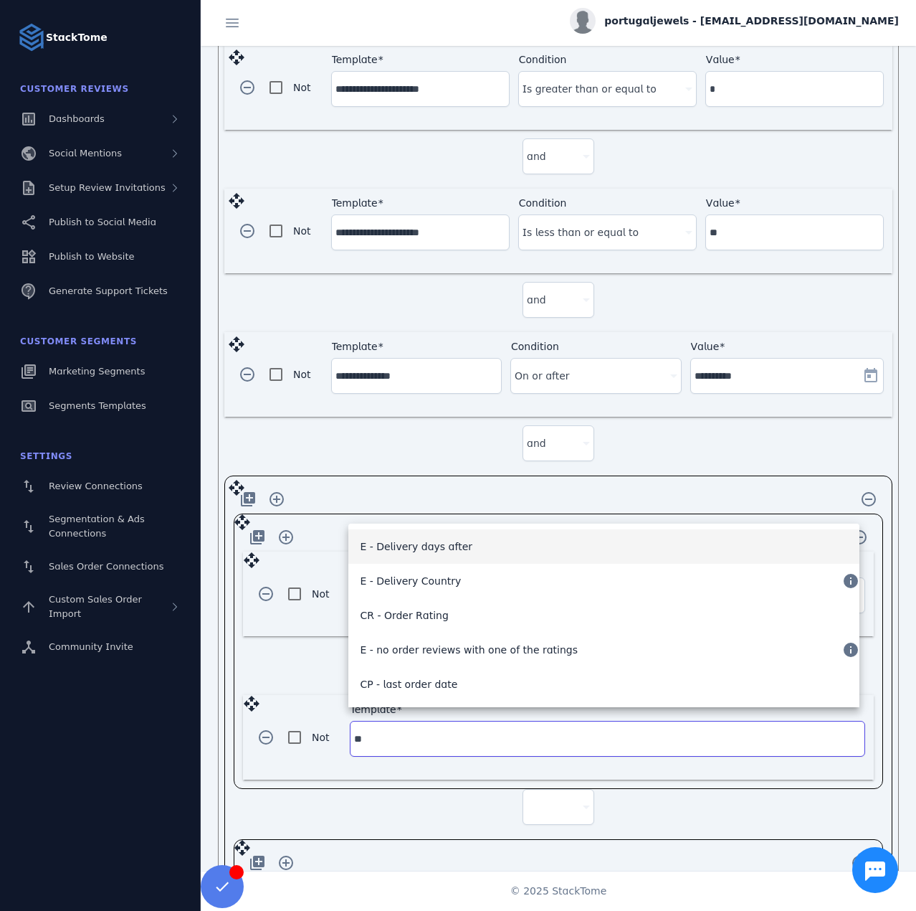
click at [417, 543] on span "E - Delivery days after" at bounding box center [416, 546] width 113 height 17
type input "**********"
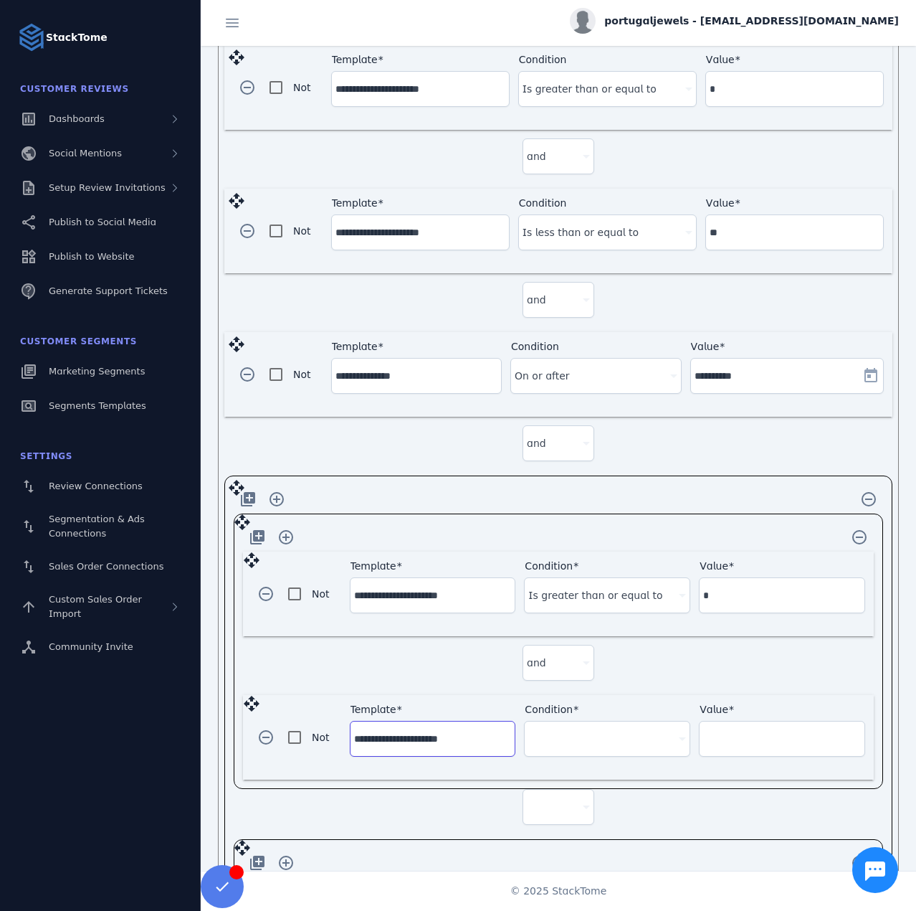
click at [583, 730] on div at bounding box center [600, 738] width 145 height 17
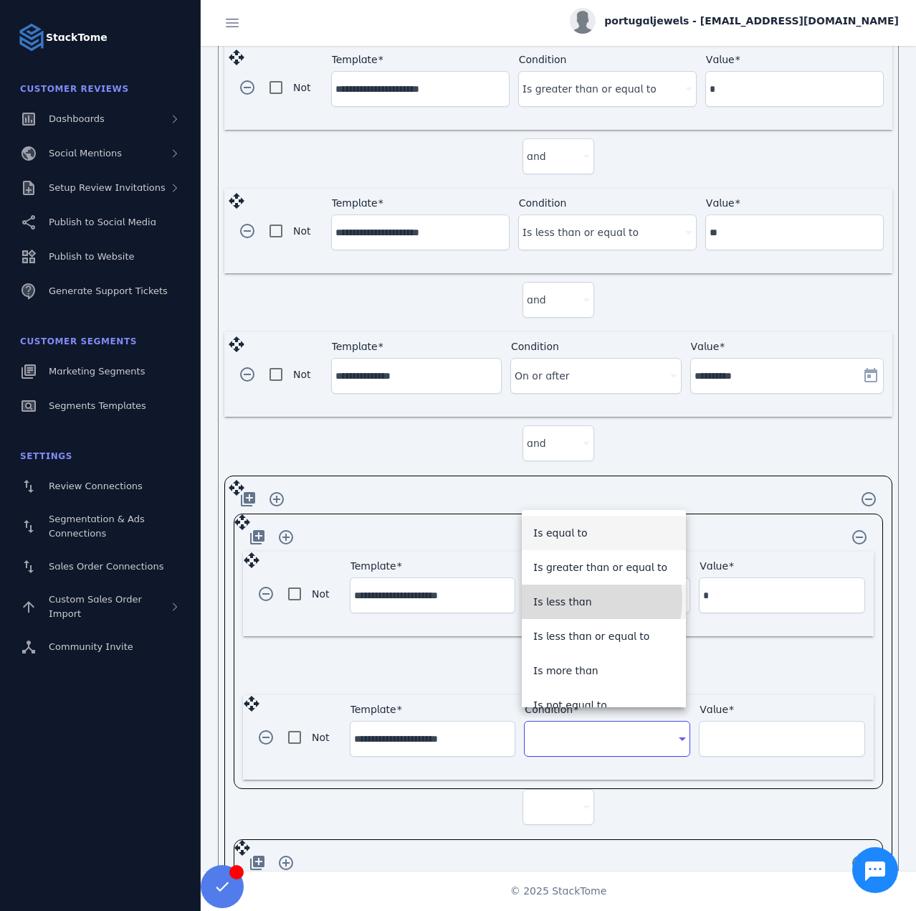
click at [576, 599] on span "Is less than" at bounding box center [562, 601] width 59 height 17
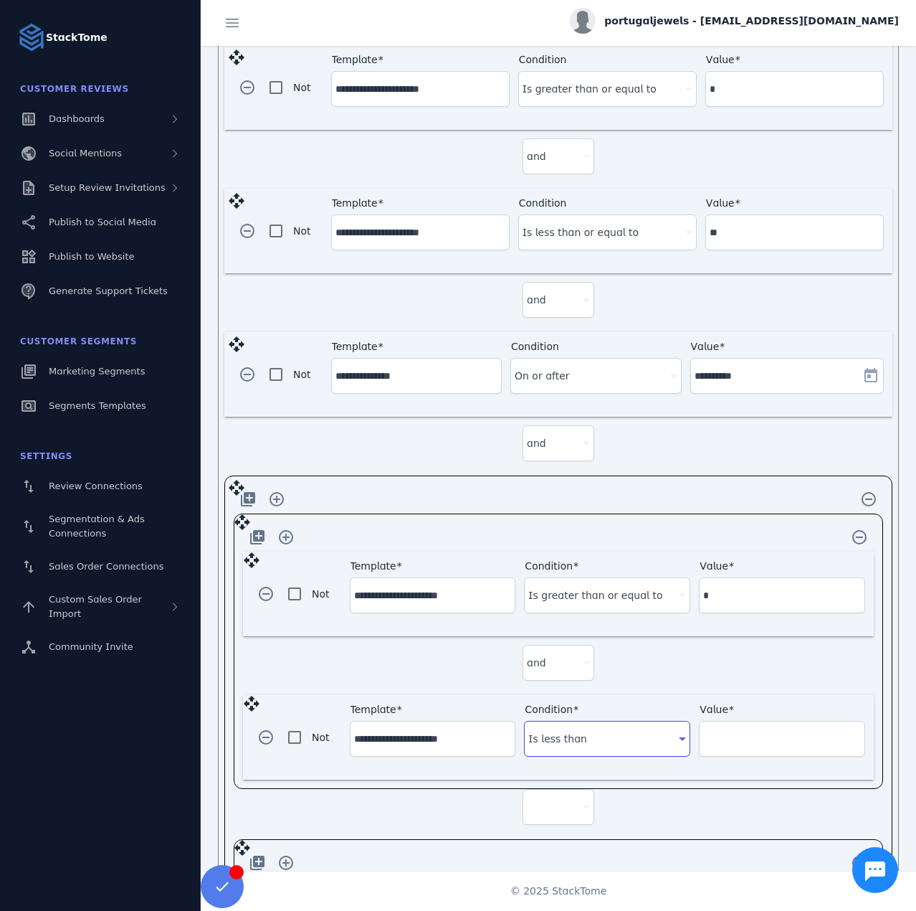
click at [613, 731] on div "Is less than" at bounding box center [600, 738] width 145 height 17
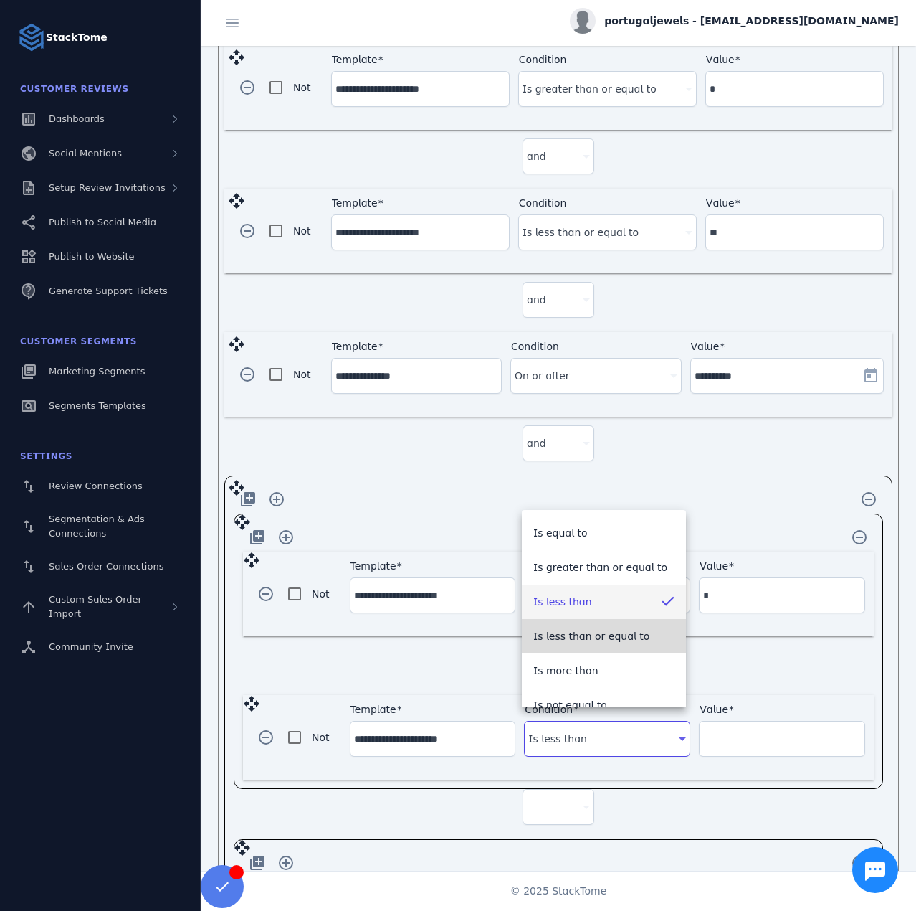
click at [605, 637] on span "Is less than or equal to" at bounding box center [591, 635] width 117 height 17
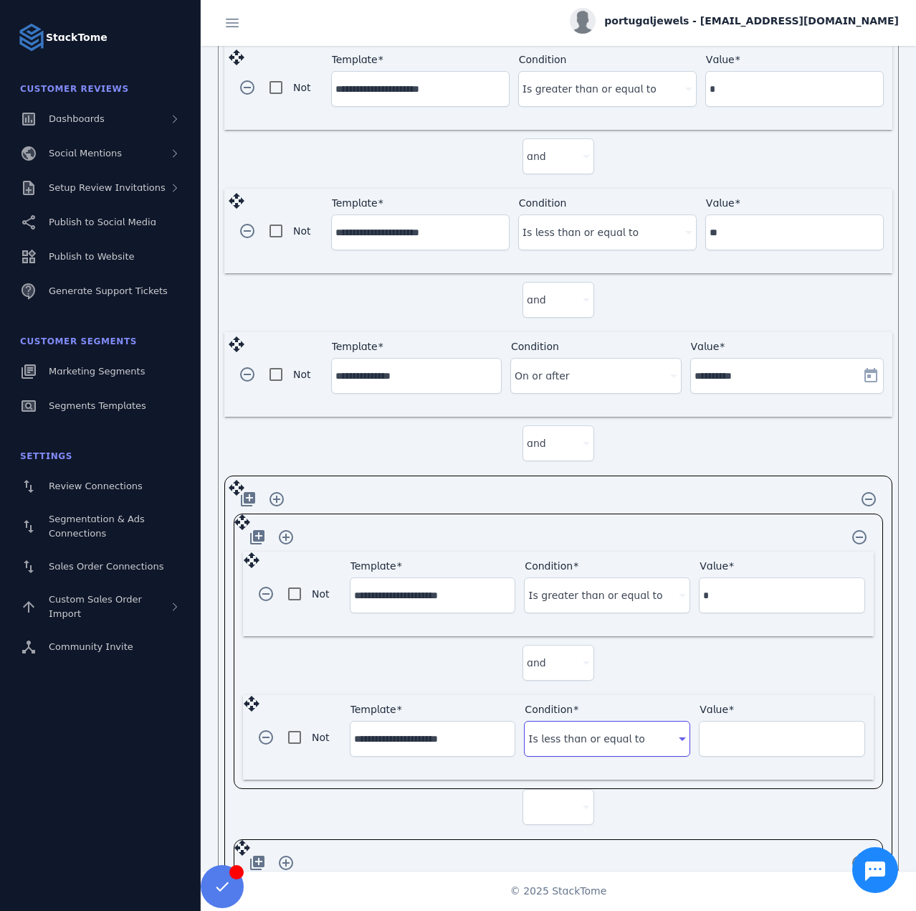
click at [742, 730] on input "Value" at bounding box center [782, 738] width 158 height 17
type input "**"
click at [562, 804] on div at bounding box center [558, 806] width 63 height 34
click at [545, 822] on mat-option "and" at bounding box center [556, 833] width 72 height 34
click at [442, 848] on div "add_to_photos add_circle_outline remove_circle_outline" at bounding box center [558, 862] width 631 height 29
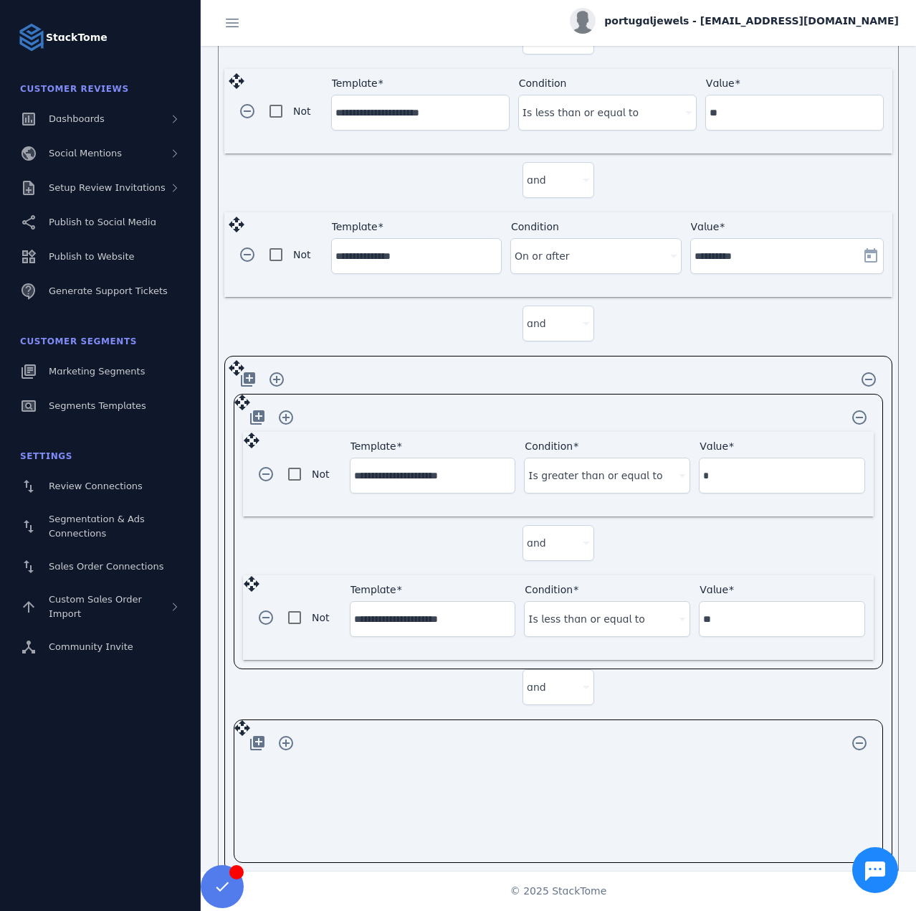
scroll to position [1062, 0]
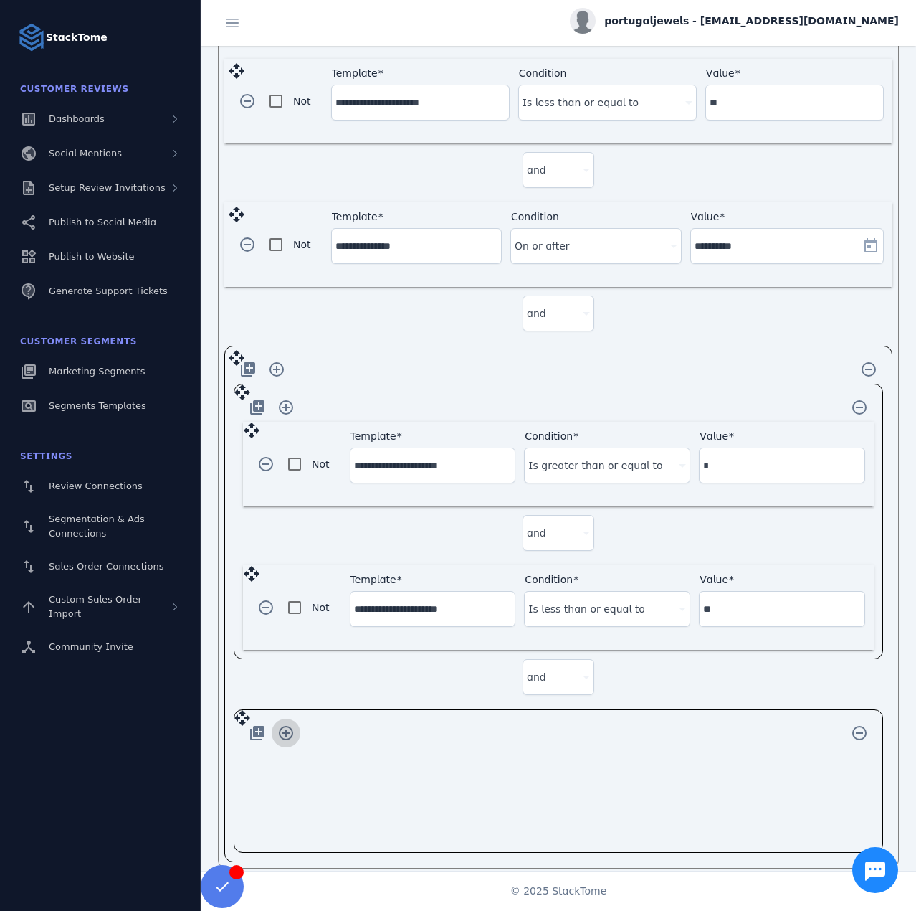
click at [293, 721] on span "button" at bounding box center [286, 733] width 34 height 34
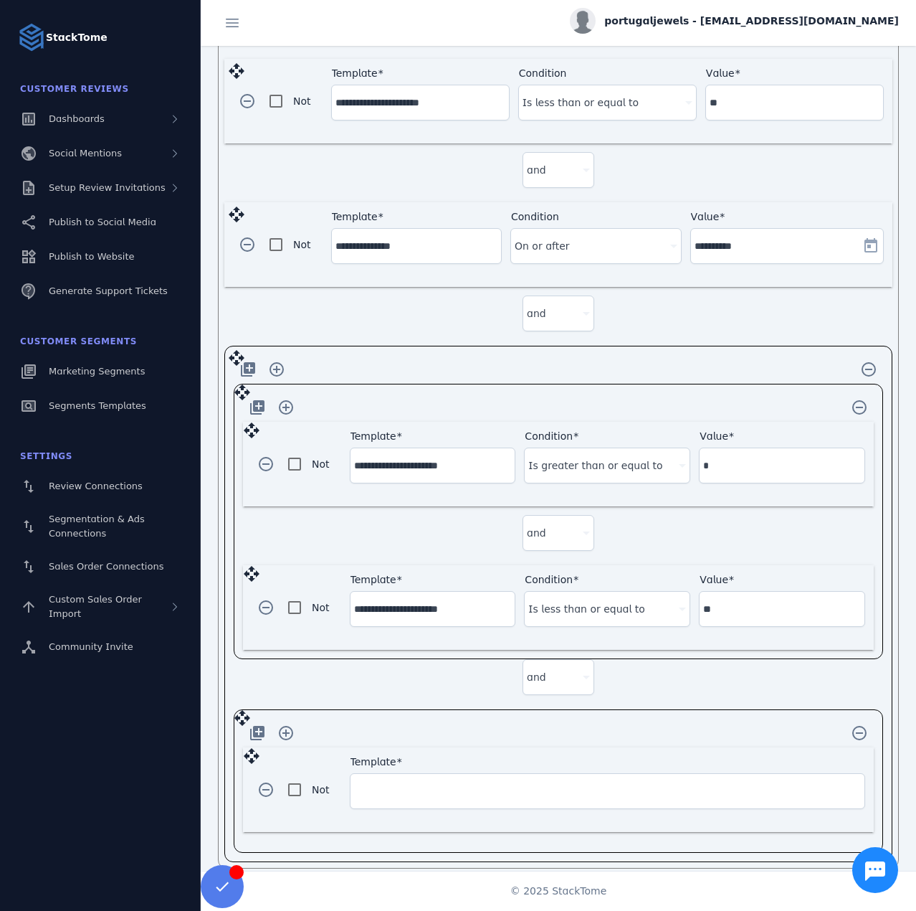
click at [409, 782] on input "Template" at bounding box center [607, 790] width 507 height 17
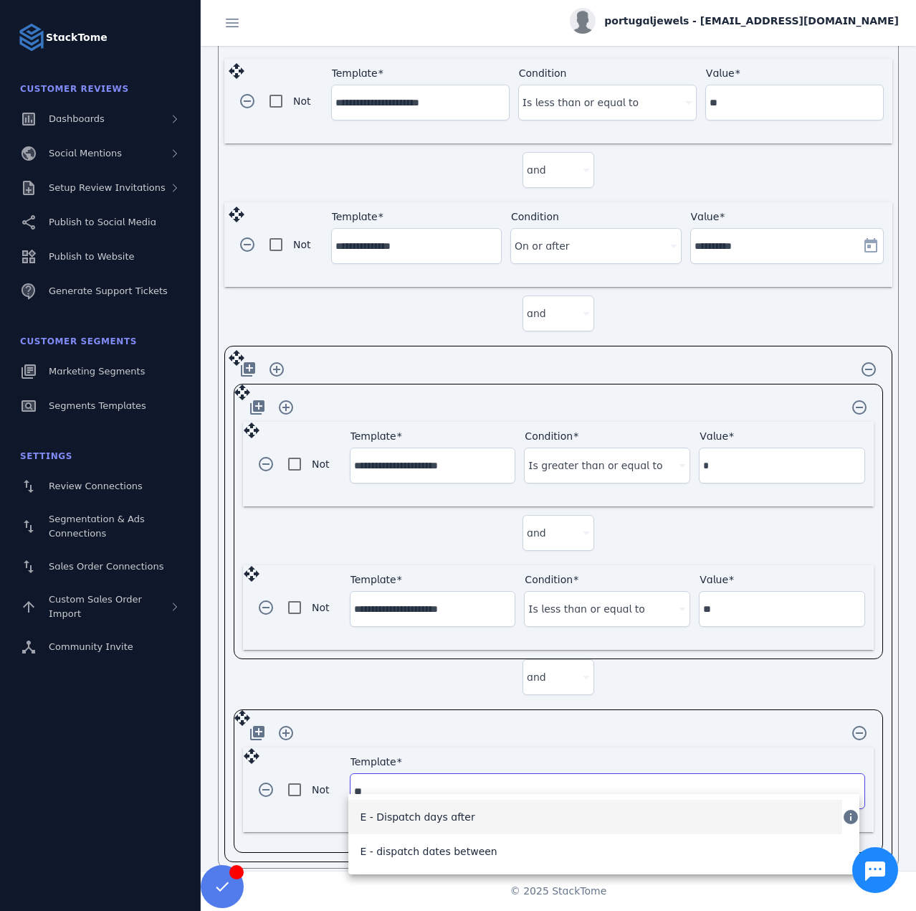
click at [434, 812] on span "E - Dispatch days after" at bounding box center [417, 816] width 115 height 17
type input "**********"
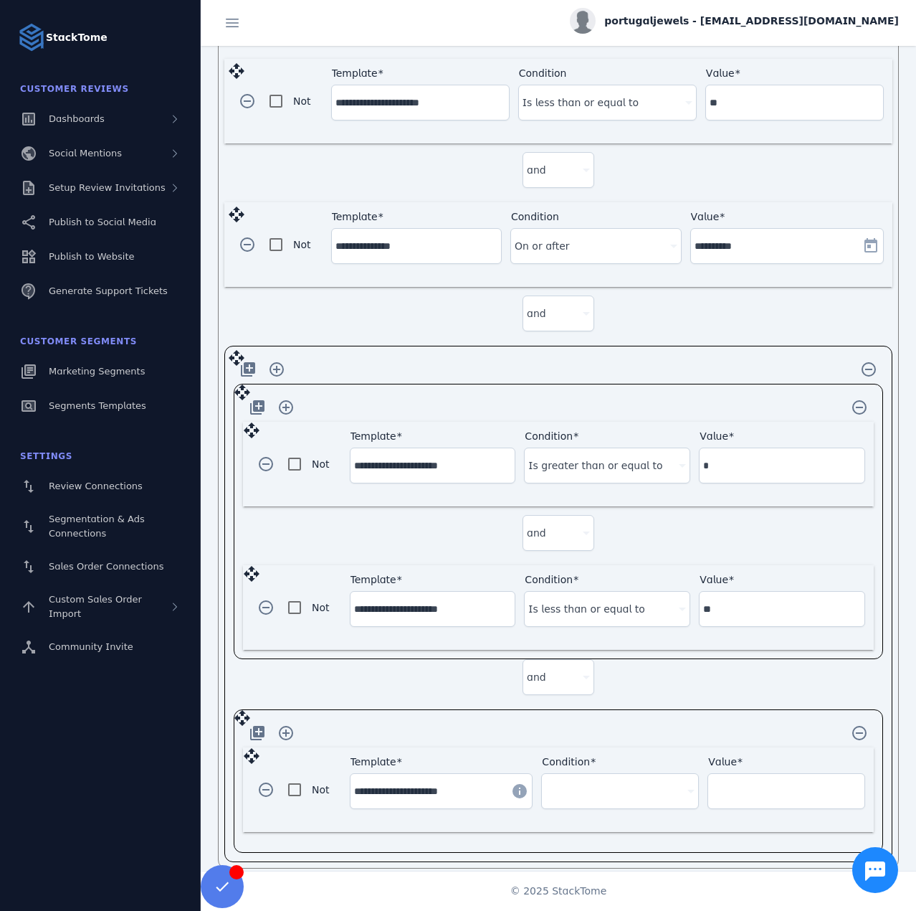
click at [555, 678] on div "and" at bounding box center [558, 677] width 63 height 34
click at [558, 733] on mat-option "or" at bounding box center [556, 738] width 72 height 34
click at [602, 782] on div at bounding box center [614, 790] width 136 height 17
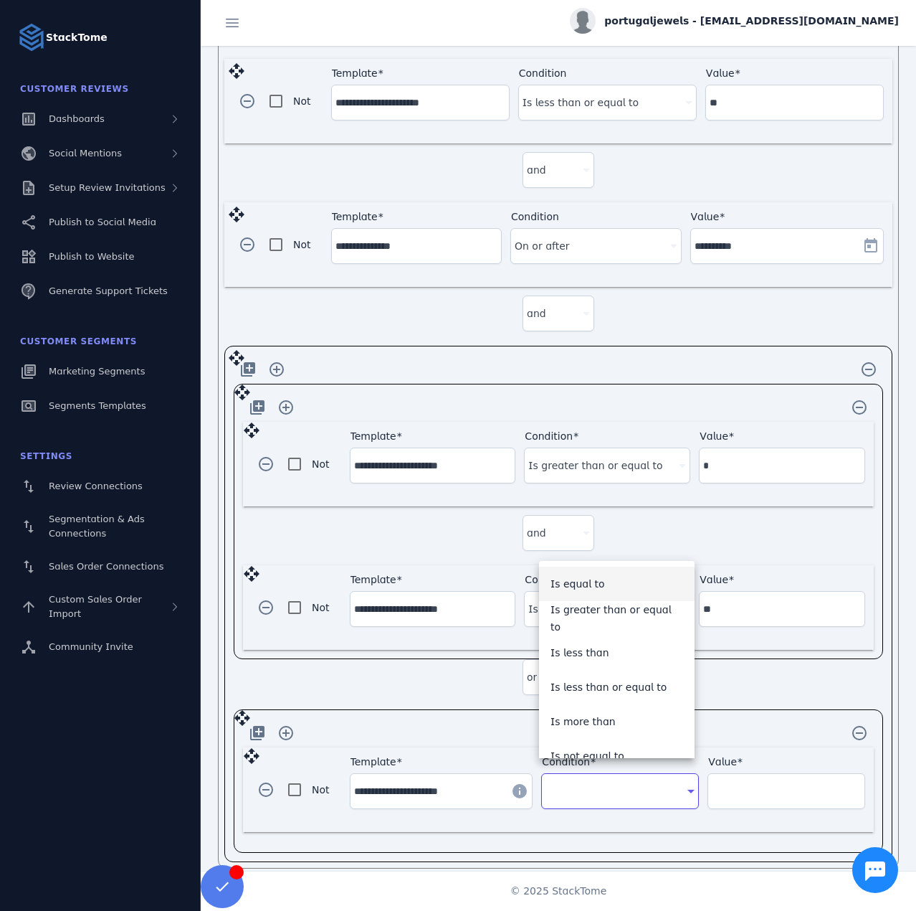
drag, startPoint x: 614, startPoint y: 674, endPoint x: 624, endPoint y: 684, distance: 14.7
click at [614, 675] on mat-option "Is less than or equal to" at bounding box center [617, 687] width 156 height 34
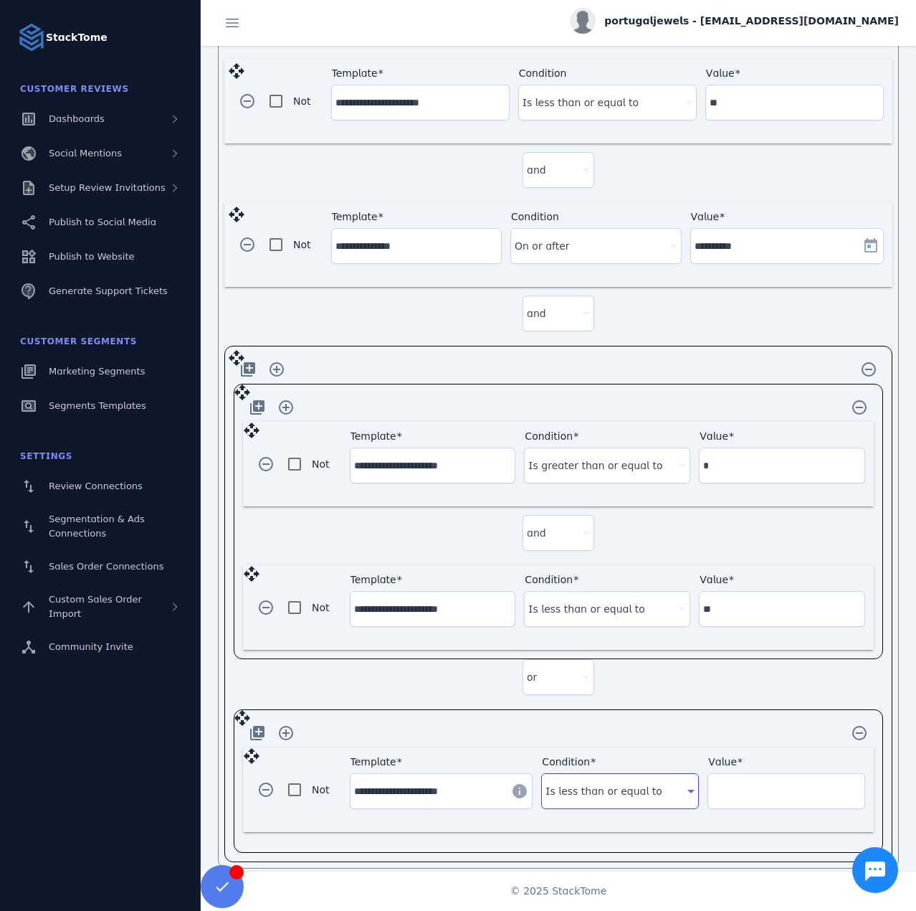
click at [750, 782] on input "Value" at bounding box center [786, 790] width 149 height 17
type input "**"
click at [678, 724] on div "add_to_photos add_circle_outline remove_circle_outline" at bounding box center [558, 732] width 631 height 29
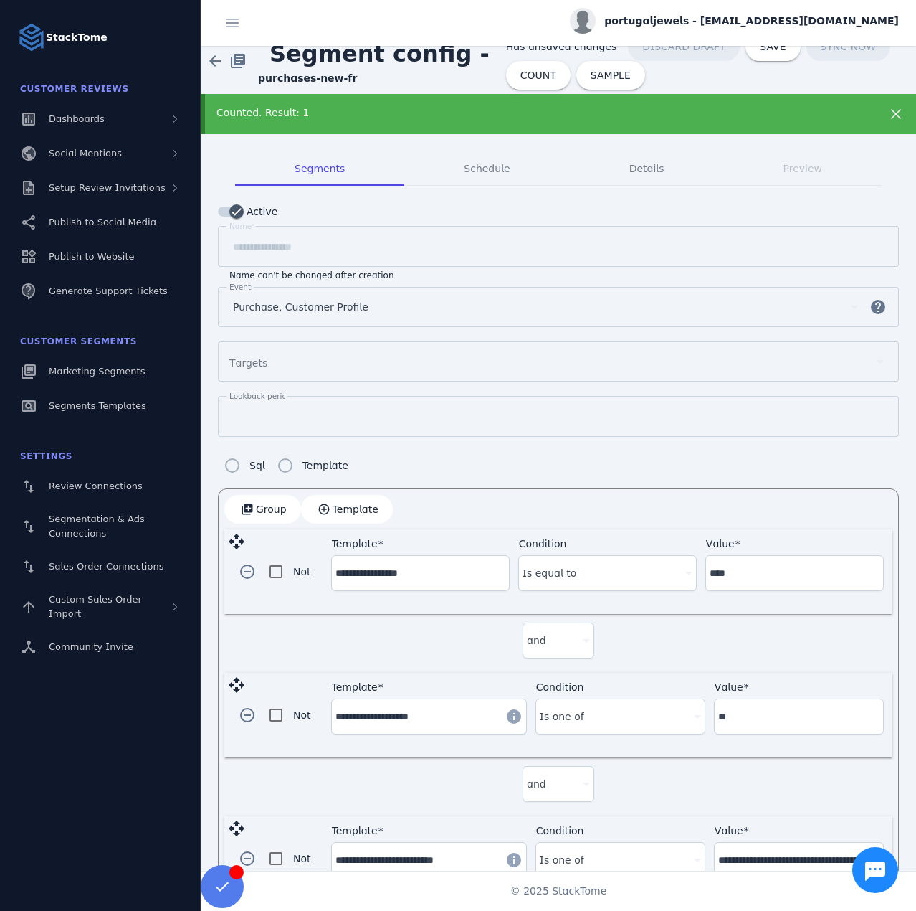
scroll to position [0, 0]
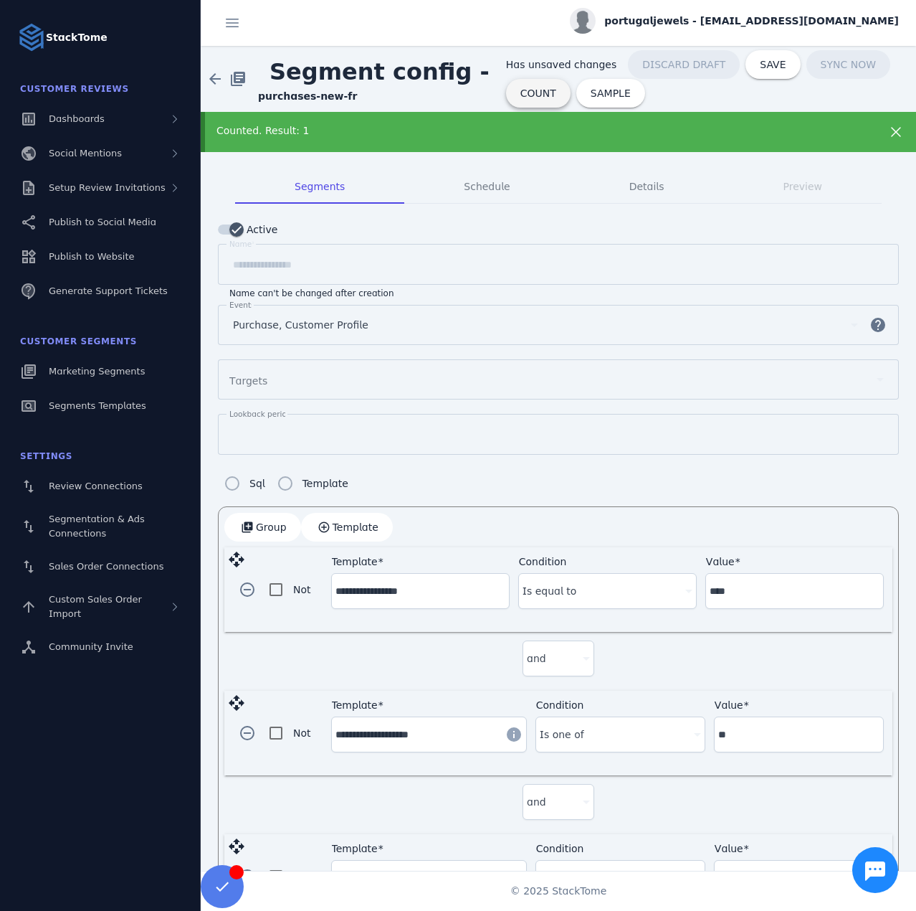
click at [523, 98] on span "COUNT" at bounding box center [539, 93] width 36 height 10
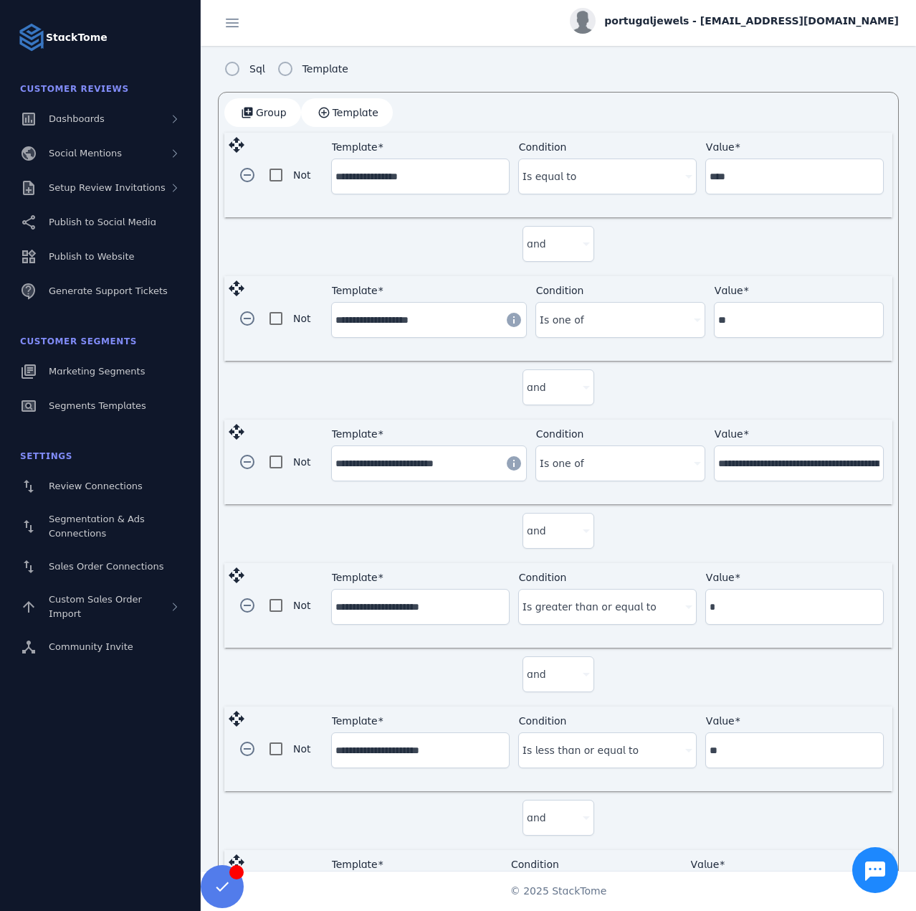
scroll to position [502, 0]
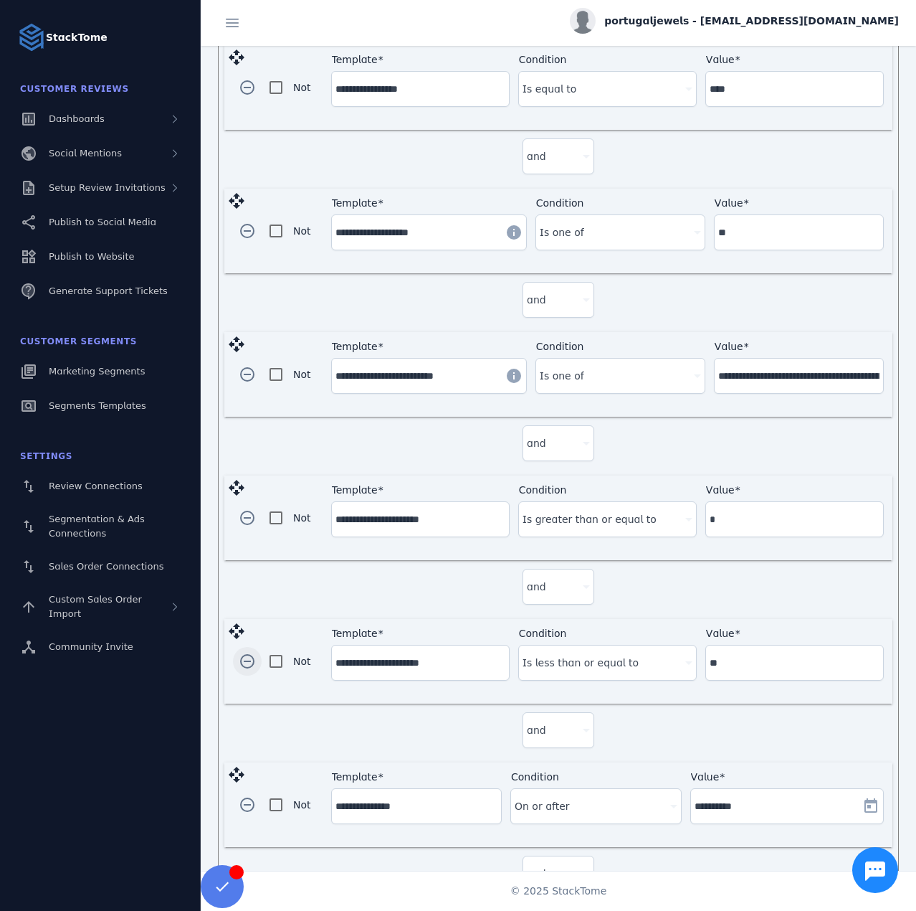
click at [243, 650] on span "button" at bounding box center [247, 661] width 34 height 34
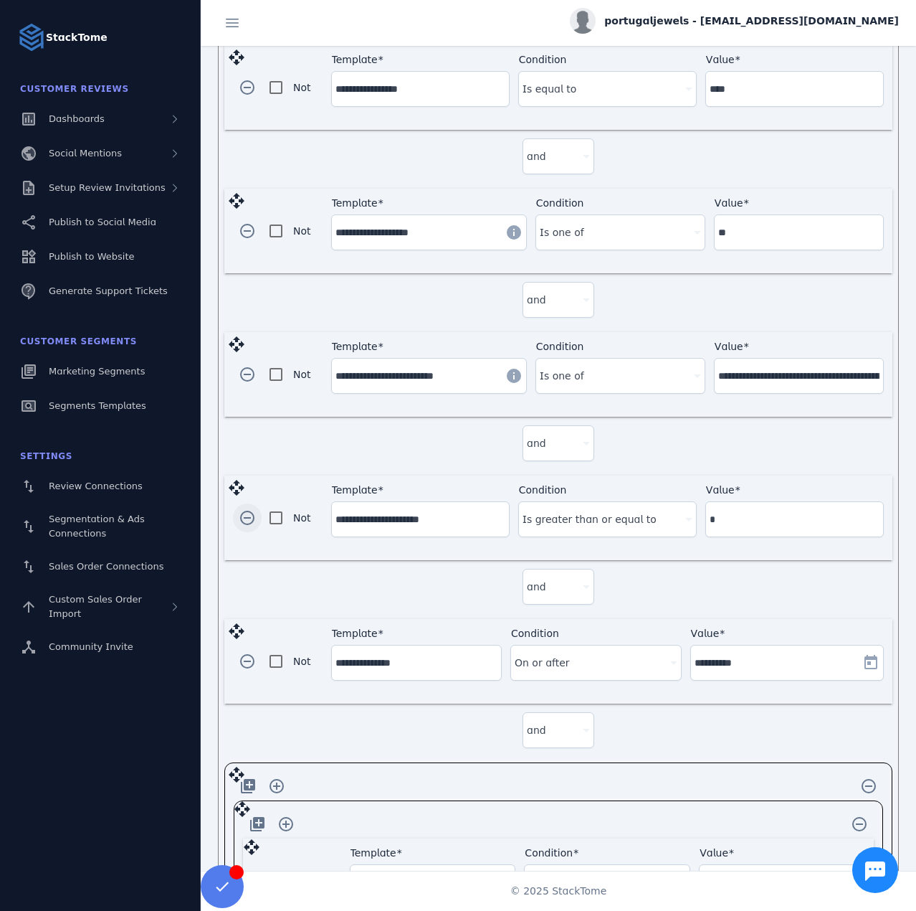
click at [244, 507] on span "button" at bounding box center [247, 517] width 34 height 34
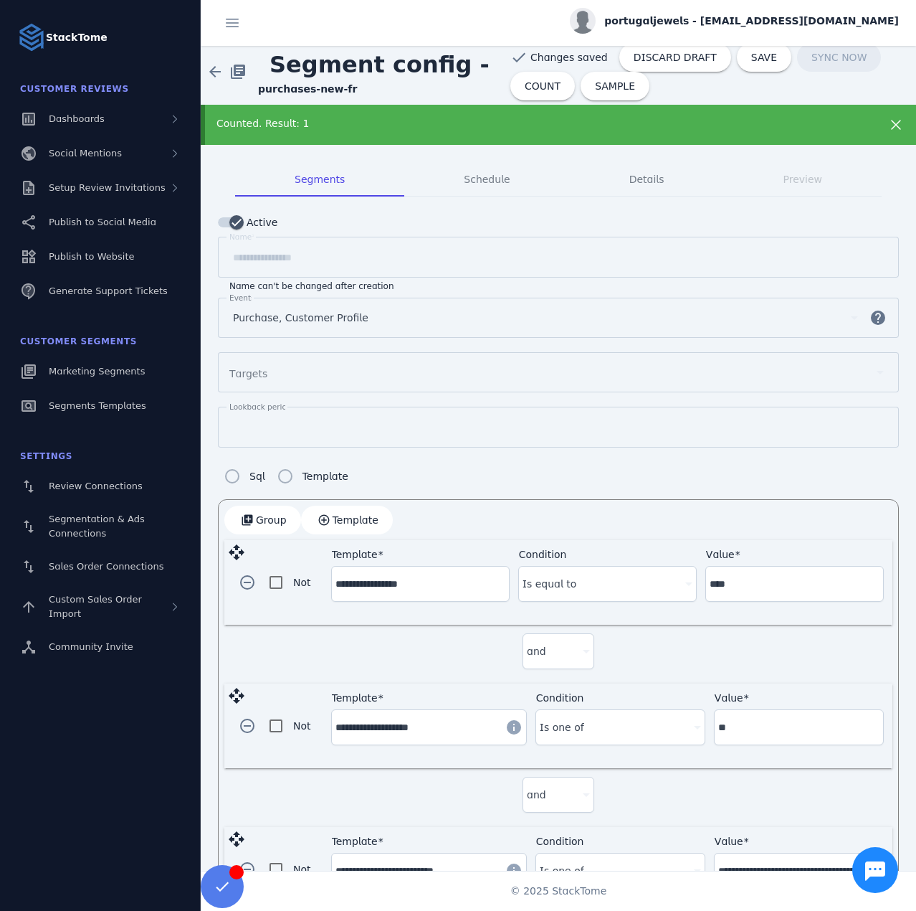
scroll to position [0, 0]
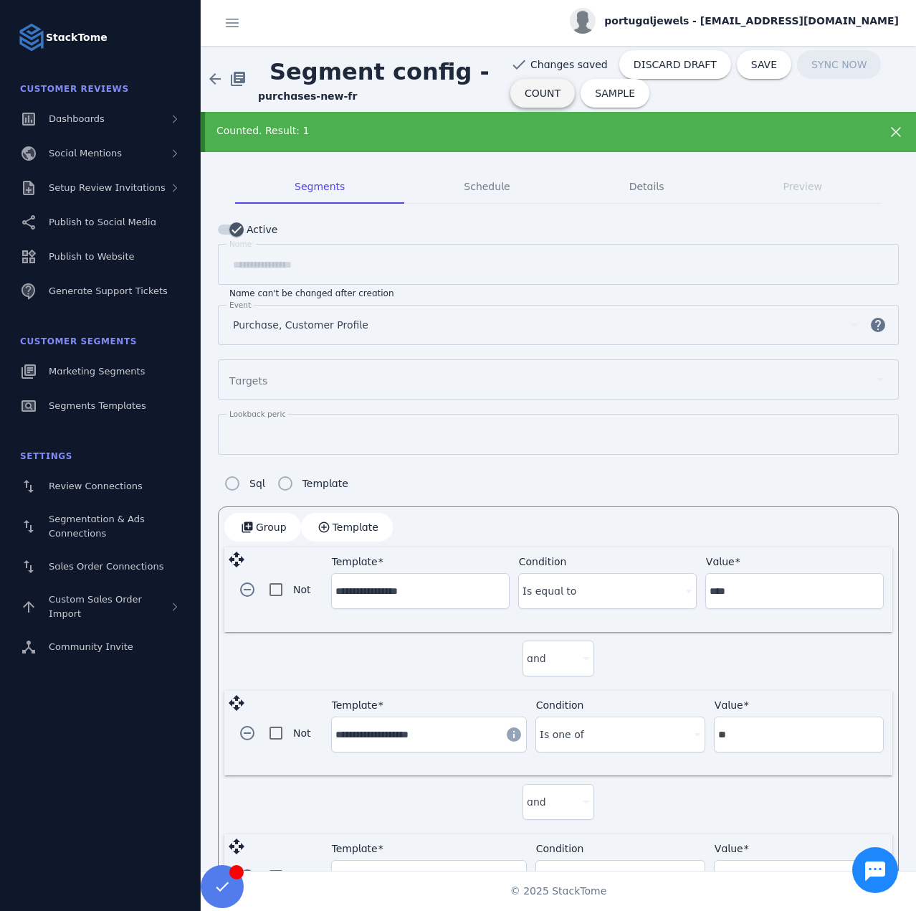
click at [551, 90] on span at bounding box center [542, 93] width 65 height 34
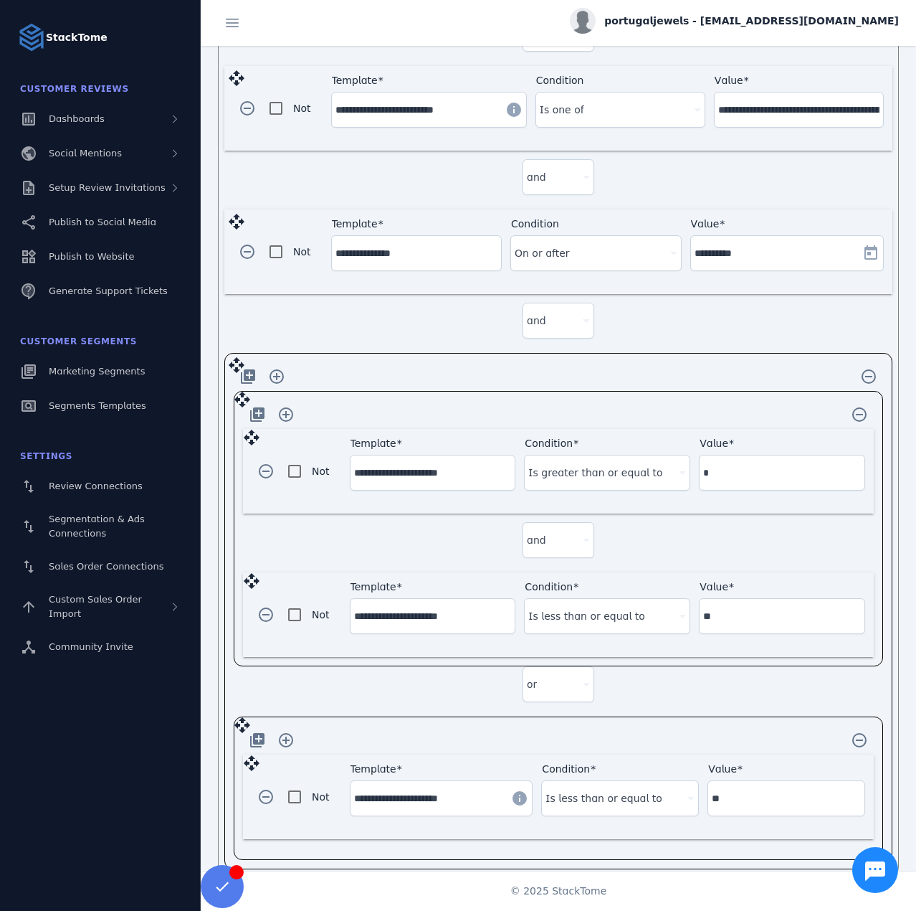
scroll to position [778, 0]
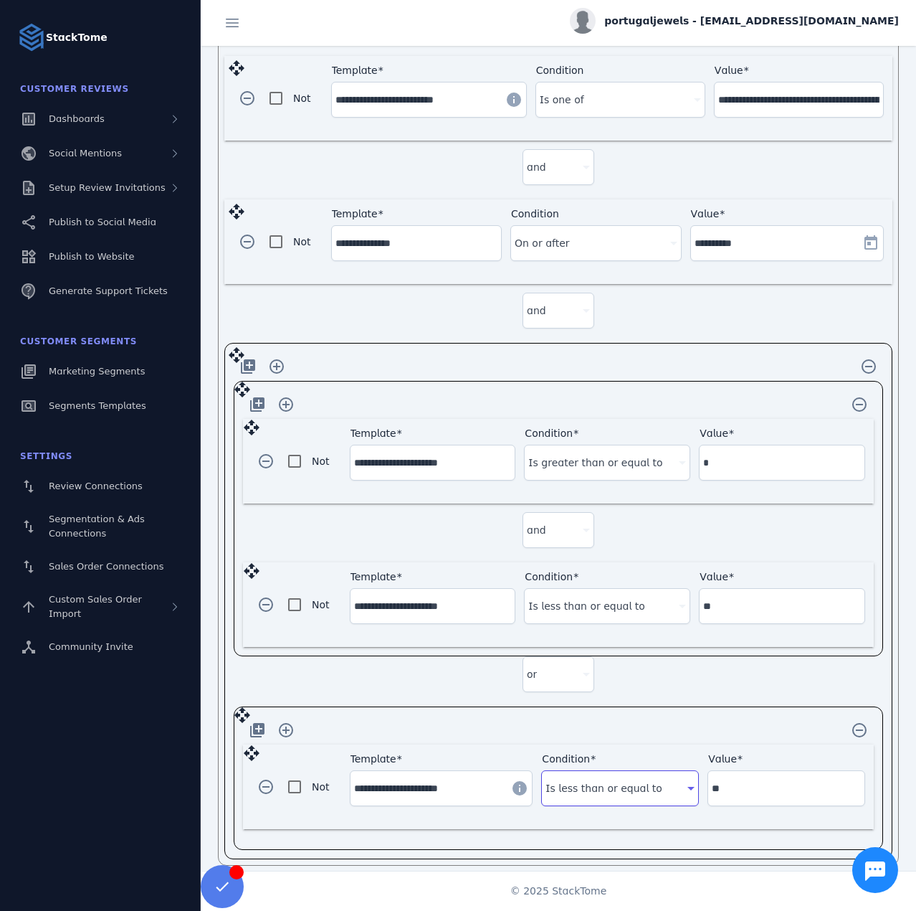
click at [645, 779] on div "Is less than or equal to" at bounding box center [614, 787] width 136 height 17
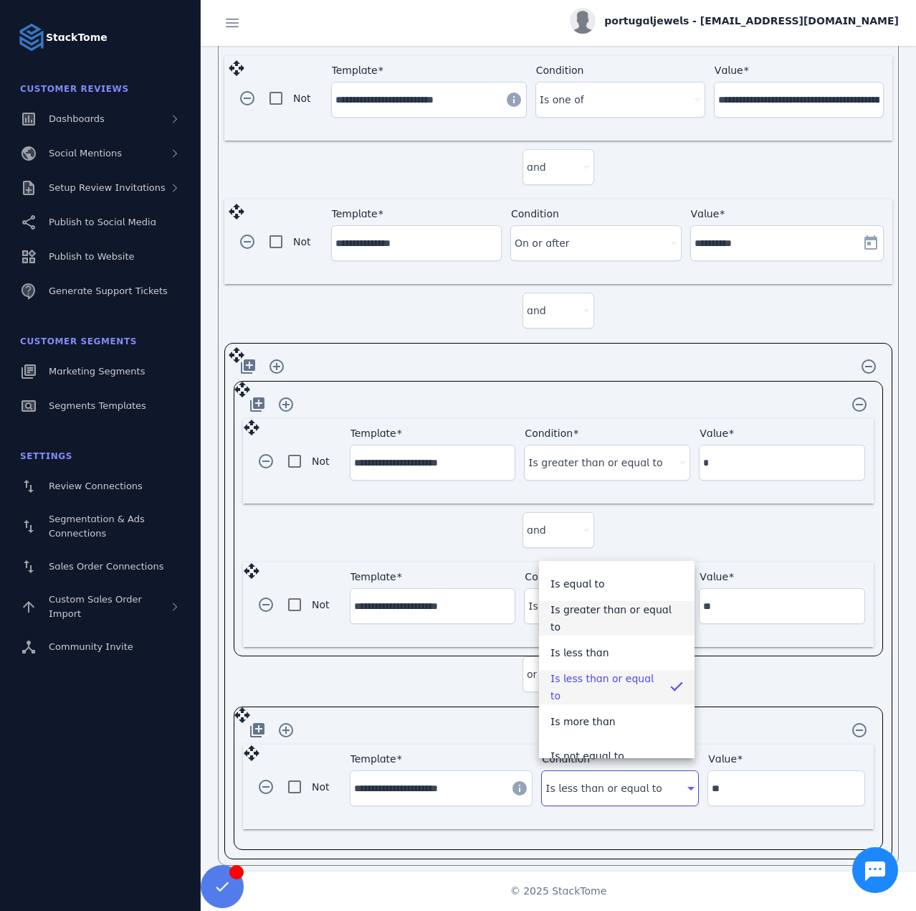
click at [596, 619] on span "Is greater than or equal to" at bounding box center [617, 618] width 133 height 34
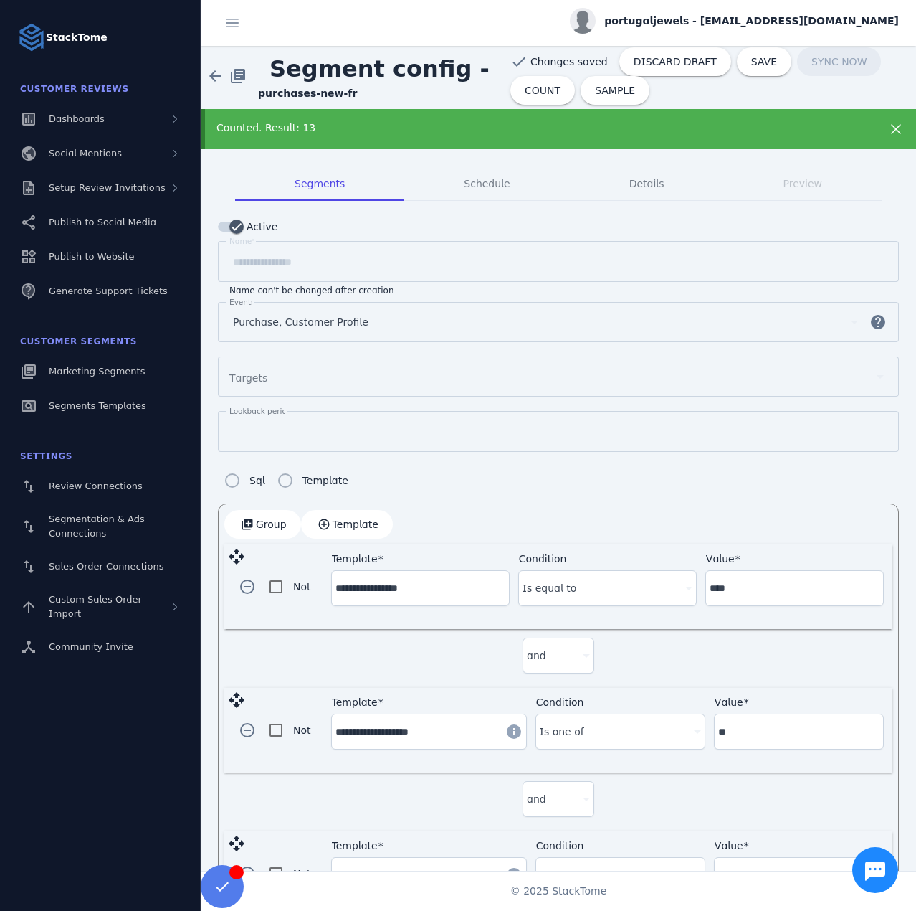
scroll to position [0, 0]
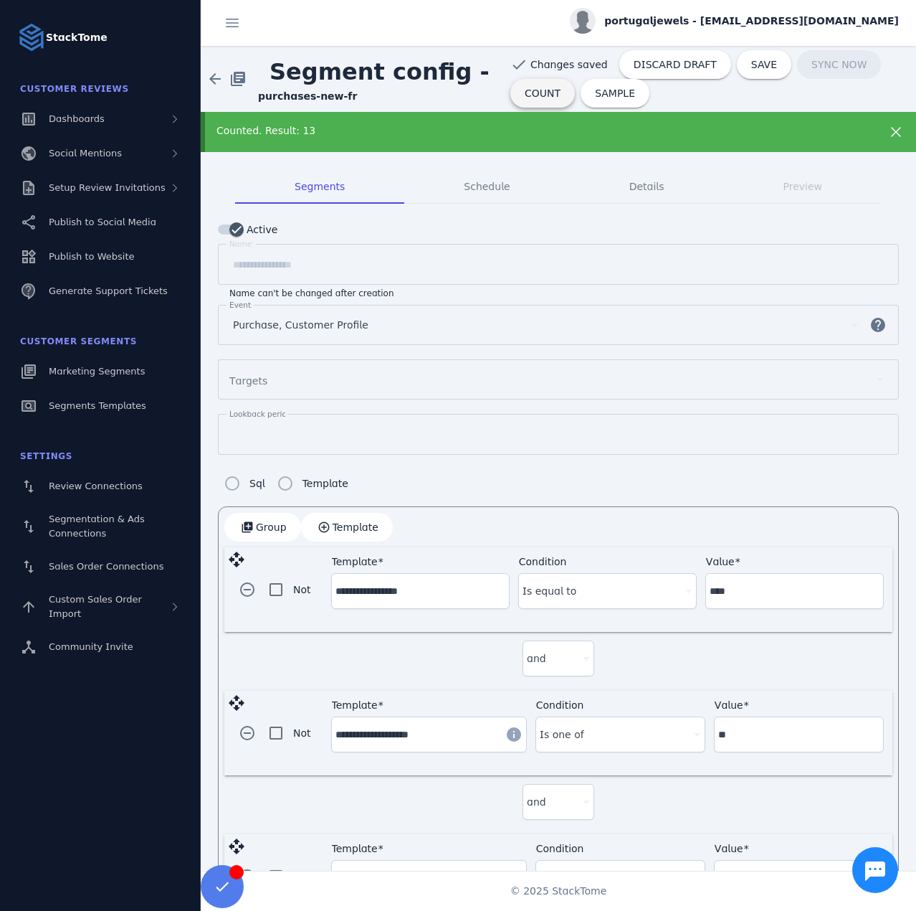
click at [510, 100] on span at bounding box center [542, 93] width 65 height 34
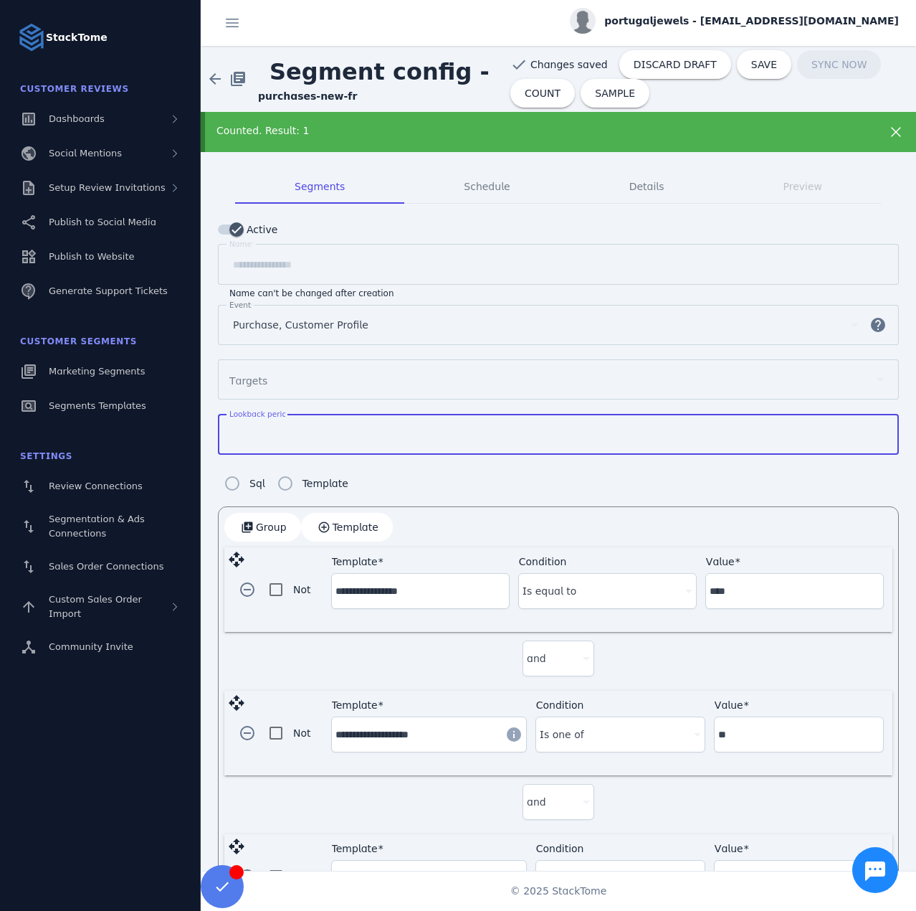
drag, startPoint x: 254, startPoint y: 424, endPoint x: 228, endPoint y: 427, distance: 25.9
click at [228, 427] on div "Lookback period **" at bounding box center [558, 434] width 681 height 41
click at [751, 61] on span "SAVE" at bounding box center [764, 65] width 26 height 10
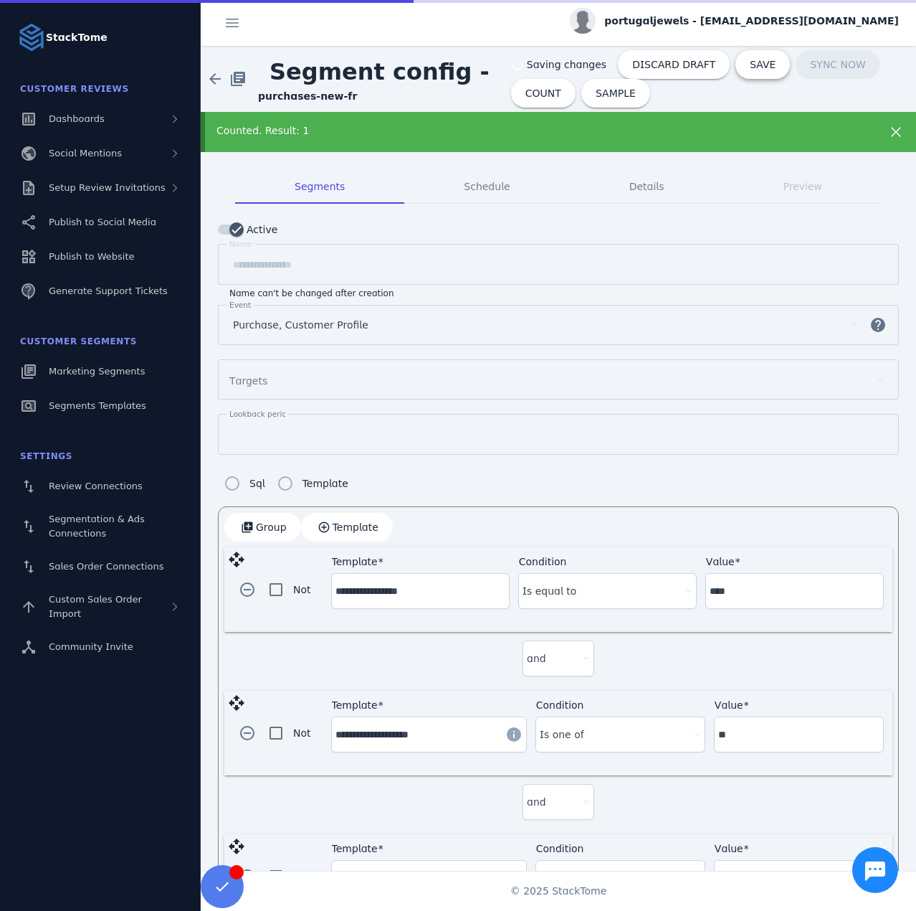
type input "**"
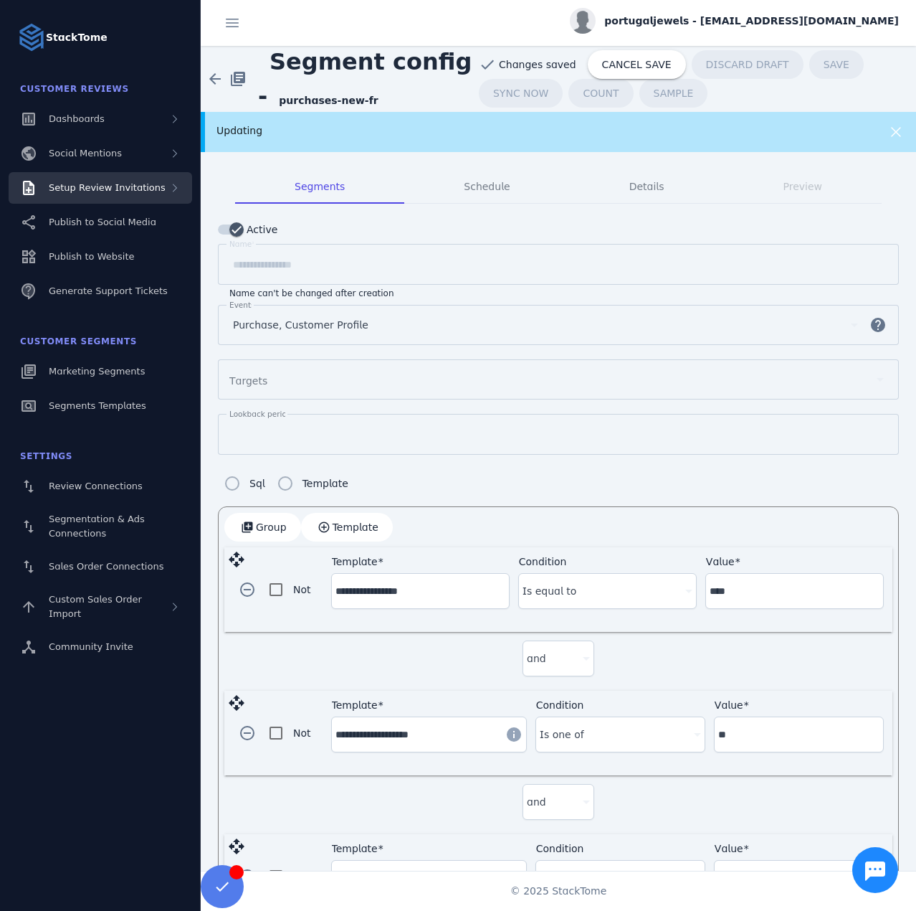
click at [121, 192] on span "Setup Review Invitations" at bounding box center [107, 187] width 117 height 11
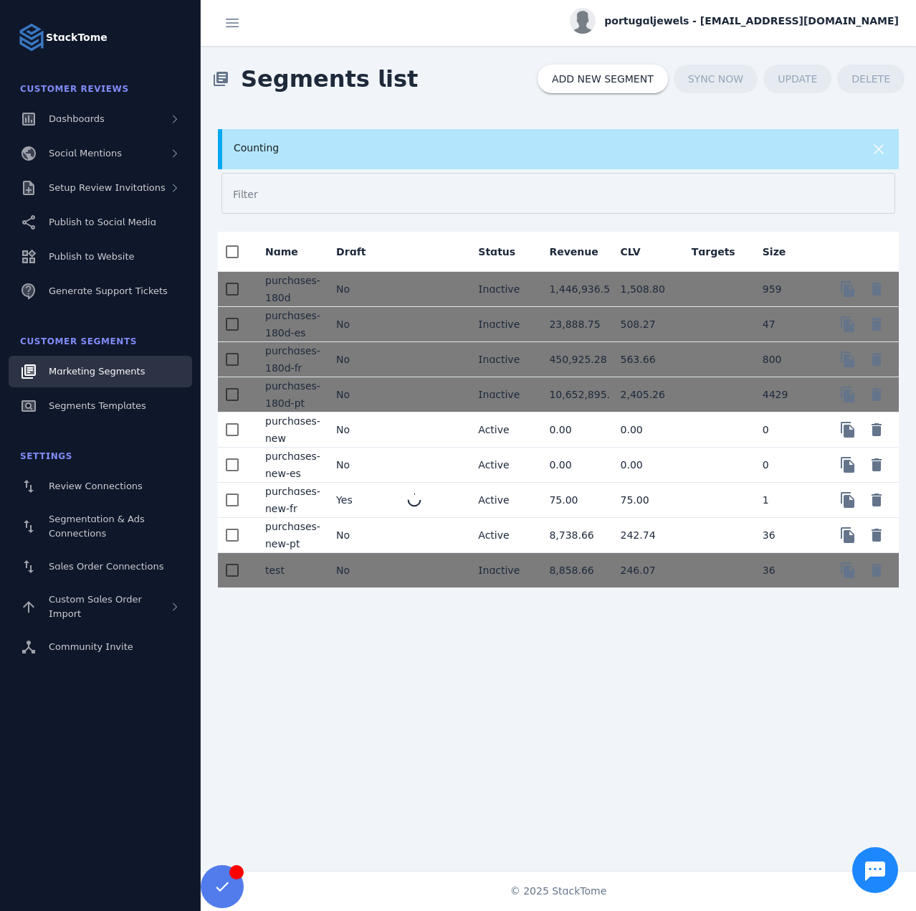
click at [367, 535] on mat-cell "No" at bounding box center [360, 535] width 71 height 35
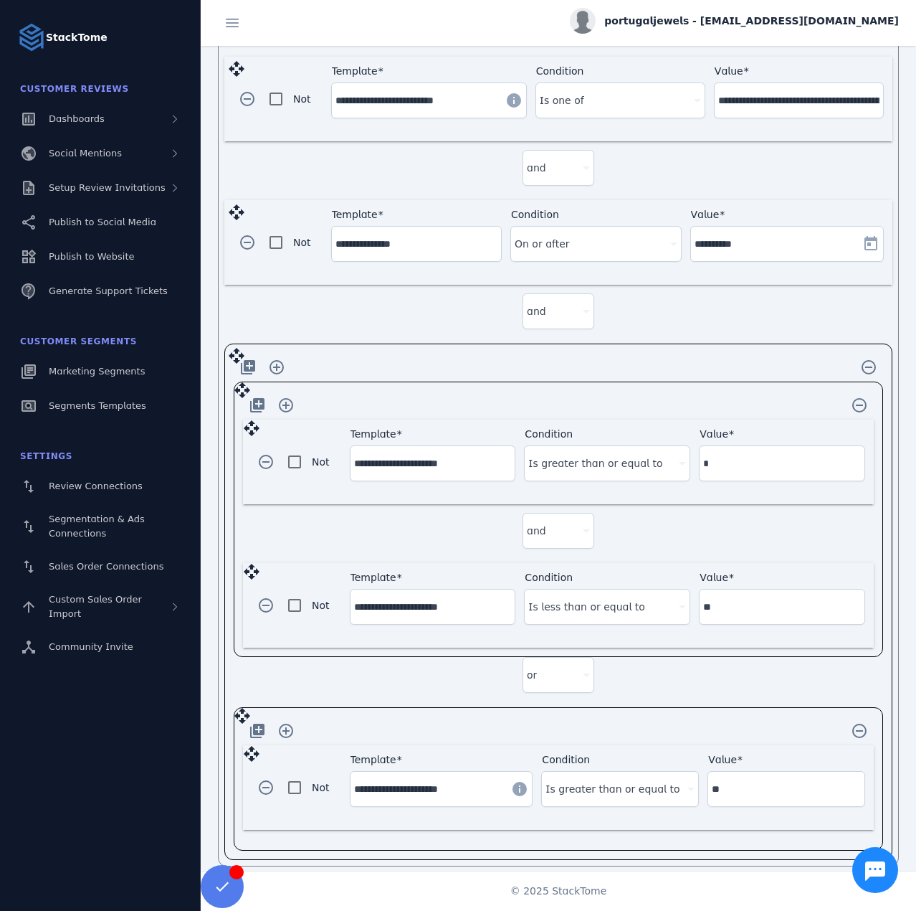
scroll to position [738, 0]
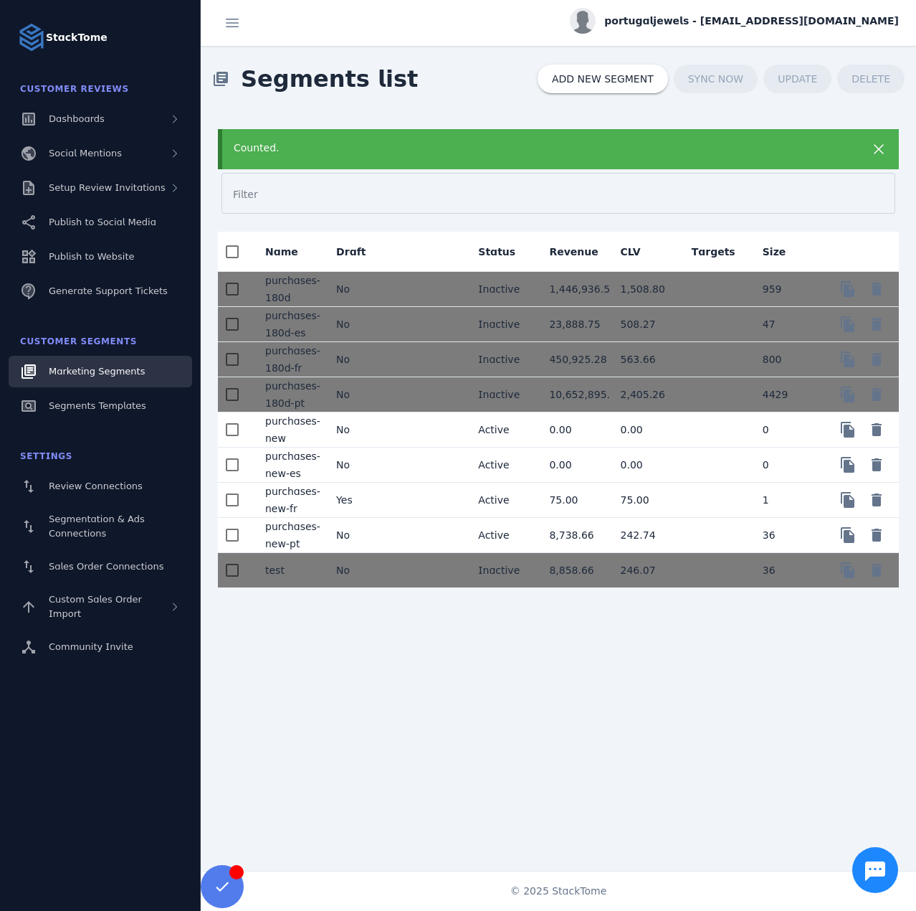
click at [376, 420] on mat-cell "No" at bounding box center [360, 429] width 71 height 35
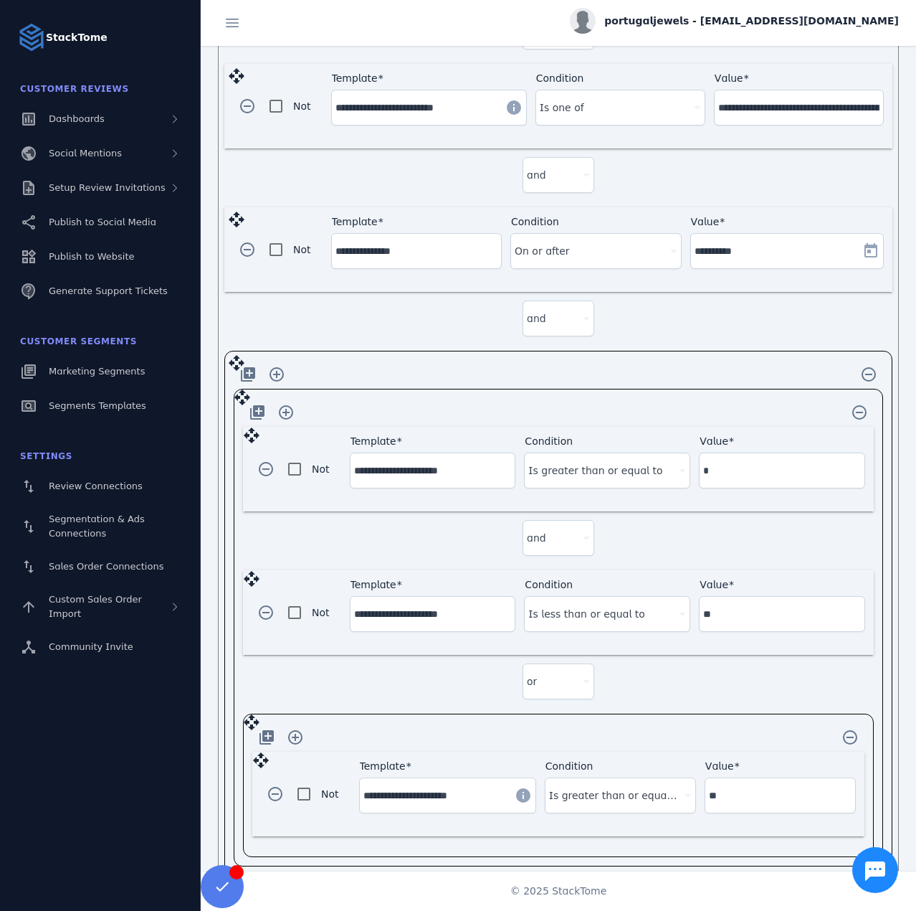
scroll to position [746, 0]
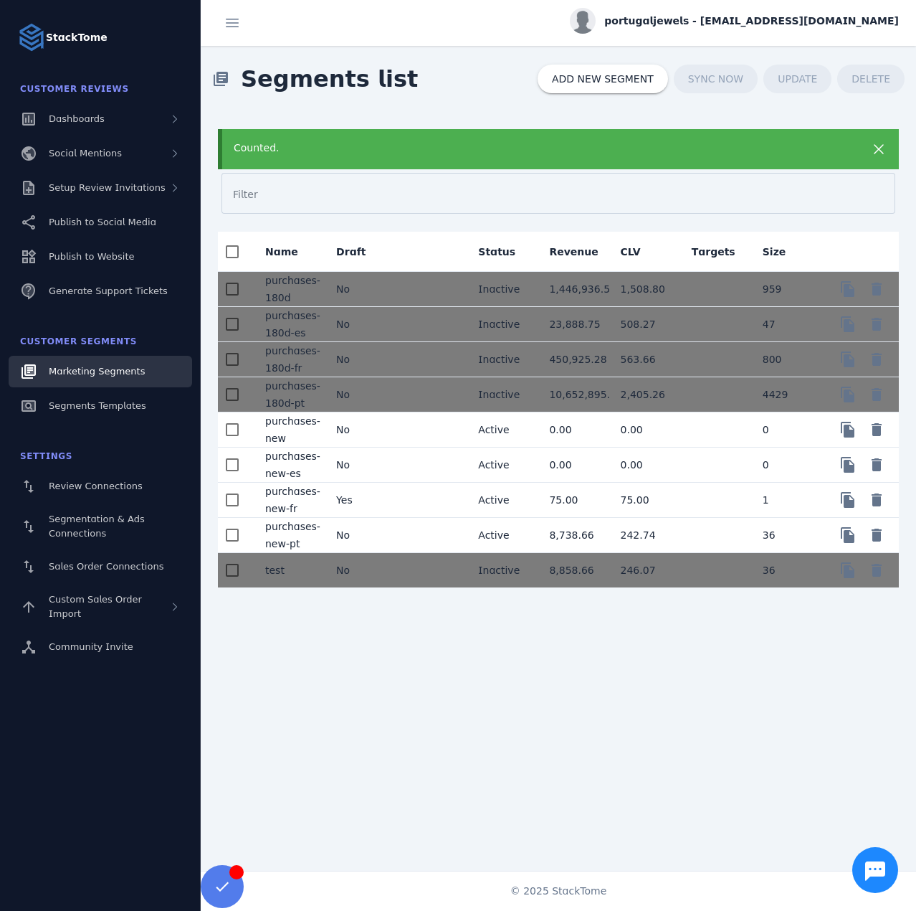
click at [382, 469] on mat-cell "No" at bounding box center [360, 464] width 71 height 35
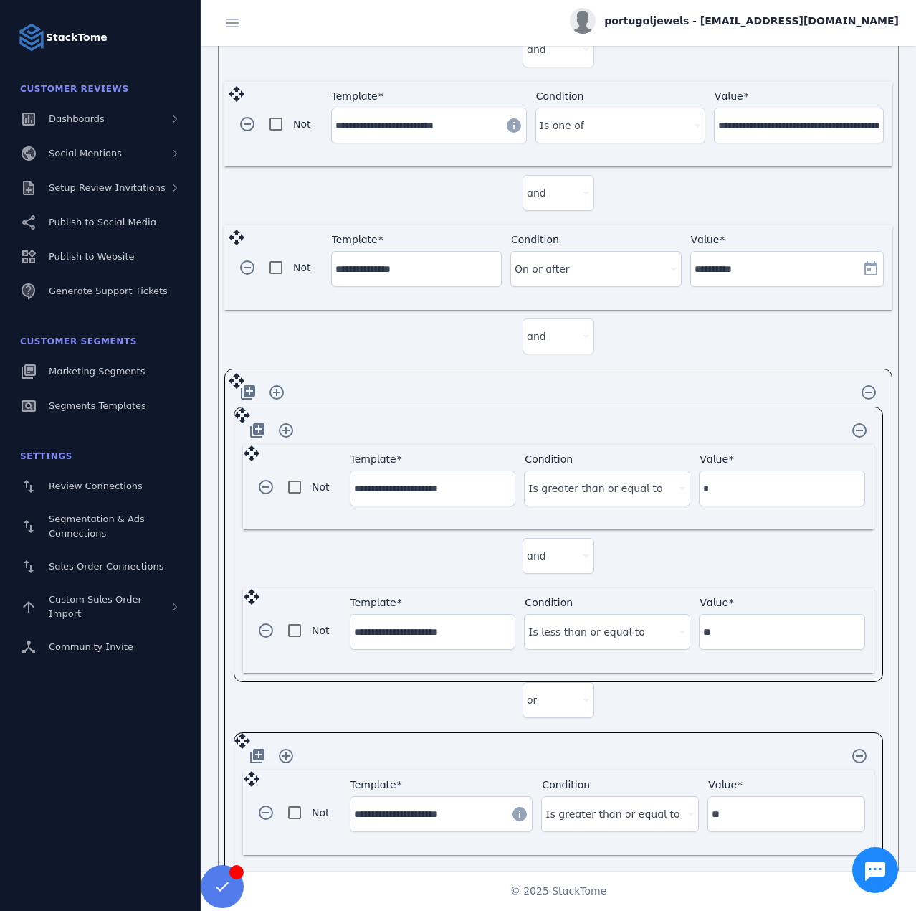
scroll to position [757, 0]
